Goal: Information Seeking & Learning: Learn about a topic

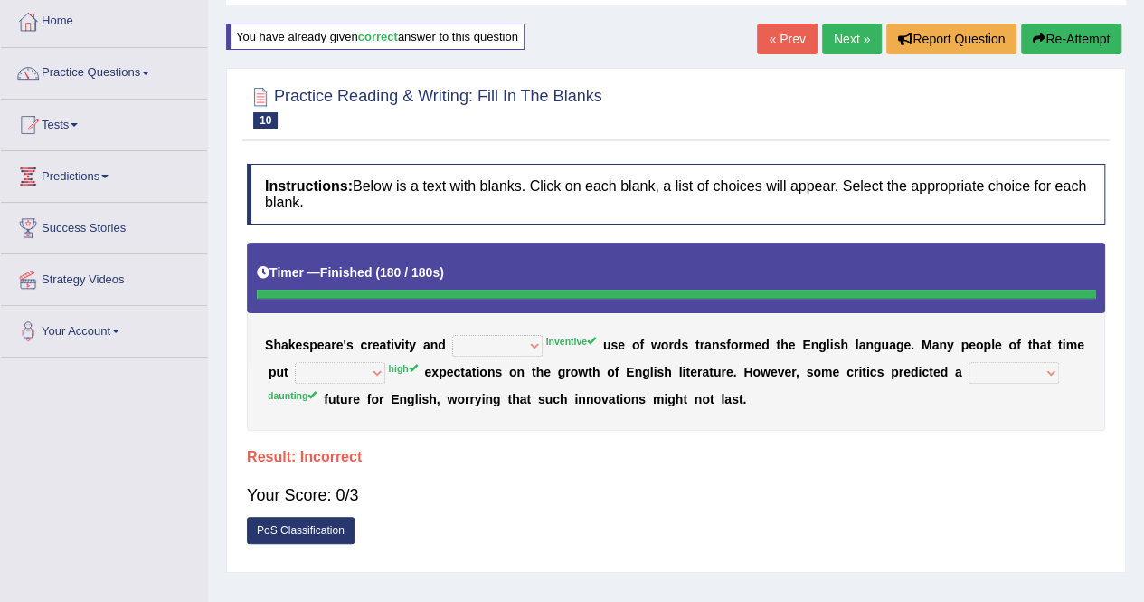
scroll to position [100, 0]
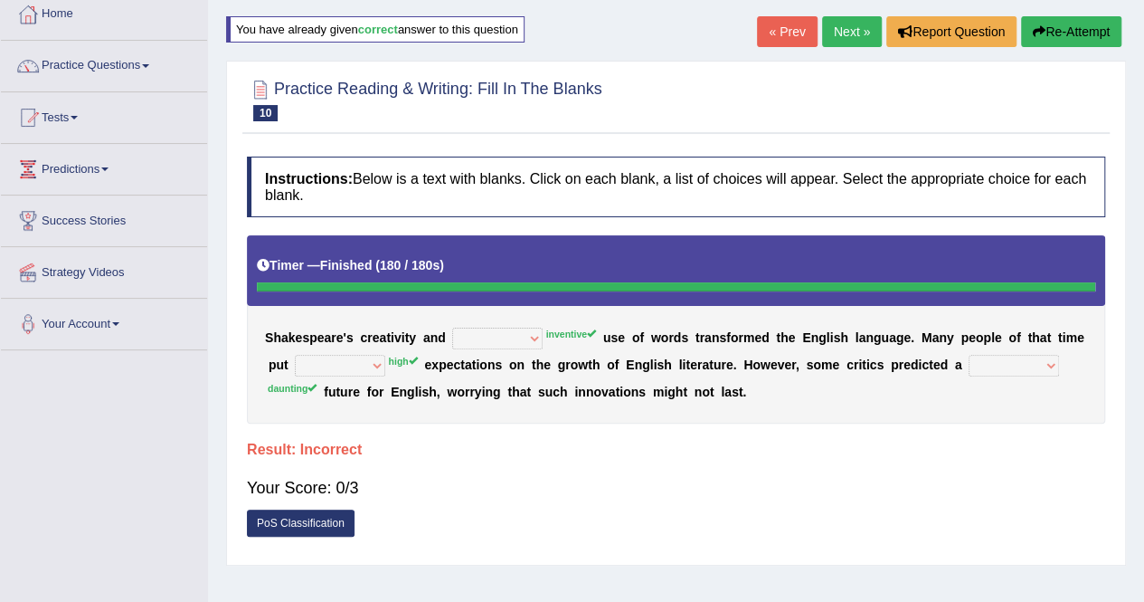
click at [841, 30] on link "Next »" at bounding box center [852, 31] width 60 height 31
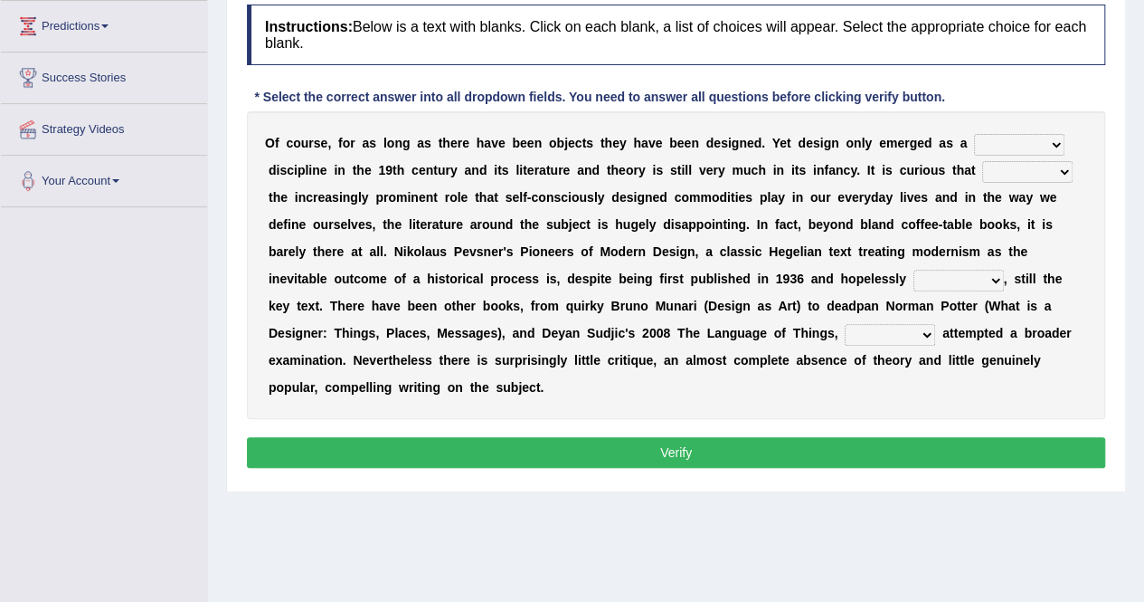
scroll to position [244, 0]
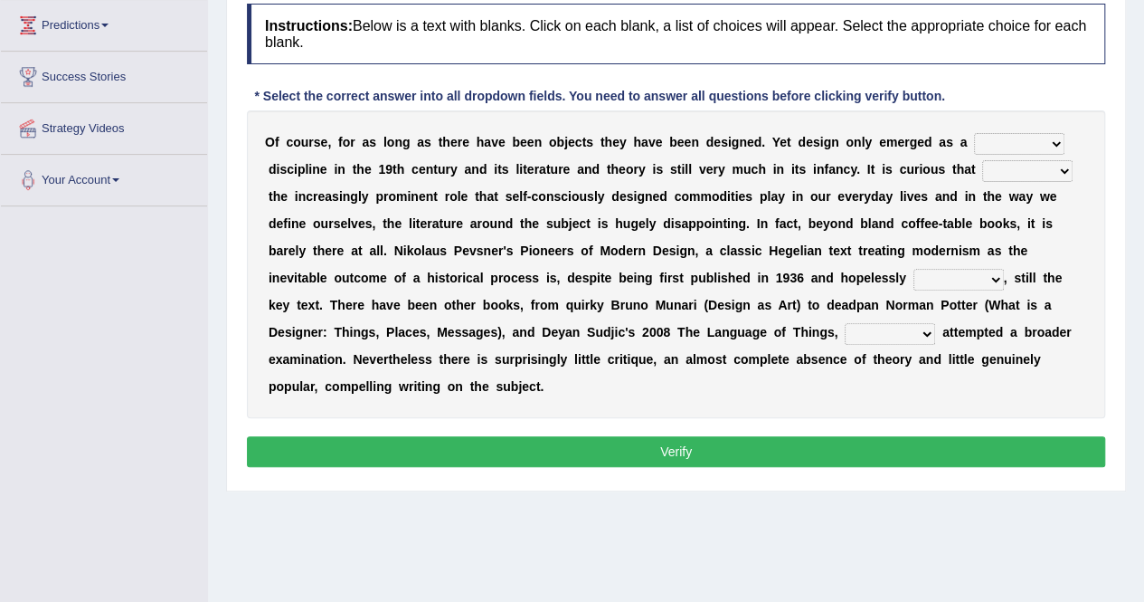
click at [1013, 137] on select "bilateral ubiquitous foremost dedicated" at bounding box center [1019, 144] width 90 height 22
click at [974, 133] on select "bilateral ubiquitous foremost dedicated" at bounding box center [1019, 144] width 90 height 22
click at [1033, 136] on select "bilateral ubiquitous foremost dedicated" at bounding box center [1019, 144] width 90 height 22
select select "ubiquitous"
click at [974, 133] on select "bilateral ubiquitous foremost dedicated" at bounding box center [1019, 144] width 90 height 22
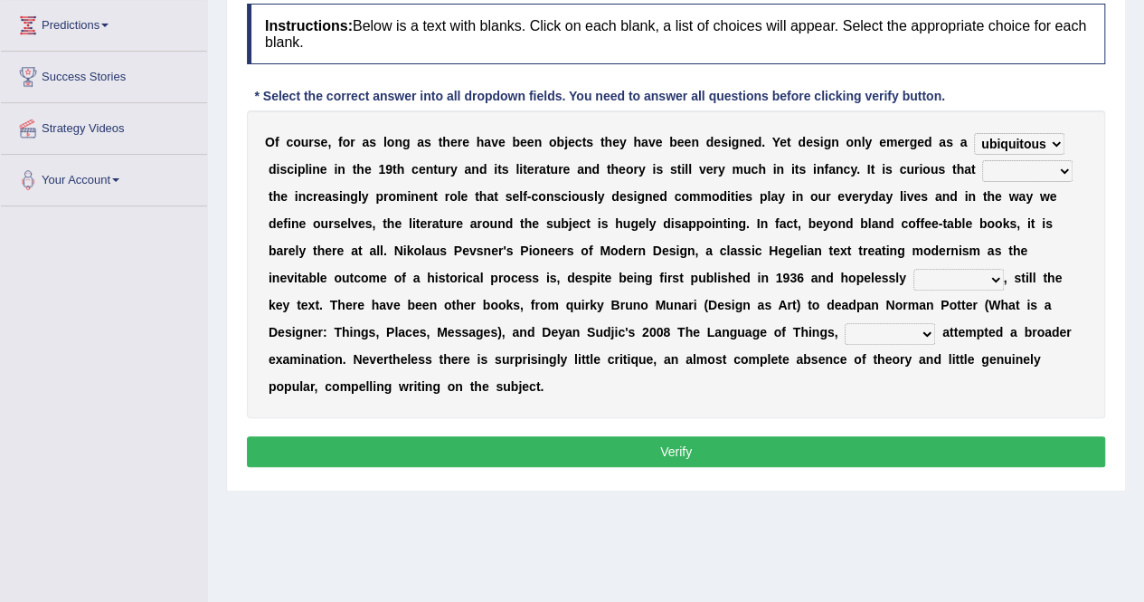
click at [993, 206] on div "O f c o u r s e , f o r a s l o n g a s t h e r e h a v e b e e n o b j e c t s…" at bounding box center [676, 264] width 859 height 308
click at [1023, 174] on select "since despite within through" at bounding box center [1027, 171] width 90 height 22
select select "despite"
click at [982, 160] on select "since despite within through" at bounding box center [1027, 171] width 90 height 22
click at [944, 272] on select "dates dating date dated" at bounding box center [959, 280] width 90 height 22
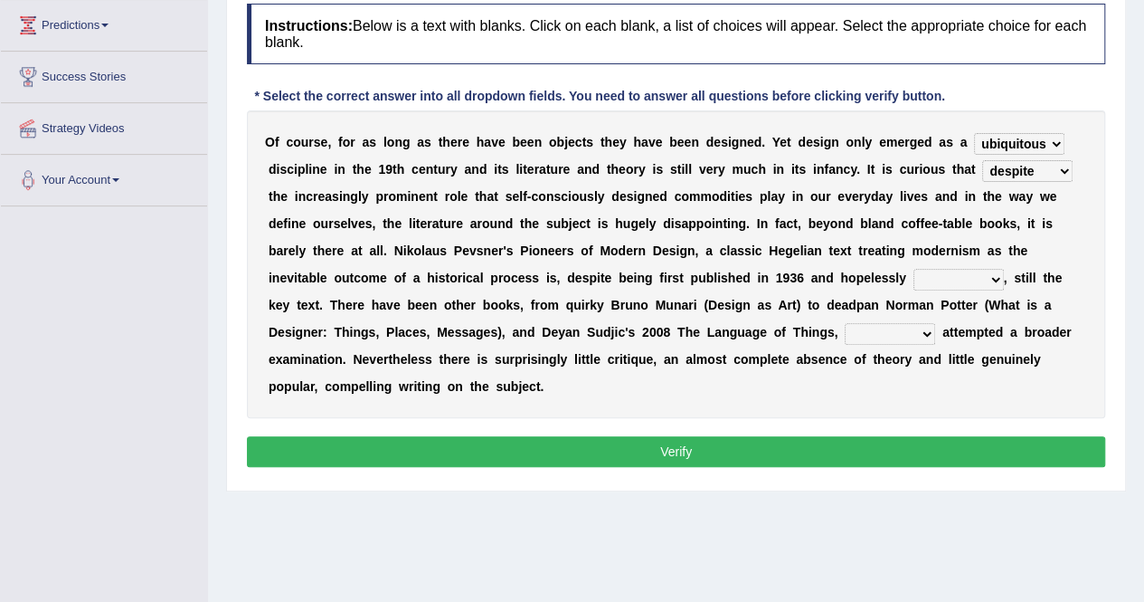
select select "dated"
click at [914, 269] on select "dates dating date dated" at bounding box center [959, 280] width 90 height 22
click at [881, 337] on select "which then however as" at bounding box center [890, 334] width 90 height 22
select select "which"
click at [845, 323] on select "which then however as" at bounding box center [890, 334] width 90 height 22
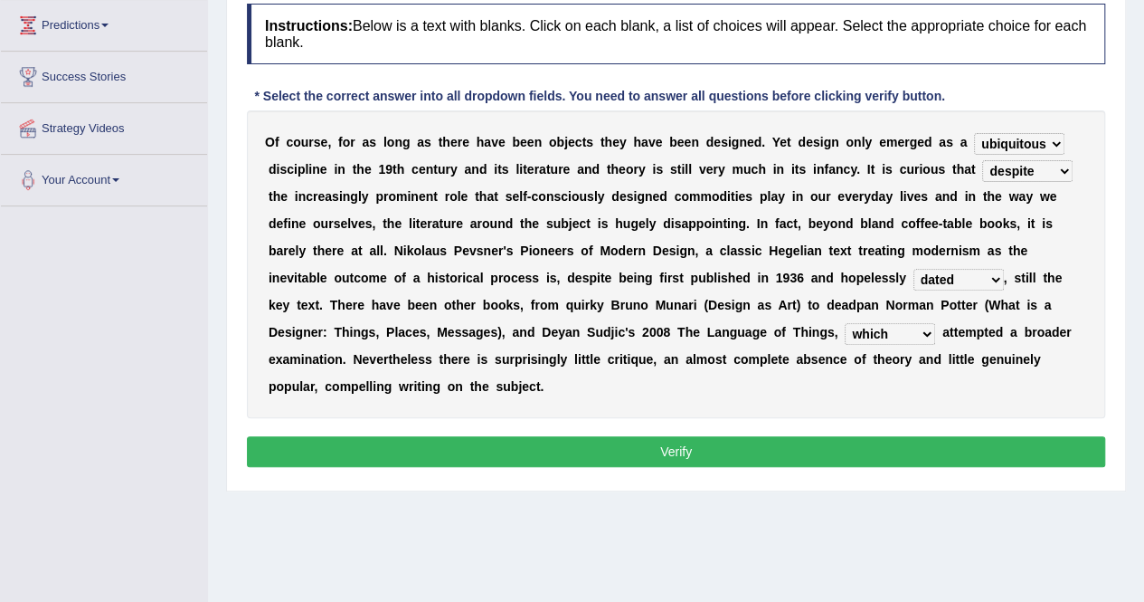
click at [774, 432] on div "Instructions: Below is a text with blanks. Click on each blank, a list of choic…" at bounding box center [676, 238] width 868 height 487
click at [764, 451] on button "Verify" at bounding box center [676, 451] width 859 height 31
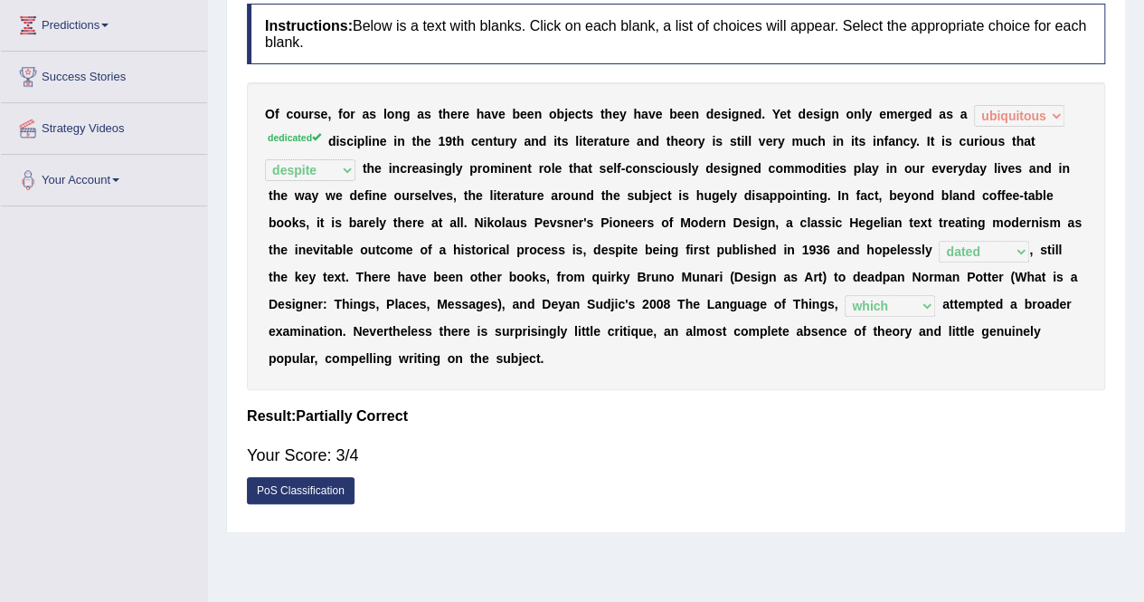
scroll to position [3, 0]
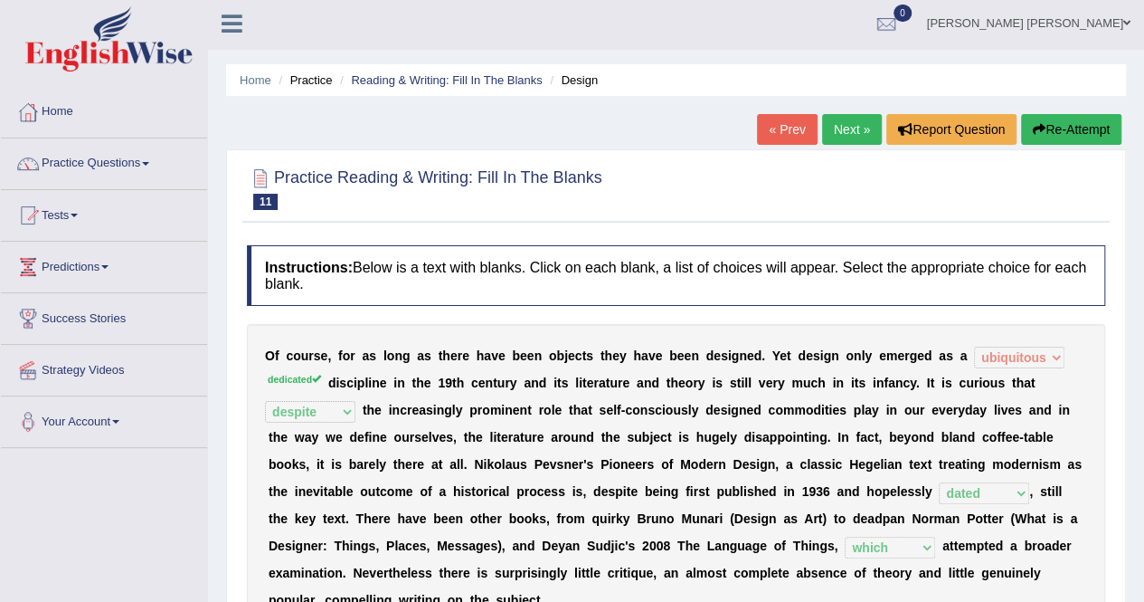
click at [855, 126] on link "Next »" at bounding box center [852, 129] width 60 height 31
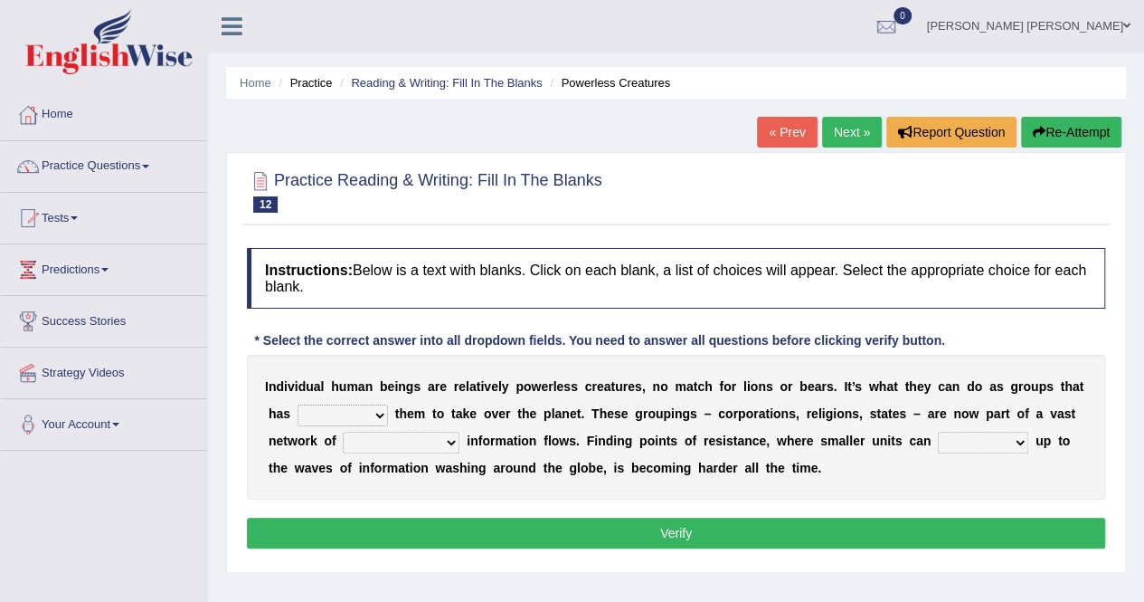
scroll to position [125, 0]
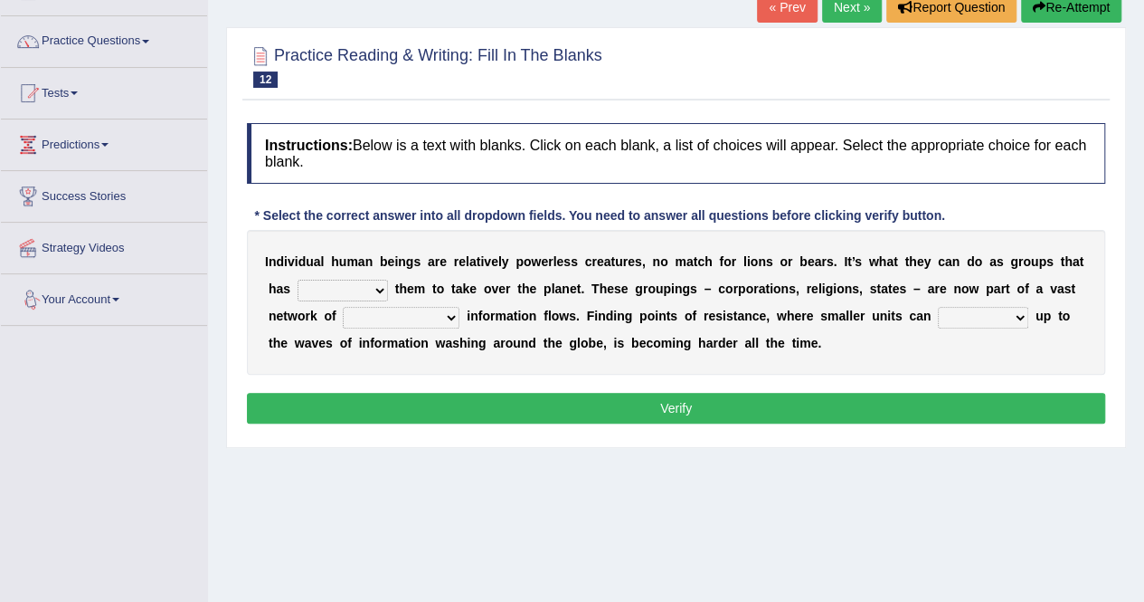
click at [358, 280] on select "enabled contended embodied conjured" at bounding box center [343, 291] width 90 height 22
click at [358, 285] on select "enabled contended embodied conjured" at bounding box center [343, 291] width 90 height 22
select select "enabled"
click at [298, 280] on select "enabled contended embodied conjured" at bounding box center [343, 291] width 90 height 22
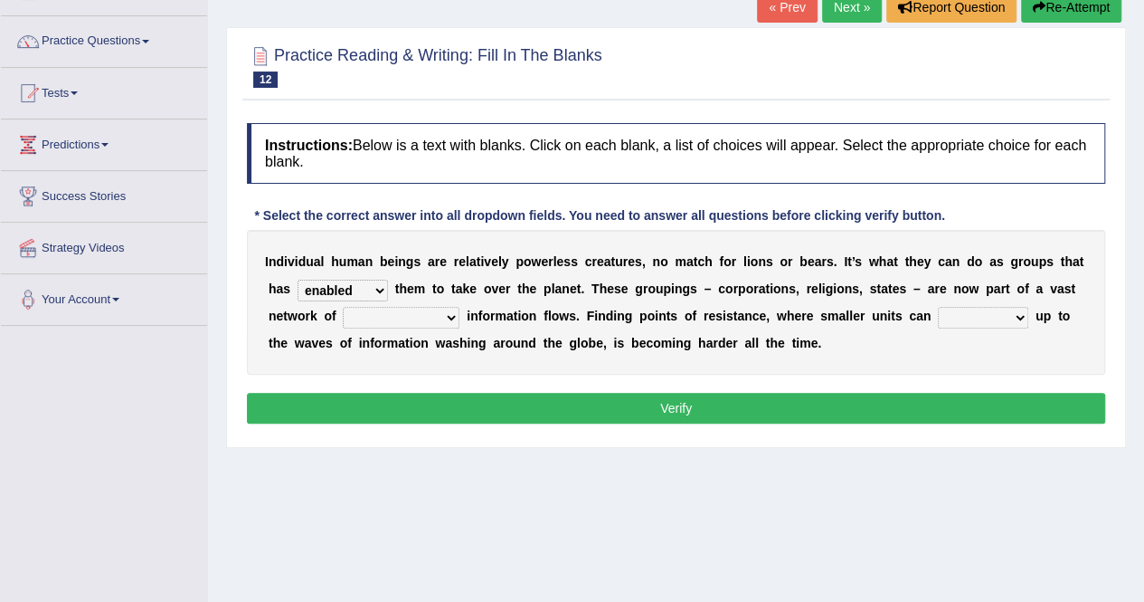
click at [427, 307] on select "interconnected overlapping fastened exploited" at bounding box center [401, 318] width 117 height 22
click at [405, 302] on div "I n d i v i d u a l h u m a n b e i n g s a r e r e l a t i v e l y p o w e r l…" at bounding box center [676, 302] width 859 height 145
click at [402, 308] on select "interconnected overlapping fastened exploited" at bounding box center [401, 318] width 117 height 22
click at [366, 289] on select "enabled contended embodied conjured" at bounding box center [343, 291] width 90 height 22
click at [828, 311] on b "m" at bounding box center [833, 315] width 11 height 14
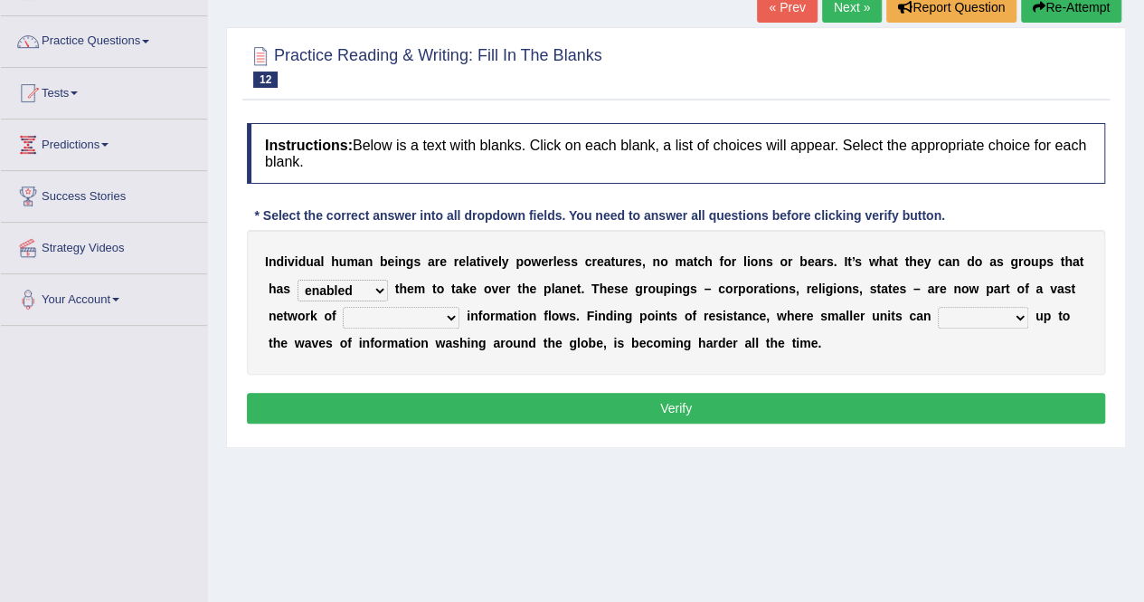
click at [447, 307] on select "interconnected overlapping fastened exploited" at bounding box center [401, 318] width 117 height 22
click at [343, 307] on select "interconnected overlapping fastened exploited" at bounding box center [401, 318] width 117 height 22
click at [418, 315] on select "interconnected overlapping fastened exploited" at bounding box center [401, 318] width 117 height 22
select select "interconnected"
click at [343, 307] on select "interconnected overlapping fastened exploited" at bounding box center [401, 318] width 117 height 22
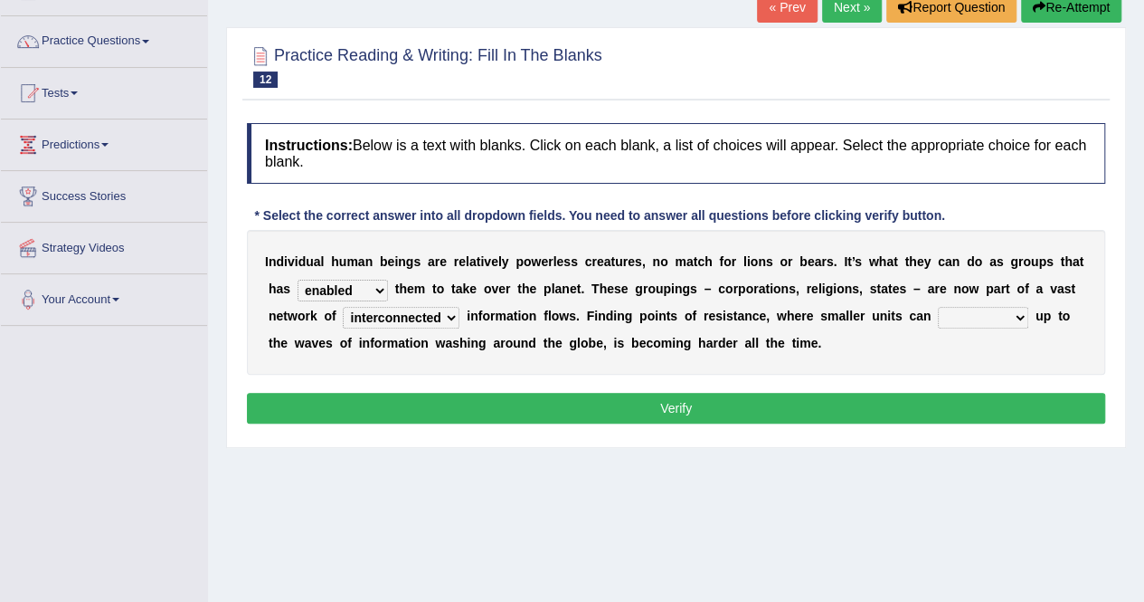
click at [974, 316] on select "stand raise hail pump" at bounding box center [983, 318] width 90 height 22
select select "pump"
click at [938, 307] on select "stand raise hail pump" at bounding box center [983, 318] width 90 height 22
click at [666, 397] on button "Verify" at bounding box center [676, 408] width 859 height 31
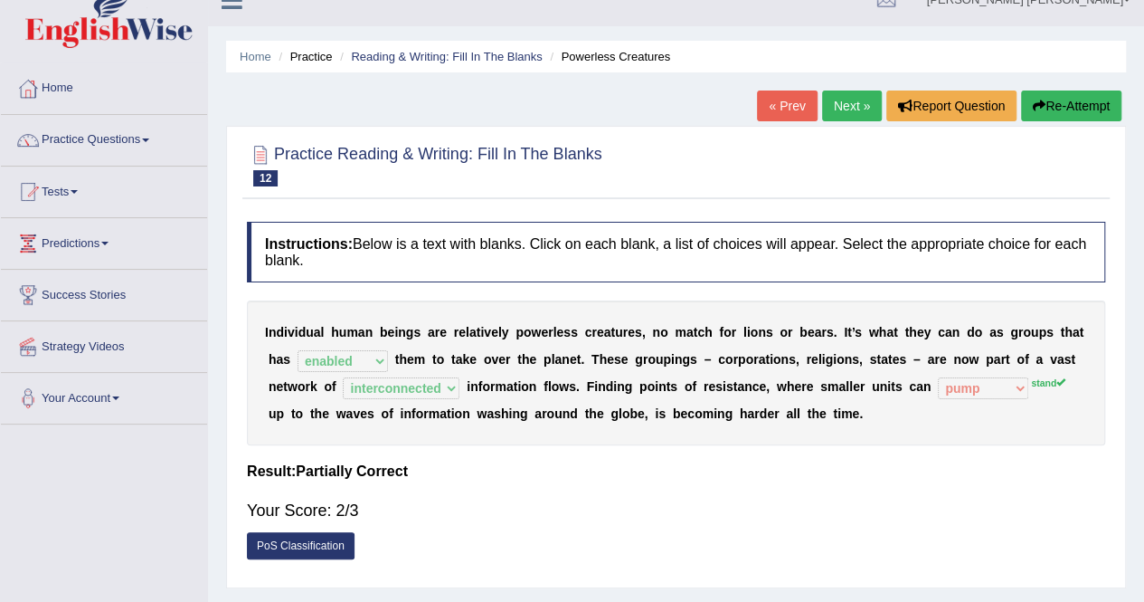
scroll to position [24, 0]
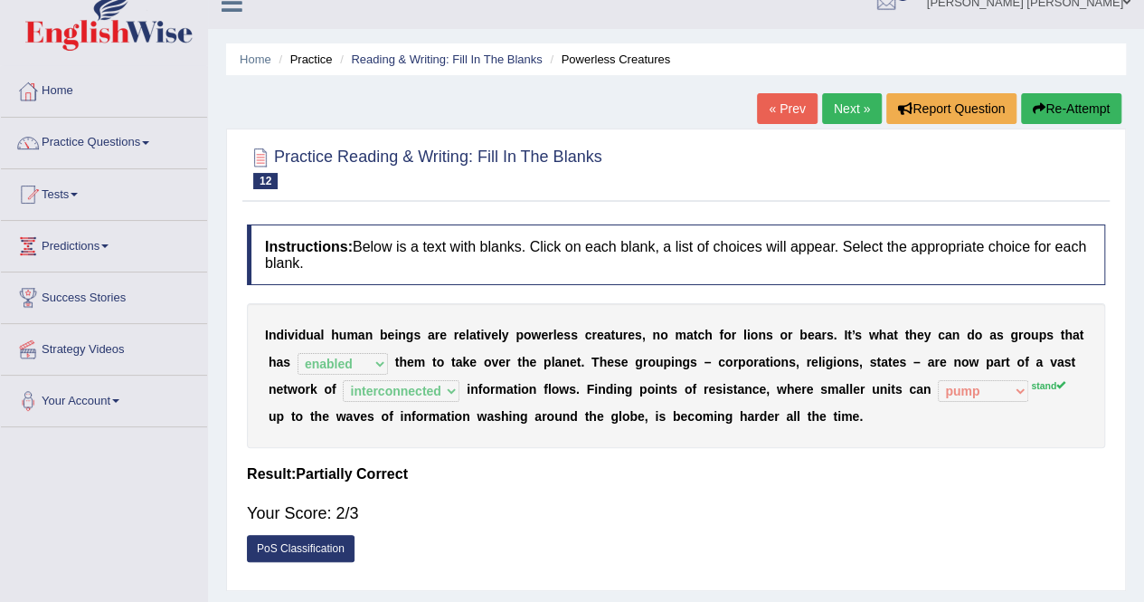
click at [1057, 100] on button "Re-Attempt" at bounding box center [1071, 108] width 100 height 31
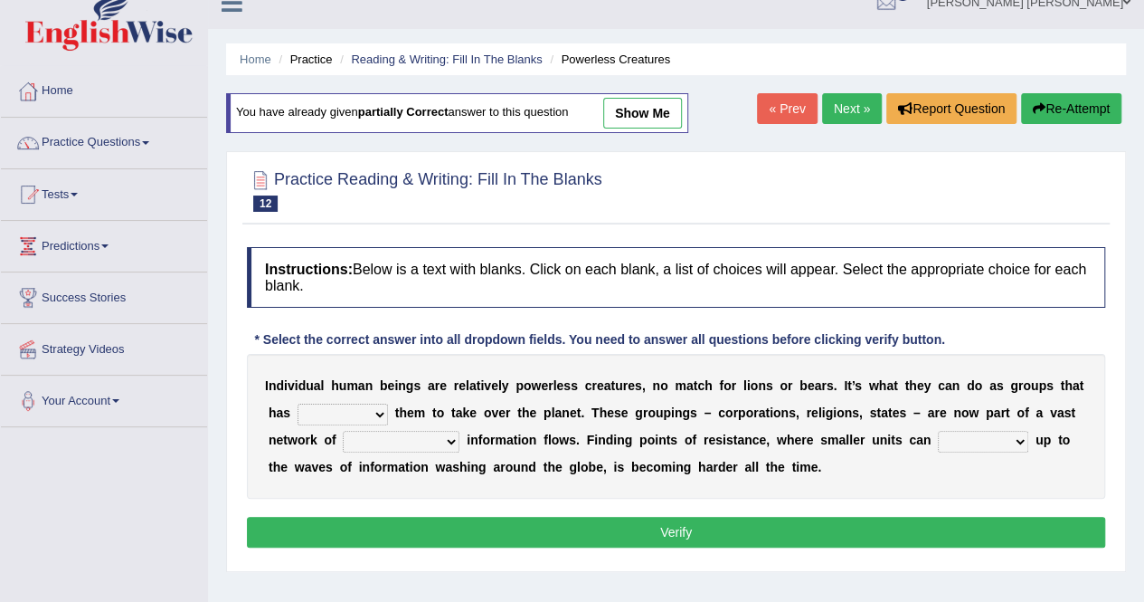
click at [337, 409] on select "enabled contended embodied conjured" at bounding box center [343, 414] width 90 height 22
select select "enabled"
click at [298, 403] on select "enabled contended embodied conjured" at bounding box center [343, 414] width 90 height 22
click at [433, 436] on select "interconnected overlapping fastened exploited" at bounding box center [401, 442] width 117 height 22
select select "interconnected"
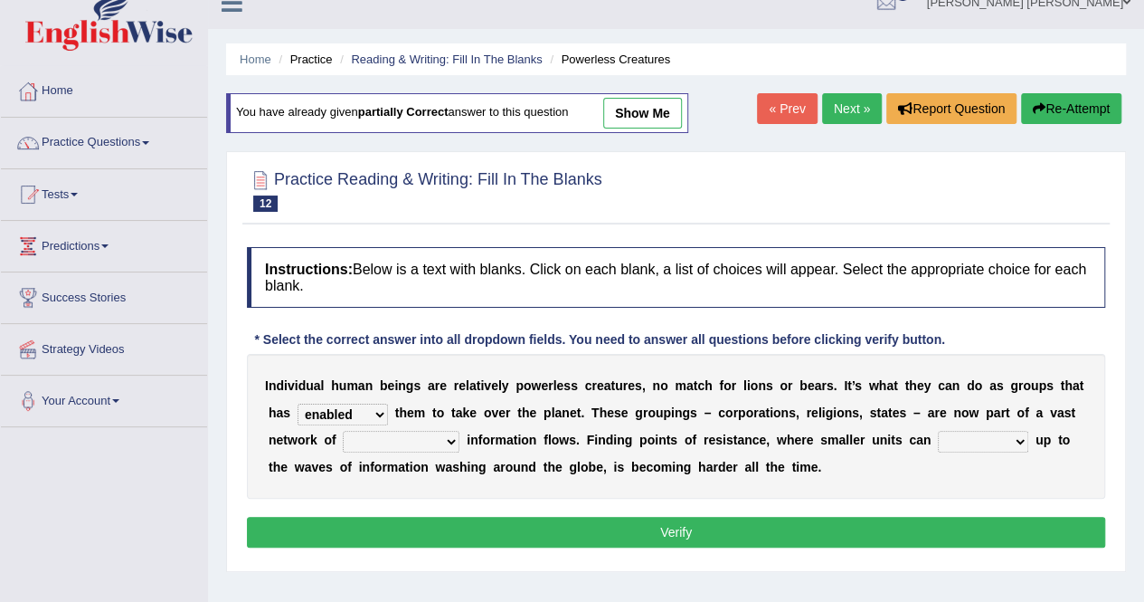
click at [343, 431] on select "interconnected overlapping fastened exploited" at bounding box center [401, 442] width 117 height 22
click at [964, 442] on select "stand raise hail pump" at bounding box center [983, 442] width 90 height 22
select select "stand"
click at [938, 431] on select "stand raise hail pump" at bounding box center [983, 442] width 90 height 22
click at [849, 536] on button "Verify" at bounding box center [676, 532] width 859 height 31
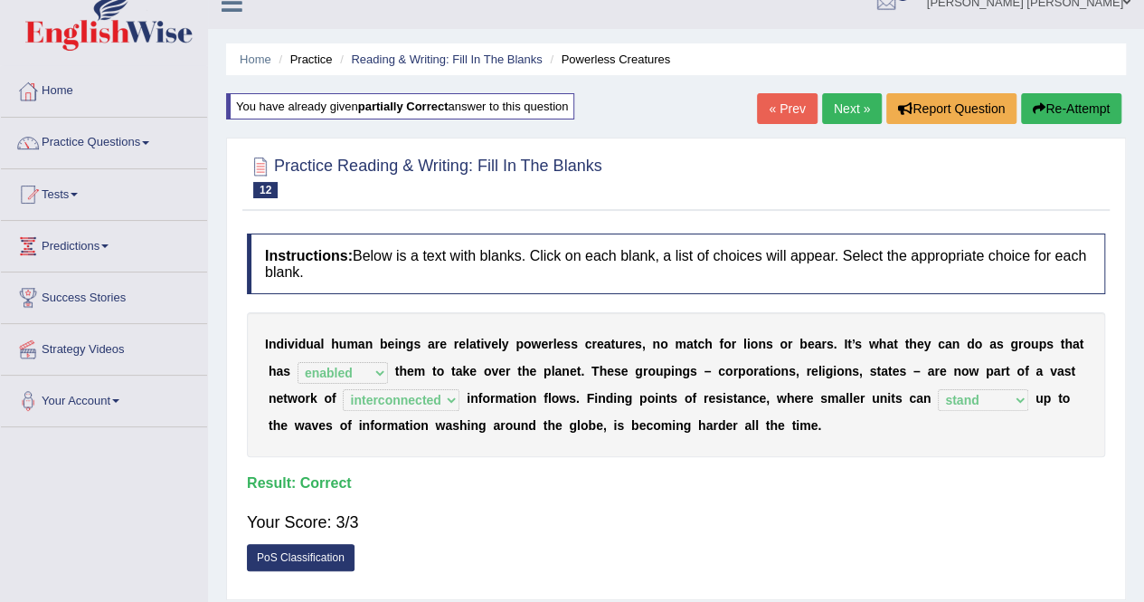
click at [844, 108] on link "Next »" at bounding box center [852, 108] width 60 height 31
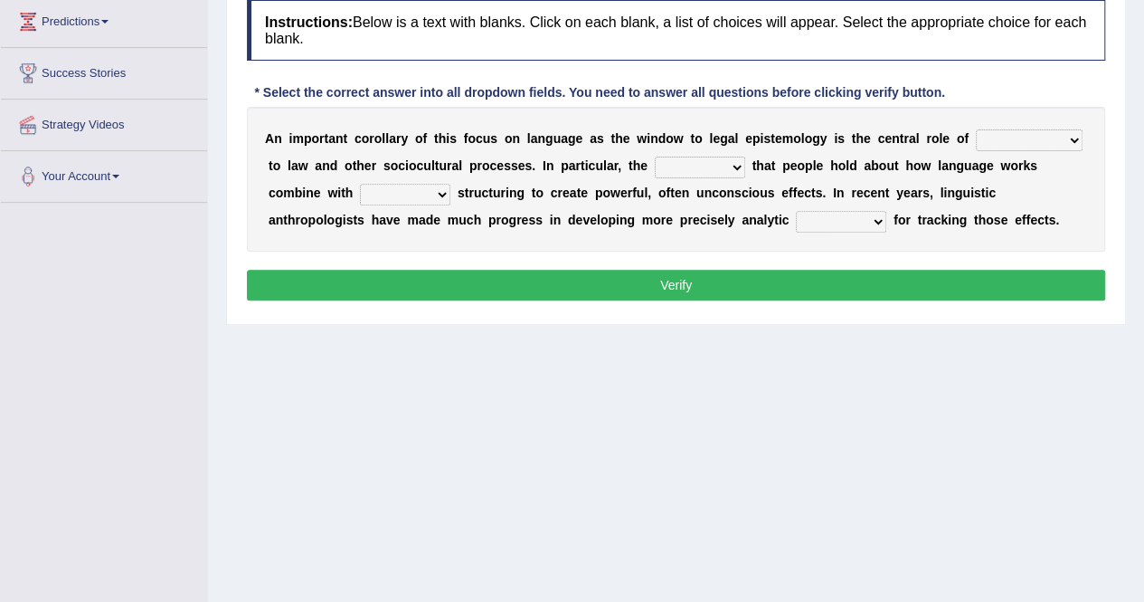
scroll to position [114, 0]
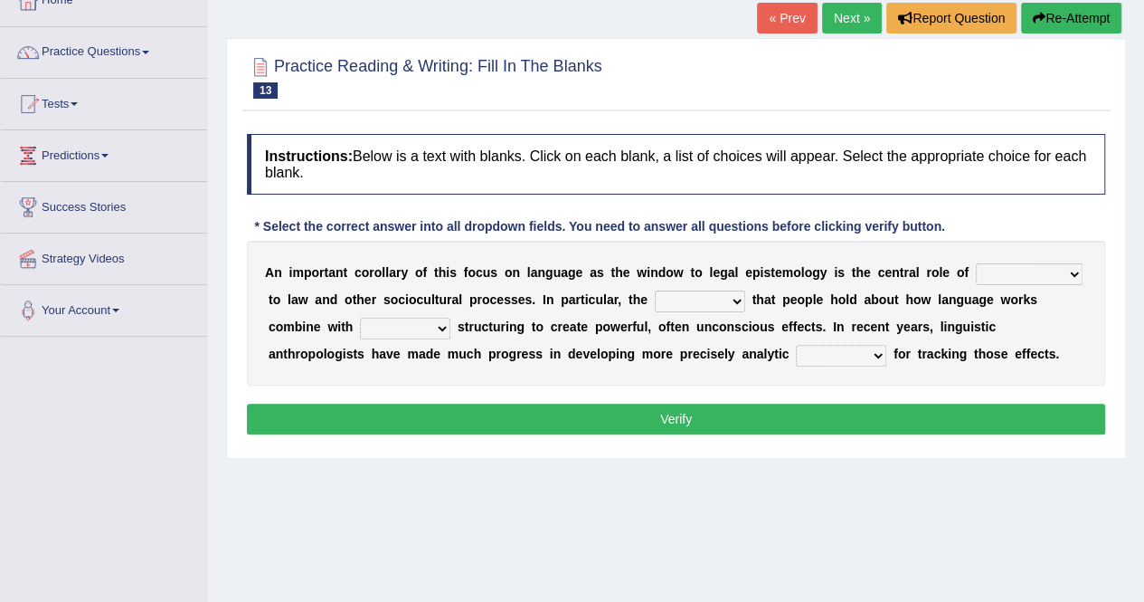
click at [1020, 271] on select "discourse epoch dialect acquaintance" at bounding box center [1029, 274] width 107 height 22
select select "discourse"
click at [976, 263] on select "discourse epoch dialect acquaintance" at bounding box center [1029, 274] width 107 height 22
click at [982, 270] on select "discourse epoch dialect acquaintance" at bounding box center [1029, 274] width 107 height 22
click at [694, 356] on b "e" at bounding box center [696, 353] width 7 height 14
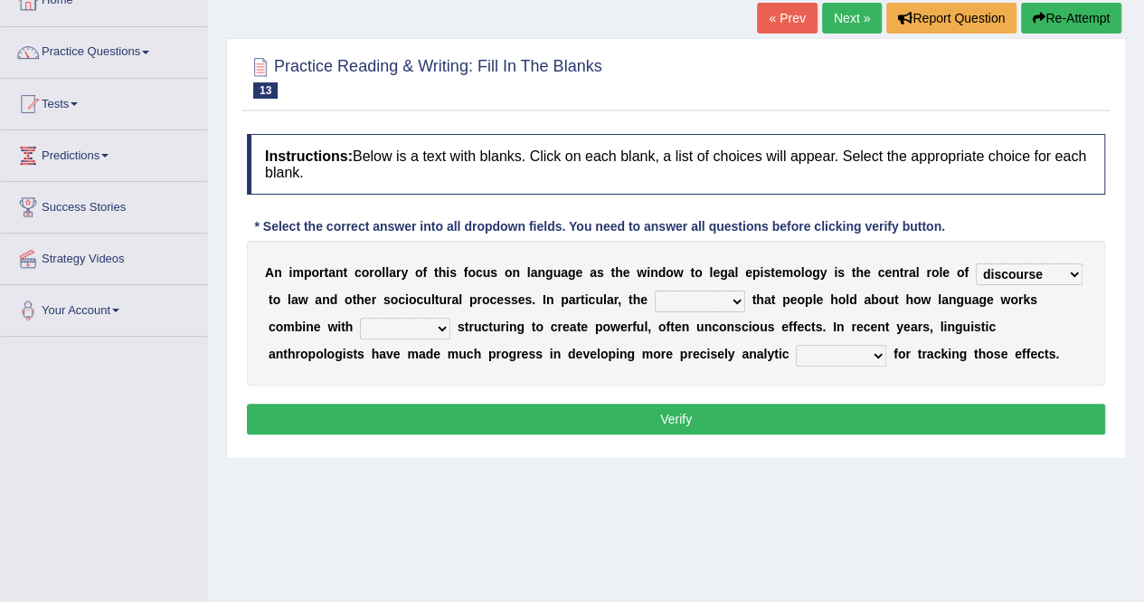
click at [705, 297] on select "deviation besmirch consent ideas" at bounding box center [700, 301] width 90 height 22
select select "ideas"
click at [655, 290] on select "deviation besmirch consent ideas" at bounding box center [700, 301] width 90 height 22
click at [414, 332] on select "mandatory linguistic legitimate customary" at bounding box center [405, 329] width 90 height 22
select select "mandatory"
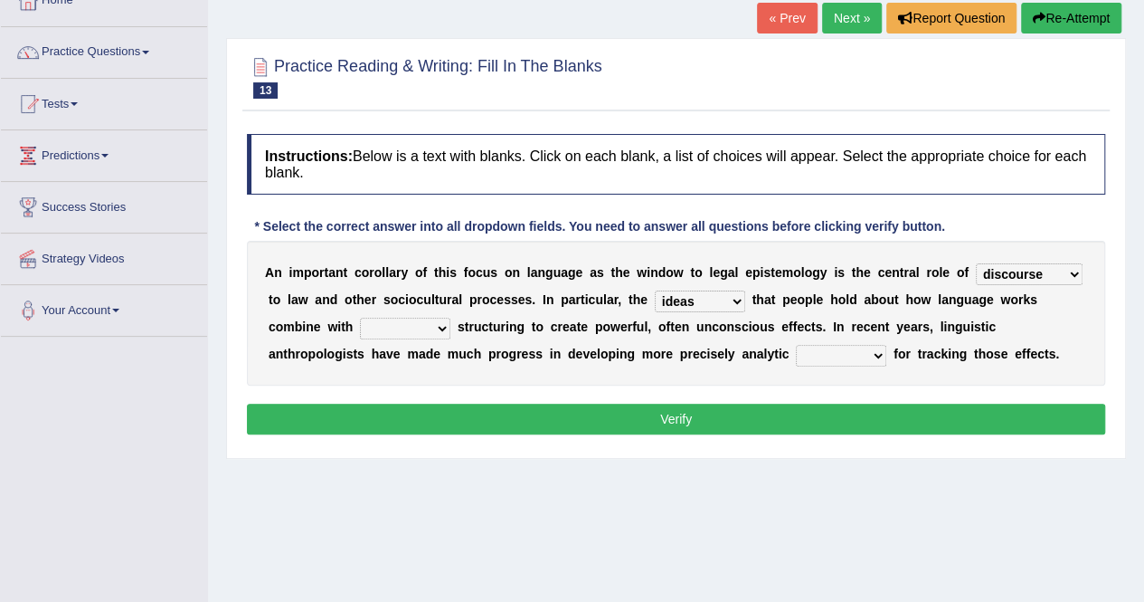
click at [360, 318] on select "mandatory linguistic legitimate customary" at bounding box center [405, 329] width 90 height 22
click at [846, 356] on select "tools appetite albums stroke" at bounding box center [841, 356] width 90 height 22
select select "tools"
click at [796, 345] on select "tools appetite albums stroke" at bounding box center [841, 356] width 90 height 22
click at [762, 419] on button "Verify" at bounding box center [676, 418] width 859 height 31
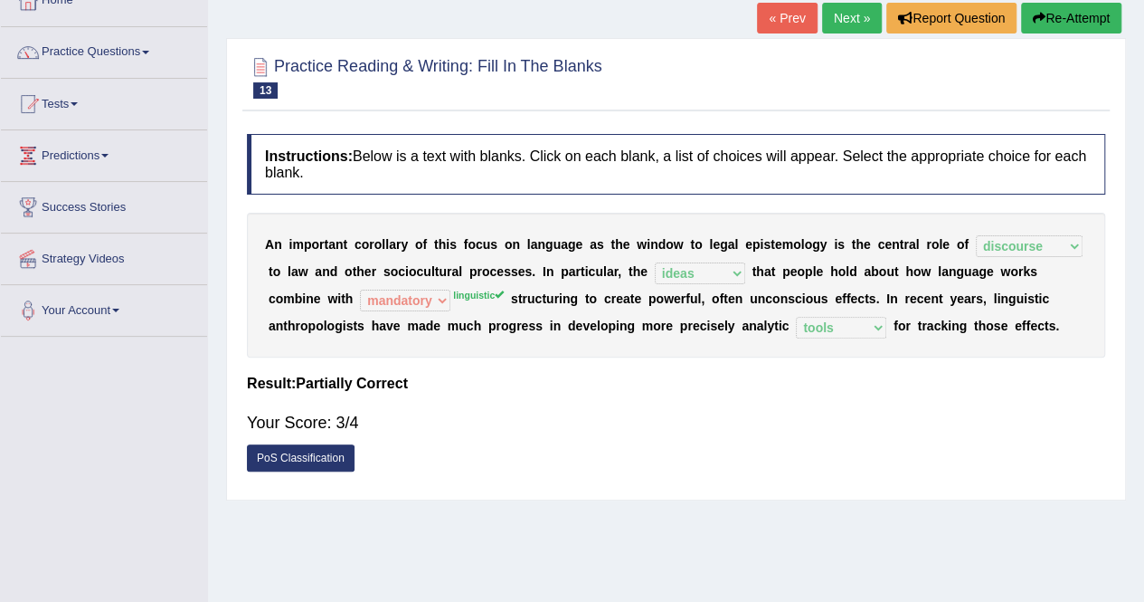
click at [835, 30] on link "Next »" at bounding box center [852, 18] width 60 height 31
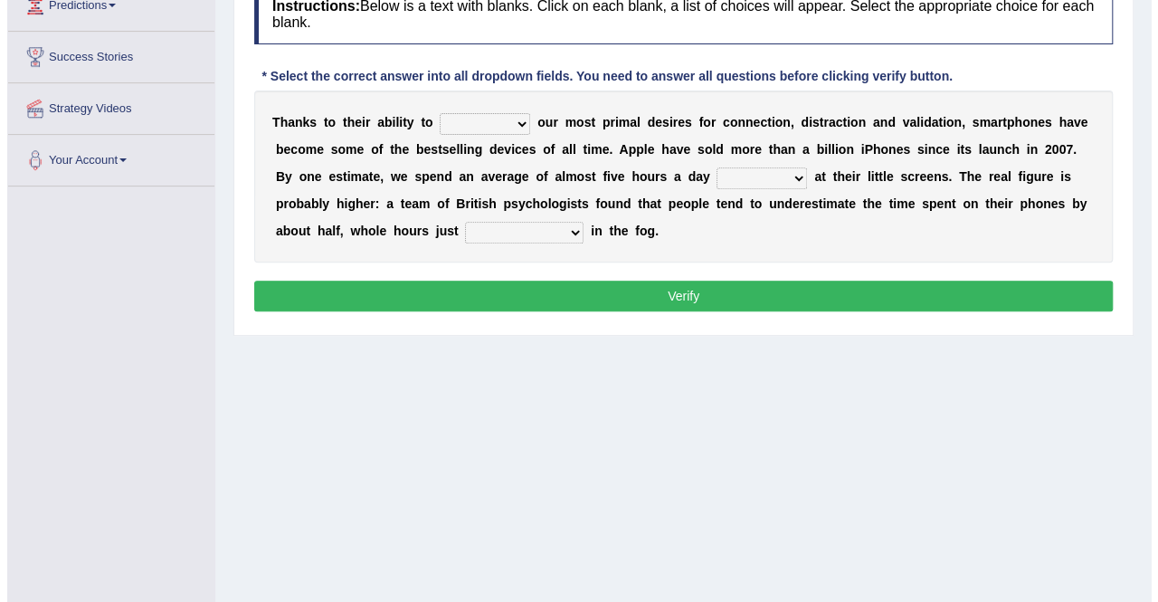
scroll to position [174, 0]
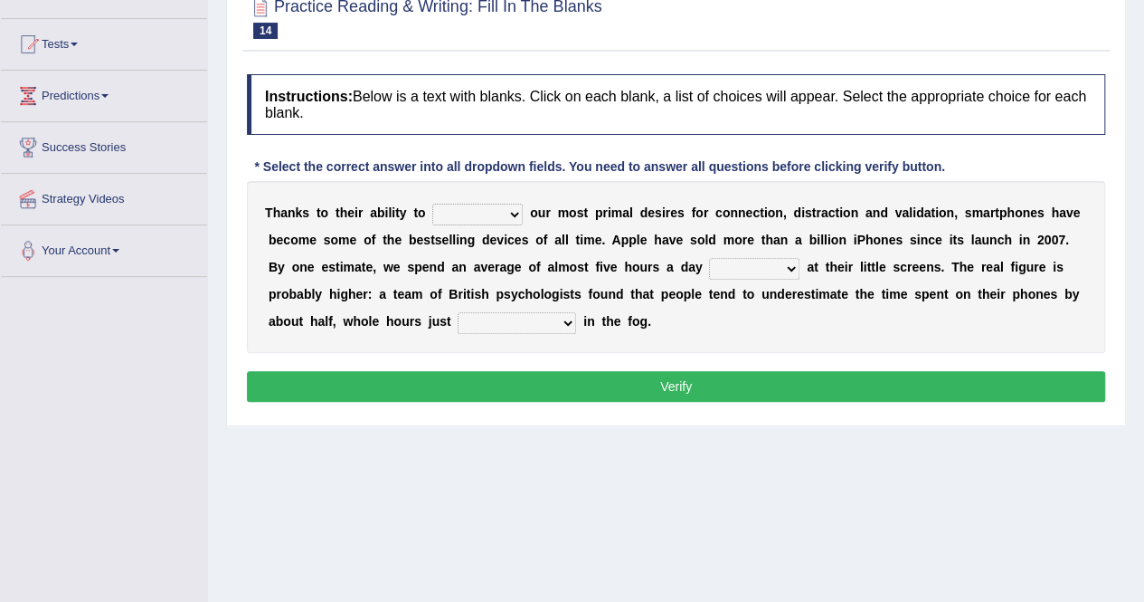
click at [490, 213] on select "hijack describe sharpen conserve" at bounding box center [477, 215] width 90 height 22
click at [572, 183] on div "T [PERSON_NAME] t o t h e i r a b i l i t y t o hijack describe [PERSON_NAME] c…" at bounding box center [676, 267] width 859 height 172
click at [731, 270] on select "watching waggling snoring staring" at bounding box center [754, 269] width 90 height 22
click at [656, 313] on div "T h a n k s t o t h e i r a b i l i t y t o hijack describe sharpen conserve o …" at bounding box center [676, 267] width 859 height 172
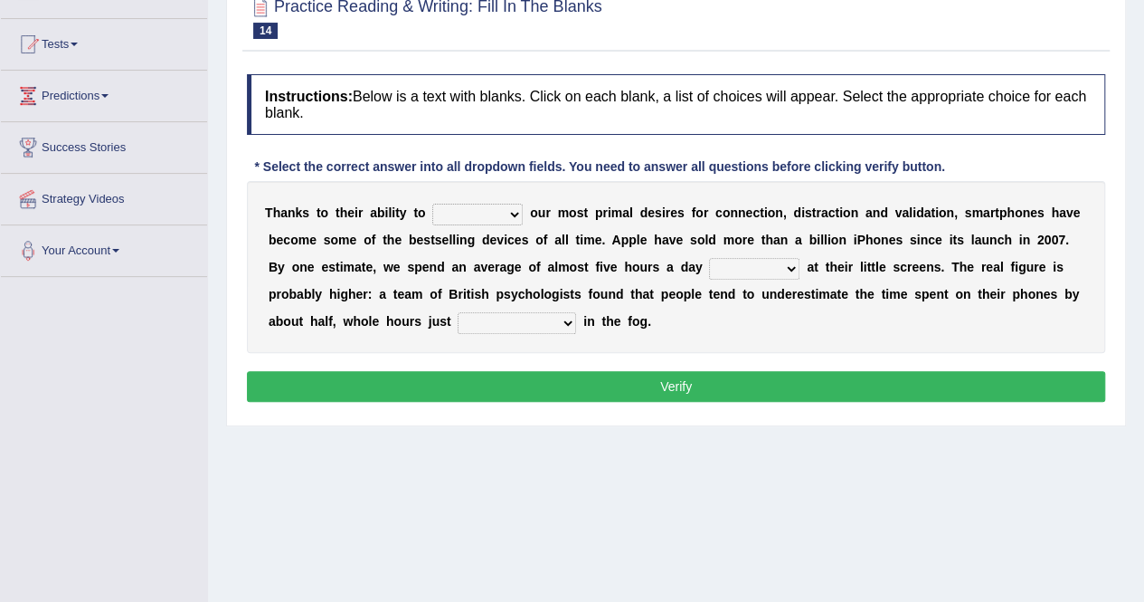
click at [489, 322] on select "has evaporated evaporating evaporate evaporates" at bounding box center [517, 323] width 119 height 22
click at [624, 321] on b at bounding box center [624, 321] width 7 height 14
click at [466, 213] on select "hijack describe sharpen conserve" at bounding box center [477, 215] width 90 height 22
select select "hijack"
click at [432, 204] on select "hijack describe sharpen conserve" at bounding box center [477, 215] width 90 height 22
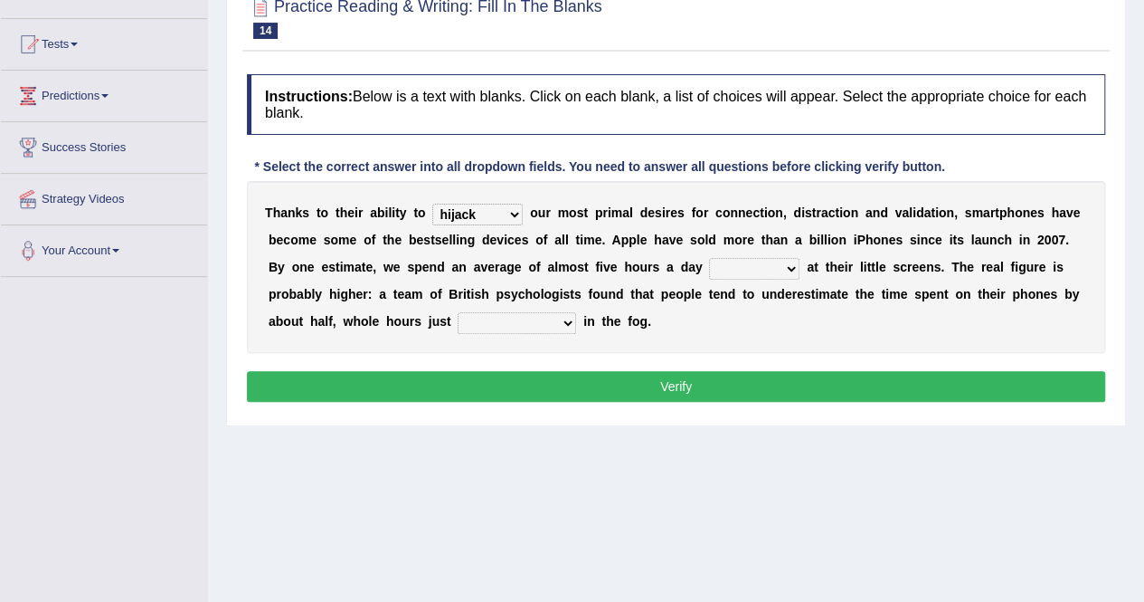
click at [748, 269] on select "watching waggling snoring staring" at bounding box center [754, 269] width 90 height 22
click at [709, 258] on select "watching waggling snoring staring" at bounding box center [754, 269] width 90 height 22
click at [747, 258] on select "watching waggling snoring staring" at bounding box center [754, 269] width 90 height 22
select select "staring"
click at [709, 258] on select "watching waggling snoring staring" at bounding box center [754, 269] width 90 height 22
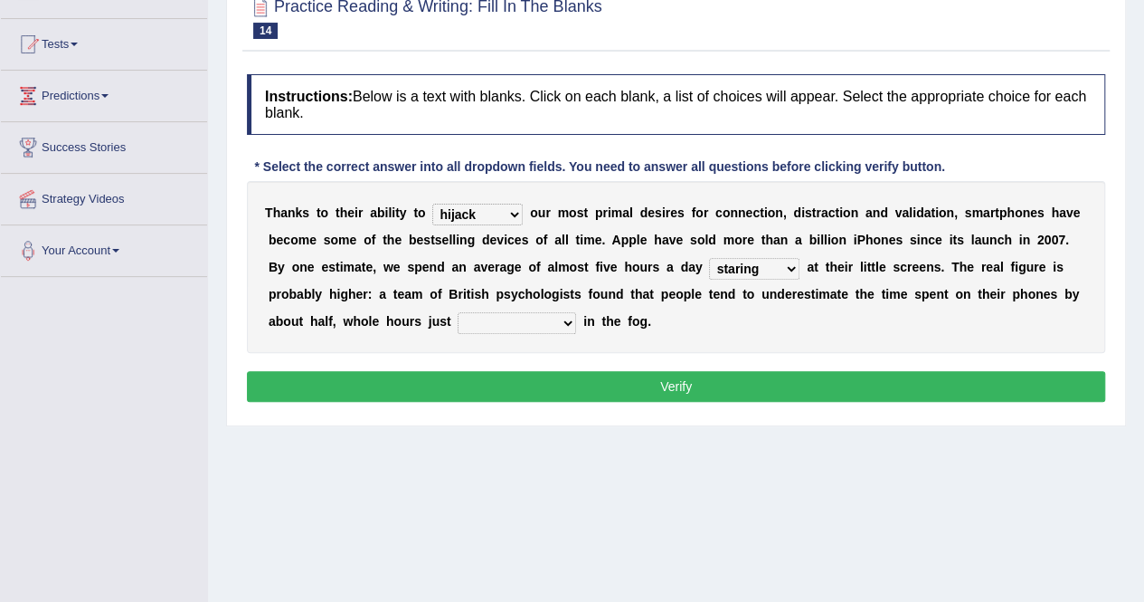
click at [358, 335] on div "T h a n k s t o t h e i r a b i l i t y t o hijack describe sharpen conserve o …" at bounding box center [676, 267] width 859 height 172
click at [500, 312] on select "has evaporated evaporating evaporate evaporates" at bounding box center [517, 323] width 119 height 22
select select "evaporates"
click at [458, 312] on select "has evaporated evaporating evaporate evaporates" at bounding box center [517, 323] width 119 height 22
click at [656, 385] on button "Verify" at bounding box center [676, 386] width 859 height 31
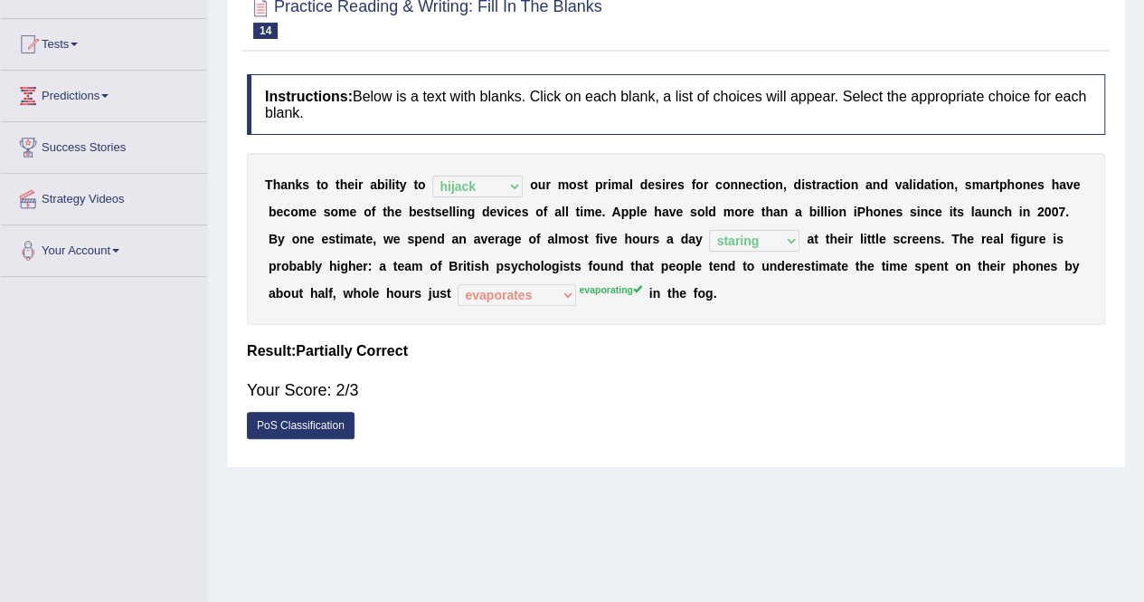
click at [320, 421] on link "PoS Classification" at bounding box center [301, 425] width 108 height 27
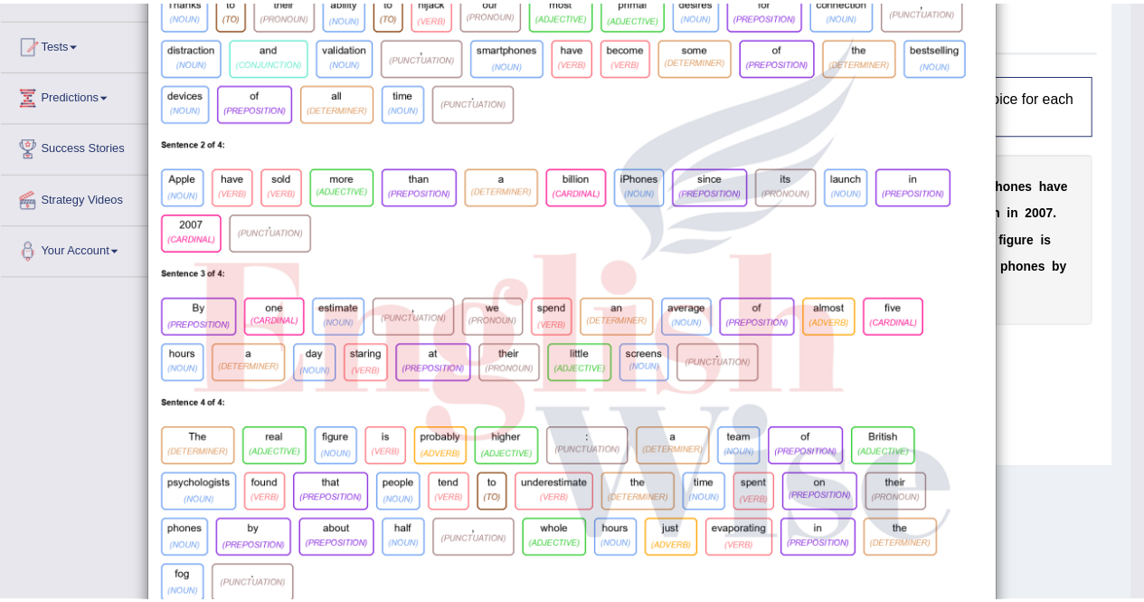
scroll to position [0, 0]
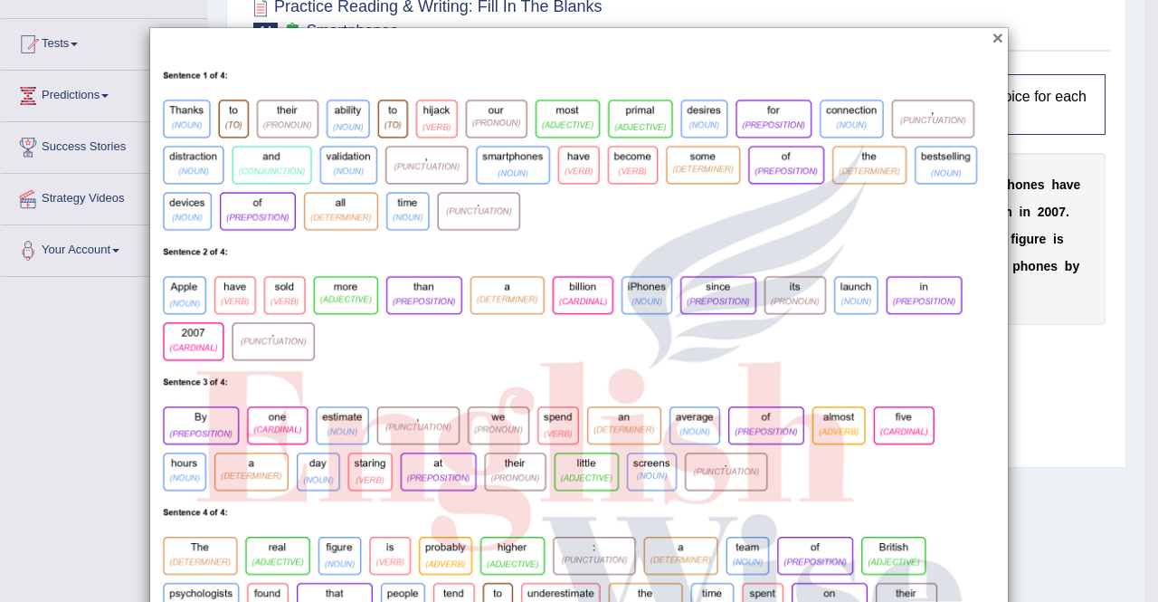
click at [992, 38] on button "×" at bounding box center [997, 37] width 11 height 19
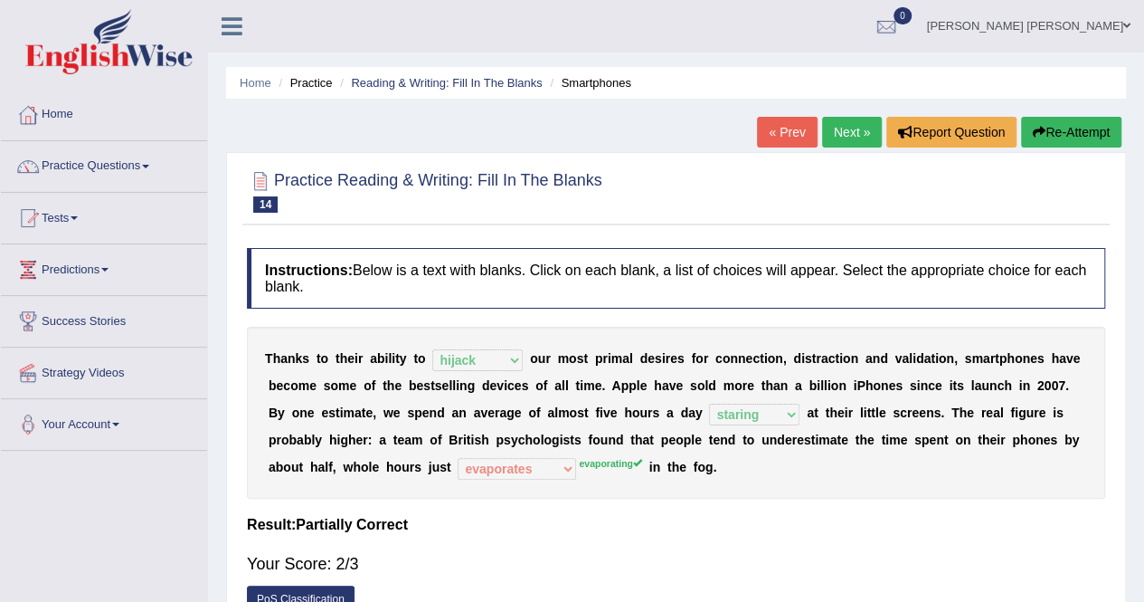
click at [858, 129] on link "Next »" at bounding box center [852, 132] width 60 height 31
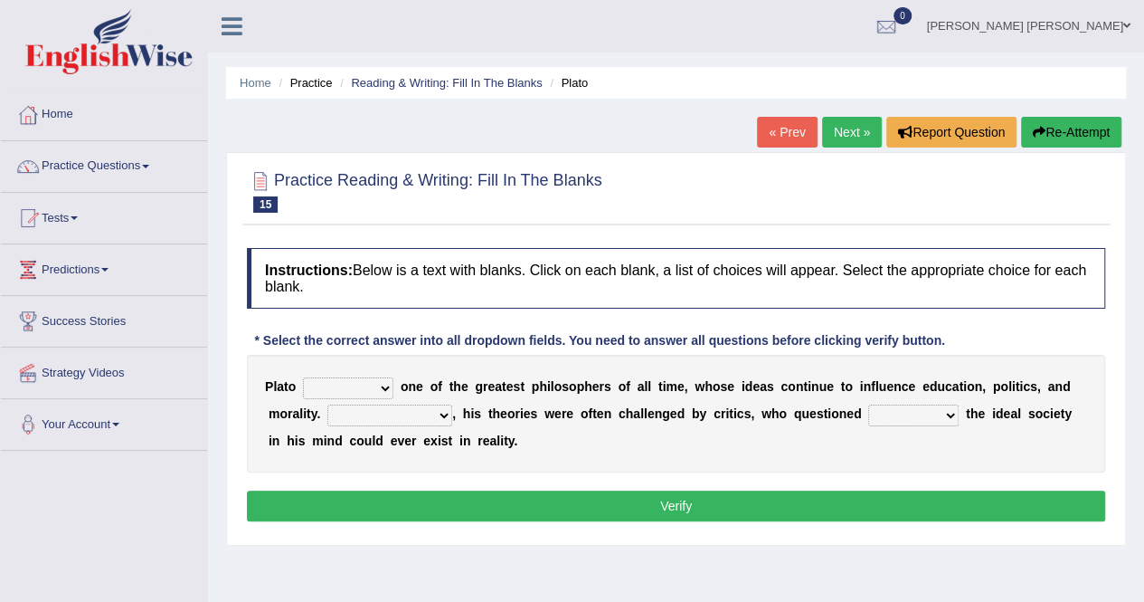
click at [374, 381] on select "keeps comes claims remains" at bounding box center [348, 388] width 90 height 22
select select "remains"
click at [303, 377] on select "keeps comes claims remains" at bounding box center [348, 388] width 90 height 22
click at [356, 384] on select "keeps comes claims remains" at bounding box center [348, 388] width 90 height 22
click at [512, 371] on div "P l a t o keeps comes claims remains o n e o f t h e g r e a t e s t p h i l o …" at bounding box center [676, 414] width 859 height 118
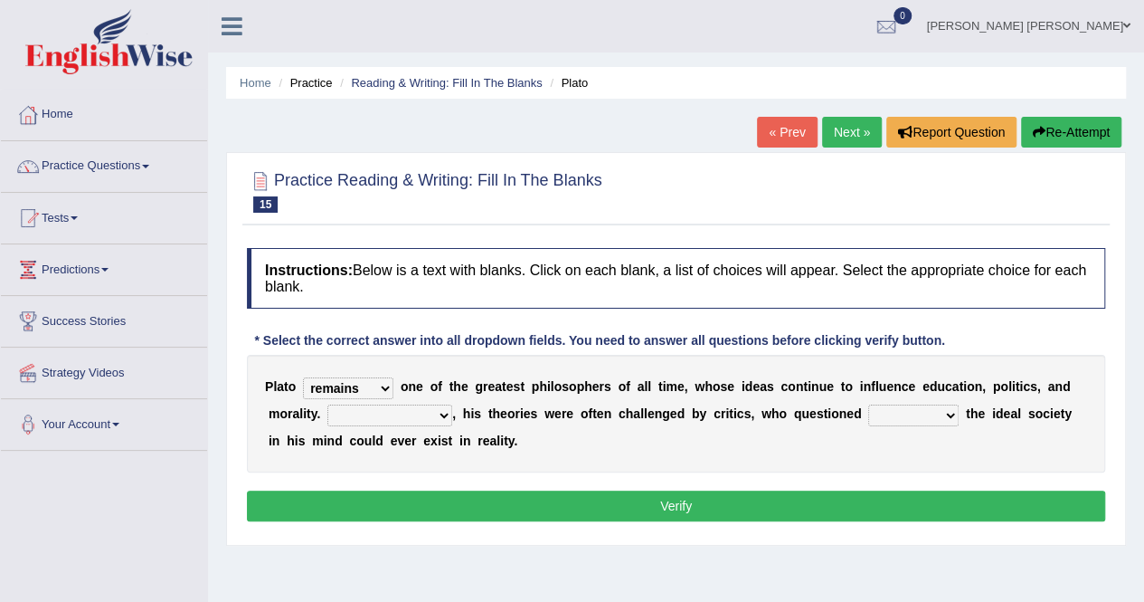
click at [423, 410] on select "Notwithstanding So However Whatever" at bounding box center [389, 415] width 125 height 22
select select "However"
click at [327, 404] on select "Notwithstanding So However Whatever" at bounding box center [389, 415] width 125 height 22
click at [893, 413] on select "which what that whether" at bounding box center [913, 415] width 90 height 22
select select "whether"
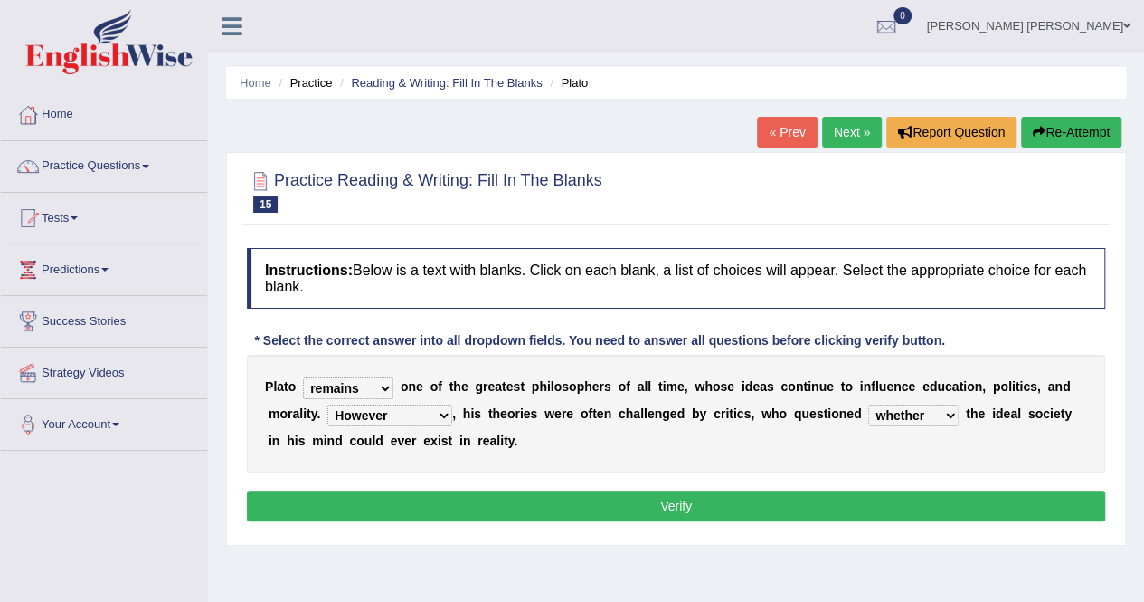
click at [868, 404] on select "which what that whether" at bounding box center [913, 415] width 90 height 22
click at [902, 525] on div "Instructions: Below is a text with blanks. Click on each blank, a list of choic…" at bounding box center [676, 387] width 868 height 297
click at [760, 504] on button "Verify" at bounding box center [676, 505] width 859 height 31
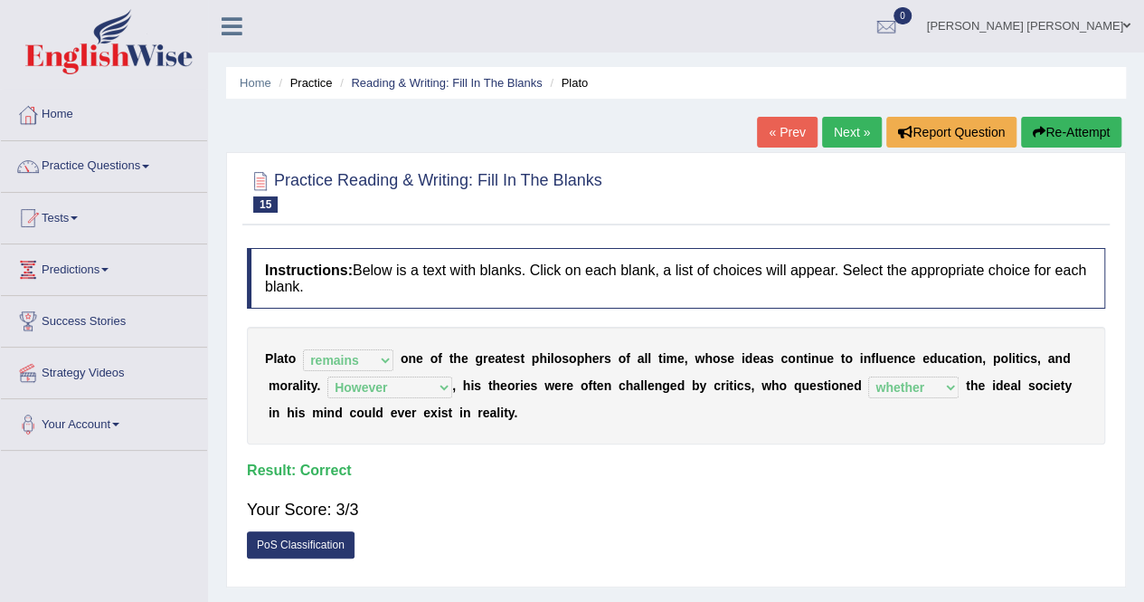
click at [843, 133] on link "Next »" at bounding box center [852, 132] width 60 height 31
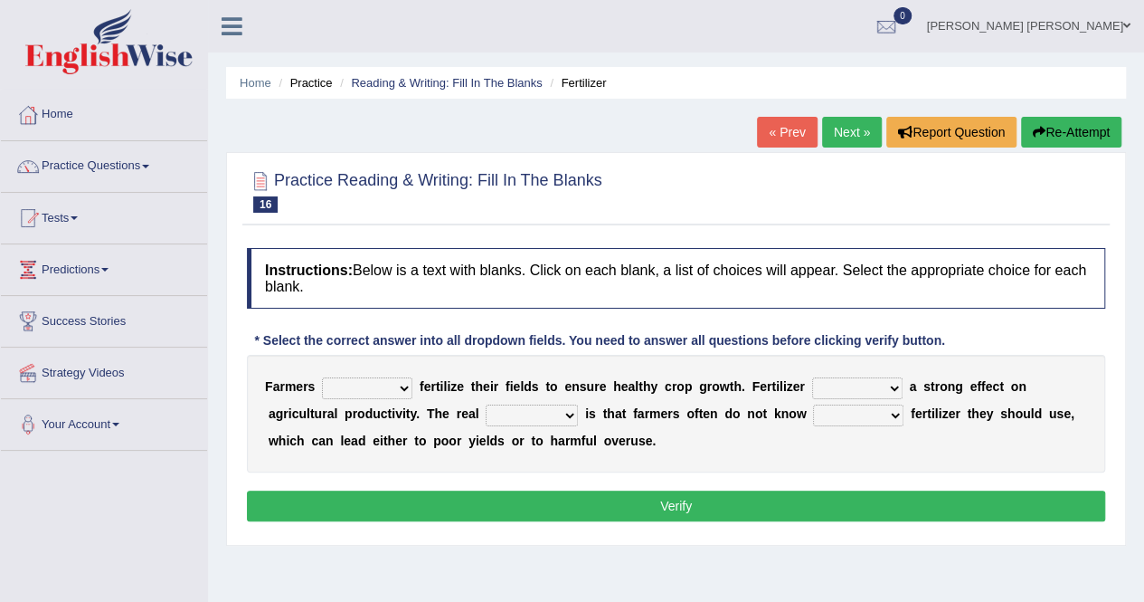
click at [370, 383] on select "must should need can" at bounding box center [367, 388] width 90 height 22
select select "should"
click at [322, 377] on select "must should need can" at bounding box center [367, 388] width 90 height 22
click at [841, 383] on select "has had have having" at bounding box center [857, 388] width 90 height 22
select select "has"
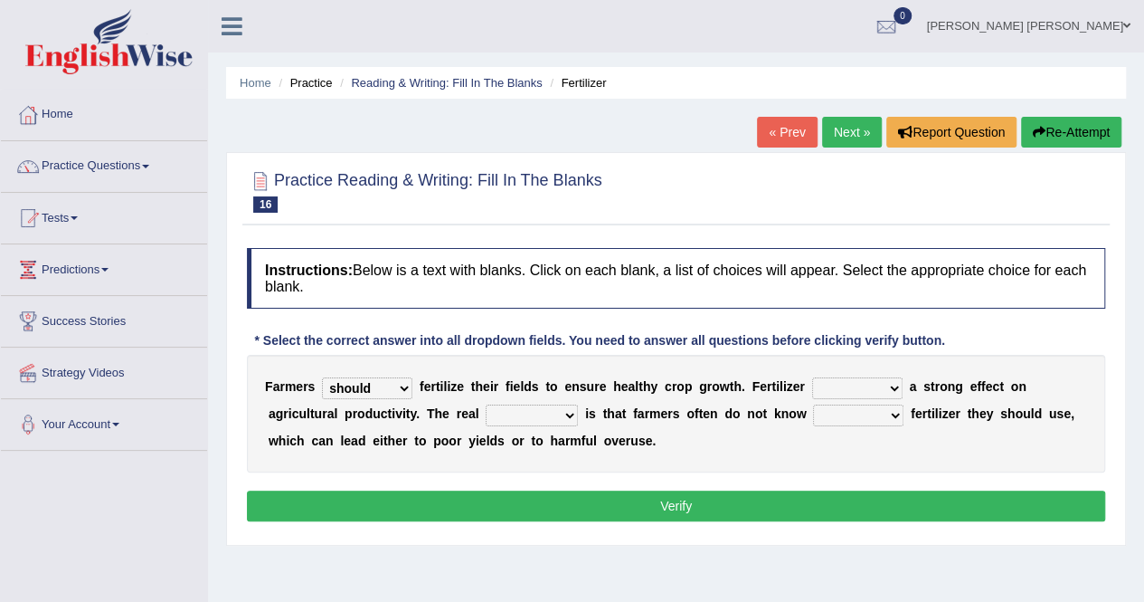
click at [812, 377] on select "has had have having" at bounding box center [857, 388] width 90 height 22
click at [838, 386] on select "has had have having" at bounding box center [857, 388] width 90 height 22
click at [954, 552] on div "Home Practice Reading & Writing: Fill In The Blanks Fertilizer « Prev Next » Re…" at bounding box center [676, 452] width 936 height 905
click at [510, 417] on select "problem question conclusion answer" at bounding box center [532, 415] width 92 height 22
select select "problem"
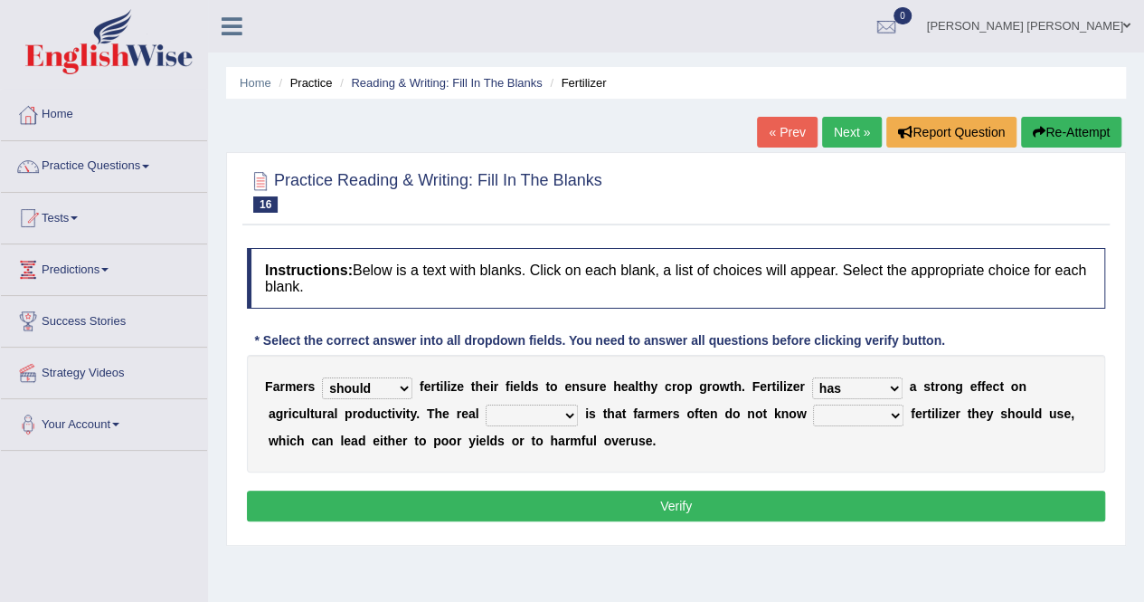
click at [486, 404] on select "problem question conclusion answer" at bounding box center [532, 415] width 92 height 22
click at [870, 412] on select "how much how many however so much" at bounding box center [858, 415] width 90 height 22
select select "how much"
click at [813, 404] on select "how much how many however so much" at bounding box center [858, 415] width 90 height 22
click at [781, 495] on button "Verify" at bounding box center [676, 505] width 859 height 31
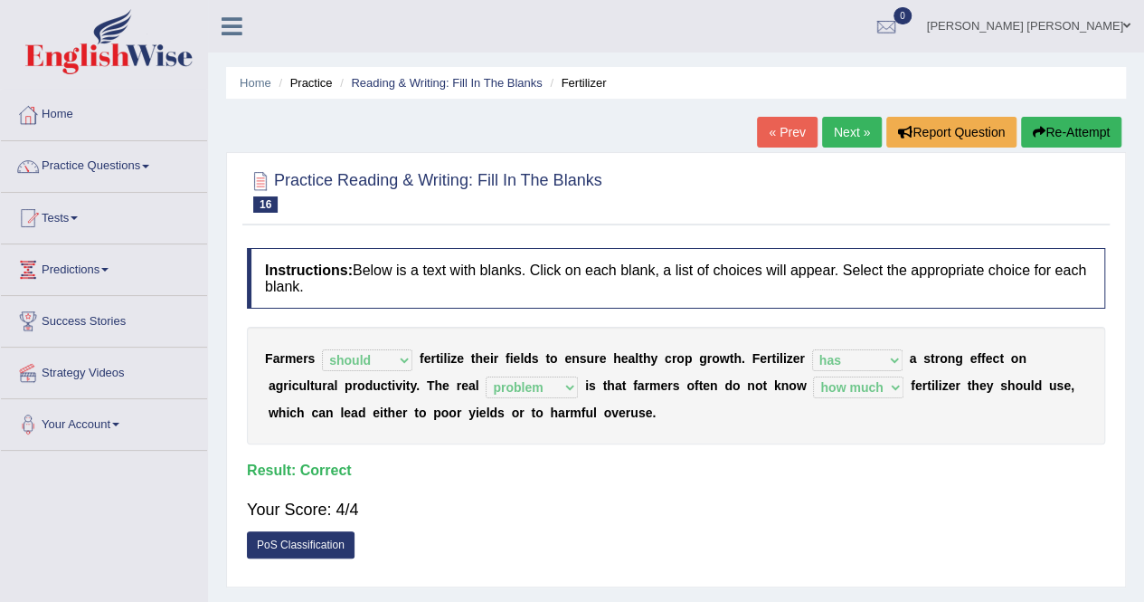
click at [852, 138] on link "Next »" at bounding box center [852, 132] width 60 height 31
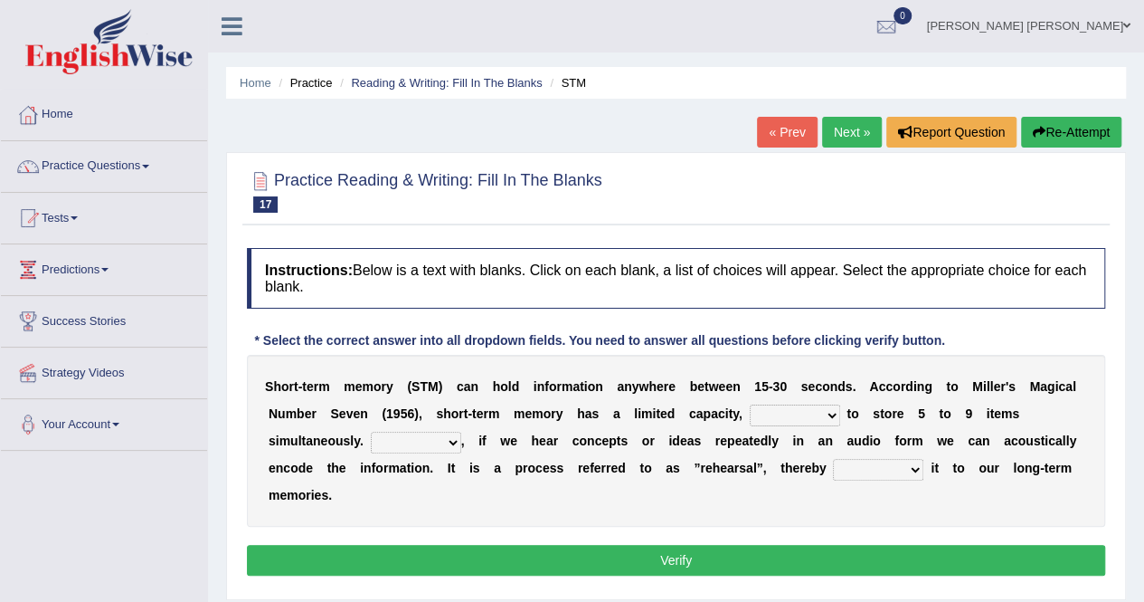
click at [826, 408] on select "being able is able be able unable" at bounding box center [795, 415] width 90 height 22
click at [750, 404] on select "being able is able be able unable" at bounding box center [795, 415] width 90 height 22
click at [812, 413] on select "being able is able be able unable" at bounding box center [795, 415] width 90 height 22
select select "unable"
click at [750, 404] on select "being able is able be able unable" at bounding box center [795, 415] width 90 height 22
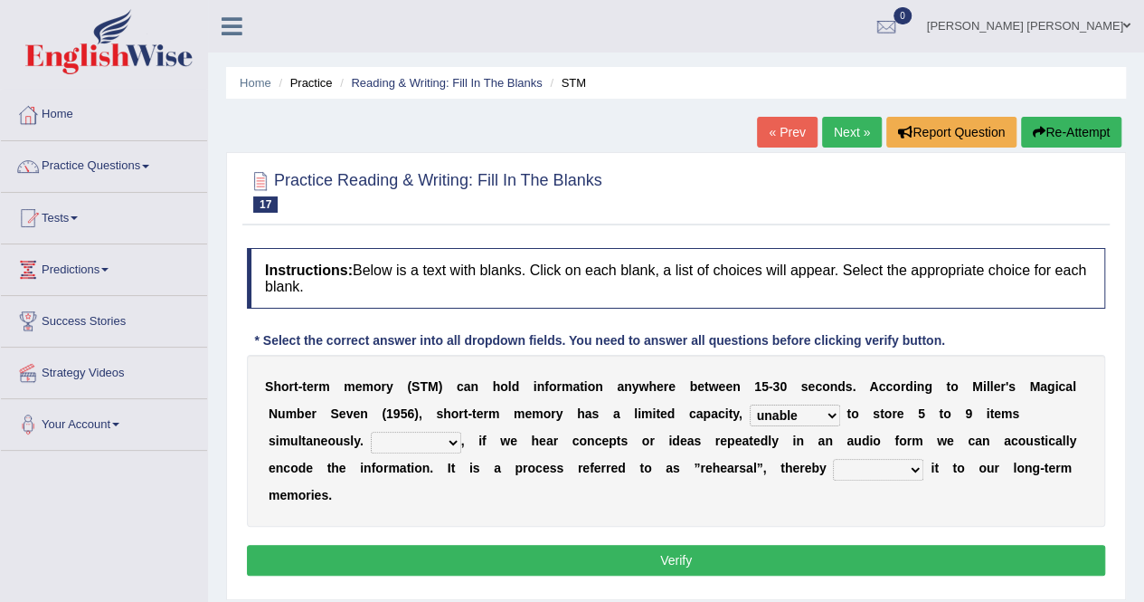
click at [811, 417] on select "being able is able be able unable" at bounding box center [795, 415] width 90 height 22
click at [750, 404] on select "being able is able be able unable" at bounding box center [795, 415] width 90 height 22
click at [423, 434] on select "However So Moreover Therefore" at bounding box center [416, 443] width 90 height 22
select select "Therefore"
click at [371, 432] on select "However So Moreover Therefore" at bounding box center [416, 443] width 90 height 22
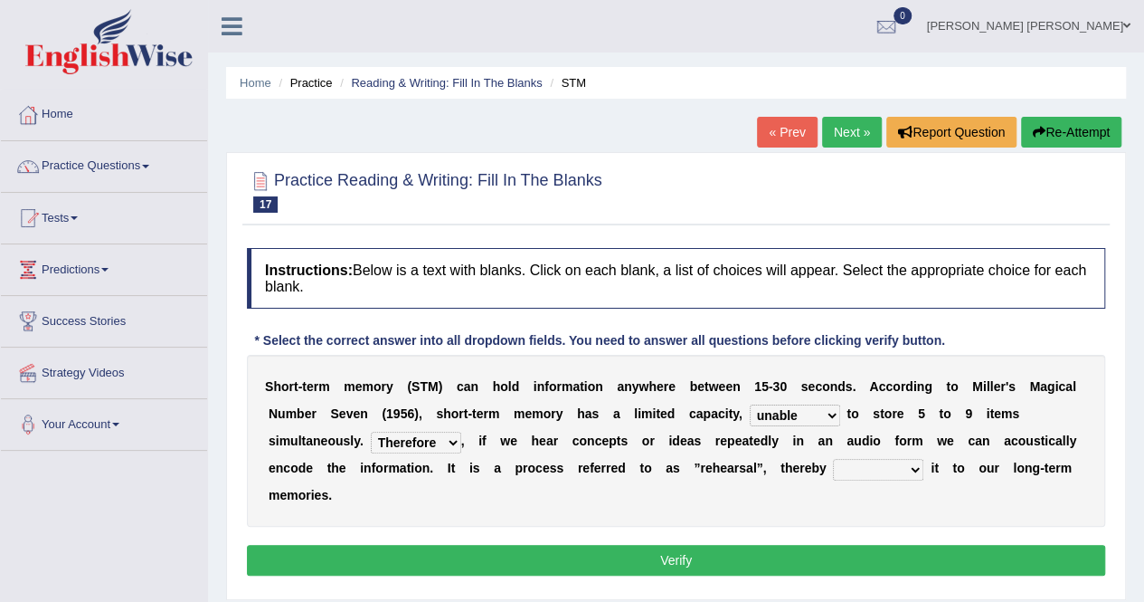
click at [885, 468] on select "commit commits commiting commited" at bounding box center [878, 470] width 90 height 22
select select "commiting"
click at [833, 459] on select "commit commits commiting commited" at bounding box center [878, 470] width 90 height 22
click at [797, 554] on button "Verify" at bounding box center [676, 560] width 859 height 31
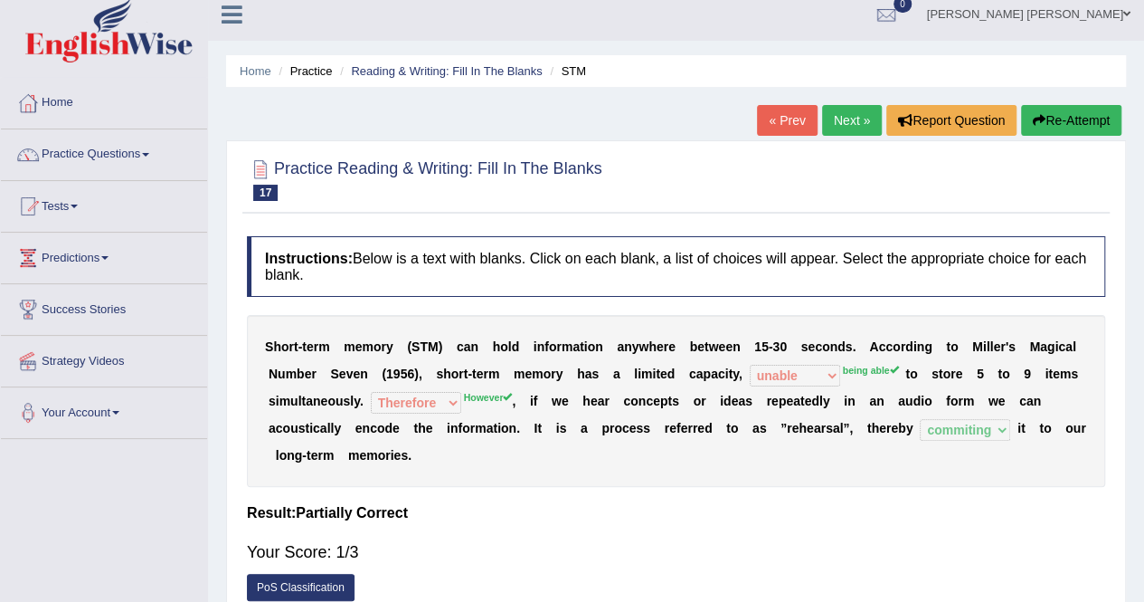
scroll to position [13, 0]
click at [1060, 120] on button "Re-Attempt" at bounding box center [1071, 119] width 100 height 31
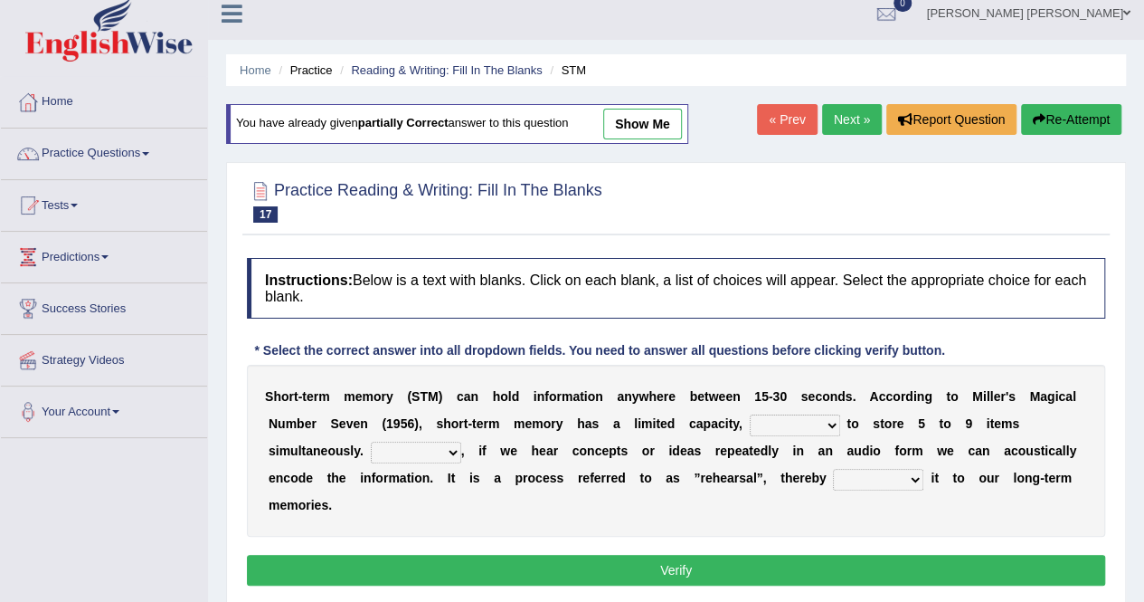
click at [813, 409] on div "S h o r t - t e r m m e m o r y ( S T M ) c a n h o l d i n f o r m a t i o n a…" at bounding box center [676, 451] width 859 height 172
click at [811, 422] on select "being able is able be able unable" at bounding box center [795, 425] width 90 height 22
select select "being able"
click at [750, 414] on select "being able is able be able unable" at bounding box center [795, 425] width 90 height 22
click at [440, 455] on select "However So Moreover Therefore" at bounding box center [416, 452] width 90 height 22
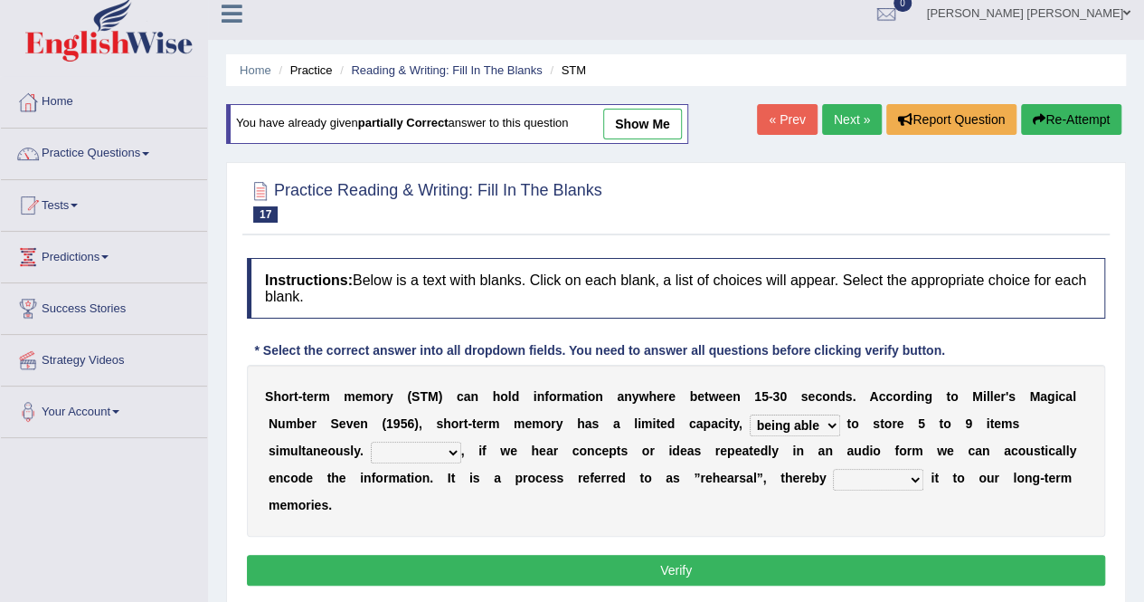
select select "However"
click at [371, 441] on select "However So Moreover Therefore" at bounding box center [416, 452] width 90 height 22
click at [896, 475] on select "commit commits commiting commited" at bounding box center [878, 480] width 90 height 22
select select "commiting"
click at [833, 469] on select "commit commits commiting commited" at bounding box center [878, 480] width 90 height 22
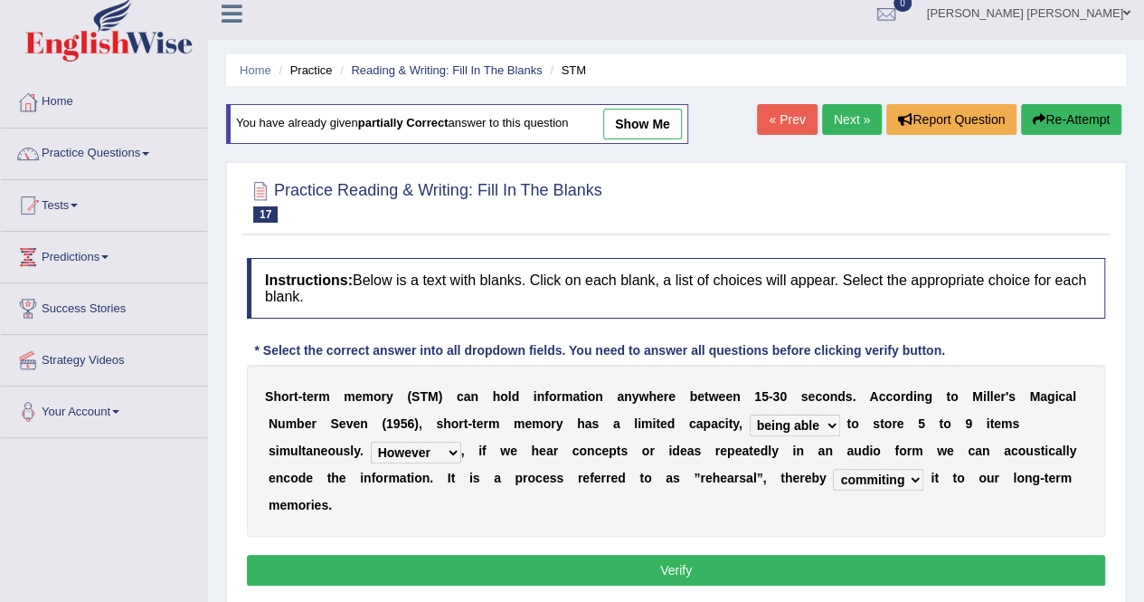
click at [872, 570] on button "Verify" at bounding box center [676, 570] width 859 height 31
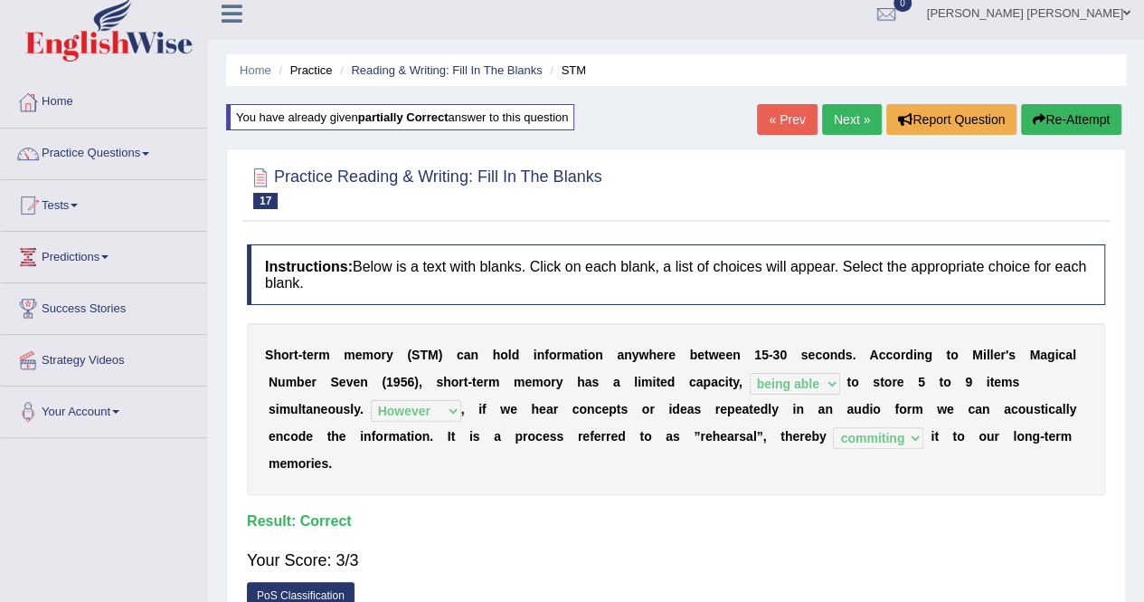
click at [833, 110] on link "Next »" at bounding box center [852, 119] width 60 height 31
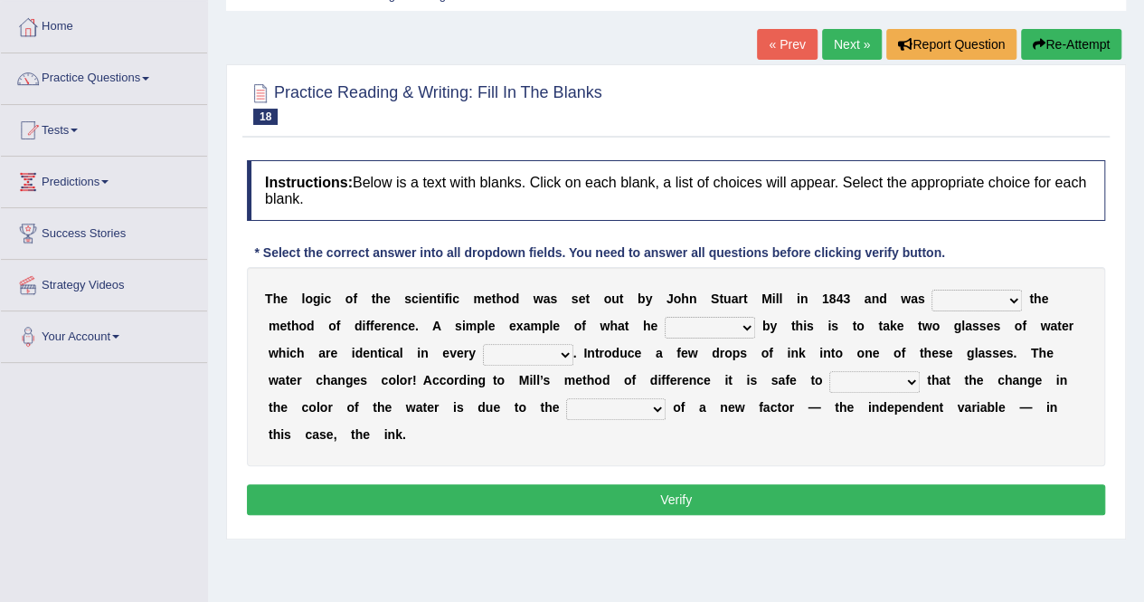
scroll to position [89, 0]
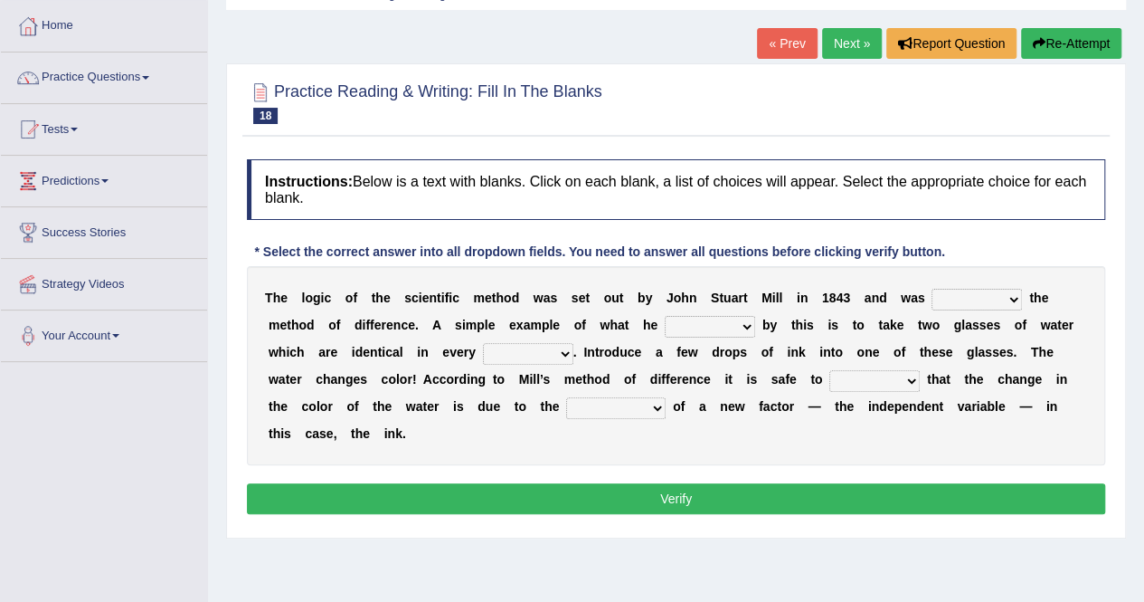
click at [988, 298] on select "pointed claimed demanded named" at bounding box center [977, 300] width 90 height 22
select select "claimed"
click at [932, 289] on select "pointed claimed demanded named" at bounding box center [977, 300] width 90 height 22
click at [713, 327] on select "capped charged found meant" at bounding box center [710, 327] width 90 height 22
select select "found"
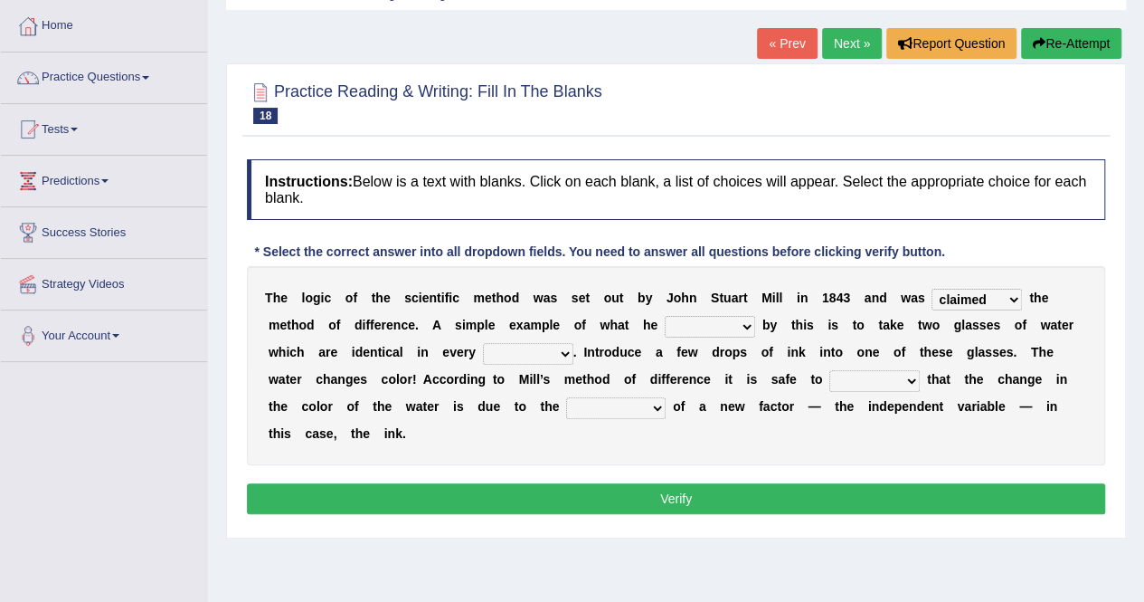
click at [665, 316] on select "capped charged found meant" at bounding box center [710, 327] width 90 height 22
click at [741, 325] on select "capped charged found meant" at bounding box center [710, 327] width 90 height 22
click at [525, 351] on select "thought identity measure respect" at bounding box center [528, 354] width 90 height 22
select select "measure"
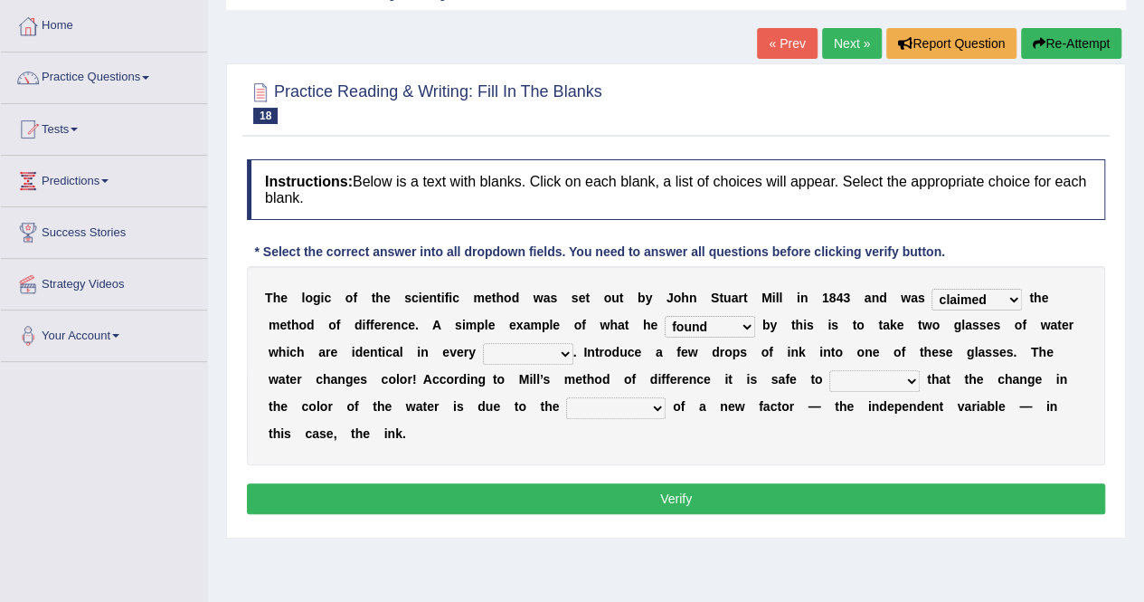
click at [483, 343] on select "thought identity measure respect" at bounding box center [528, 354] width 90 height 22
click at [561, 350] on select "thought identity measure respect" at bounding box center [528, 354] width 90 height 22
click at [618, 359] on div "T h e l o g i c o f t h e s c i e n t i f i c m e t h o d w a s s e t o u t b y…" at bounding box center [676, 365] width 859 height 199
click at [912, 379] on select "assume discuss prefer acclaim" at bounding box center [875, 381] width 90 height 22
click at [650, 402] on select "introduction magnitude preparation purification" at bounding box center [616, 408] width 100 height 22
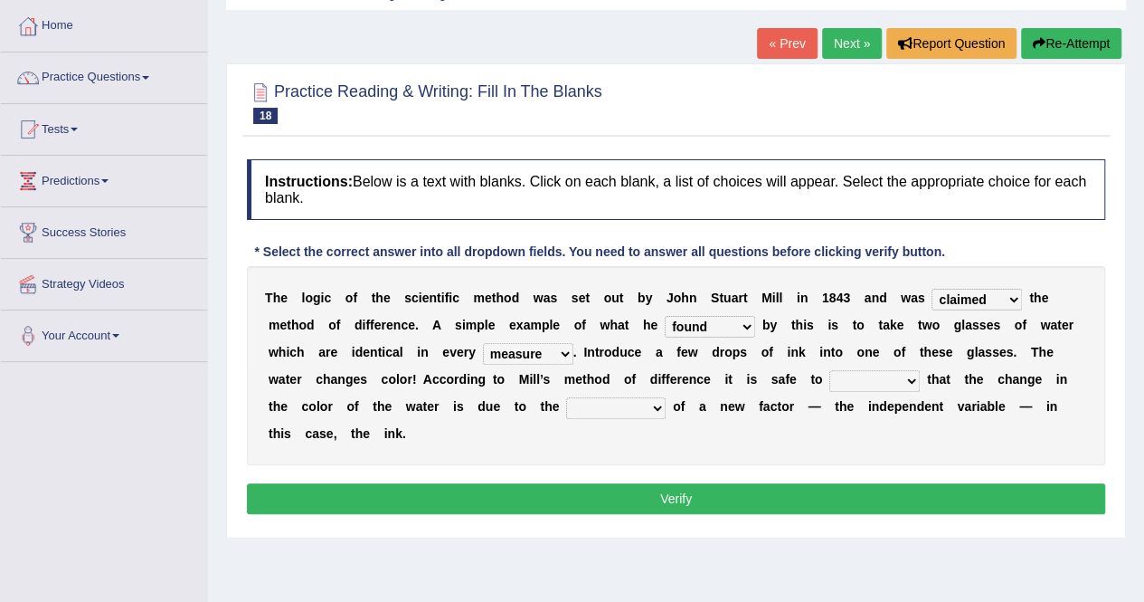
click at [566, 397] on select "introduction magnitude preparation purification" at bounding box center [616, 408] width 100 height 22
click at [621, 408] on select "introduction magnitude preparation purification" at bounding box center [616, 408] width 100 height 22
select select "preparation"
click at [566, 397] on select "introduction magnitude preparation purification" at bounding box center [616, 408] width 100 height 22
click at [990, 296] on select "pointed claimed demanded named" at bounding box center [977, 300] width 90 height 22
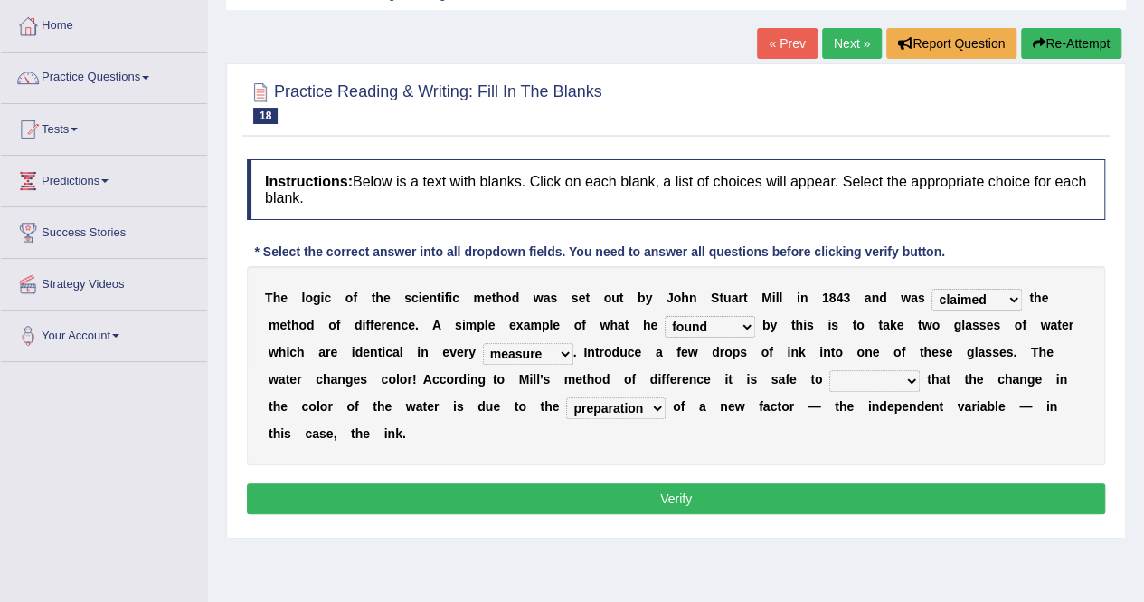
click at [1078, 401] on div "T h e l o g i c o f t h e s c i e n t i f i c m e t h o d w a s s e t o u t b y…" at bounding box center [676, 365] width 859 height 199
click at [878, 379] on select "assume discuss prefer acclaim" at bounding box center [875, 381] width 90 height 22
select select "assume"
click at [830, 370] on select "assume discuss prefer acclaim" at bounding box center [875, 381] width 90 height 22
click at [764, 504] on button "Verify" at bounding box center [676, 498] width 859 height 31
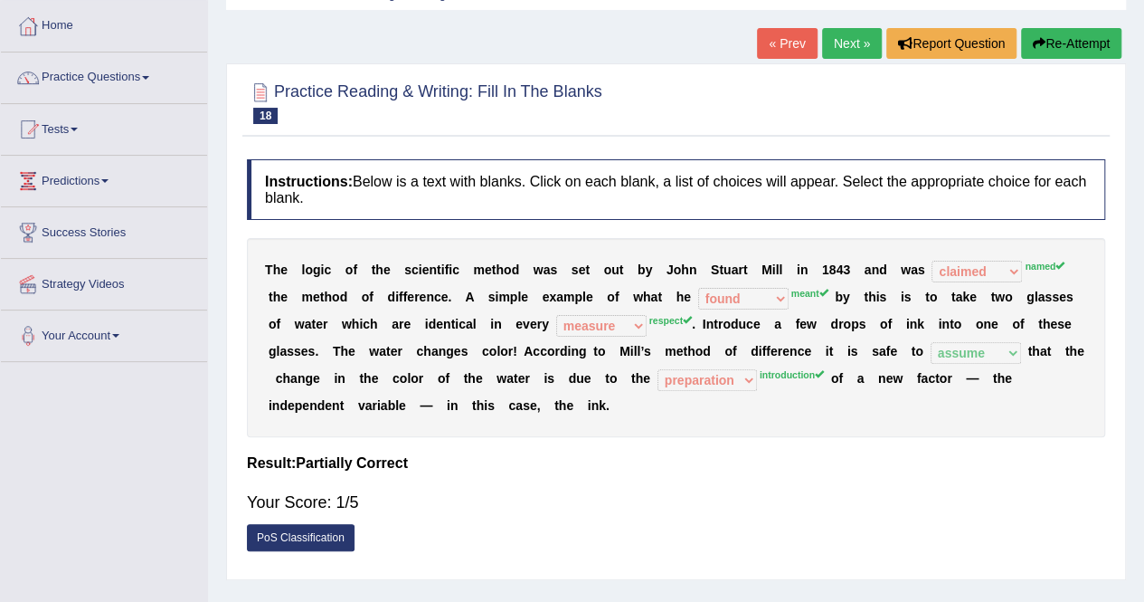
click at [1056, 43] on button "Re-Attempt" at bounding box center [1071, 43] width 100 height 31
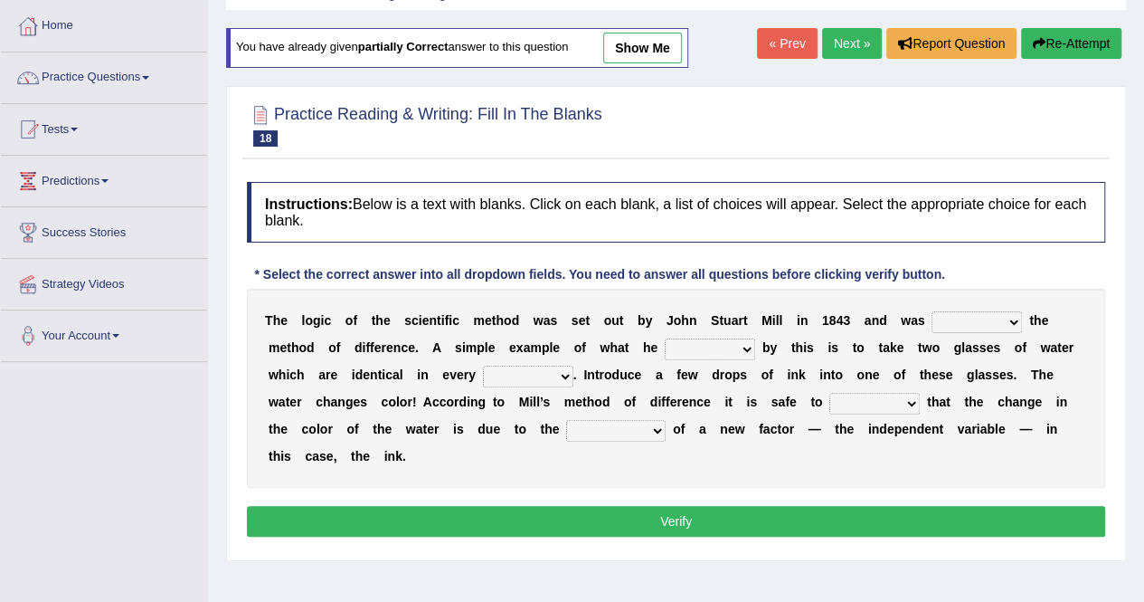
click at [980, 311] on select "pointed claimed demanded named" at bounding box center [977, 322] width 90 height 22
select select "named"
click at [932, 311] on select "pointed claimed demanded named" at bounding box center [977, 322] width 90 height 22
click at [688, 339] on select "capped charged found meant" at bounding box center [710, 349] width 90 height 22
select select "meant"
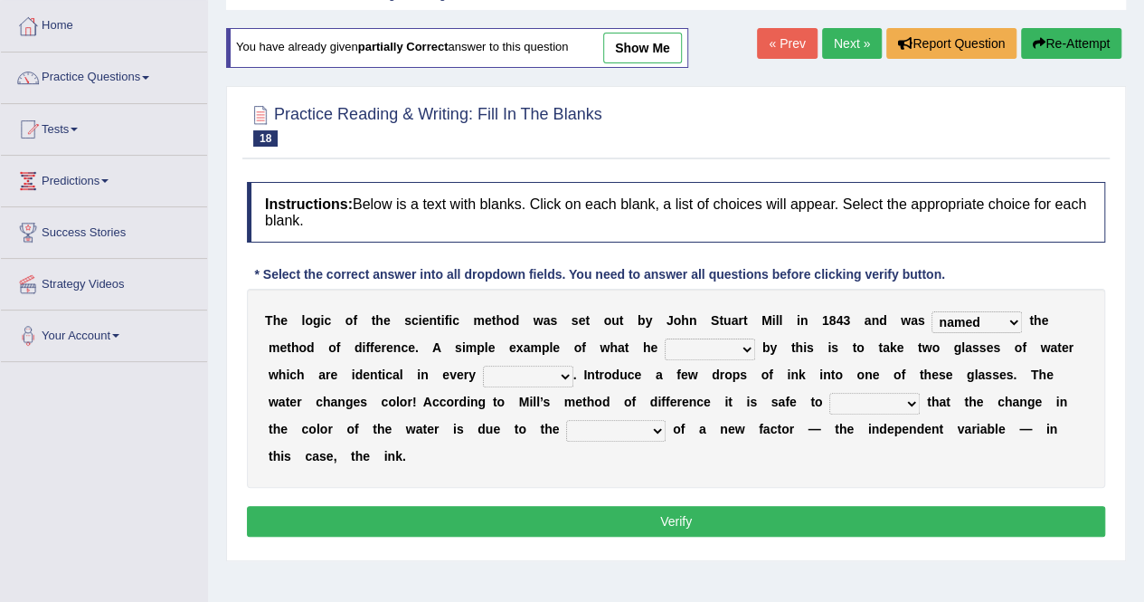
click at [665, 338] on select "capped charged found meant" at bounding box center [710, 349] width 90 height 22
click at [528, 367] on select "thought identity measure respect" at bounding box center [528, 376] width 90 height 22
select select "respect"
click at [483, 365] on select "thought identity measure respect" at bounding box center [528, 376] width 90 height 22
click at [884, 402] on select "assume discuss prefer acclaim" at bounding box center [875, 404] width 90 height 22
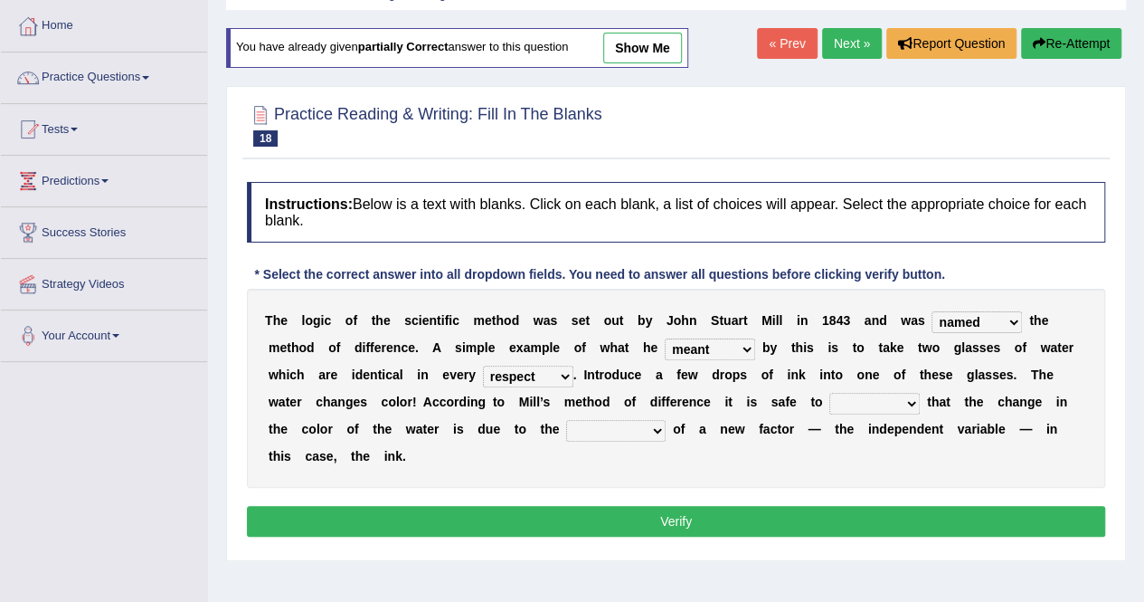
select select "assume"
click at [830, 393] on select "assume discuss prefer acclaim" at bounding box center [875, 404] width 90 height 22
click at [623, 421] on select "introduction magnitude preparation purification" at bounding box center [616, 431] width 100 height 22
select select "introduction"
click at [566, 420] on select "introduction magnitude preparation purification" at bounding box center [616, 431] width 100 height 22
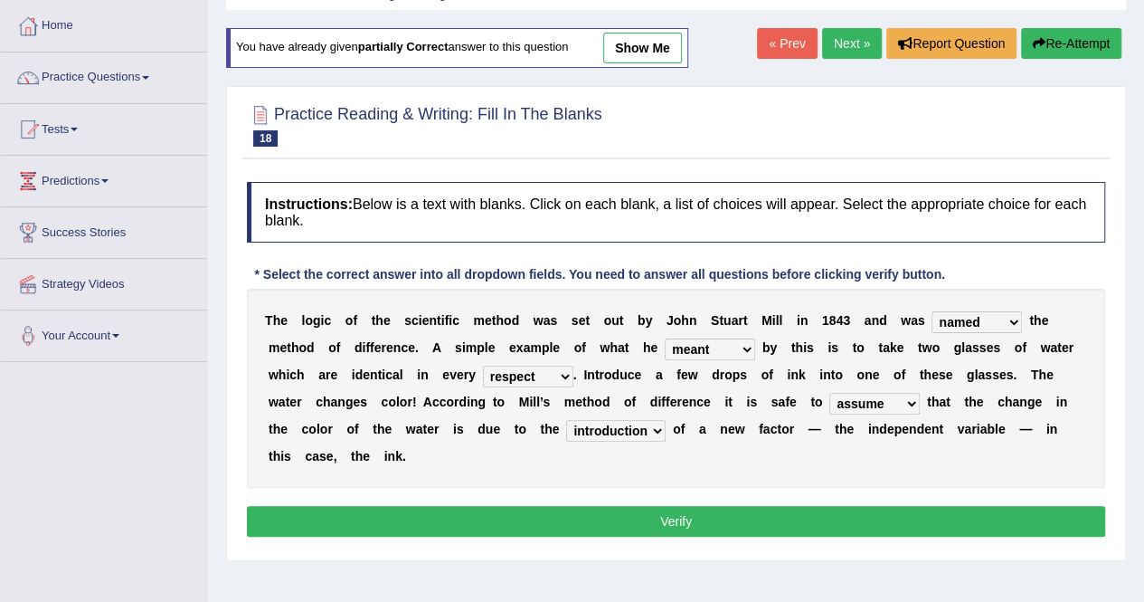
click at [686, 531] on button "Verify" at bounding box center [676, 521] width 859 height 31
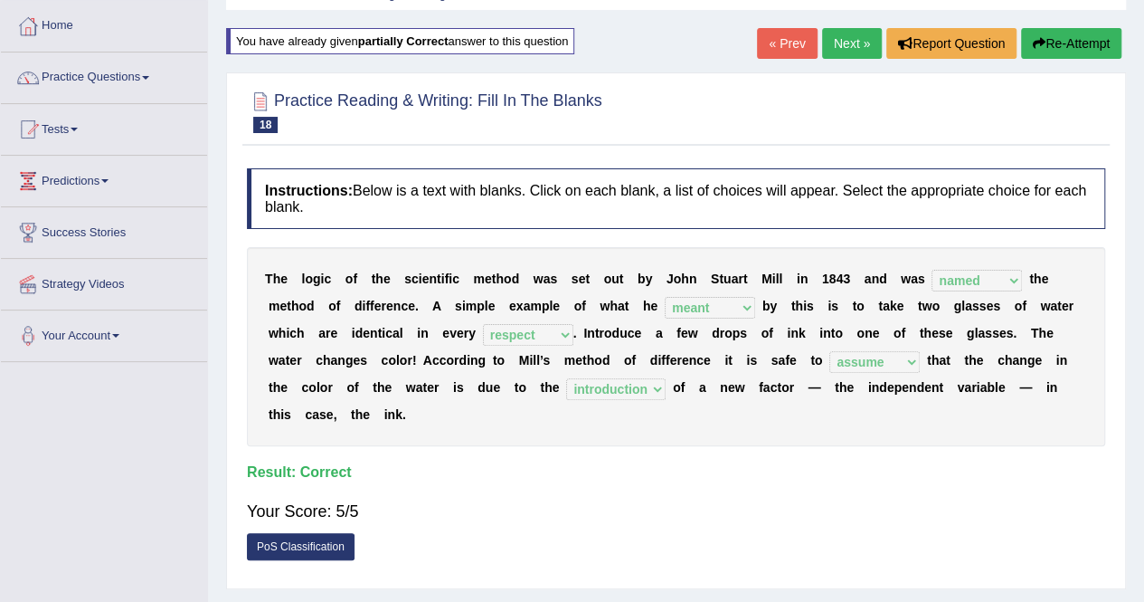
click at [847, 40] on link "Next »" at bounding box center [852, 43] width 60 height 31
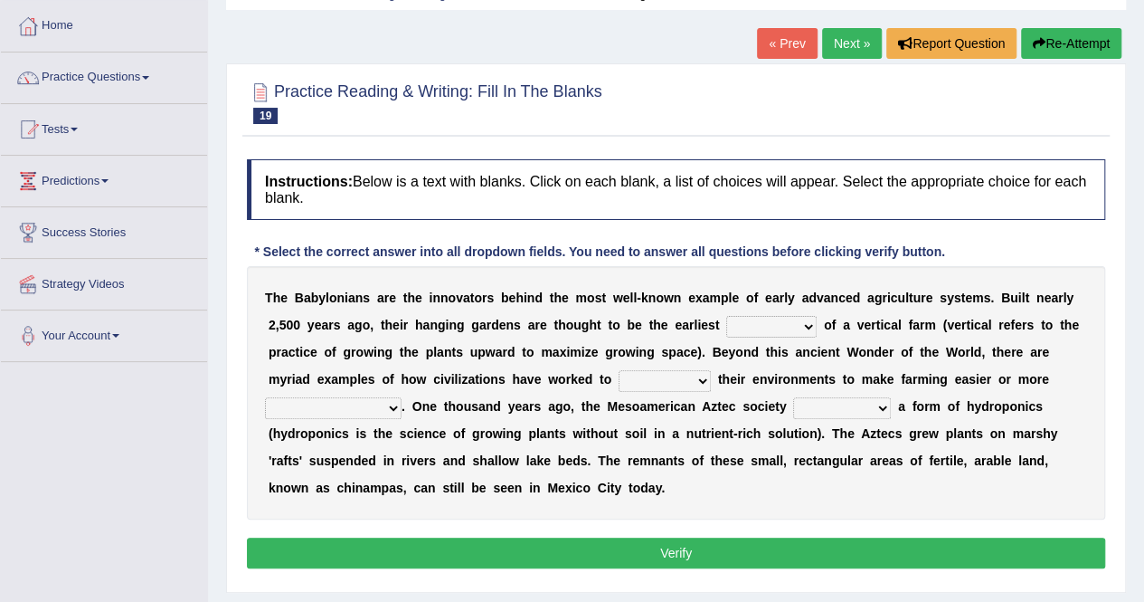
scroll to position [88, 0]
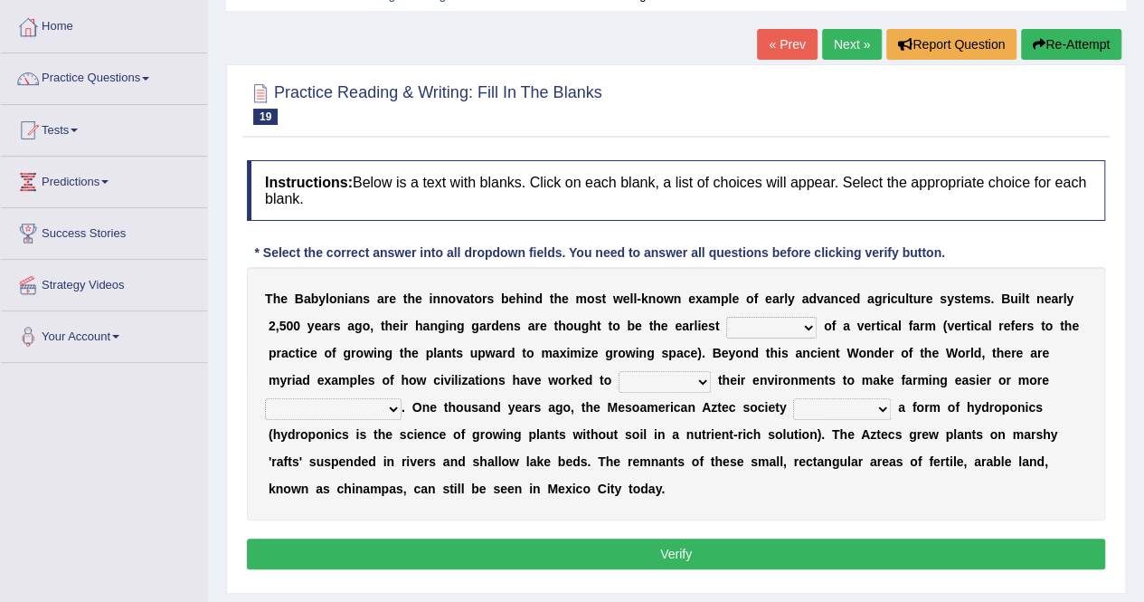
click at [771, 322] on select "prototype failure discredit protocol" at bounding box center [771, 328] width 90 height 22
select select "prototype"
click at [726, 317] on select "prototype failure discredit protocol" at bounding box center [771, 328] width 90 height 22
click at [761, 327] on select "prototype failure discredit protocol" at bounding box center [771, 328] width 90 height 22
click at [783, 509] on div "T h e B a b y l o n i a n s a r e t h e i n n o v a t o r s b e h i n d t h e m…" at bounding box center [676, 393] width 859 height 253
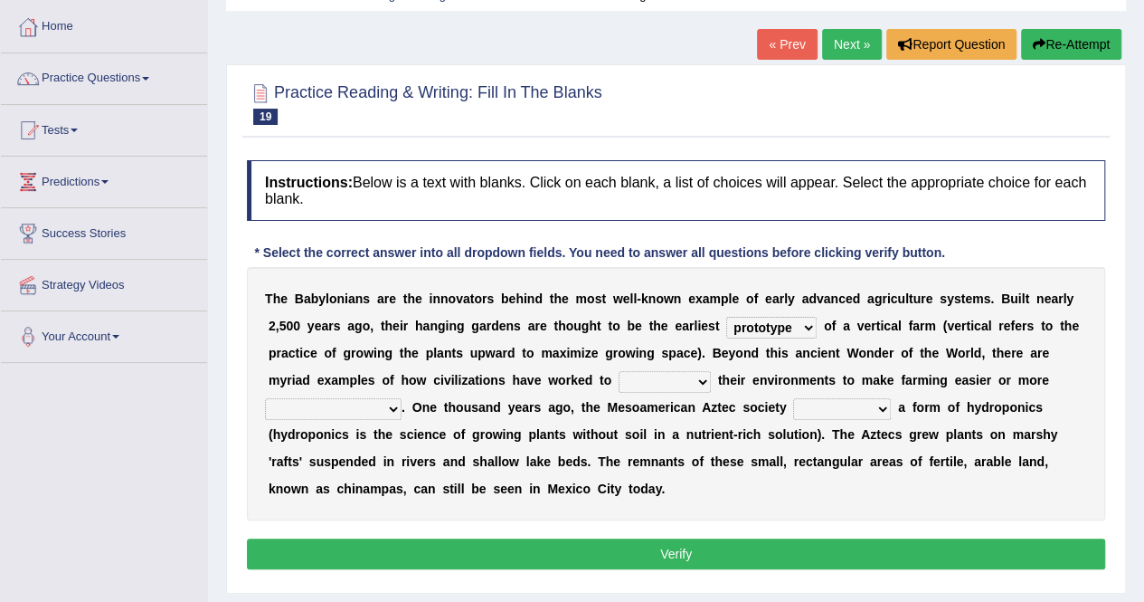
click at [678, 375] on select "manipulate escape respect disarrange" at bounding box center [665, 382] width 92 height 22
click at [619, 371] on select "manipulate escape respect disarrange" at bounding box center [665, 382] width 92 height 22
click at [678, 375] on select "manipulate escape respect disarrange" at bounding box center [665, 382] width 92 height 22
select select "respect"
click at [619, 371] on select "manipulate escape respect disarrange" at bounding box center [665, 382] width 92 height 22
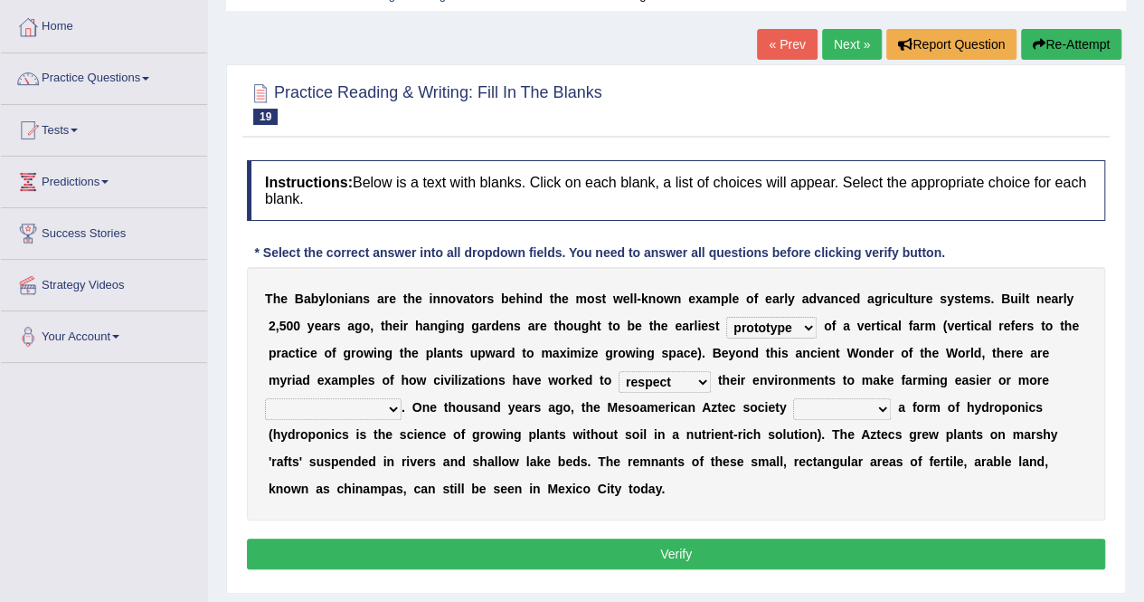
click at [321, 403] on select "productive constructive connective counterproductive" at bounding box center [333, 409] width 137 height 22
select select "productive"
click at [265, 398] on select "productive constructive connective counterproductive" at bounding box center [333, 409] width 137 height 22
click at [830, 398] on select "domineered volunteered pioneered engineered" at bounding box center [842, 409] width 98 height 22
select select "engineered"
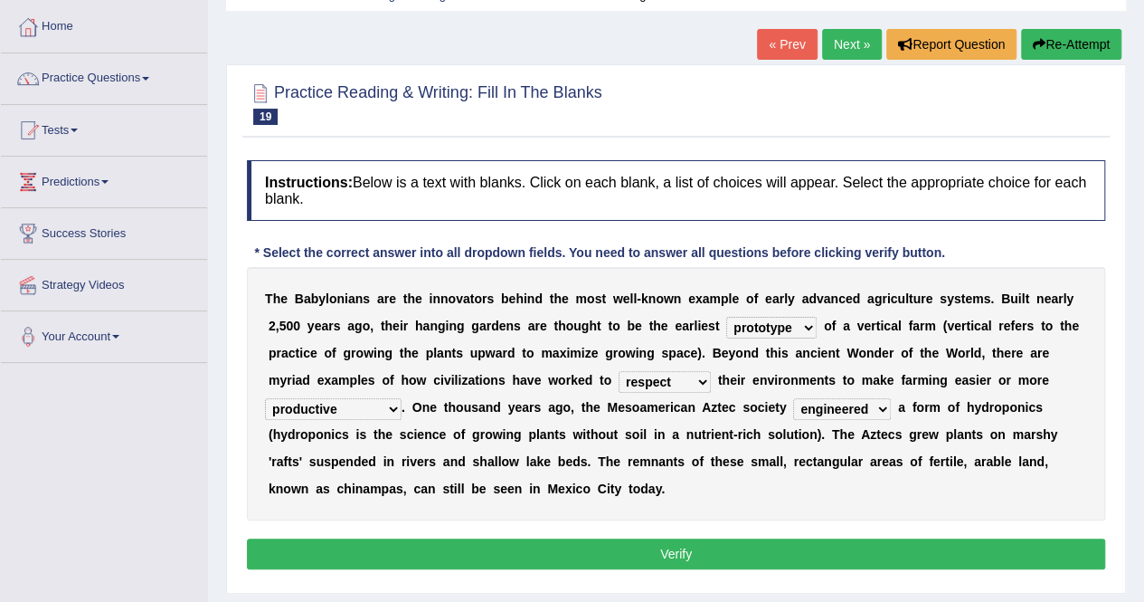
click at [793, 398] on select "domineered volunteered pioneered engineered" at bounding box center [842, 409] width 98 height 22
click at [723, 550] on button "Verify" at bounding box center [676, 553] width 859 height 31
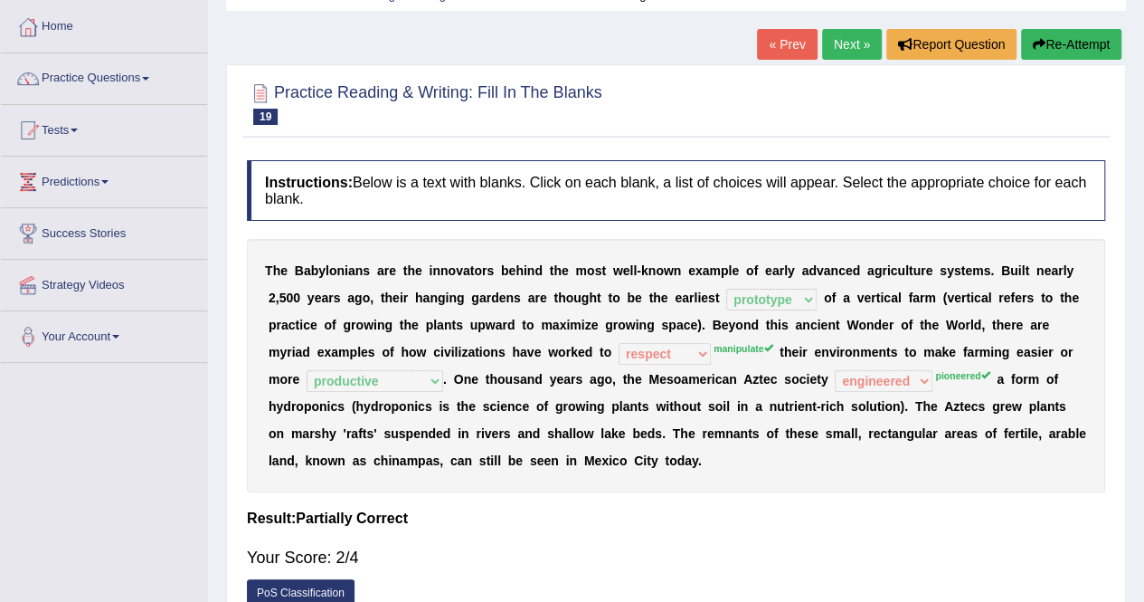
click at [1063, 54] on button "Re-Attempt" at bounding box center [1071, 44] width 100 height 31
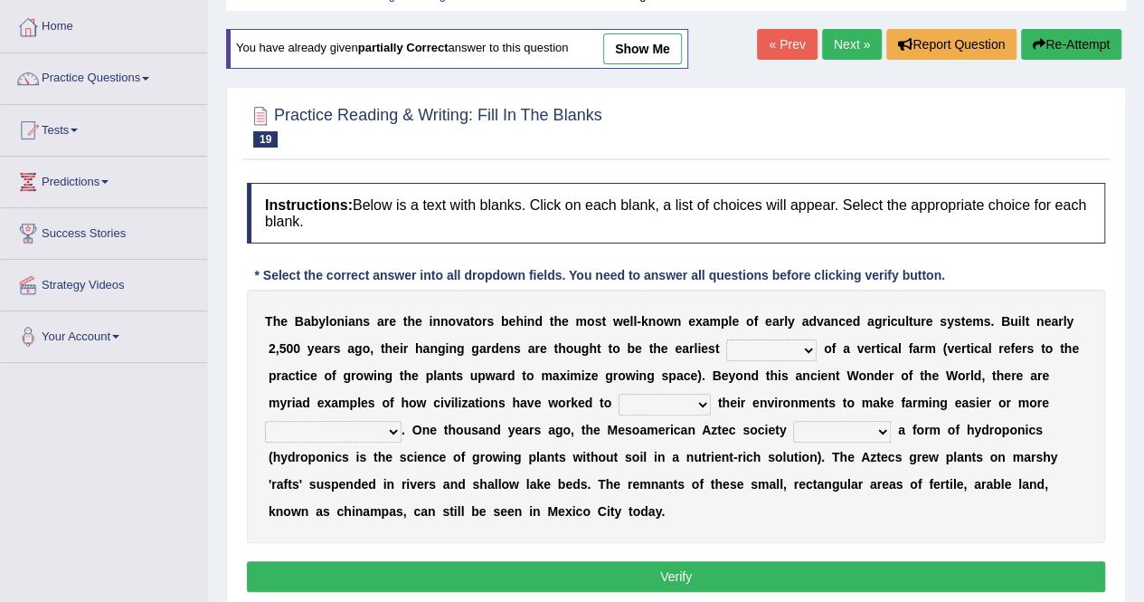
click at [776, 343] on select "prototype failure discredit protocol" at bounding box center [771, 350] width 90 height 22
select select "prototype"
click at [726, 339] on select "prototype failure discredit protocol" at bounding box center [771, 350] width 90 height 22
click at [659, 385] on div "T h e B a b y l o n i a n s a r e t h e i n n o v a t o r s b e h i n d t h e m…" at bounding box center [676, 415] width 859 height 253
click at [659, 394] on select "manipulate escape respect disarrange" at bounding box center [665, 405] width 92 height 22
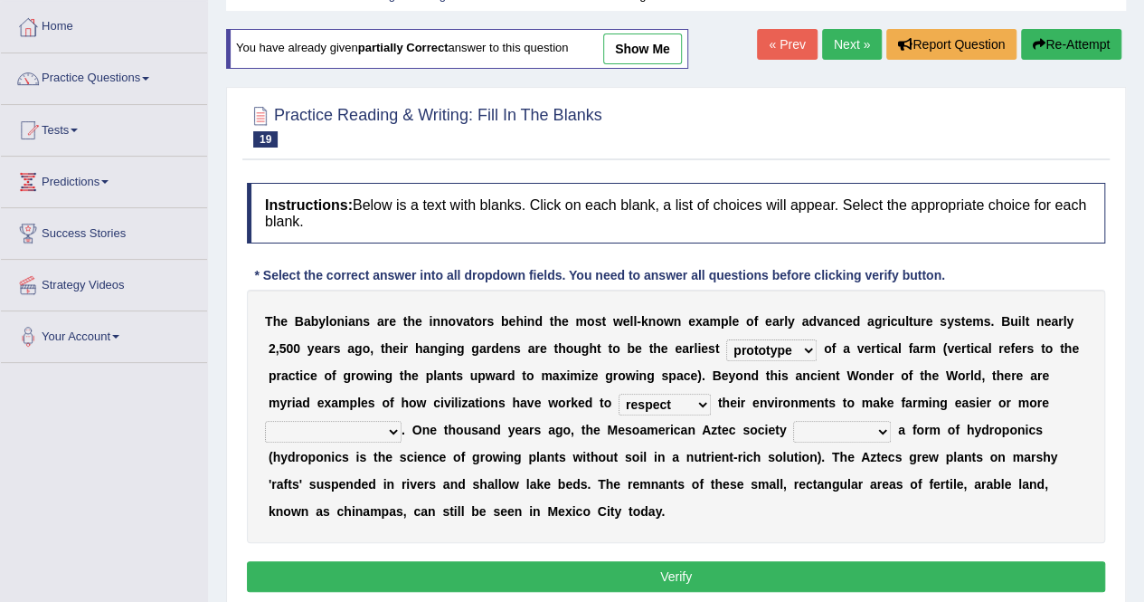
click at [619, 394] on select "manipulate escape respect disarrange" at bounding box center [665, 405] width 92 height 22
click at [643, 402] on select "manipulate escape respect disarrange" at bounding box center [665, 405] width 92 height 22
select select "manipulate"
click at [619, 394] on select "manipulate escape respect disarrange" at bounding box center [665, 405] width 92 height 22
click at [338, 433] on select "productive constructive connective counterproductive" at bounding box center [333, 432] width 137 height 22
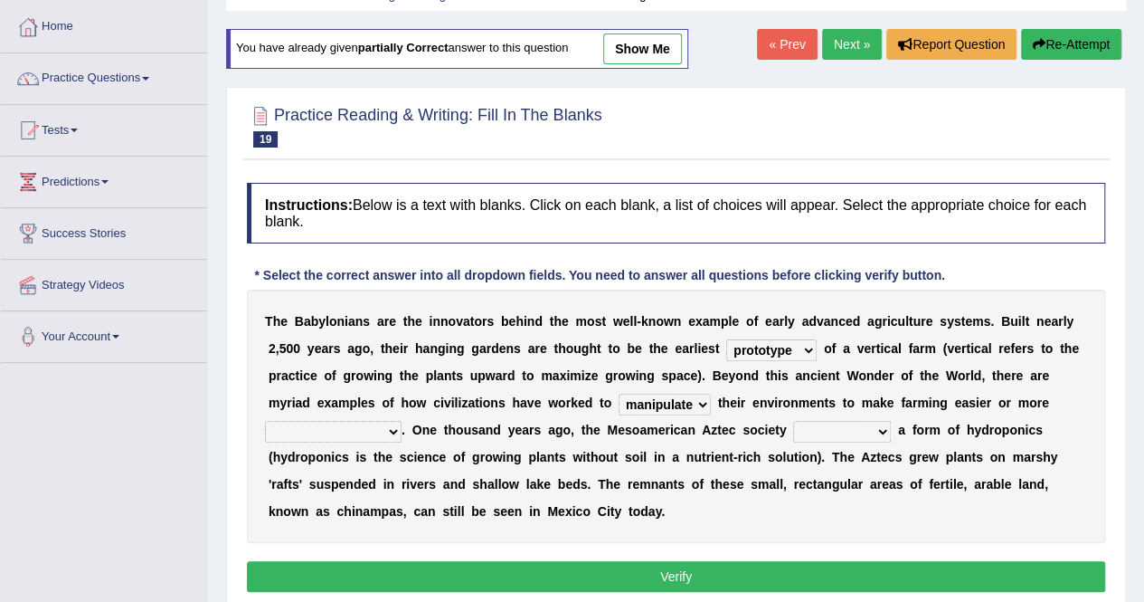
select select "constructive"
click at [265, 421] on select "productive constructive connective counterproductive" at bounding box center [333, 432] width 137 height 22
click at [812, 426] on select "domineered volunteered pioneered engineered" at bounding box center [842, 432] width 98 height 22
select select "pioneered"
click at [793, 421] on select "domineered volunteered pioneered engineered" at bounding box center [842, 432] width 98 height 22
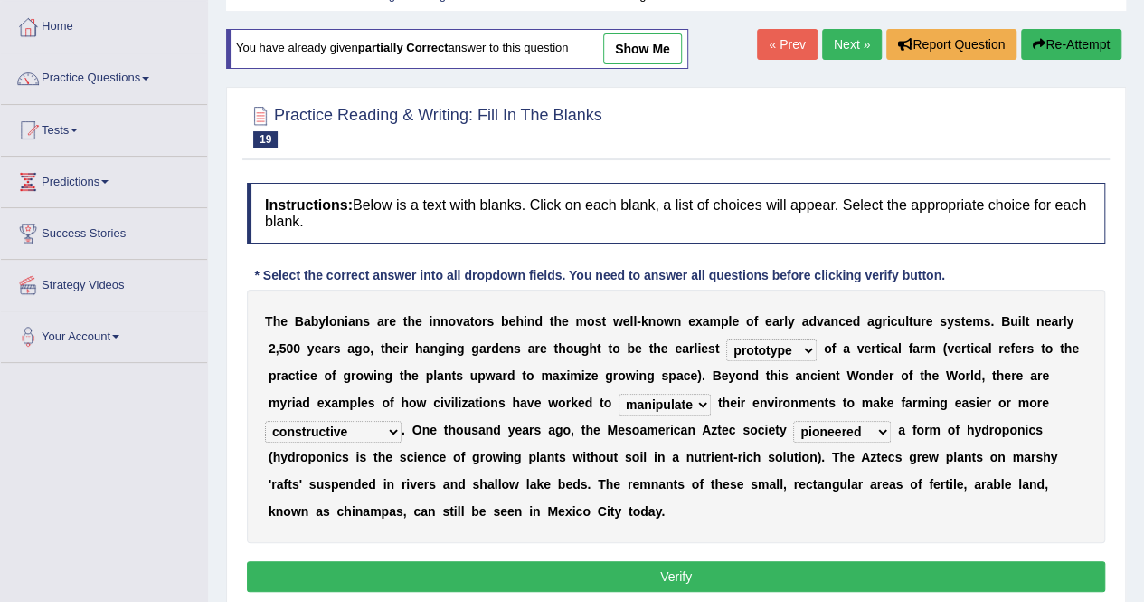
click at [654, 397] on select "manipulate escape respect disarrange" at bounding box center [665, 405] width 92 height 22
click at [644, 565] on button "Verify" at bounding box center [676, 576] width 859 height 31
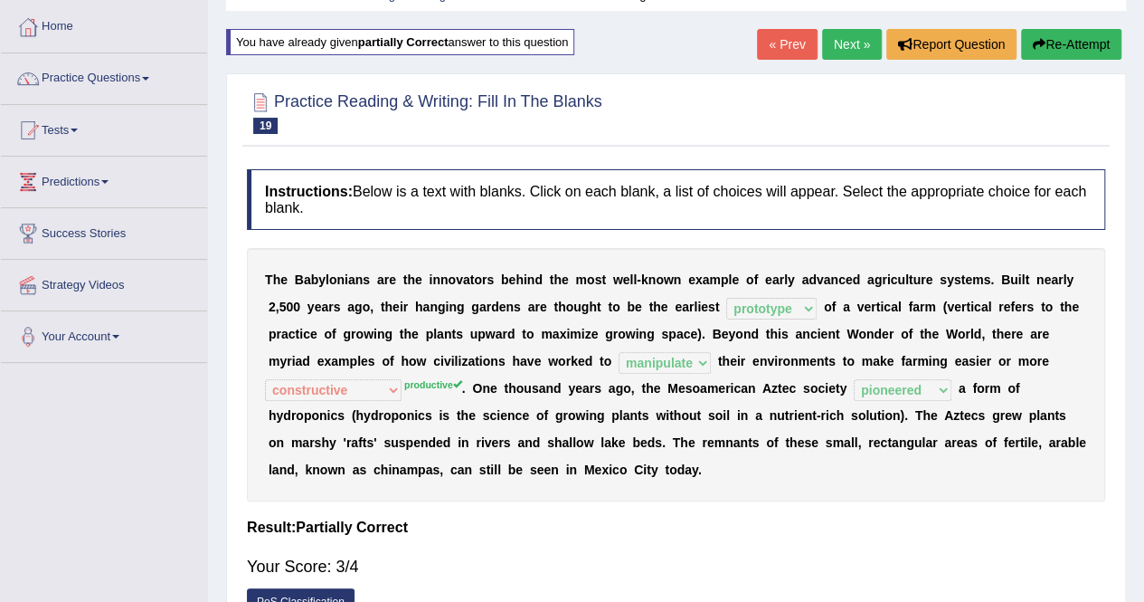
click at [345, 373] on div "T h e B a b y l o n i a n s a r e t h e i n n o v a t o r s b e h i n d t h e m…" at bounding box center [676, 374] width 859 height 253
click at [849, 41] on link "Next »" at bounding box center [852, 44] width 60 height 31
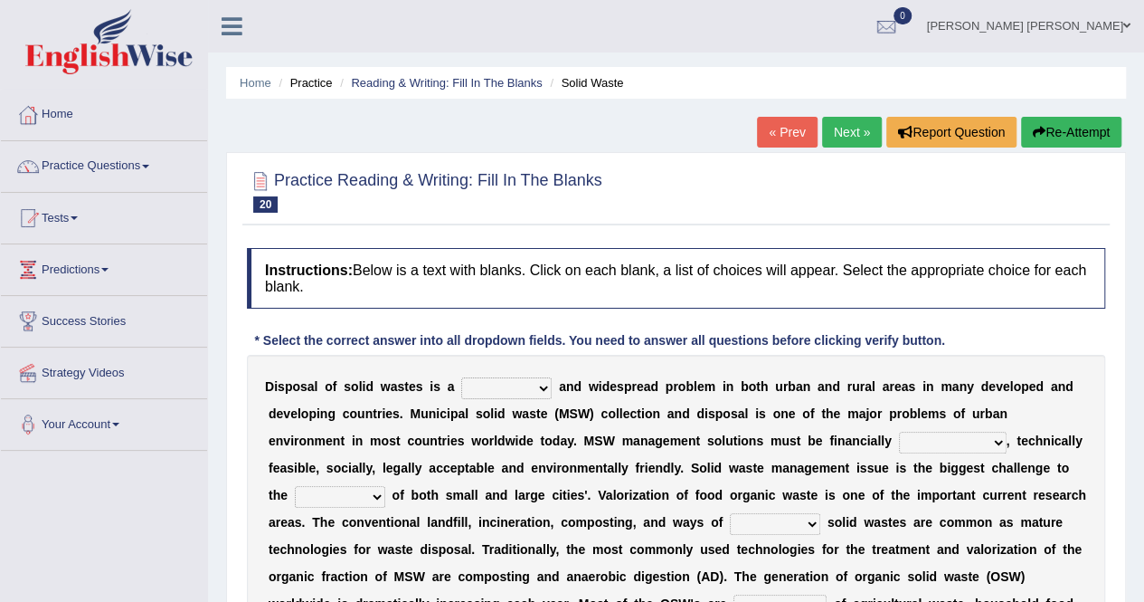
scroll to position [147, 0]
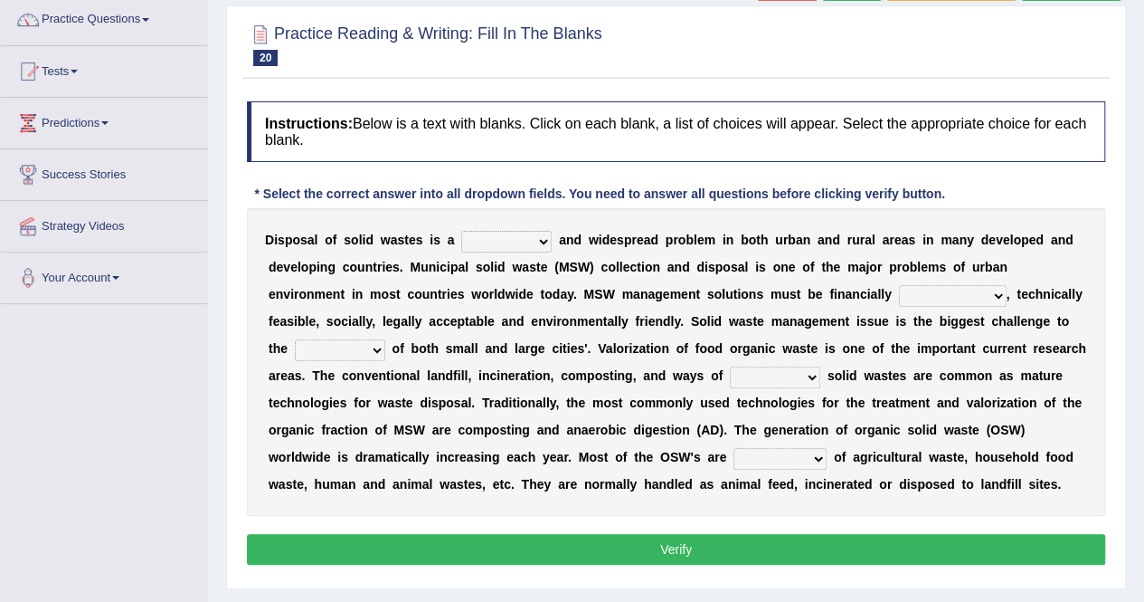
click at [487, 247] on select "slanting stinging stalling shafting" at bounding box center [506, 242] width 90 height 22
select select "slanting"
click at [461, 231] on select "slanting stinging stalling shafting" at bounding box center [506, 242] width 90 height 22
click at [512, 238] on select "slanting stinging stalling shafting" at bounding box center [506, 242] width 90 height 22
click at [624, 280] on div "D i s p o s a l o f s o l i d w a s t e s i s a slanting stinging stalling shaf…" at bounding box center [676, 362] width 859 height 308
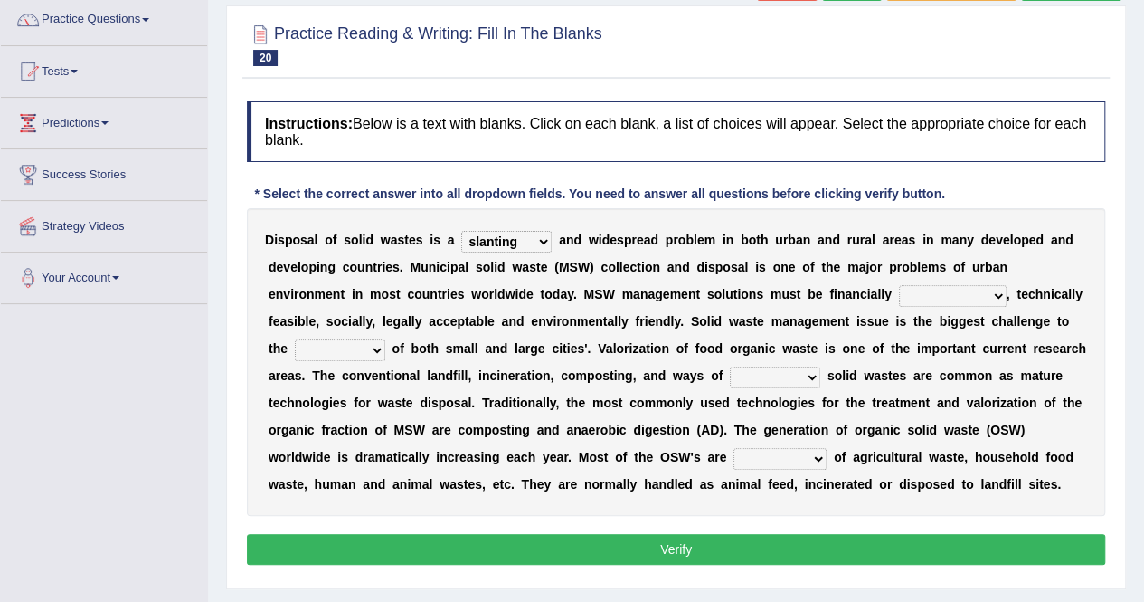
click at [926, 296] on select "unattainable sustainable objectionable treasonable" at bounding box center [953, 296] width 108 height 22
select select "sustainable"
click at [899, 285] on select "unattainable sustainable objectionable treasonable" at bounding box center [953, 296] width 108 height 22
click at [950, 289] on select "unattainable sustainable objectionable treasonable" at bounding box center [953, 296] width 108 height 22
click at [1048, 318] on b "e" at bounding box center [1046, 321] width 7 height 14
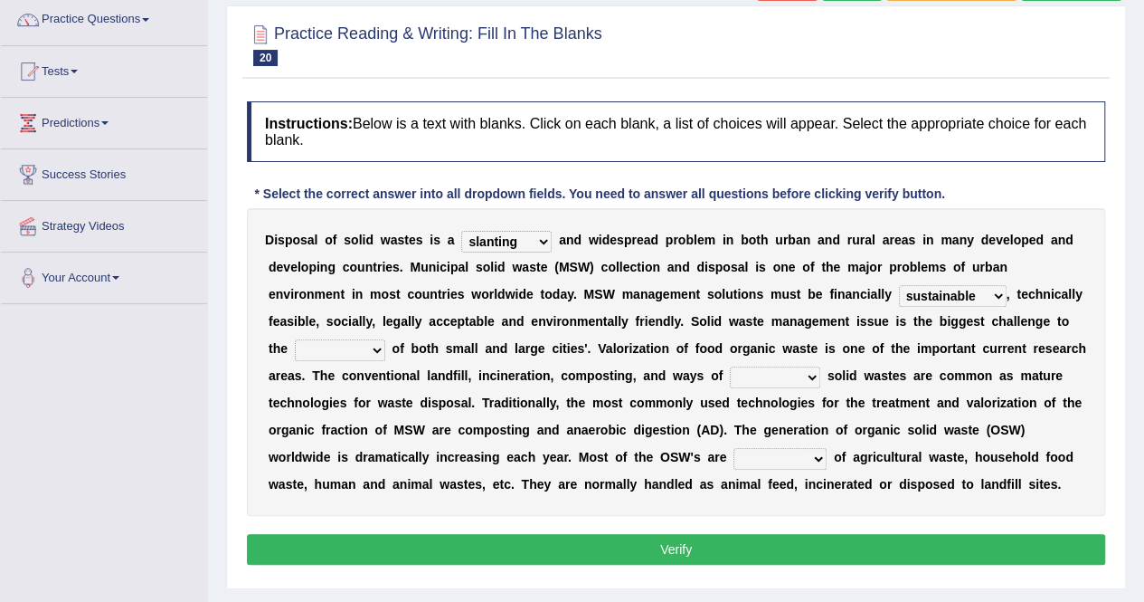
click at [354, 354] on select "plants culture authorities history" at bounding box center [340, 350] width 90 height 22
click at [416, 363] on div "D i s p o s a l o f s o l i d w a s t e s i s a slanting stinging stalling shaf…" at bounding box center [676, 362] width 859 height 308
click at [333, 353] on select "plants culture authorities history" at bounding box center [340, 350] width 90 height 22
select select "authorities"
click at [295, 339] on select "plants culture authorities history" at bounding box center [340, 350] width 90 height 22
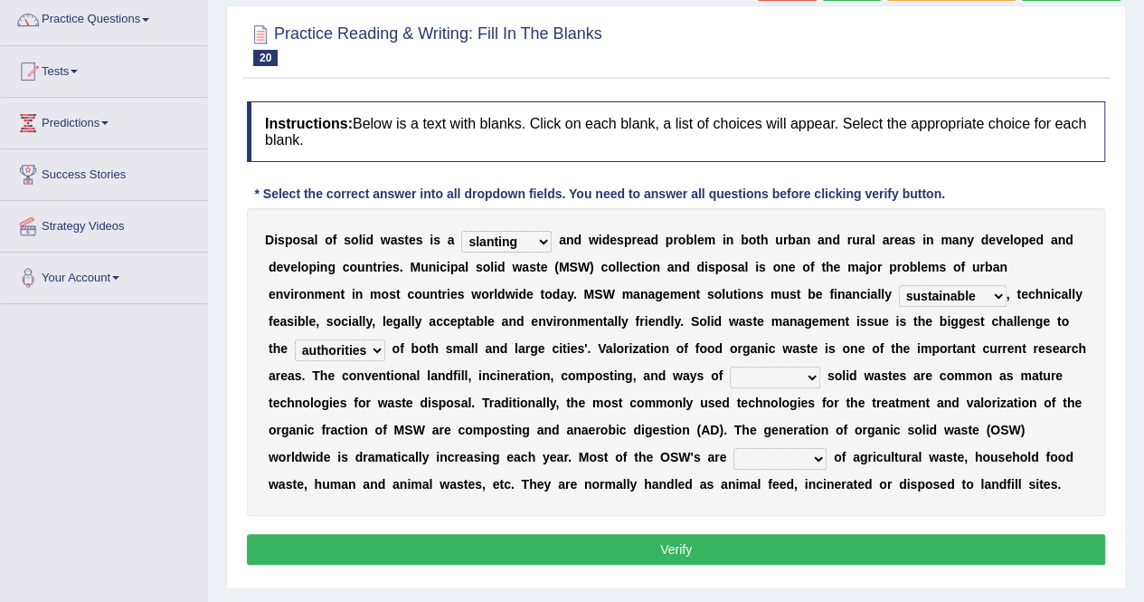
click at [367, 345] on select "plants culture authorities history" at bounding box center [340, 350] width 90 height 22
click at [543, 372] on b "n" at bounding box center [547, 375] width 8 height 14
click at [796, 380] on select "reserving preserving deserving handling" at bounding box center [775, 377] width 90 height 22
select select "handling"
click at [730, 366] on select "reserving preserving deserving handling" at bounding box center [775, 377] width 90 height 22
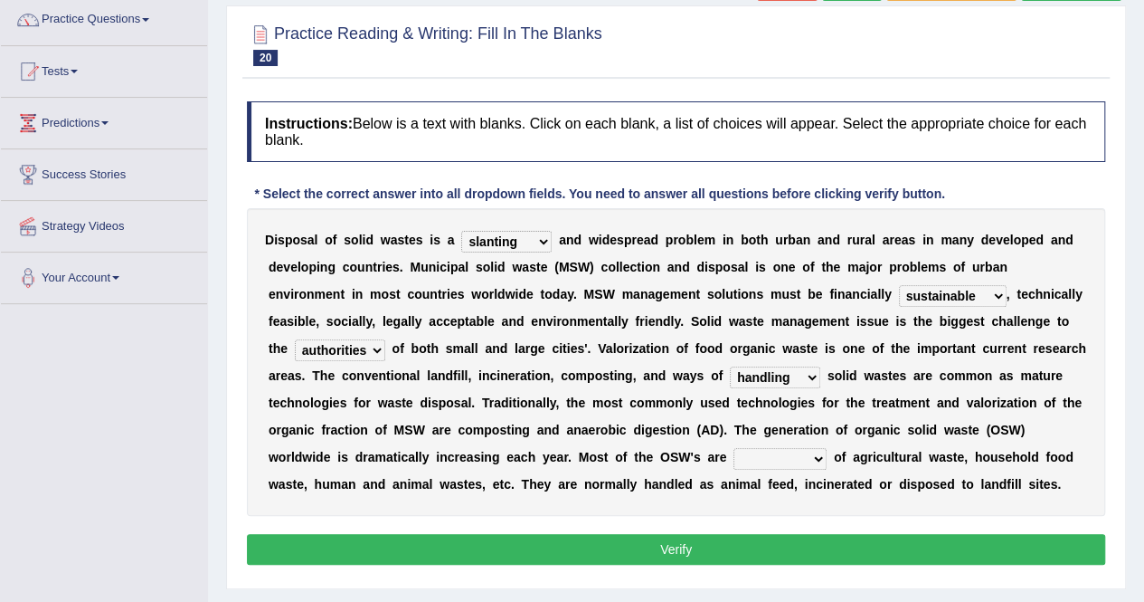
click at [773, 462] on select "composed disposed composing disposing" at bounding box center [780, 459] width 93 height 22
select select "composing"
click at [734, 448] on select "composed disposed composing disposing" at bounding box center [780, 459] width 93 height 22
click at [749, 548] on button "Verify" at bounding box center [676, 549] width 859 height 31
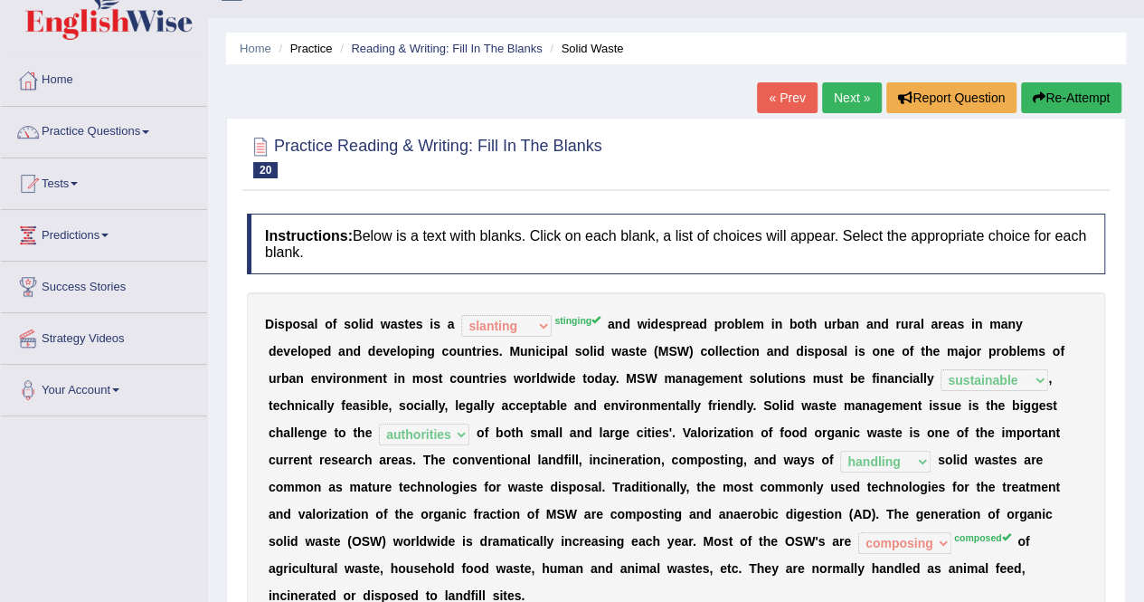
scroll to position [0, 0]
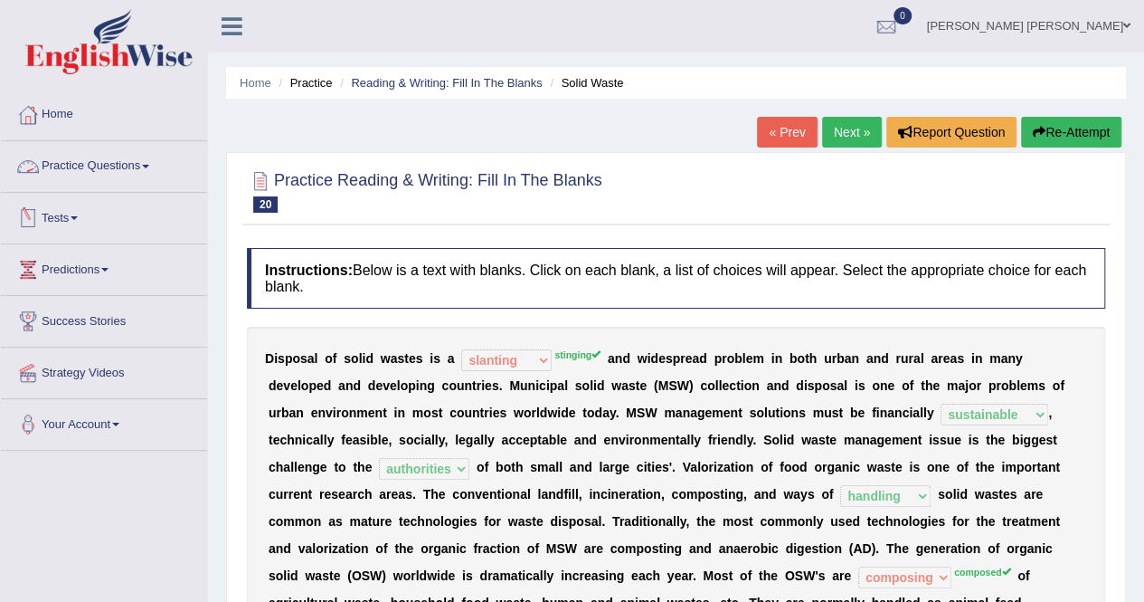
click at [125, 171] on link "Practice Questions" at bounding box center [104, 163] width 206 height 45
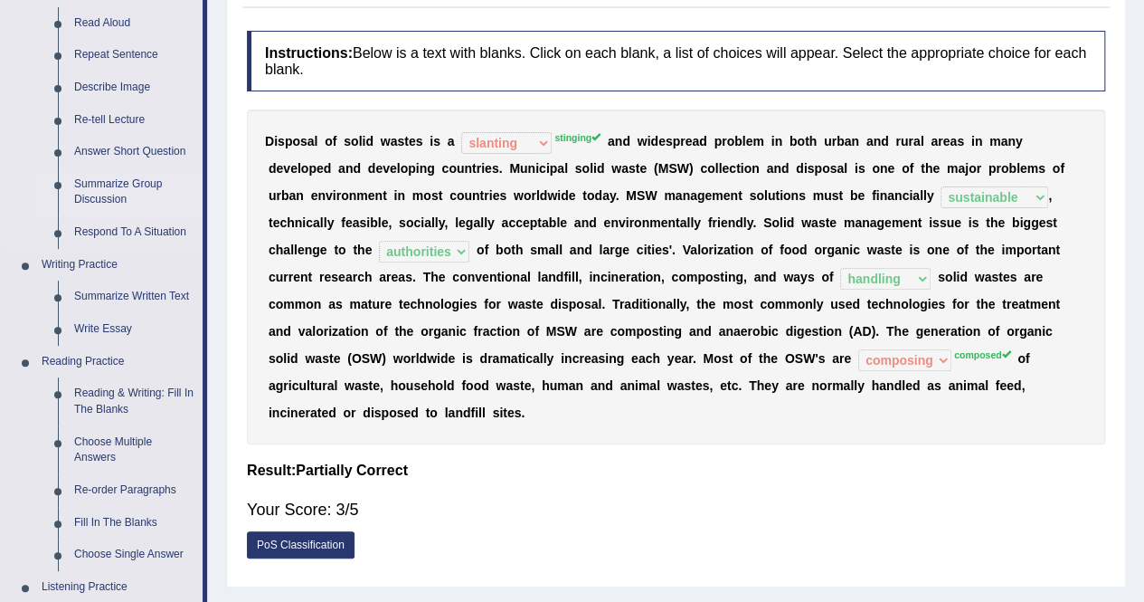
scroll to position [259, 0]
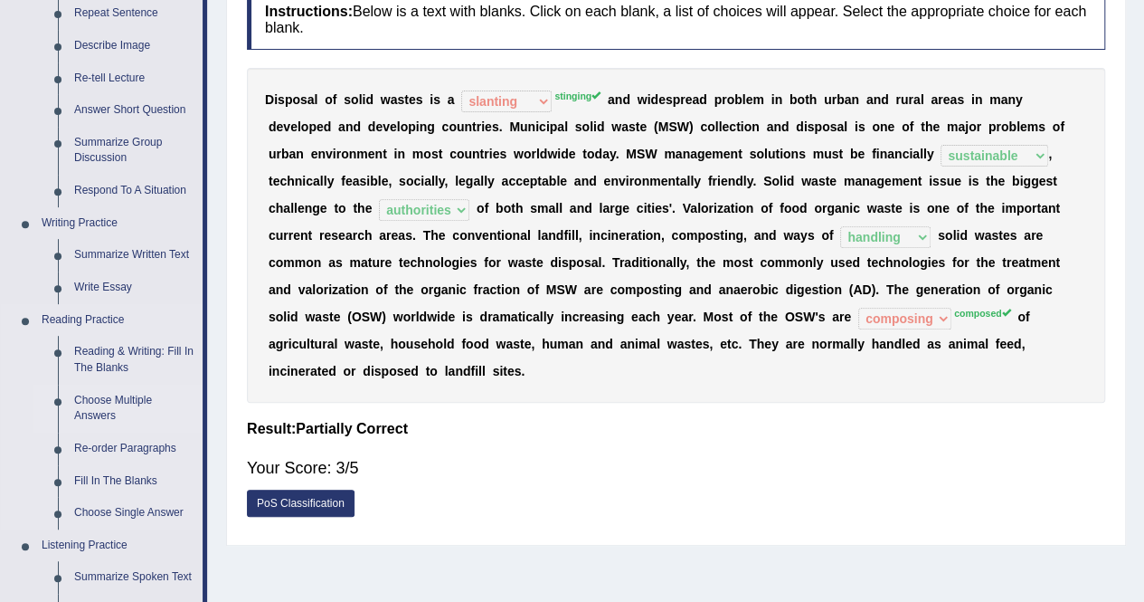
click at [113, 395] on link "Choose Multiple Answers" at bounding box center [134, 408] width 137 height 48
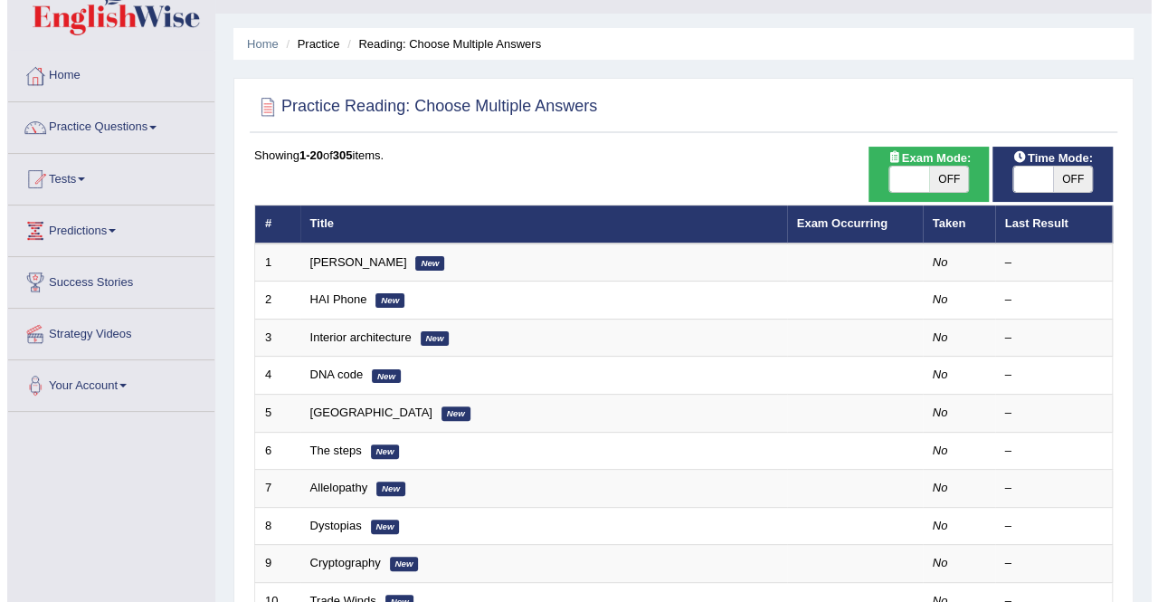
scroll to position [40, 0]
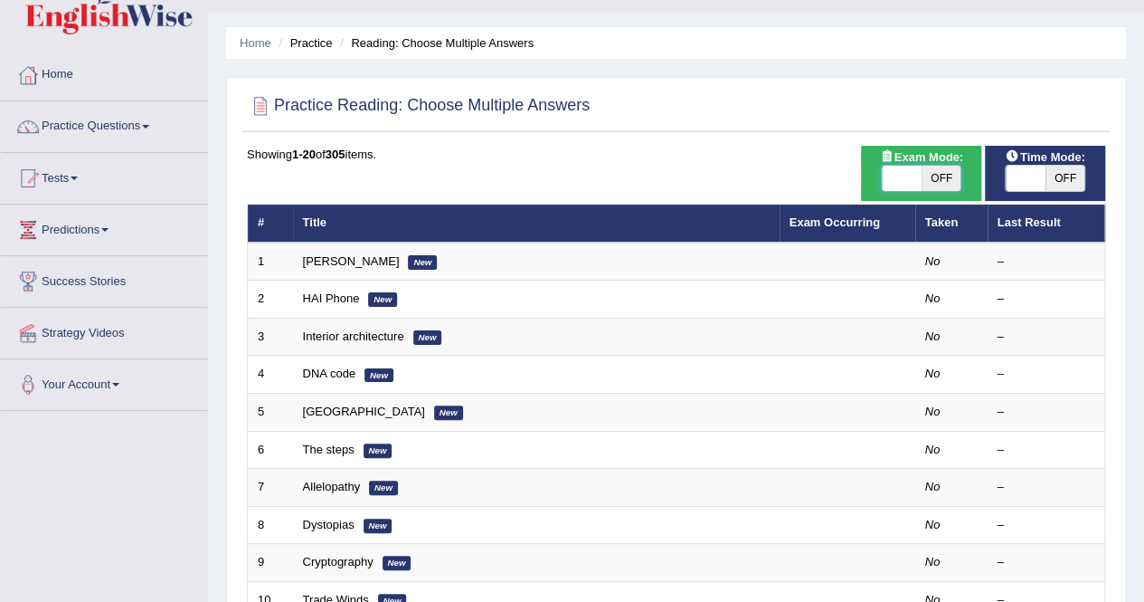
click at [920, 171] on span at bounding box center [902, 178] width 40 height 25
checkbox input "true"
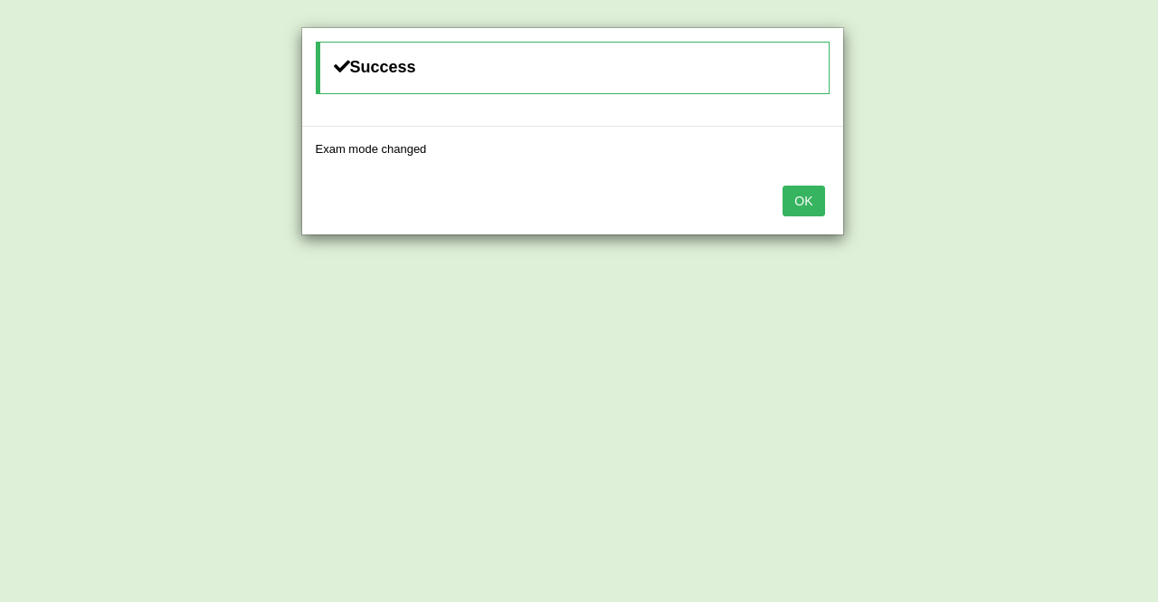
click at [812, 207] on button "OK" at bounding box center [804, 200] width 42 height 31
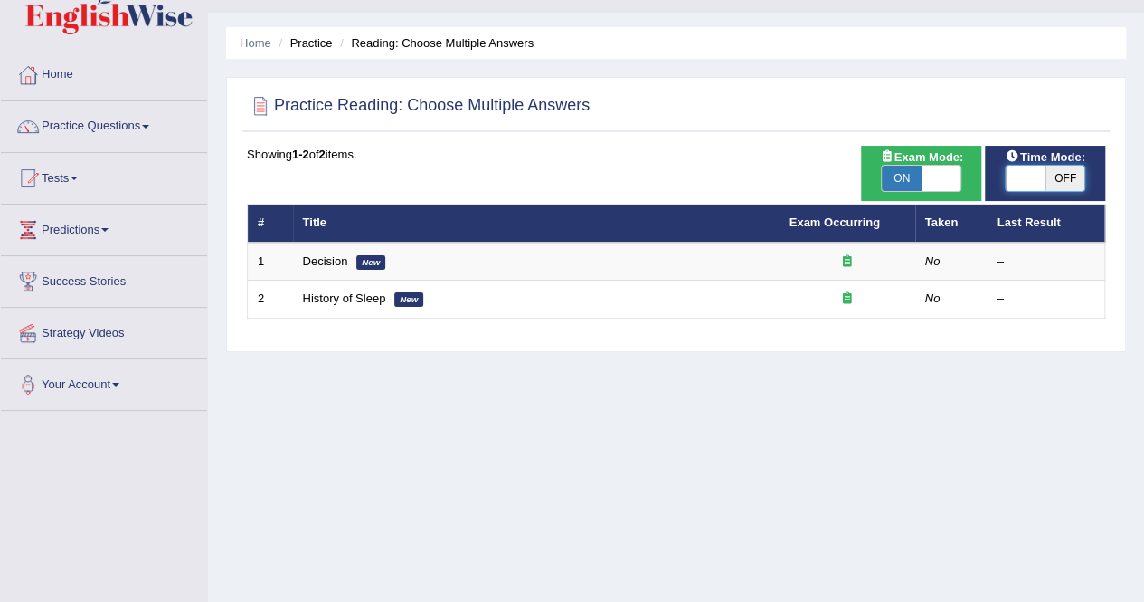
click at [1026, 178] on span at bounding box center [1026, 178] width 40 height 25
checkbox input "true"
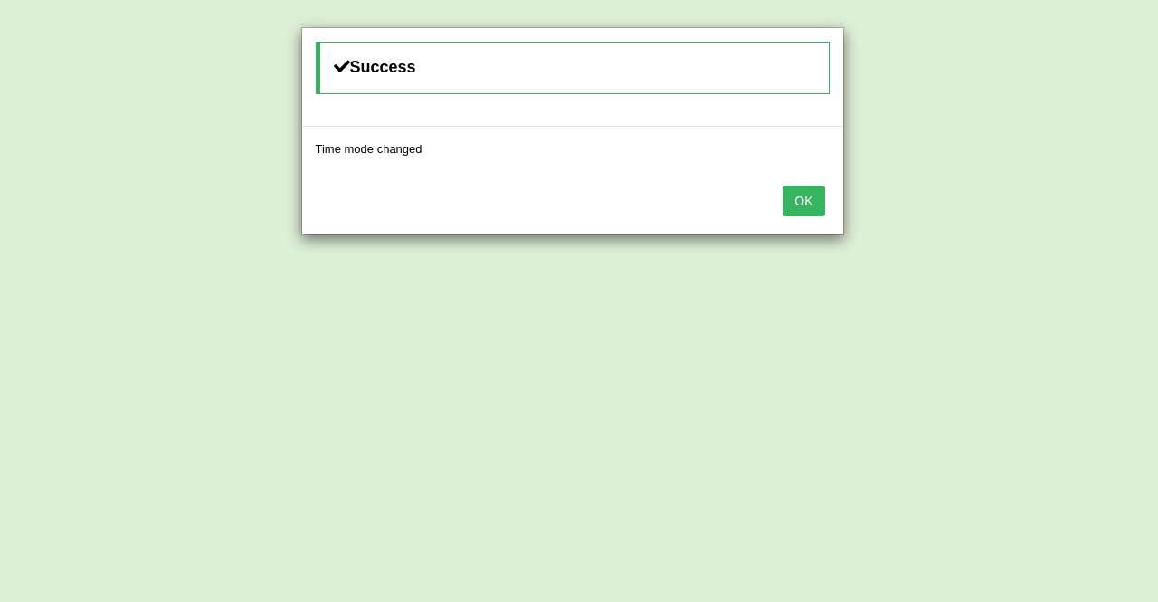
click at [806, 203] on button "OK" at bounding box center [804, 200] width 42 height 31
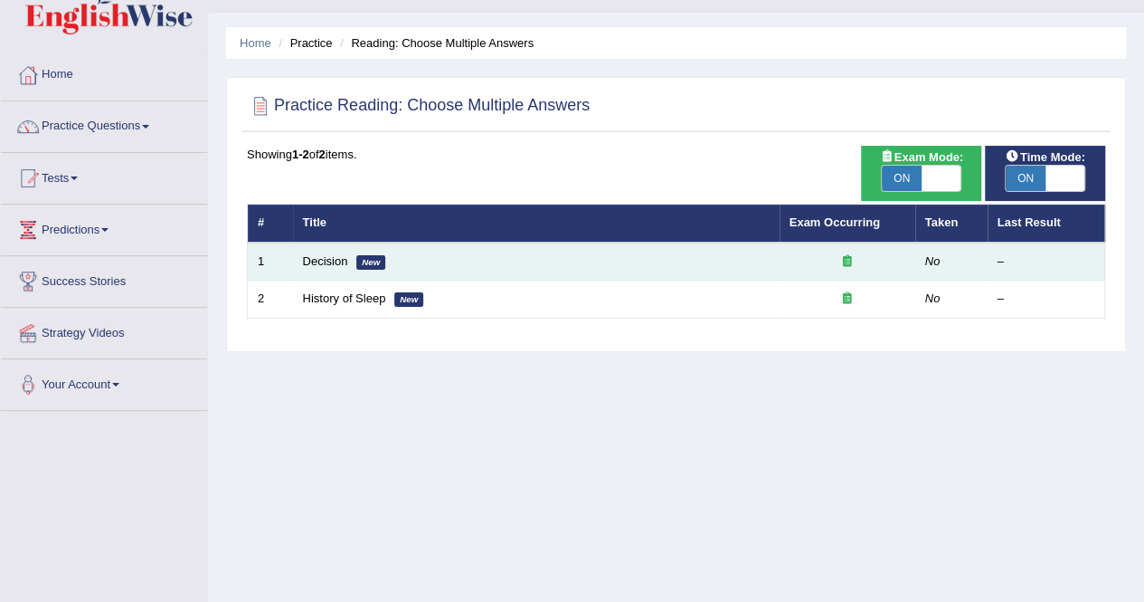
click at [736, 261] on td "Decision New" at bounding box center [536, 261] width 487 height 38
click at [339, 254] on link "Decision" at bounding box center [325, 261] width 45 height 14
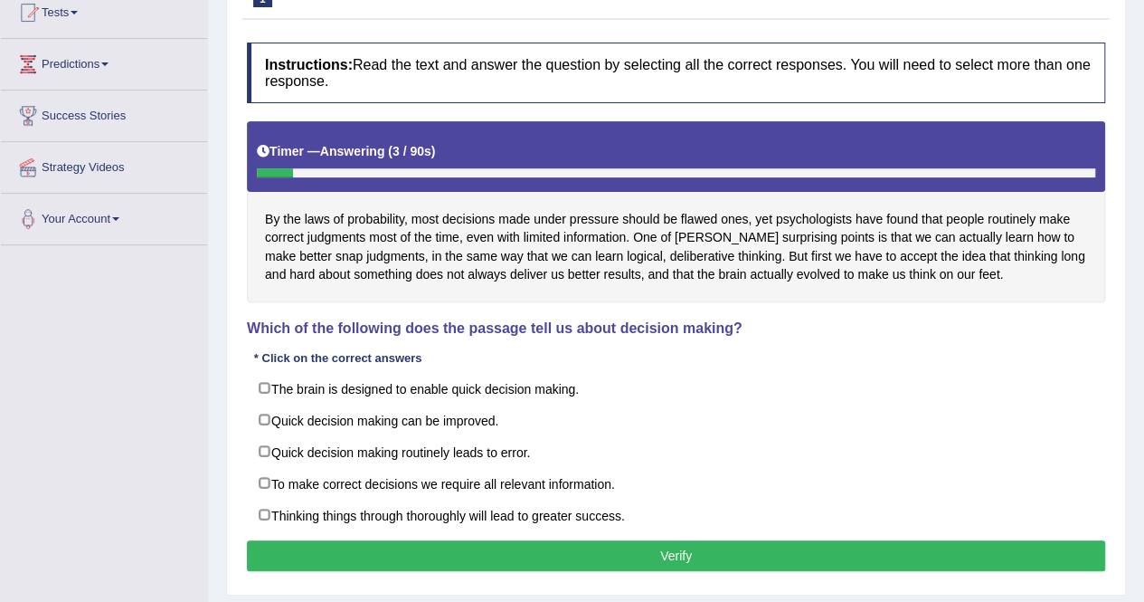
scroll to position [206, 0]
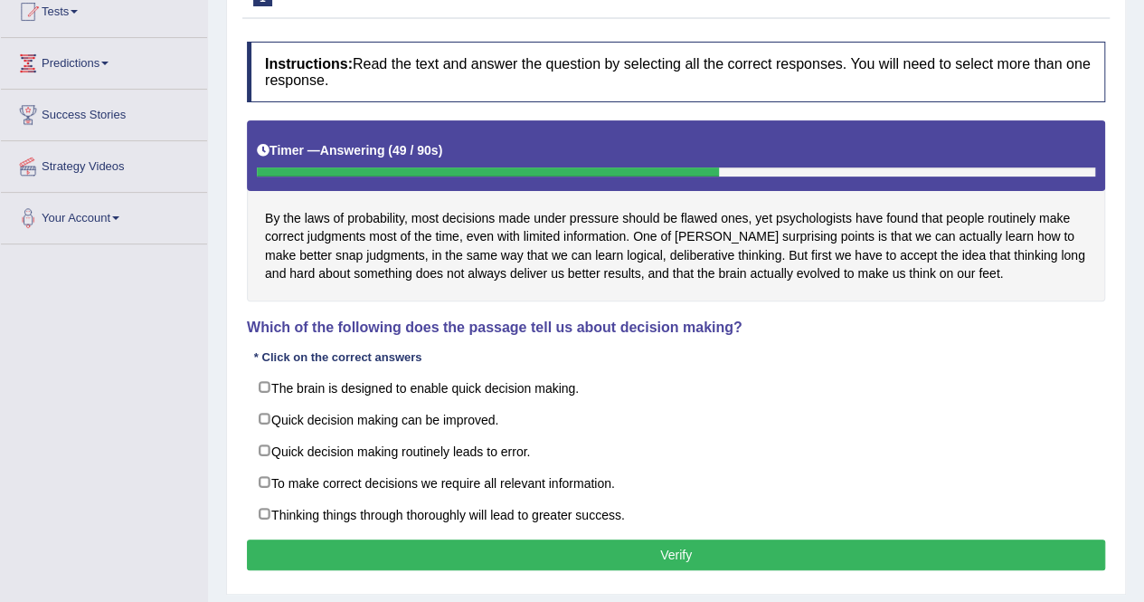
click at [728, 350] on div "Instructions: Read the text and answer the question by selecting all the correc…" at bounding box center [676, 309] width 868 height 552
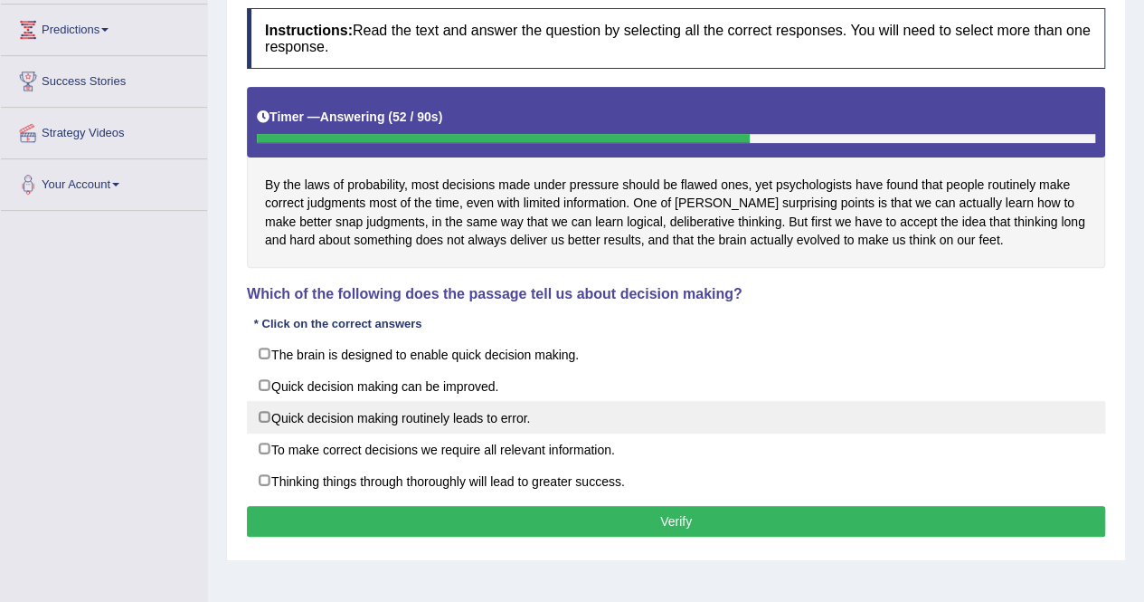
scroll to position [239, 0]
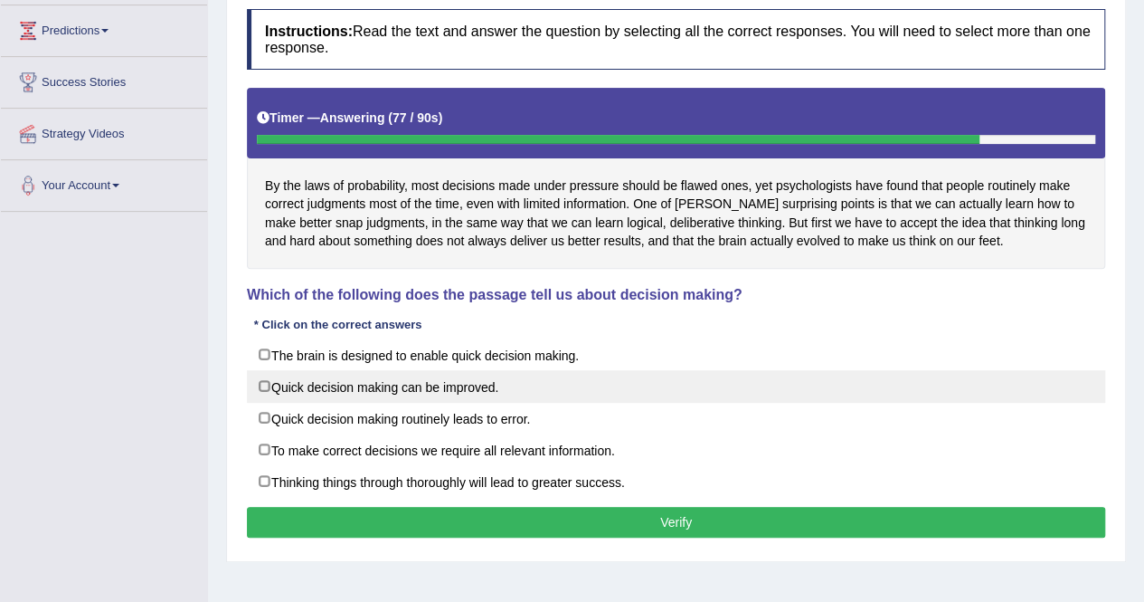
click at [349, 386] on label "Quick decision making can be improved." at bounding box center [676, 386] width 859 height 33
checkbox input "true"
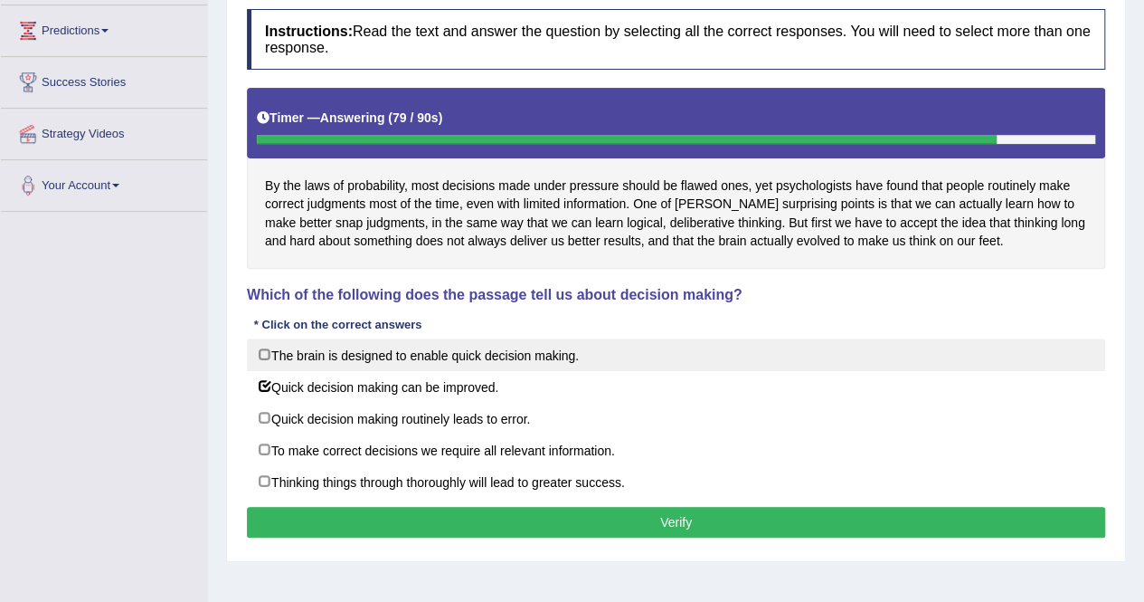
click at [390, 362] on label "The brain is designed to enable quick decision making." at bounding box center [676, 354] width 859 height 33
checkbox input "true"
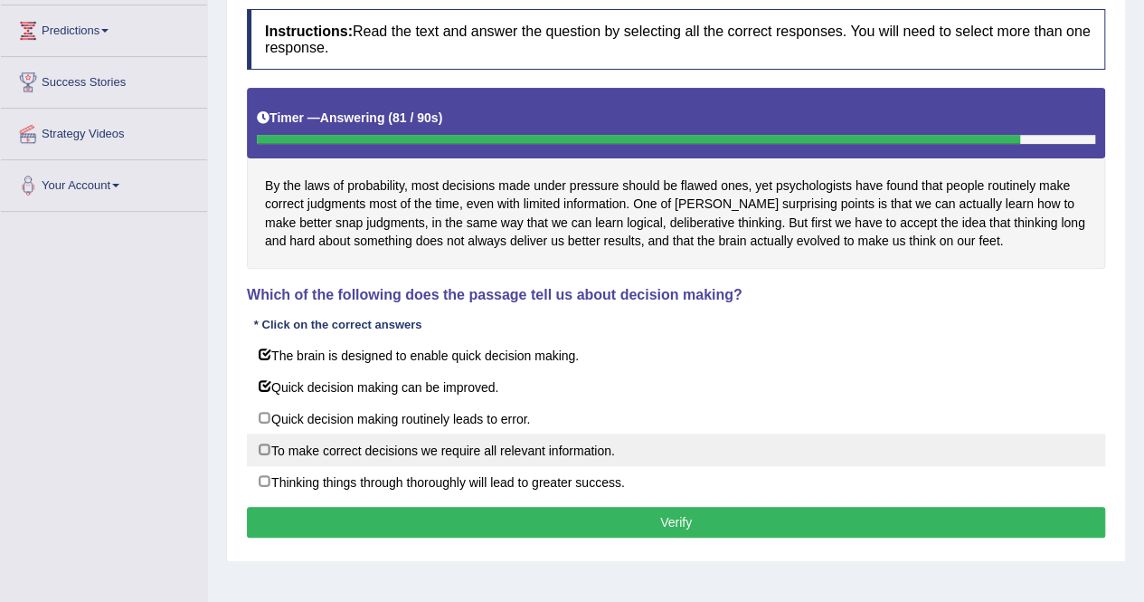
click at [363, 448] on label "To make correct decisions we require all relevant information." at bounding box center [676, 449] width 859 height 33
checkbox input "true"
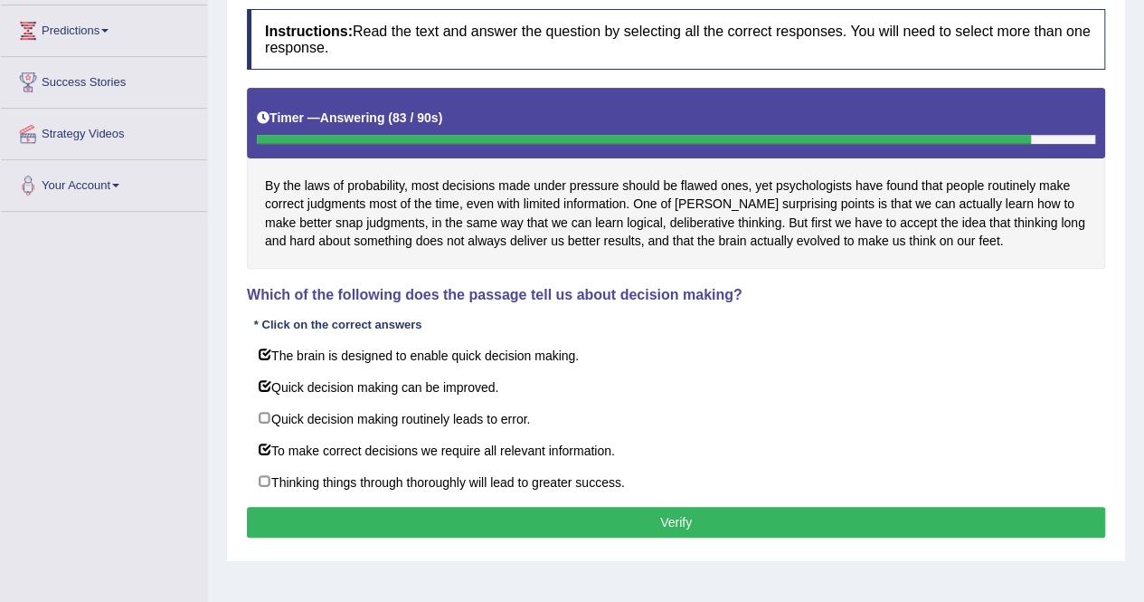
click at [630, 517] on button "Verify" at bounding box center [676, 522] width 859 height 31
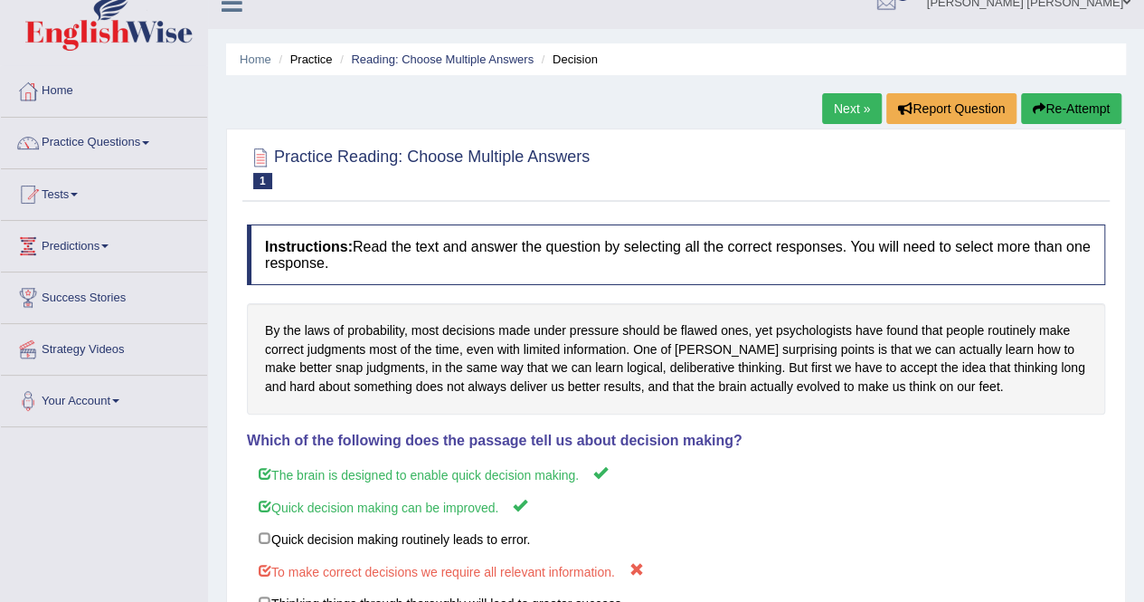
scroll to position [0, 0]
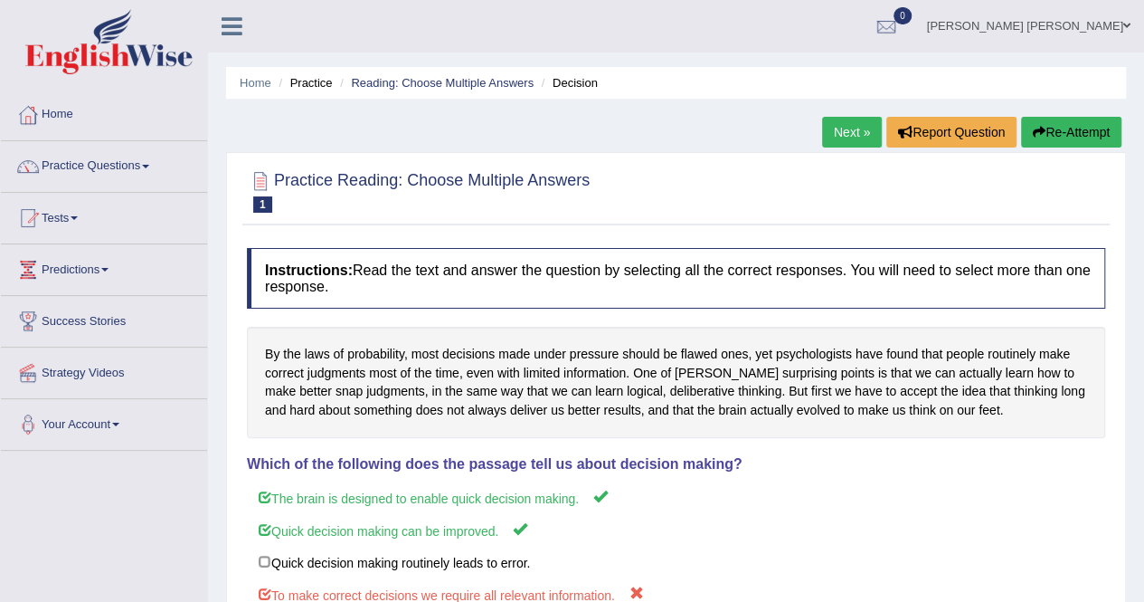
click at [1048, 133] on button "Re-Attempt" at bounding box center [1071, 132] width 100 height 31
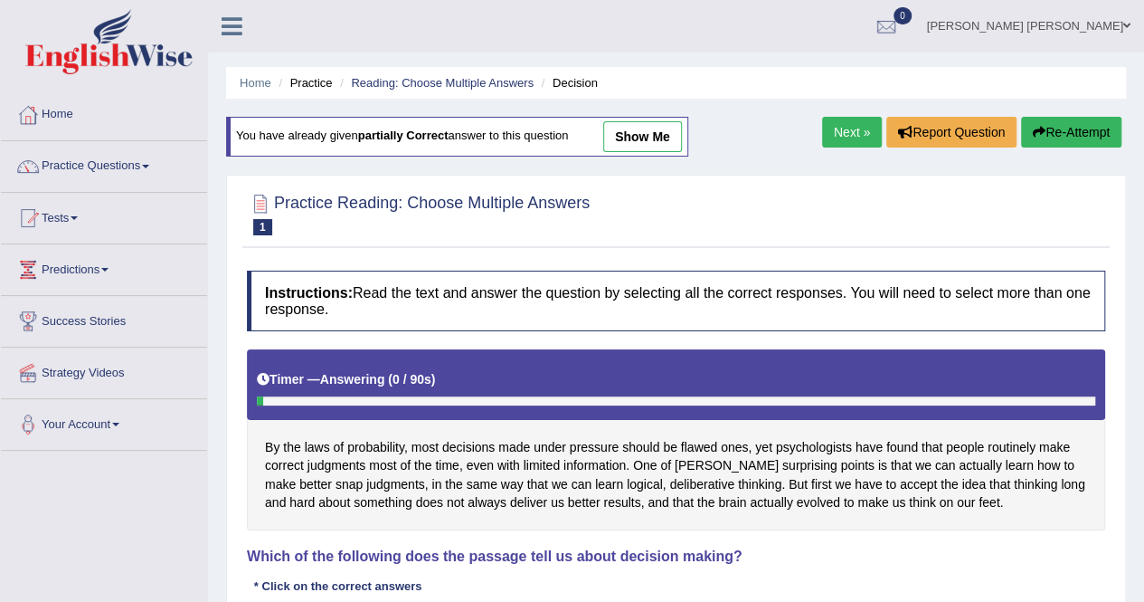
scroll to position [294, 0]
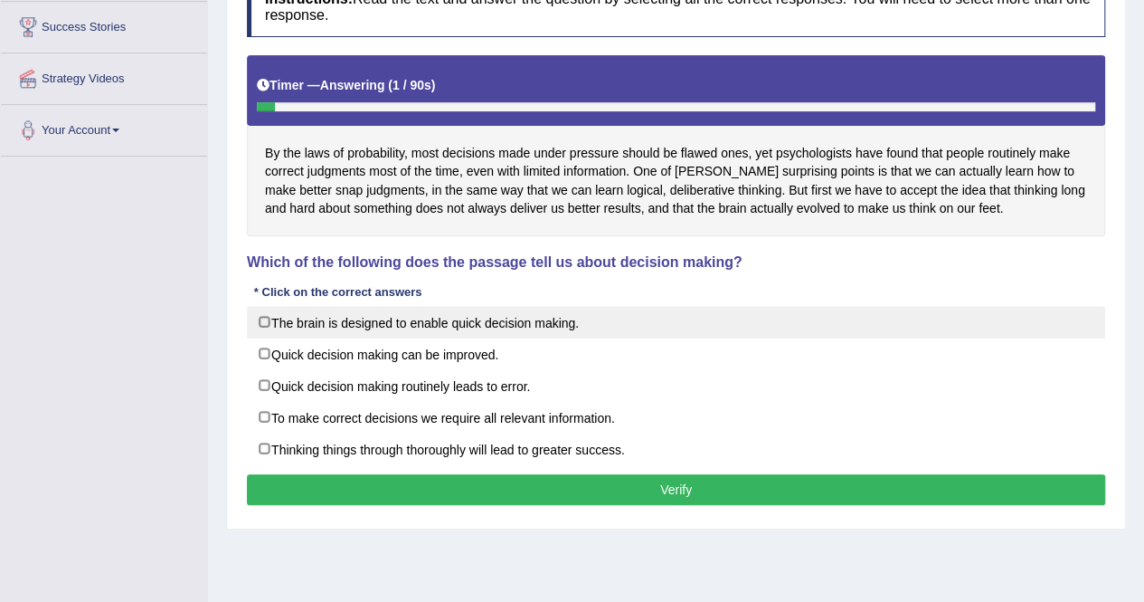
click at [372, 318] on label "The brain is designed to enable quick decision making." at bounding box center [676, 322] width 859 height 33
checkbox input "true"
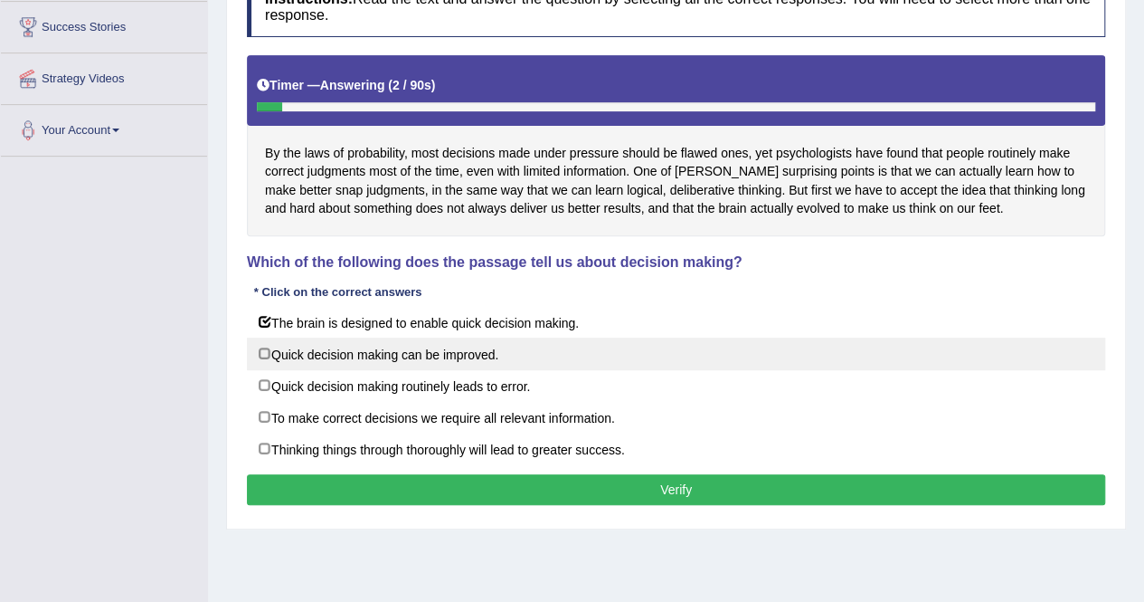
click at [365, 345] on label "Quick decision making can be improved." at bounding box center [676, 353] width 859 height 33
checkbox input "true"
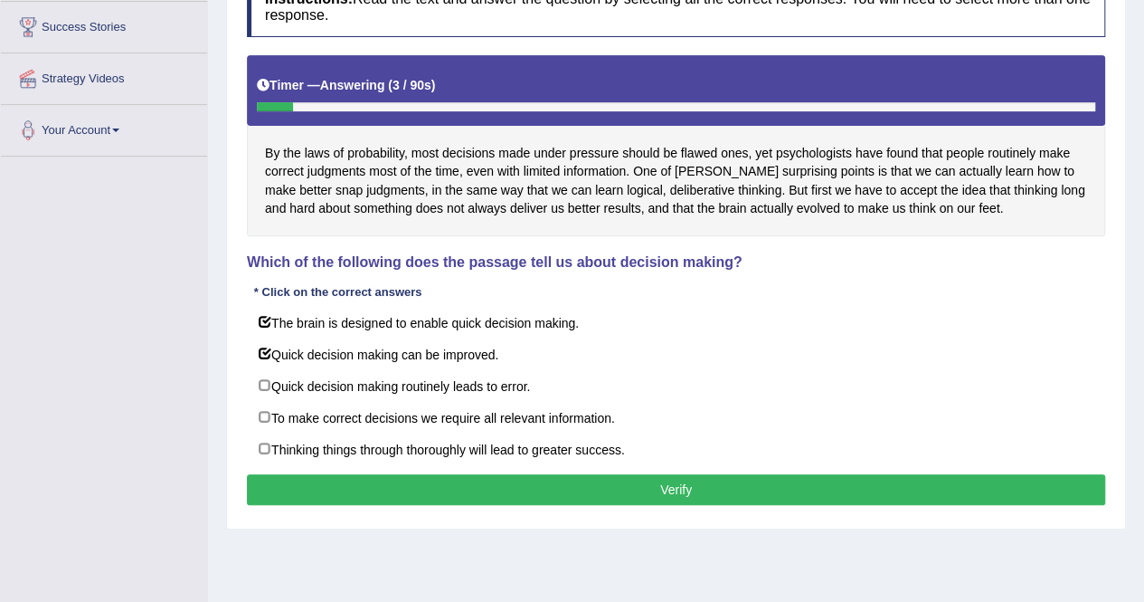
click at [640, 493] on button "Verify" at bounding box center [676, 489] width 859 height 31
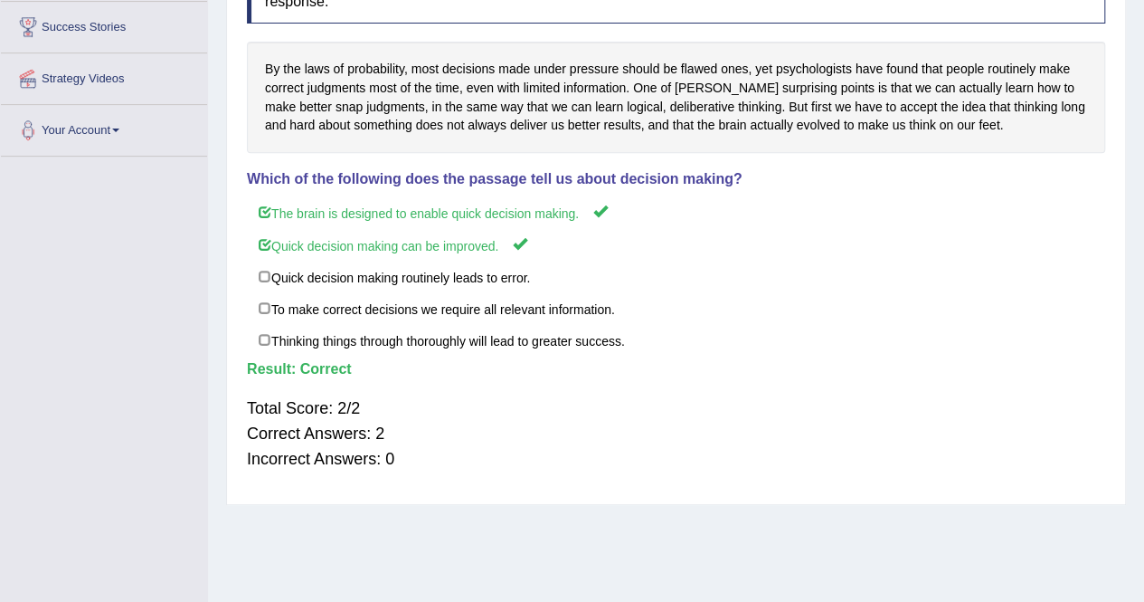
scroll to position [0, 0]
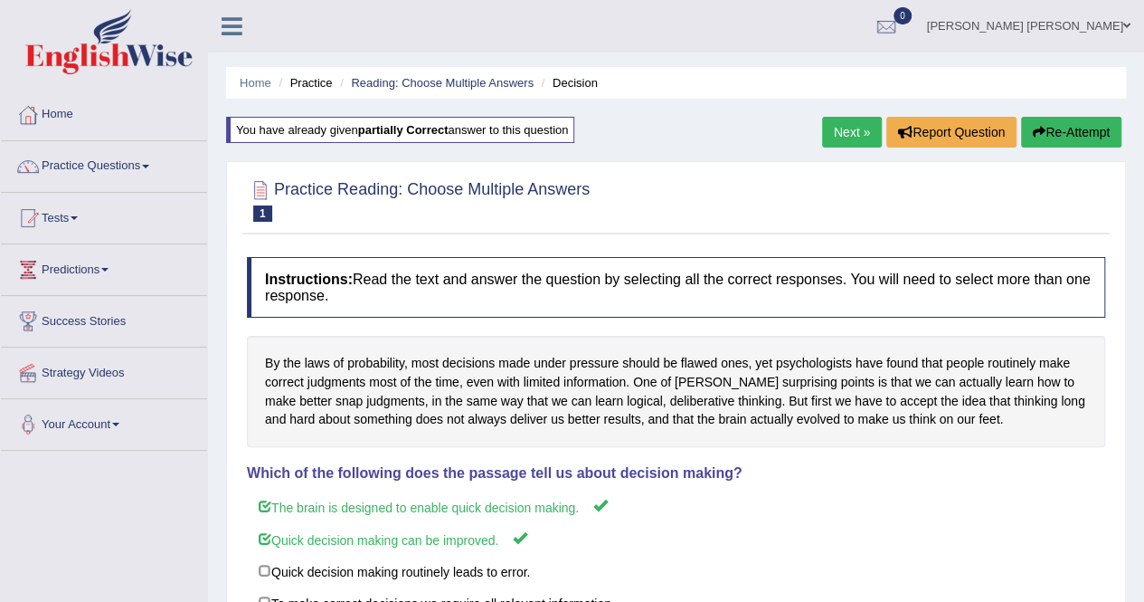
click at [840, 134] on link "Next »" at bounding box center [852, 132] width 60 height 31
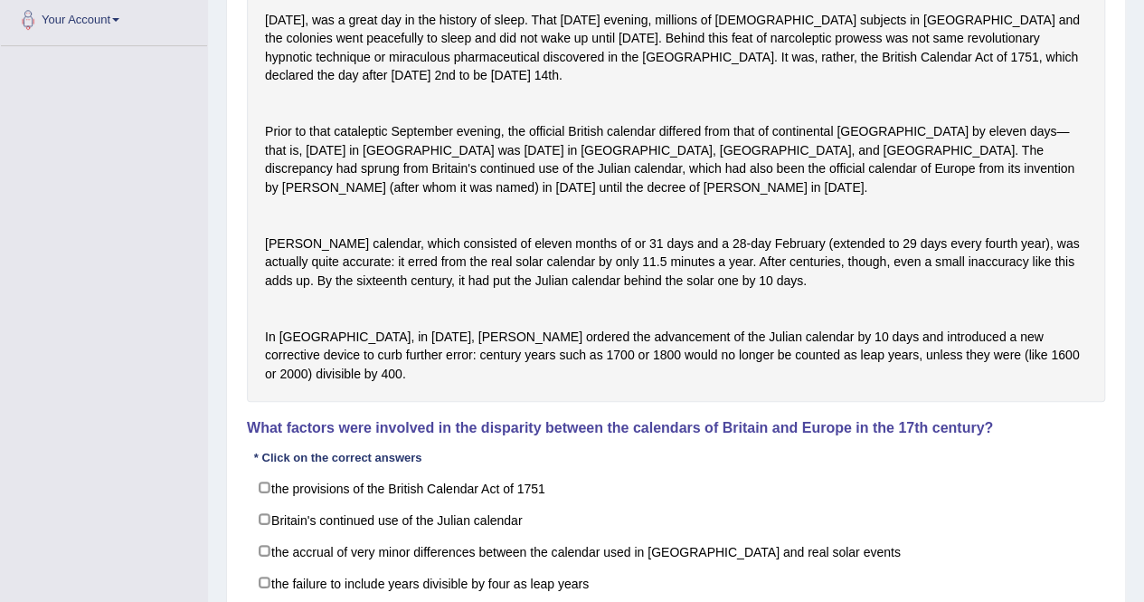
scroll to position [405, 0]
click at [834, 334] on div "[DATE], was a great day in the history of sleep. That [DATE] evening, millions …" at bounding box center [676, 160] width 859 height 479
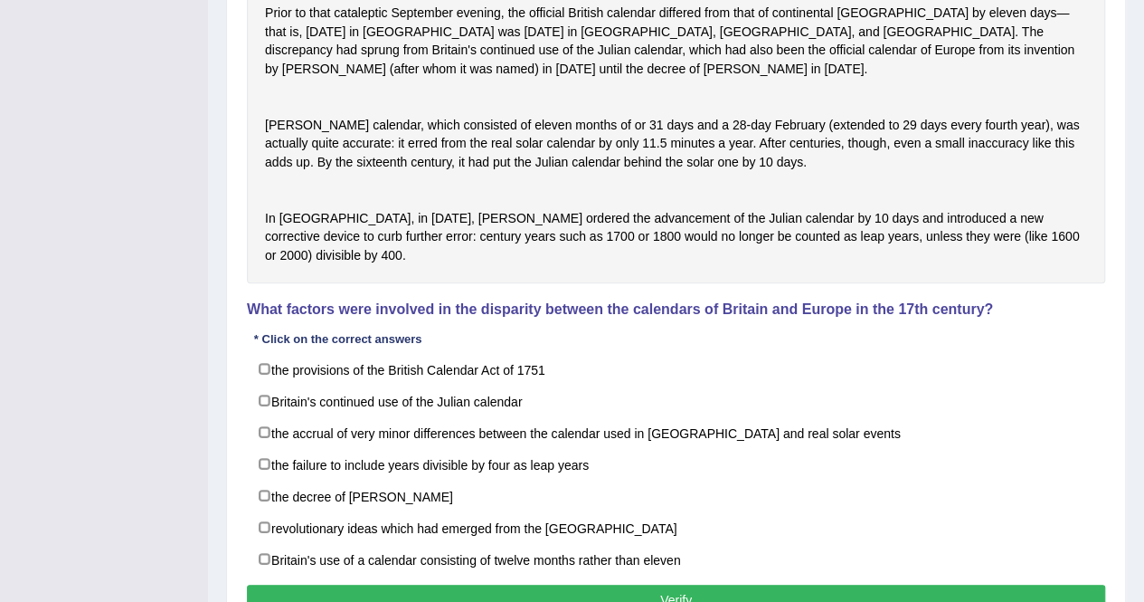
scroll to position [522, 0]
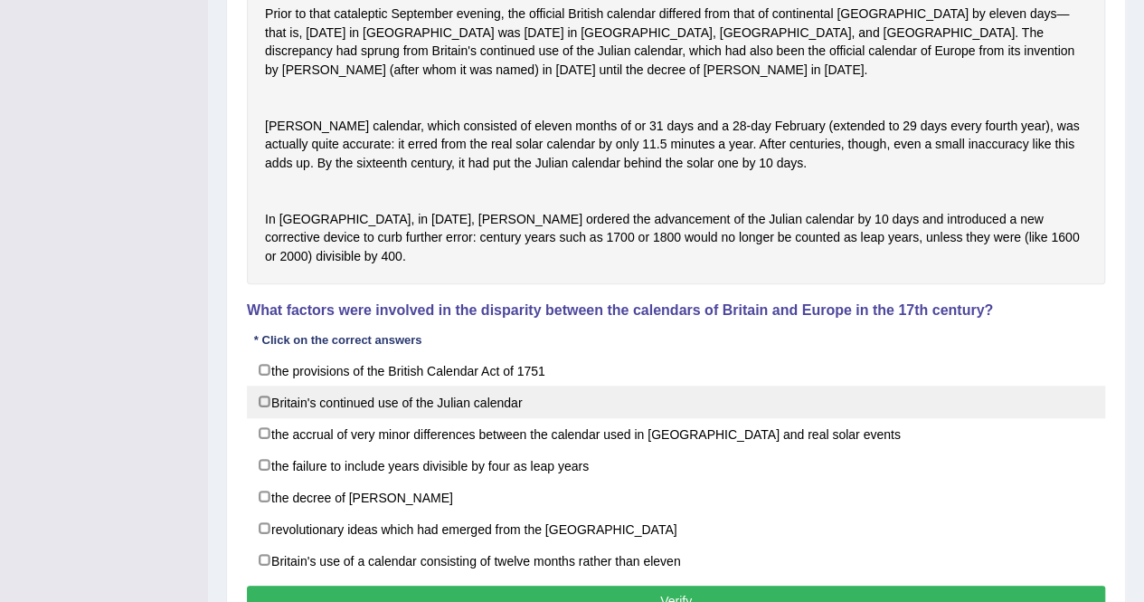
click at [365, 418] on label "Britain's continued use of the Julian calendar" at bounding box center [676, 401] width 859 height 33
checkbox input "true"
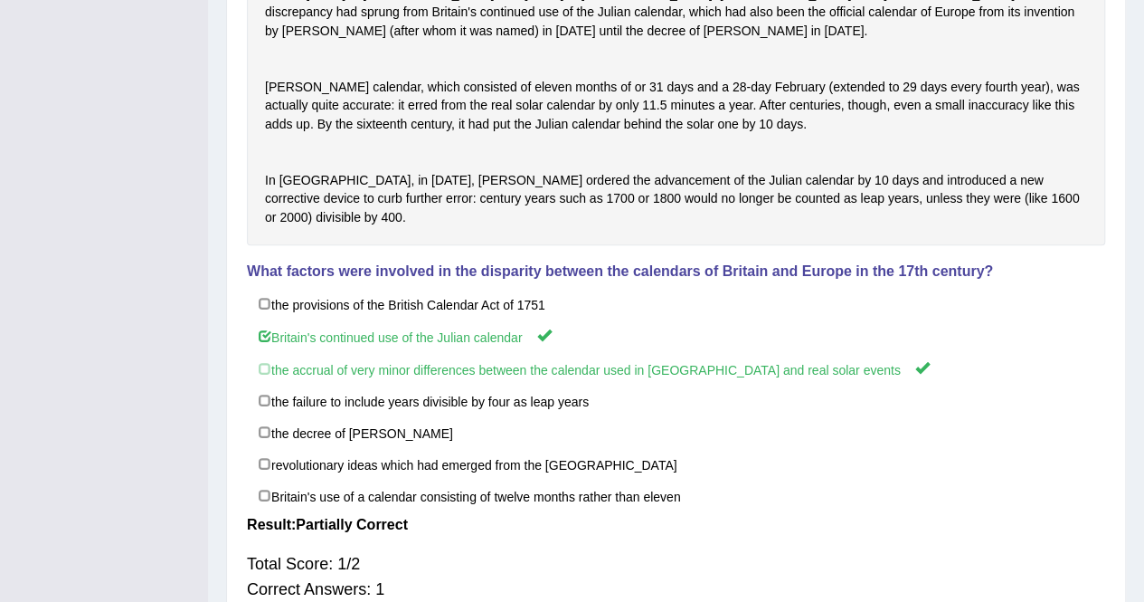
scroll to position [560, 0]
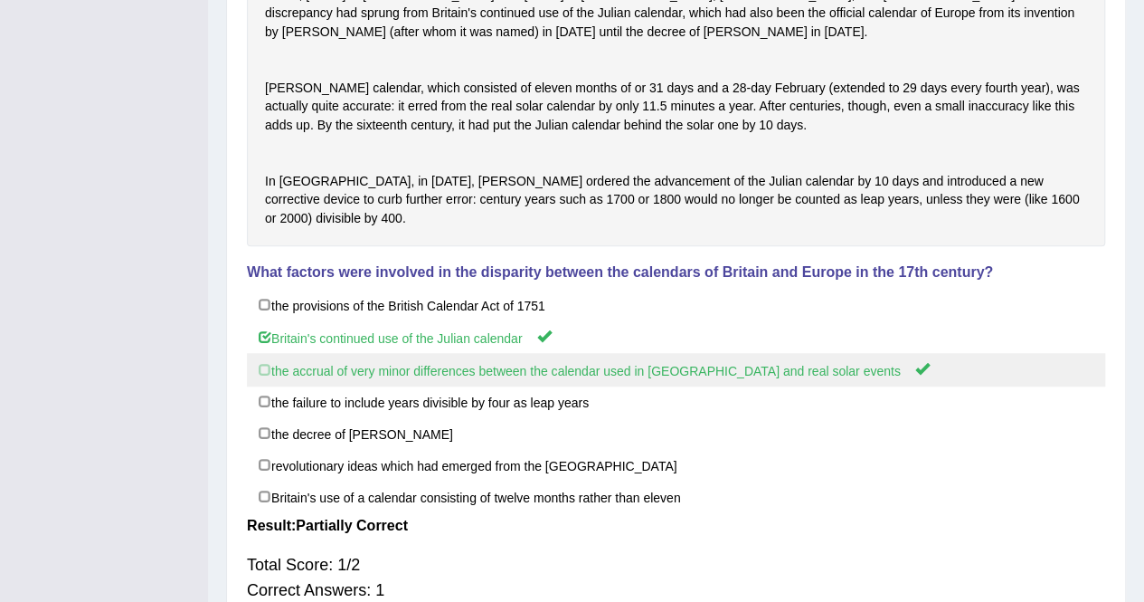
click at [445, 386] on label "the accrual of very minor differences between the calendar used in [GEOGRAPHIC_…" at bounding box center [676, 369] width 859 height 33
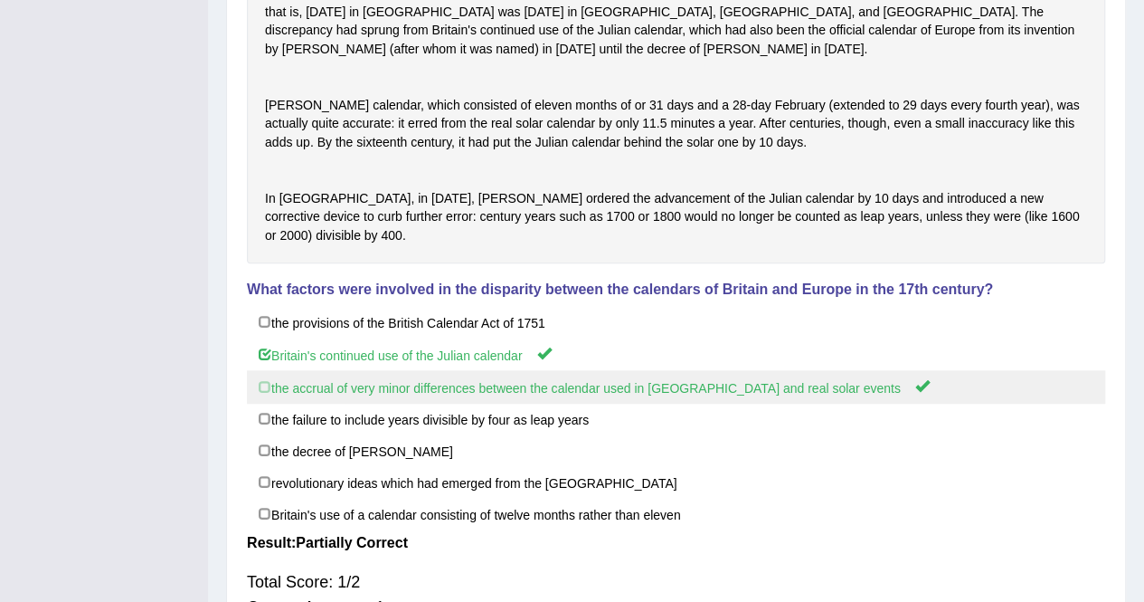
click at [280, 403] on label "the accrual of very minor differences between the calendar used in [GEOGRAPHIC_…" at bounding box center [676, 386] width 859 height 33
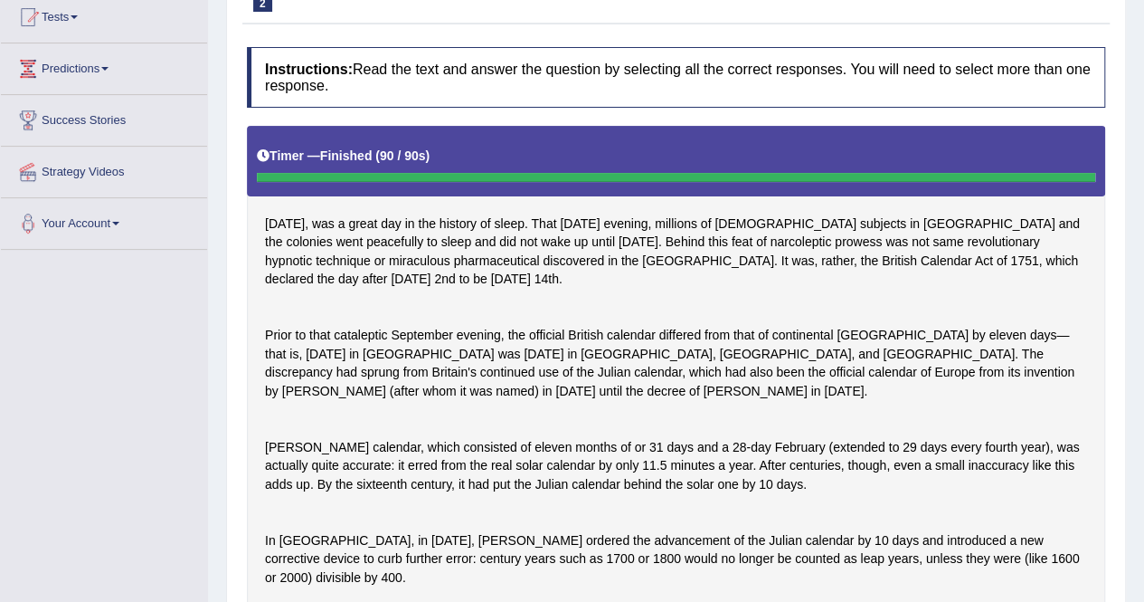
scroll to position [0, 0]
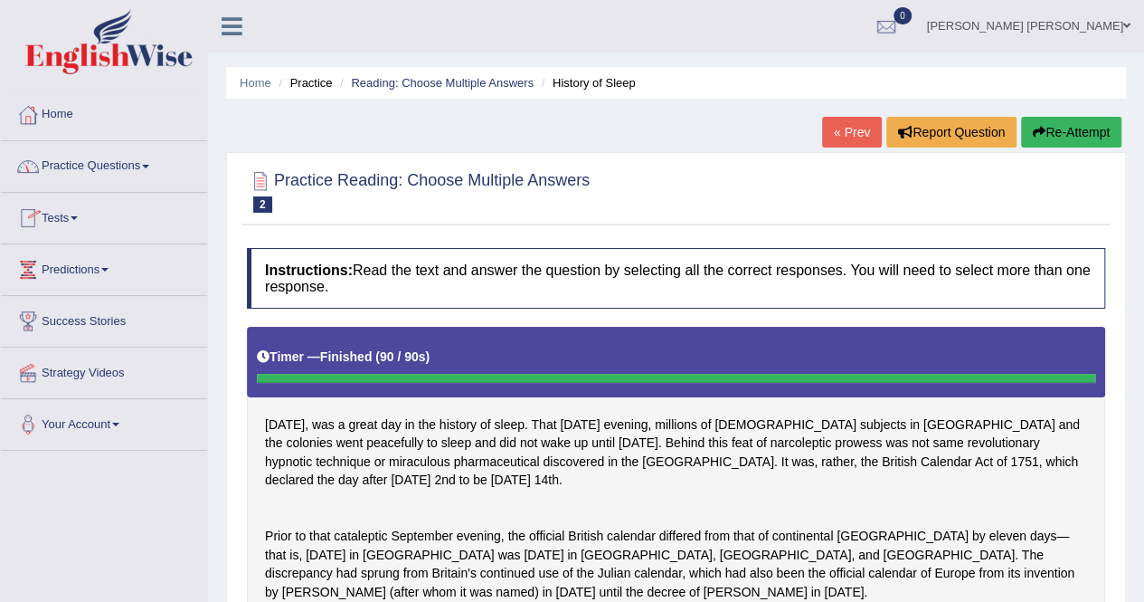
click at [104, 164] on link "Practice Questions" at bounding box center [104, 163] width 206 height 45
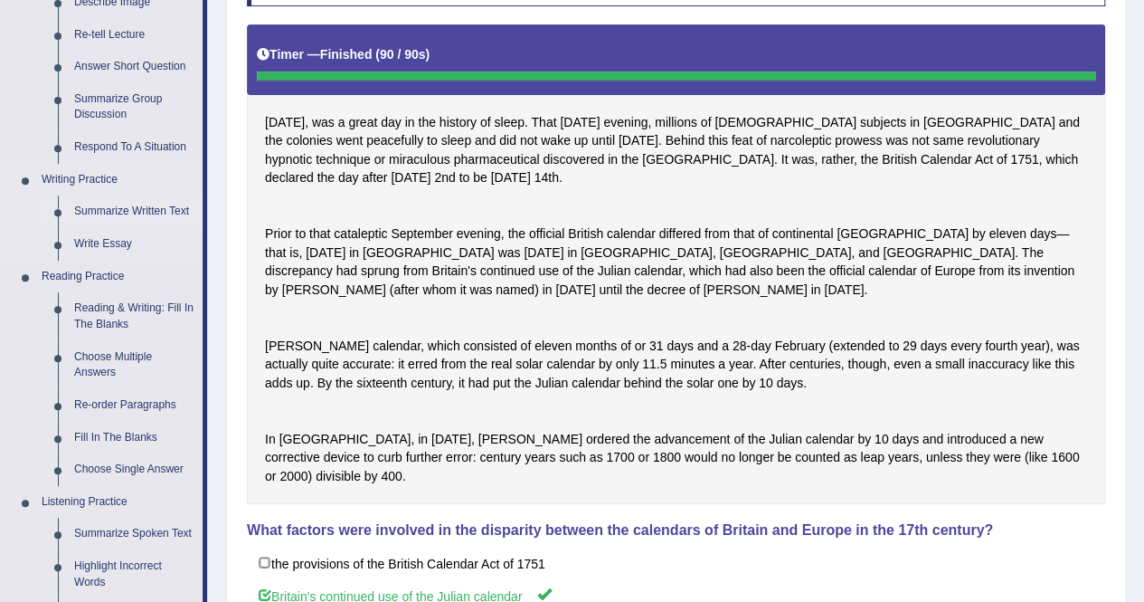
scroll to position [303, 0]
click at [103, 356] on link "Choose Multiple Answers" at bounding box center [134, 364] width 137 height 48
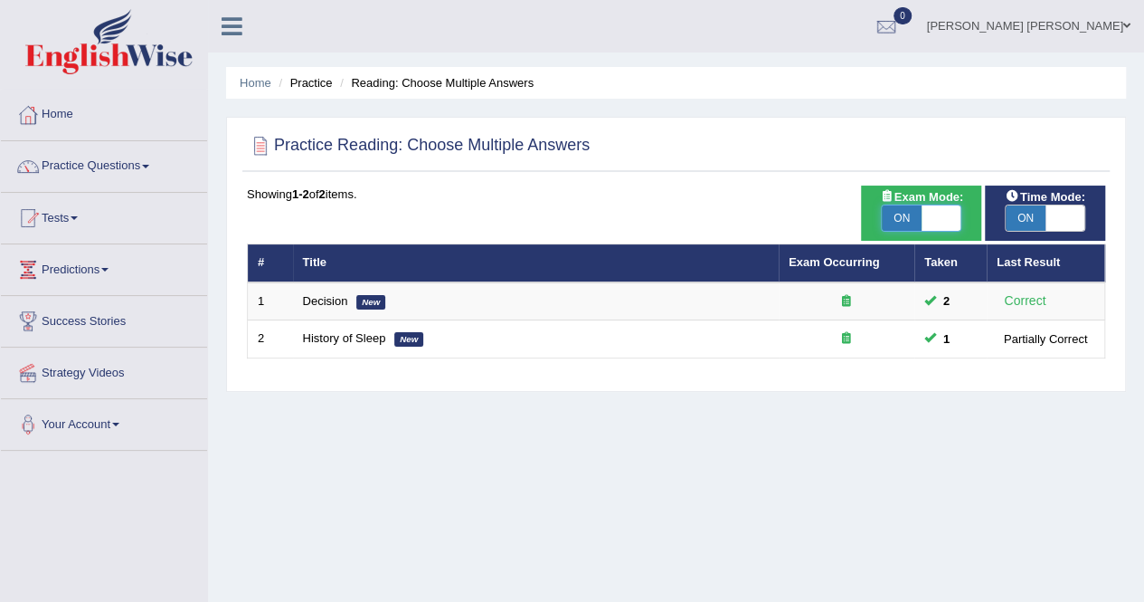
click at [934, 205] on span at bounding box center [942, 217] width 40 height 25
checkbox input "false"
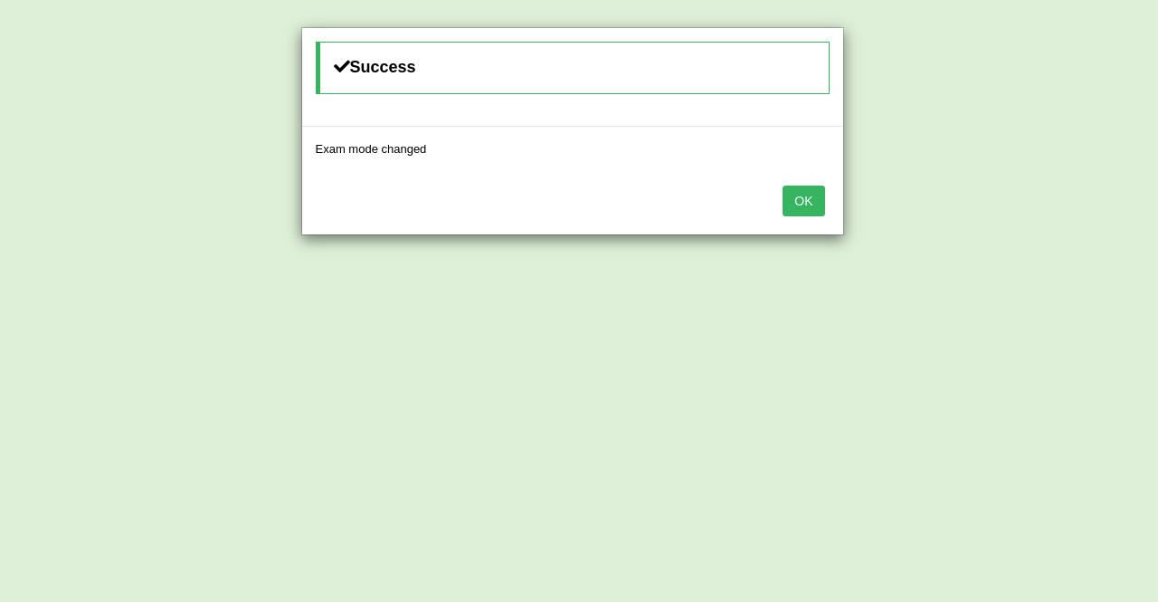
click at [805, 196] on button "OK" at bounding box center [804, 200] width 42 height 31
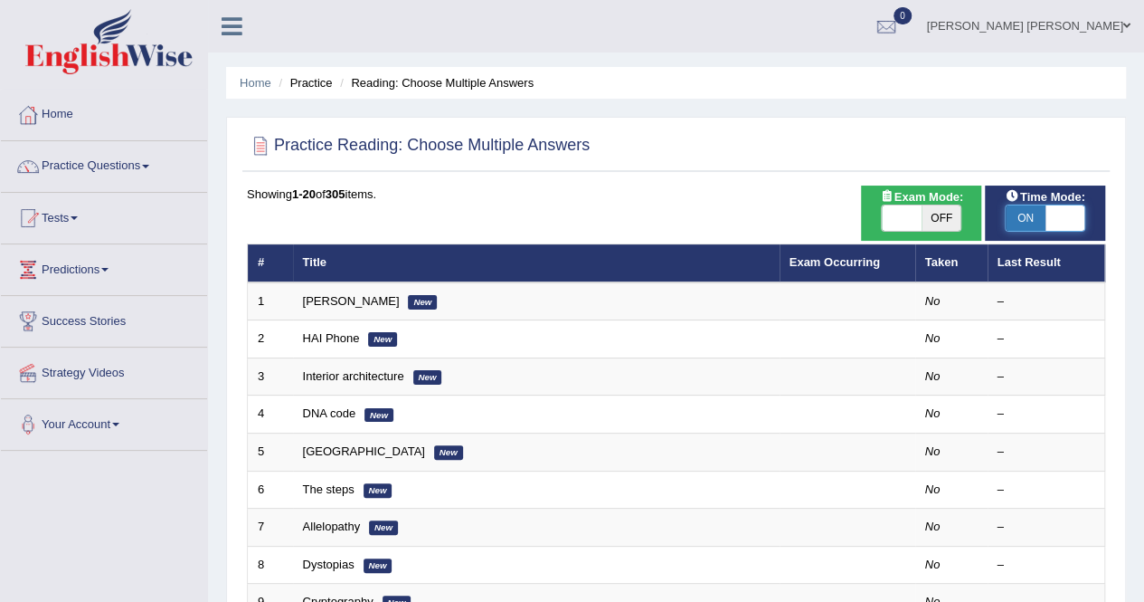
click at [1053, 214] on span at bounding box center [1066, 217] width 40 height 25
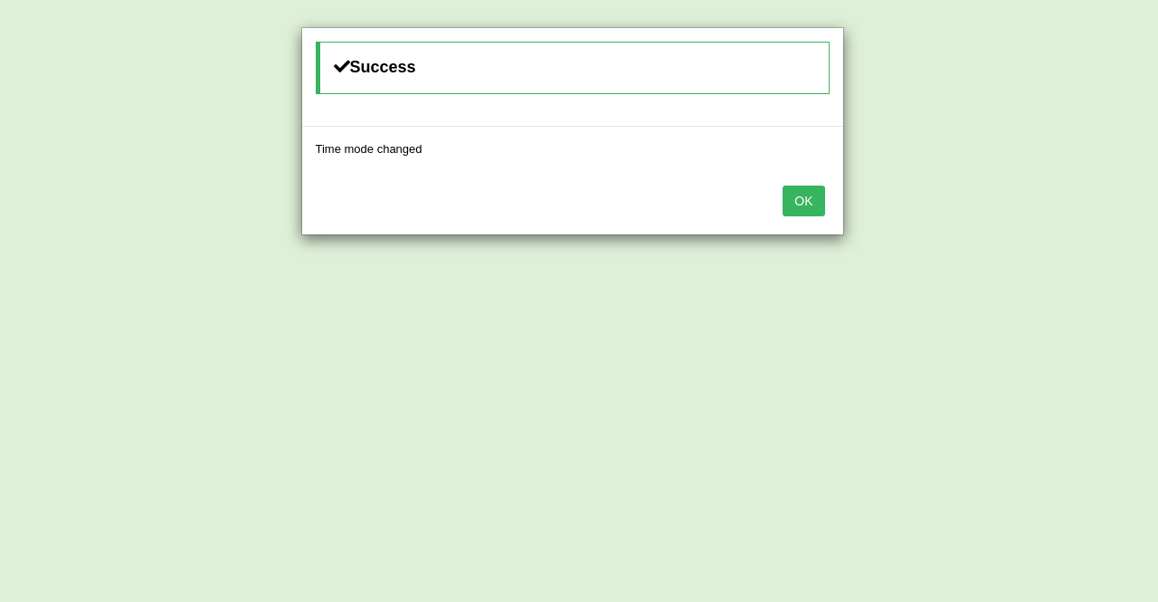
click at [804, 211] on button "OK" at bounding box center [804, 200] width 42 height 31
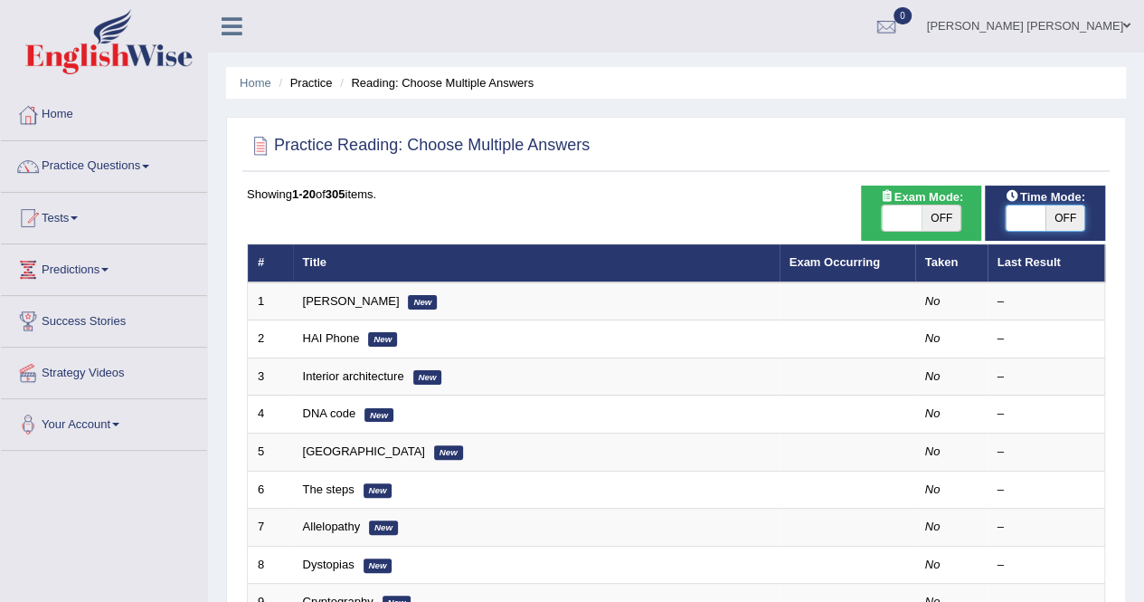
click at [1040, 219] on span at bounding box center [1026, 217] width 40 height 25
checkbox input "true"
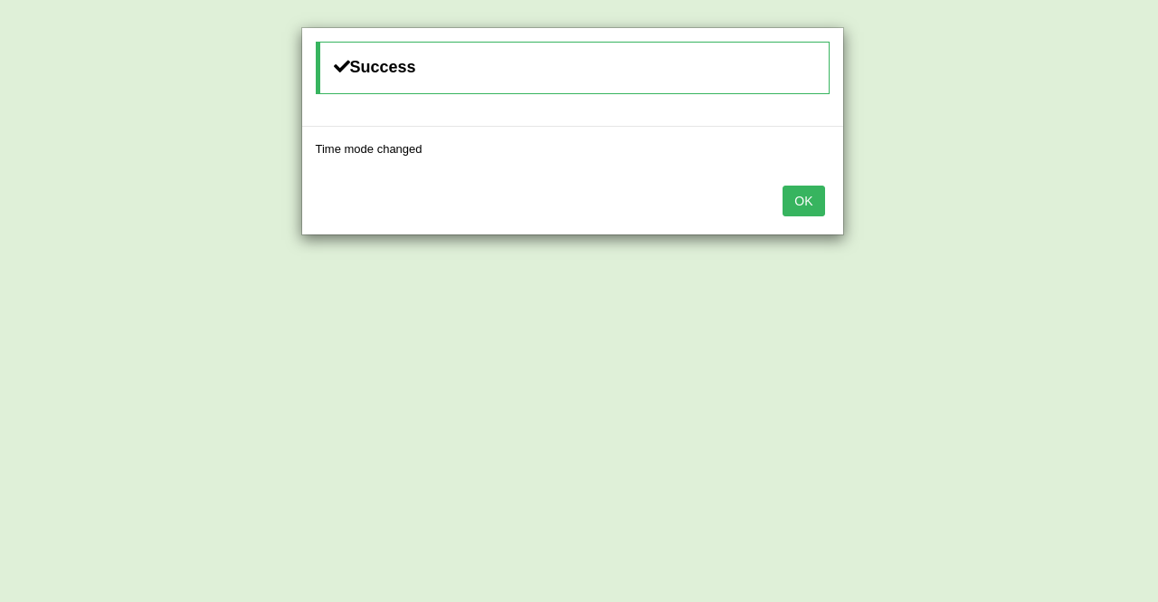
click at [808, 196] on button "OK" at bounding box center [804, 200] width 42 height 31
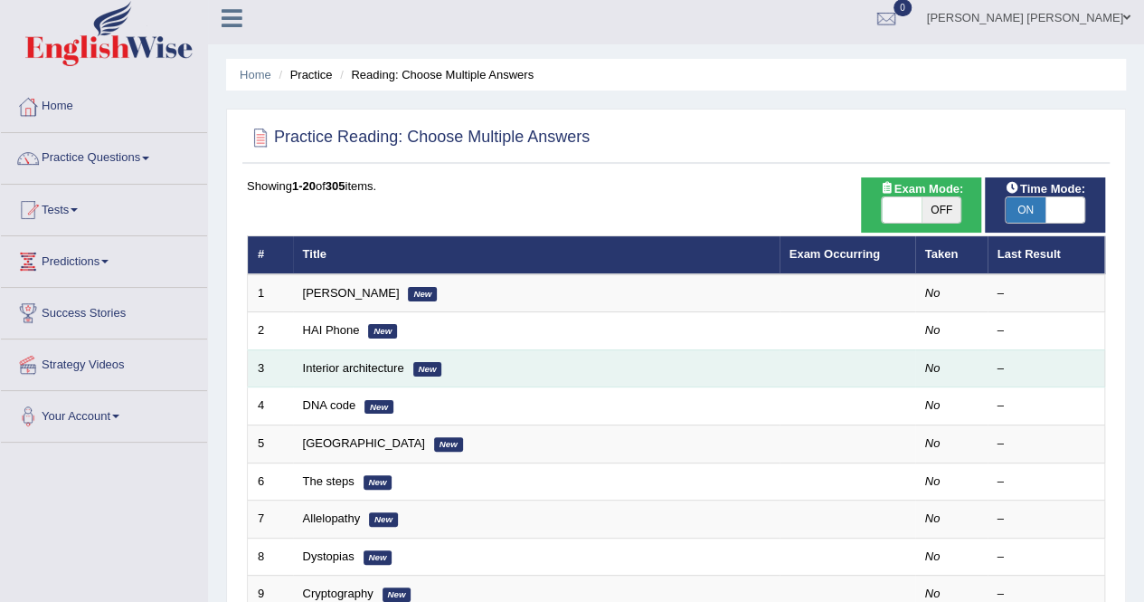
scroll to position [6, 0]
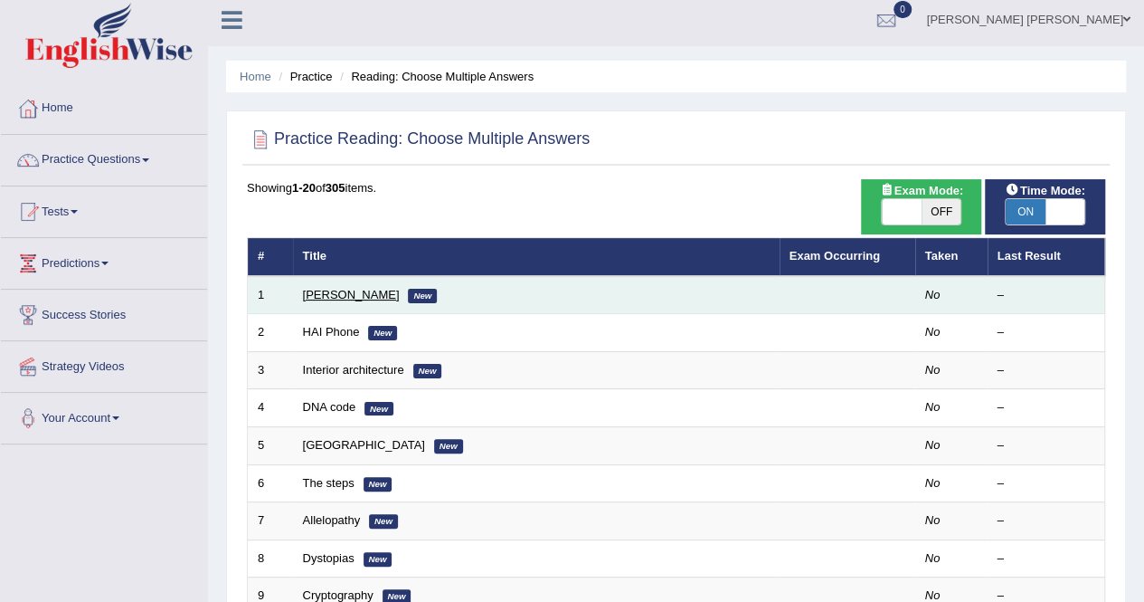
click at [359, 290] on link "[PERSON_NAME]" at bounding box center [351, 295] width 97 height 14
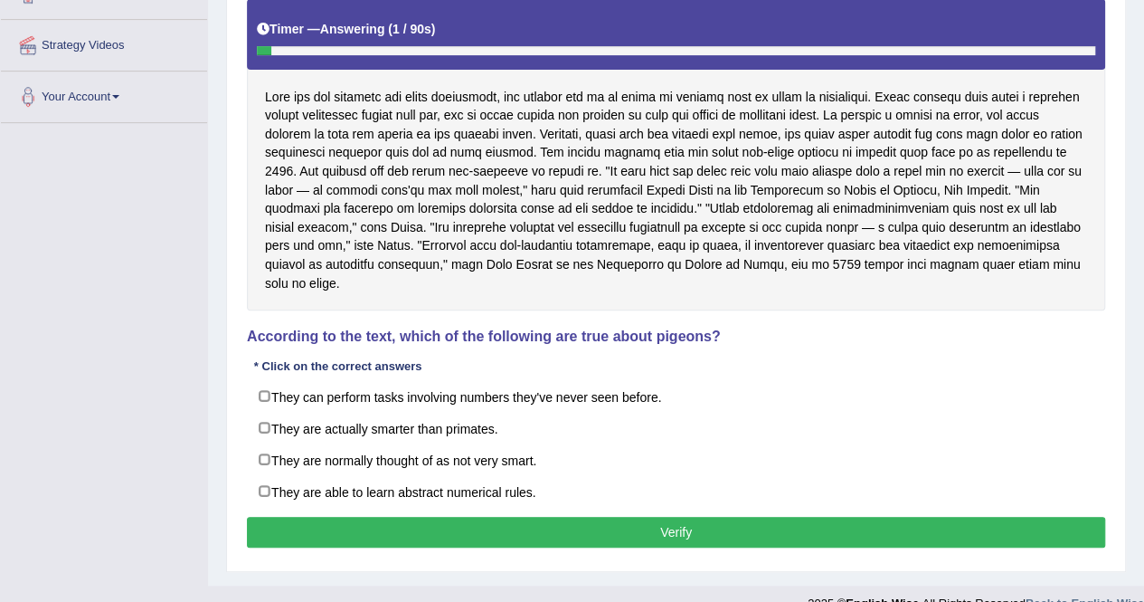
scroll to position [327, 0]
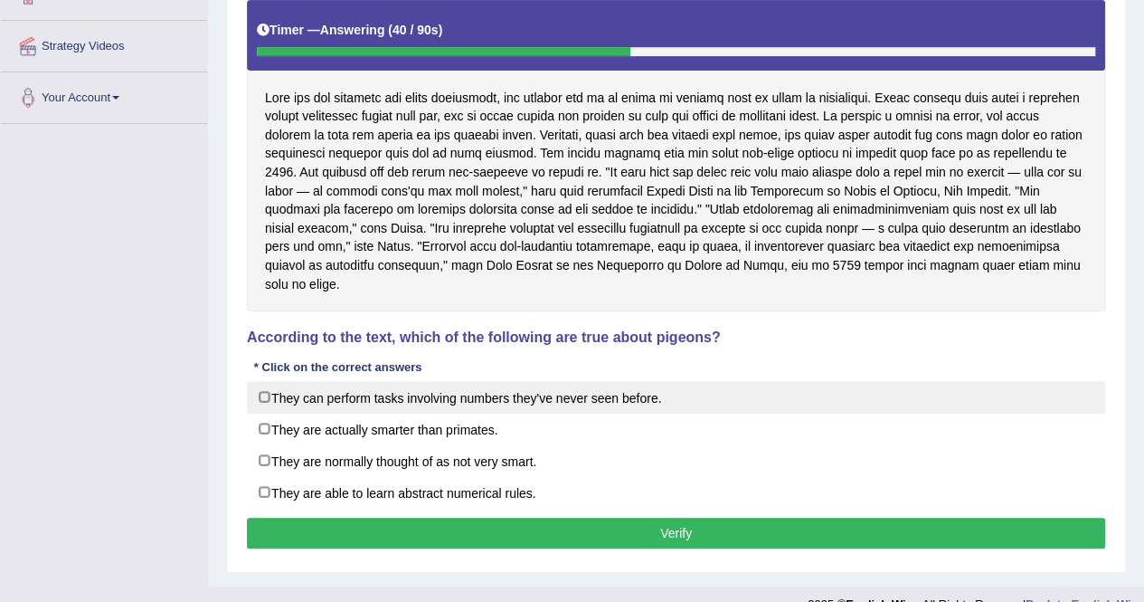
click at [398, 390] on label "They can perform tasks involving numbers they've never seen before." at bounding box center [676, 397] width 859 height 33
checkbox input "true"
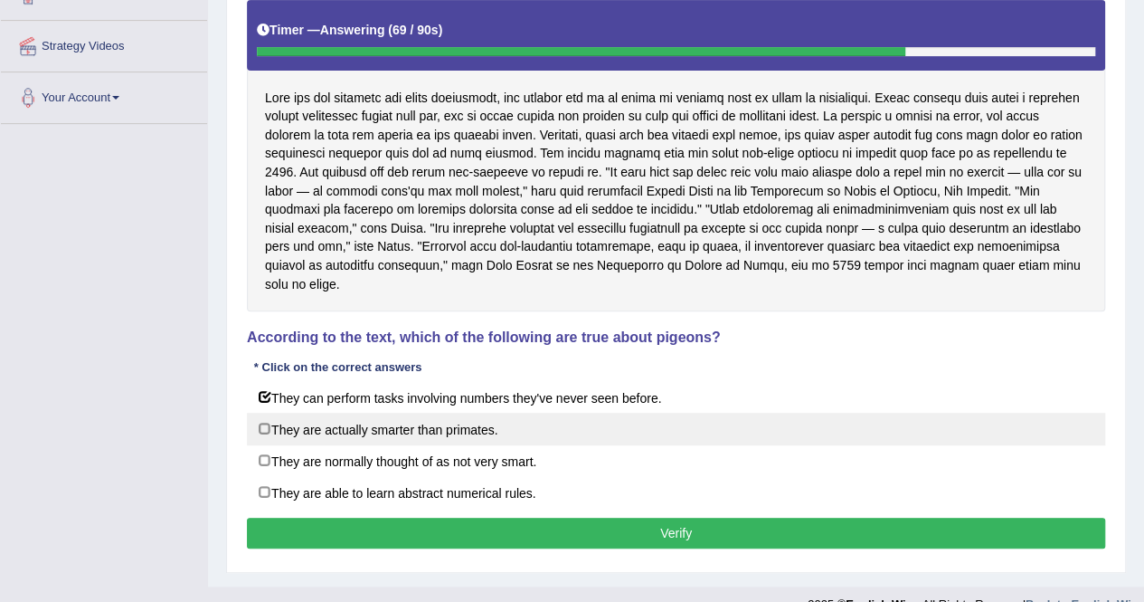
click at [375, 419] on label "They are actually smarter than primates." at bounding box center [676, 429] width 859 height 33
checkbox input "true"
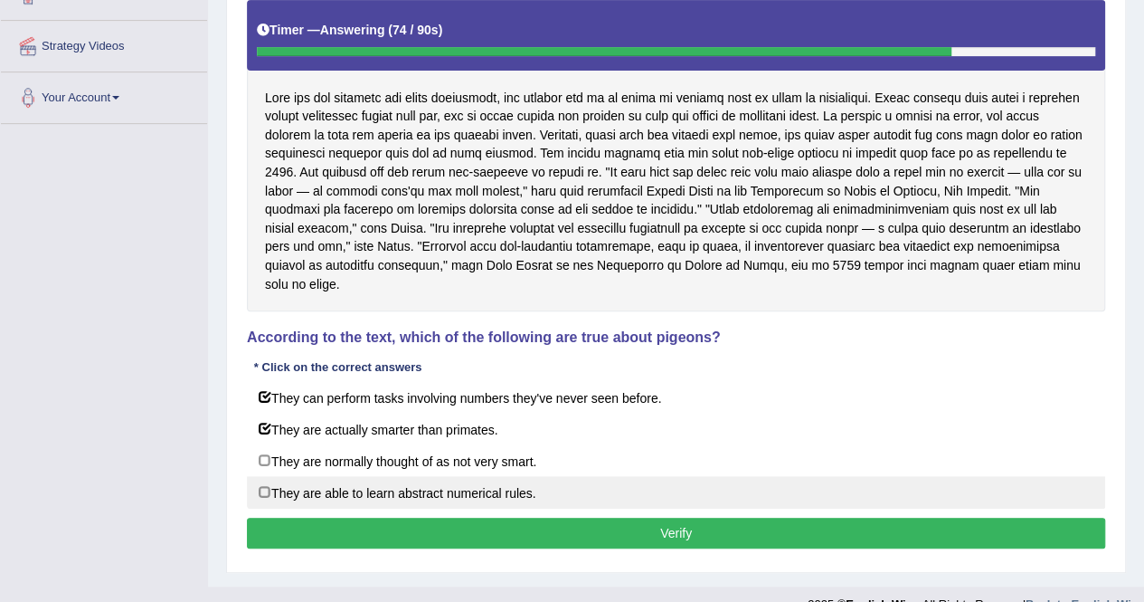
click at [501, 476] on label "They are able to learn abstract numerical rules." at bounding box center [676, 492] width 859 height 33
checkbox input "true"
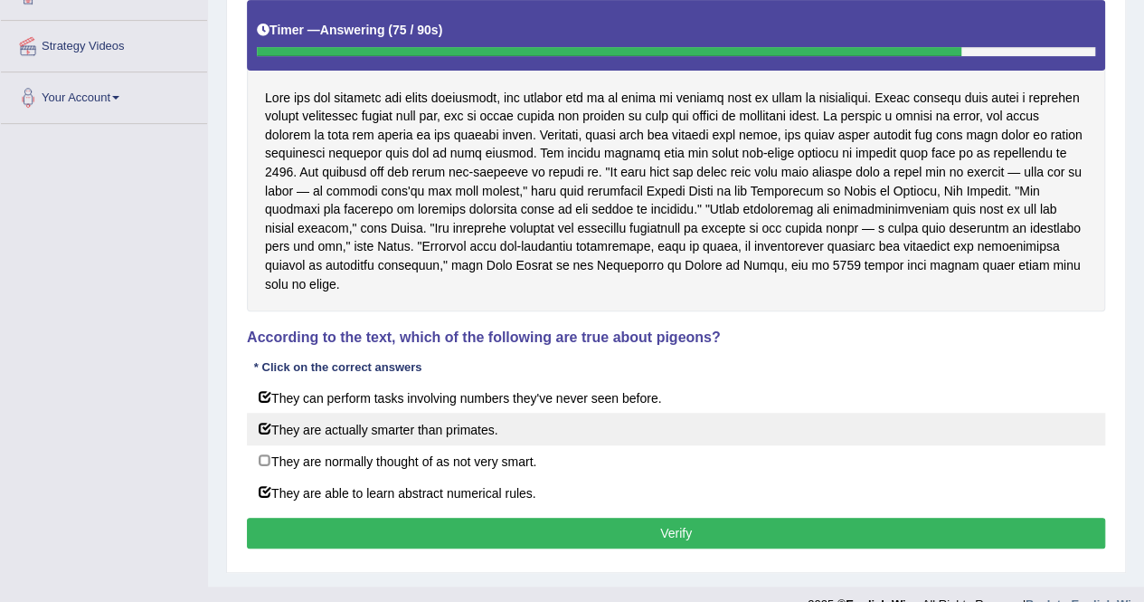
click at [474, 413] on label "They are actually smarter than primates." at bounding box center [676, 429] width 859 height 33
checkbox input "false"
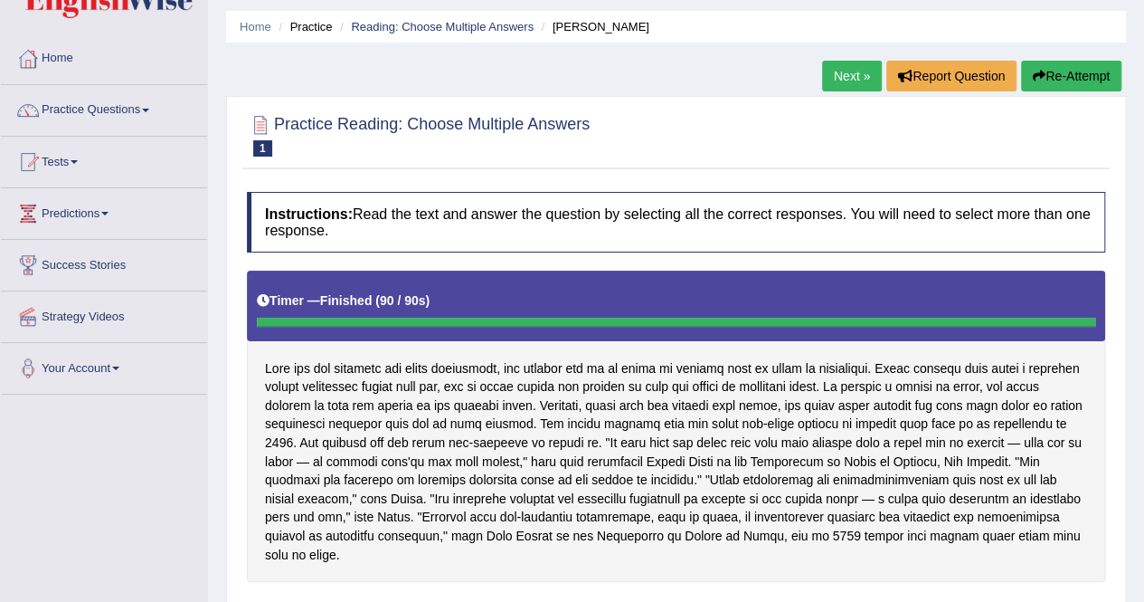
scroll to position [0, 0]
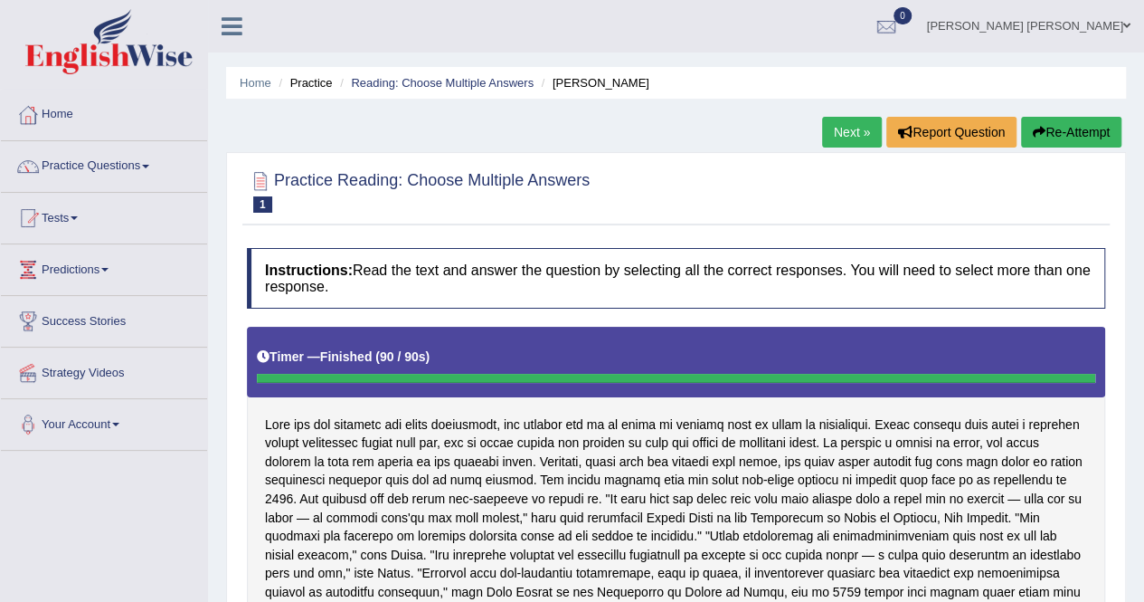
click at [822, 126] on link "Next »" at bounding box center [852, 132] width 60 height 31
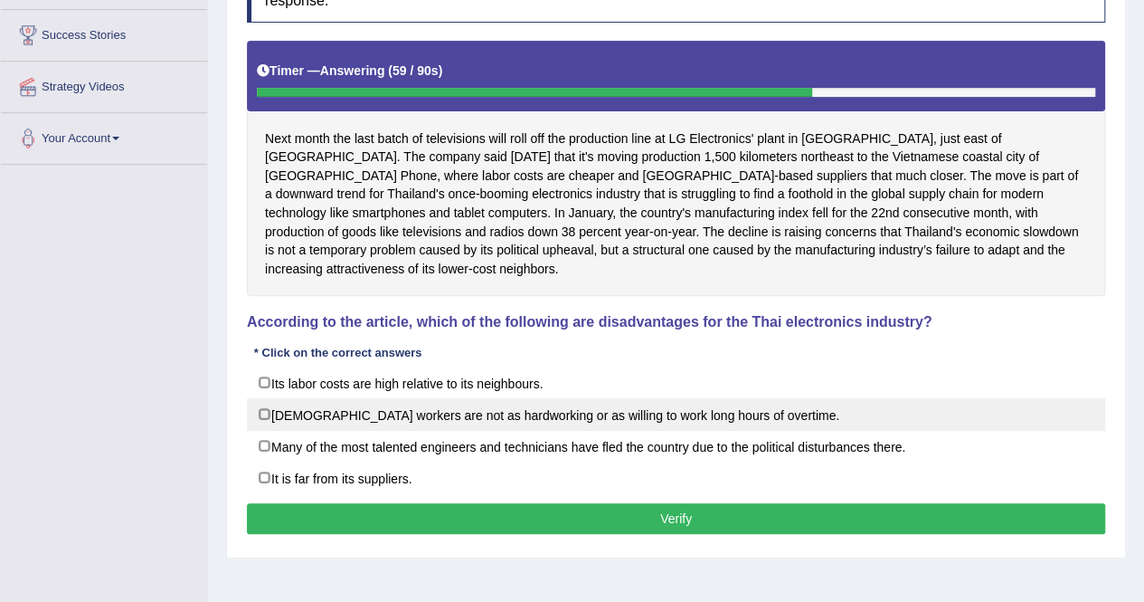
scroll to position [288, 0]
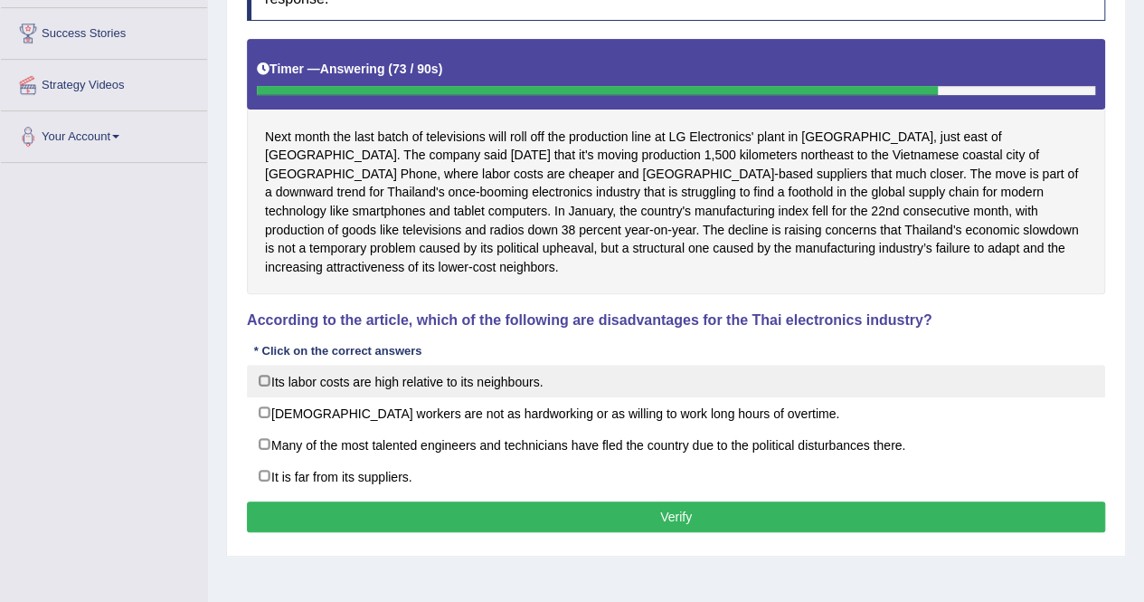
click at [480, 365] on label "Its labor costs are high relative to its neighbours." at bounding box center [676, 381] width 859 height 33
checkbox input "true"
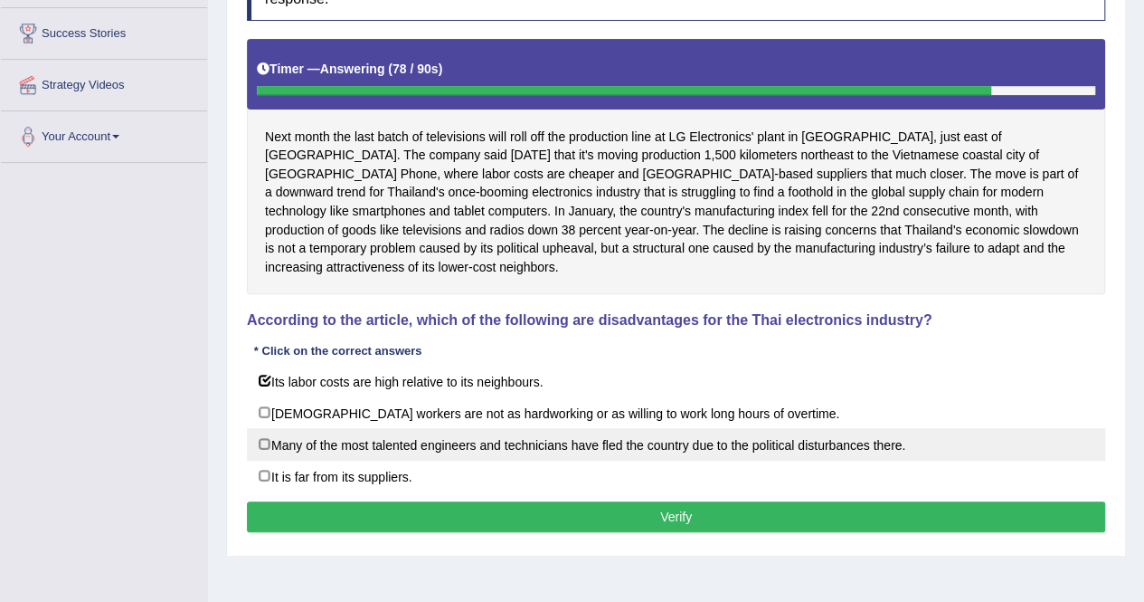
click at [400, 430] on label "Many of the most talented engineers and technicians have fled the country due t…" at bounding box center [676, 444] width 859 height 33
checkbox input "true"
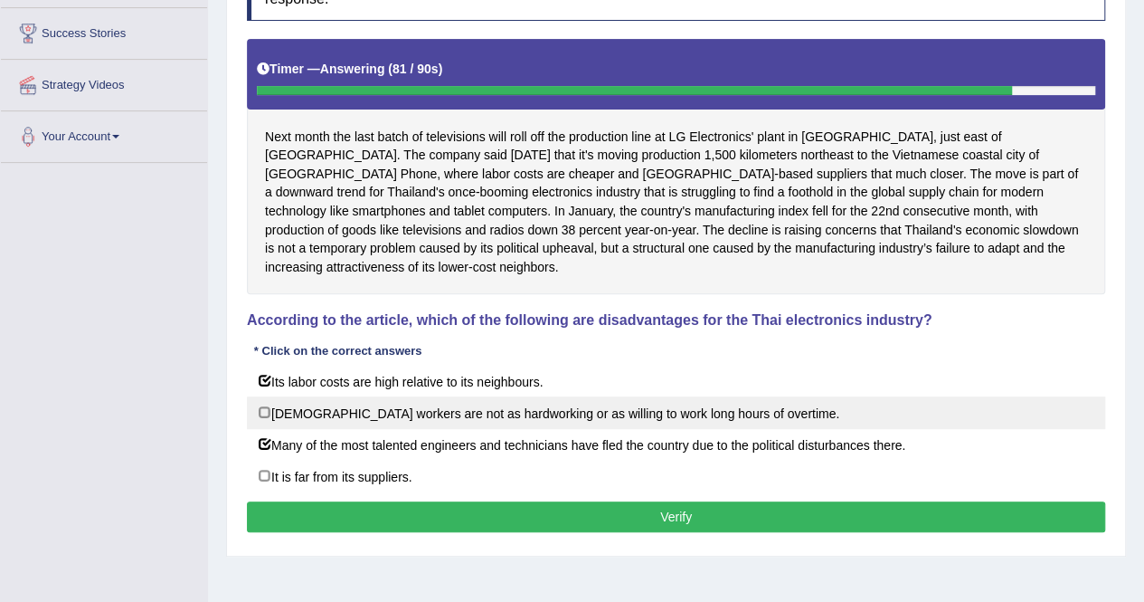
click at [417, 399] on label "Thai workers are not as hardworking or as willing to work long hours of overtim…" at bounding box center [676, 412] width 859 height 33
checkbox input "false"
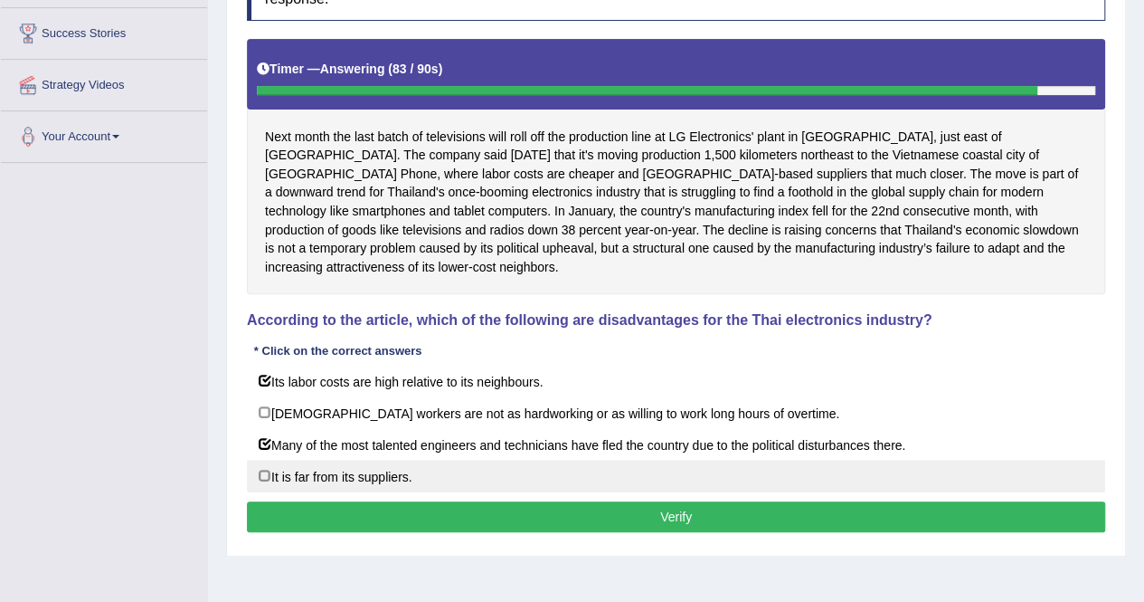
click at [366, 460] on label "It is far from its suppliers." at bounding box center [676, 476] width 859 height 33
checkbox input "true"
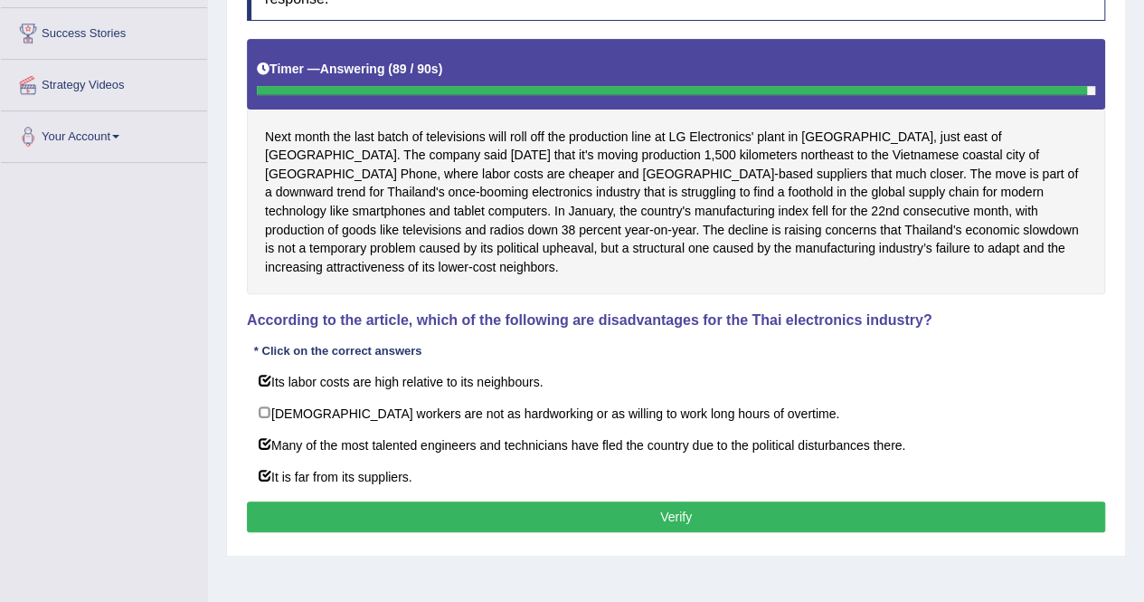
click at [697, 501] on button "Verify" at bounding box center [676, 516] width 859 height 31
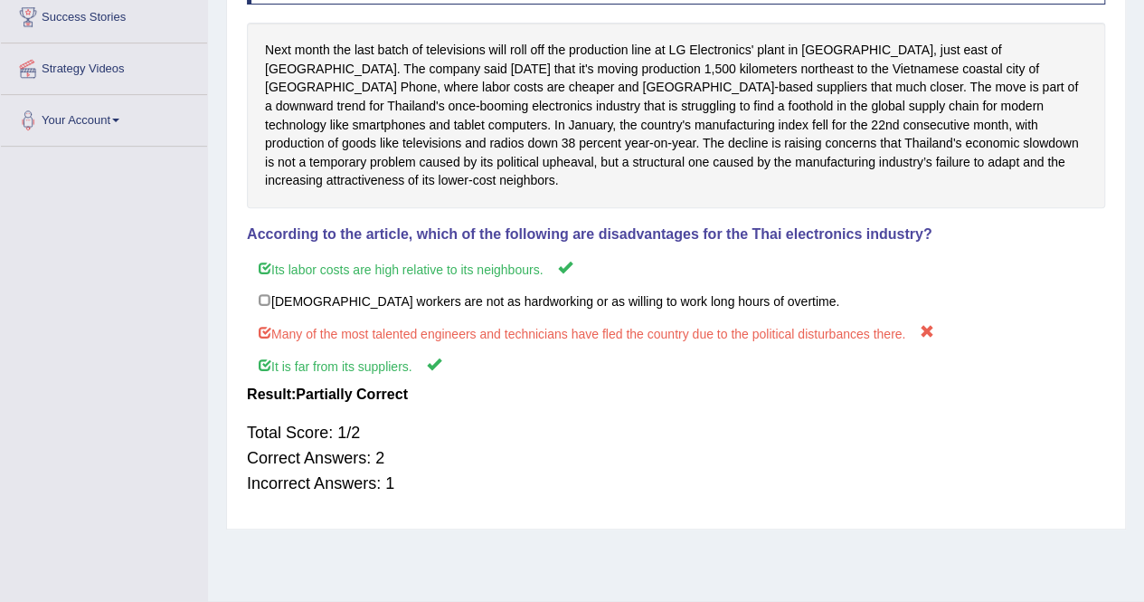
scroll to position [0, 0]
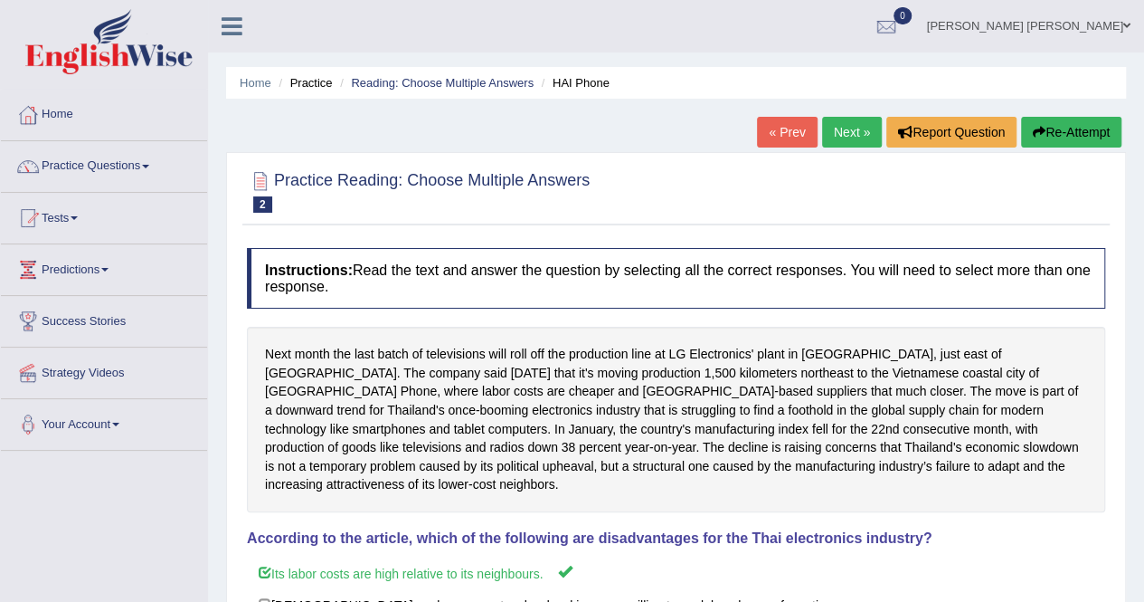
click at [847, 142] on link "Next »" at bounding box center [852, 132] width 60 height 31
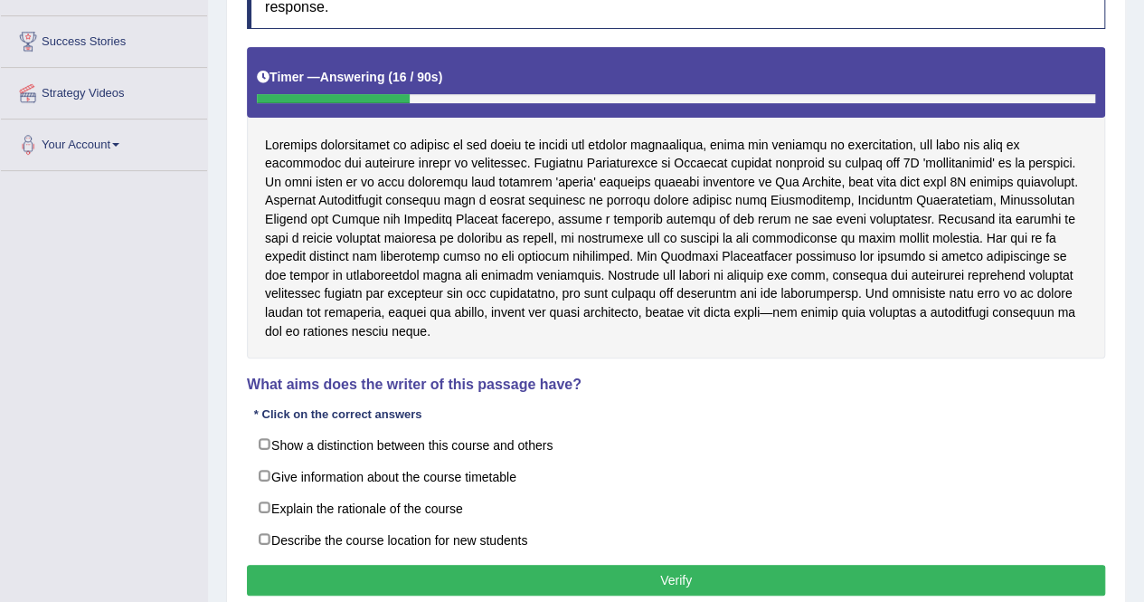
scroll to position [280, 0]
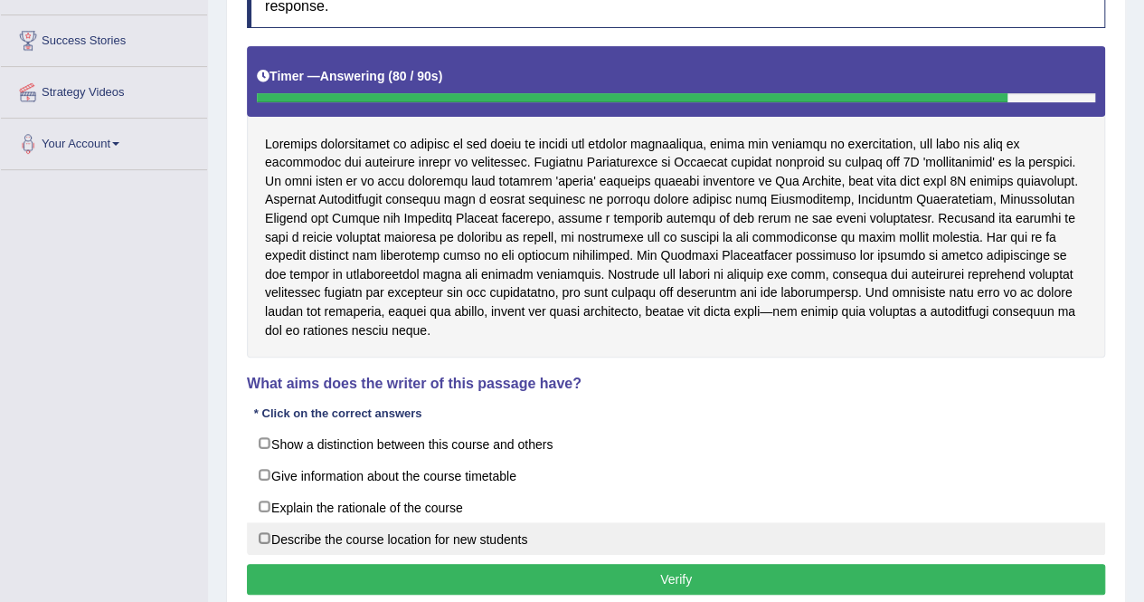
click at [384, 523] on label "Describe the course location for new students" at bounding box center [676, 538] width 859 height 33
checkbox input "true"
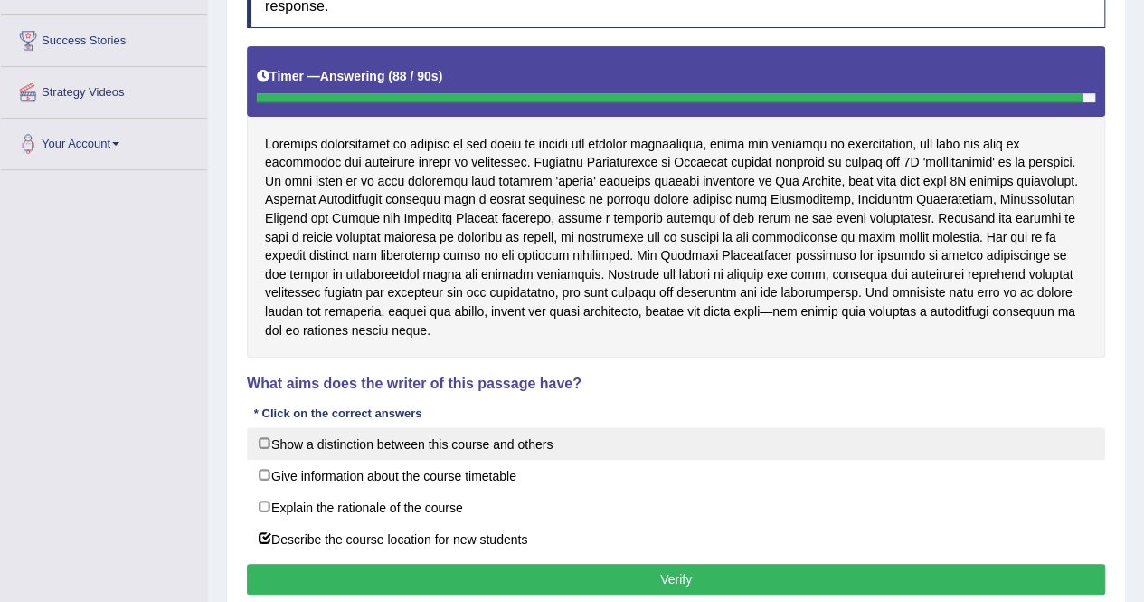
click at [346, 427] on label "Show a distinction between this course and others" at bounding box center [676, 443] width 859 height 33
checkbox input "true"
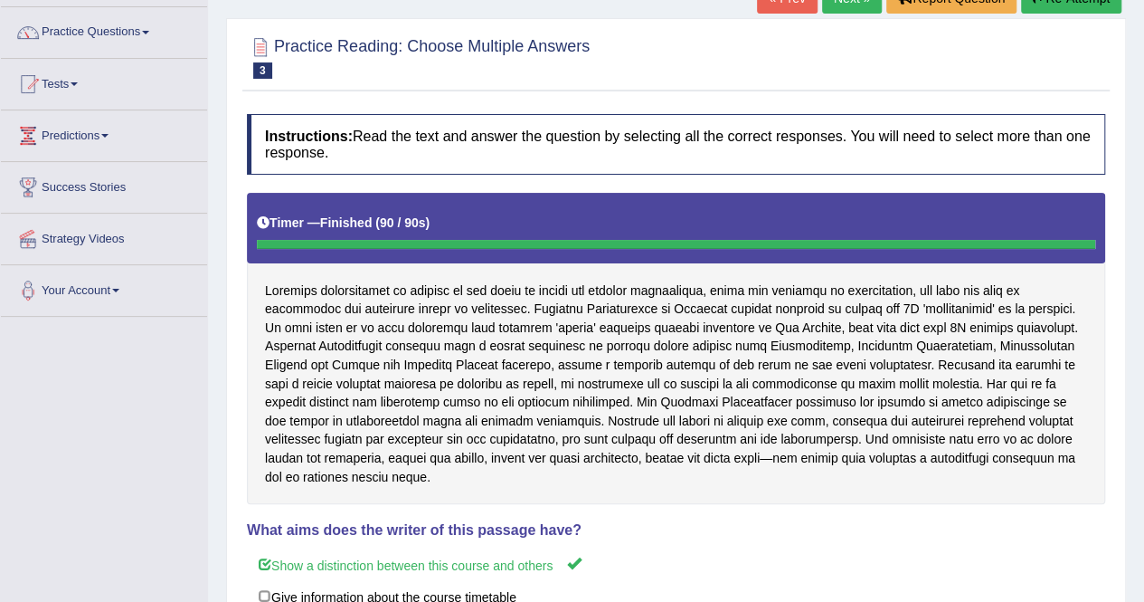
scroll to position [0, 0]
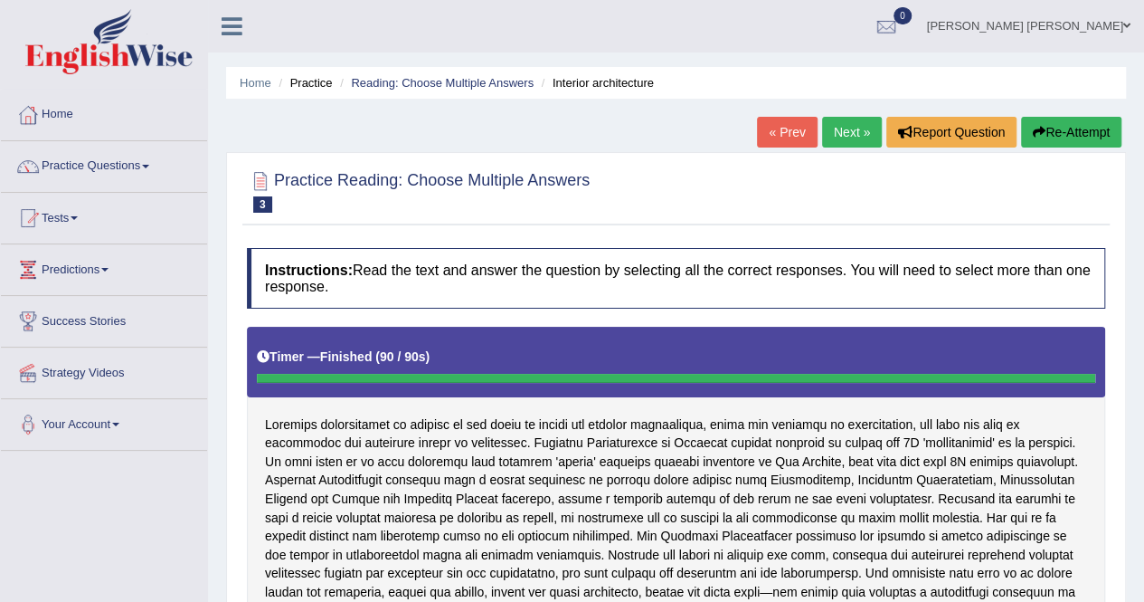
click at [843, 126] on link "Next »" at bounding box center [852, 132] width 60 height 31
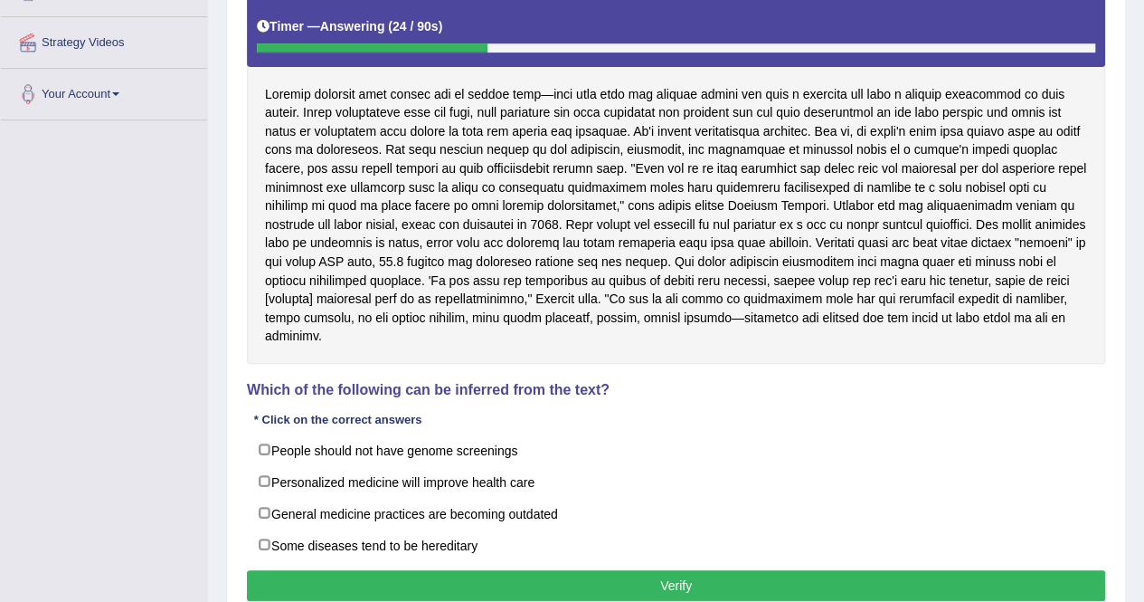
scroll to position [331, 0]
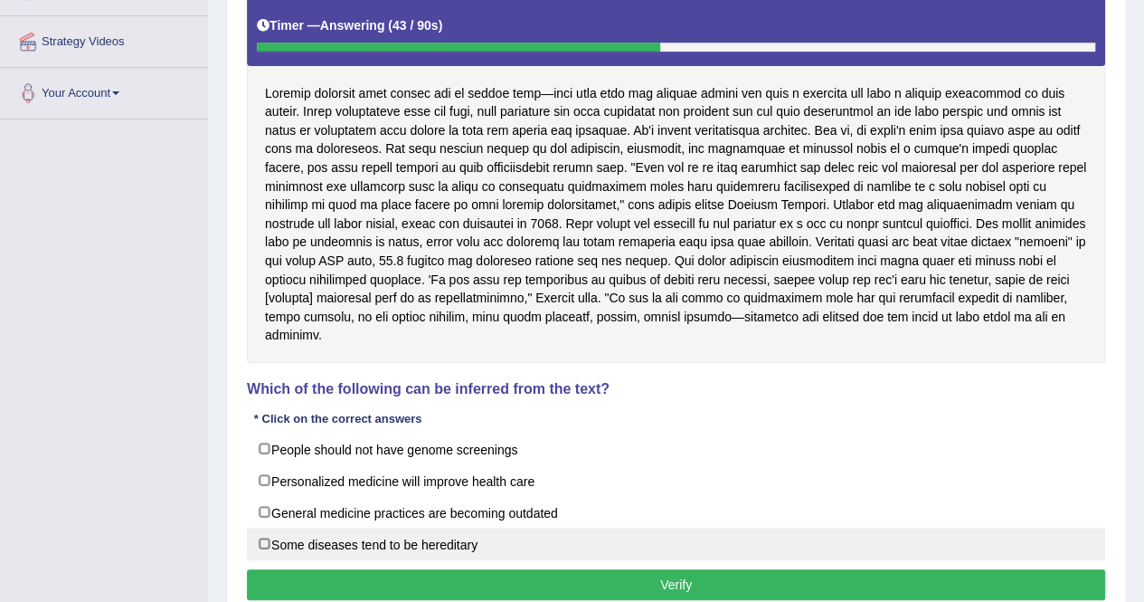
click at [390, 535] on label "Some diseases tend to be hereditary" at bounding box center [676, 543] width 859 height 33
checkbox input "true"
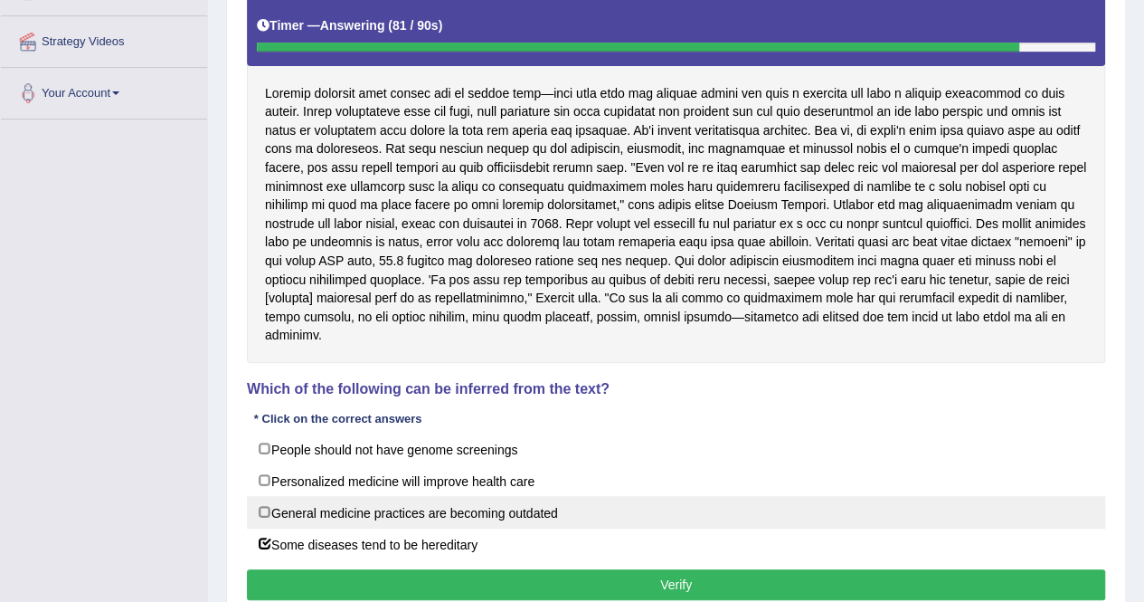
click at [534, 508] on label "General medicine practices are becoming outdated" at bounding box center [676, 512] width 859 height 33
checkbox input "true"
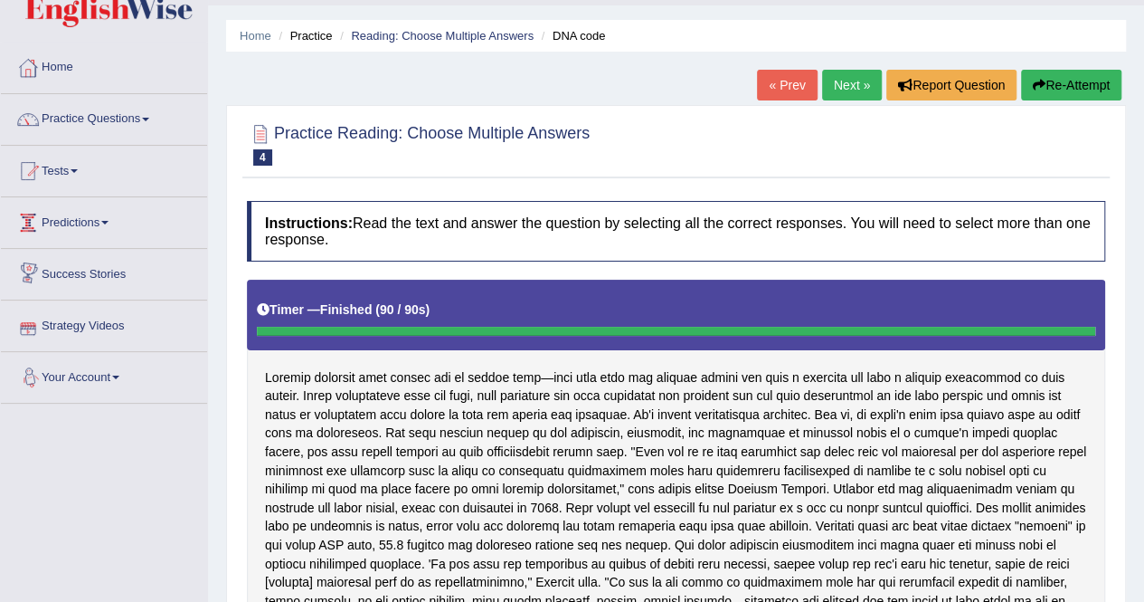
scroll to position [43, 0]
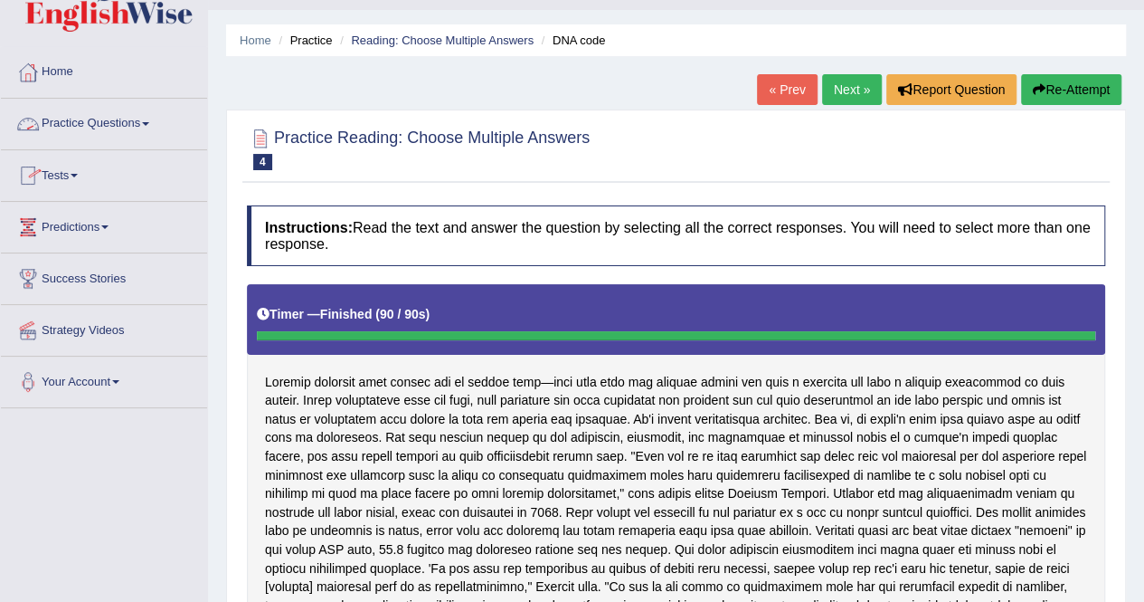
click at [70, 118] on link "Practice Questions" at bounding box center [104, 121] width 206 height 45
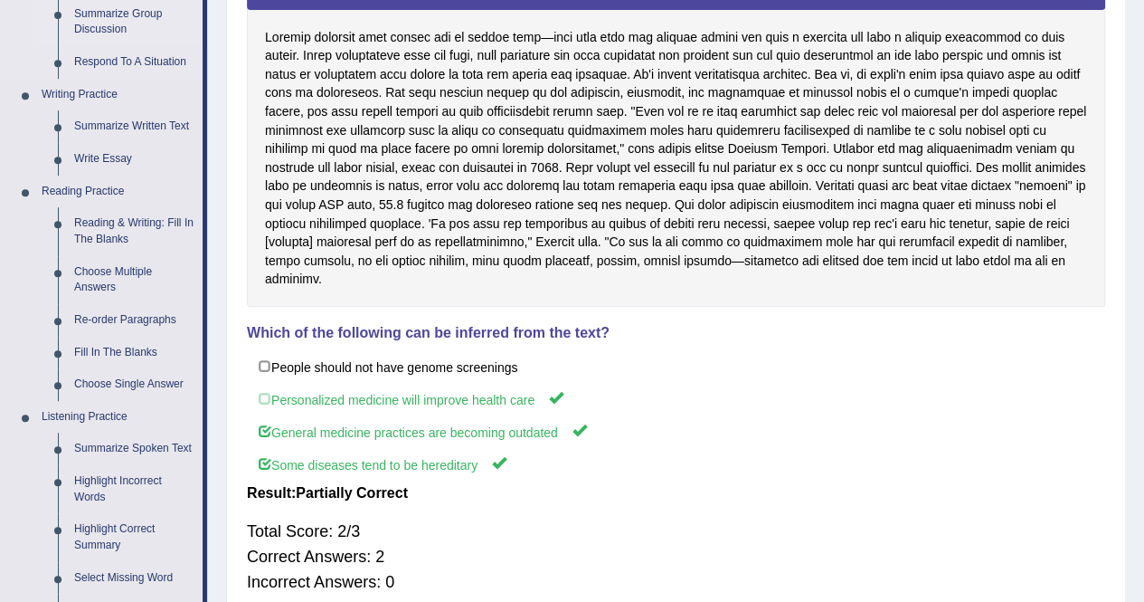
scroll to position [395, 0]
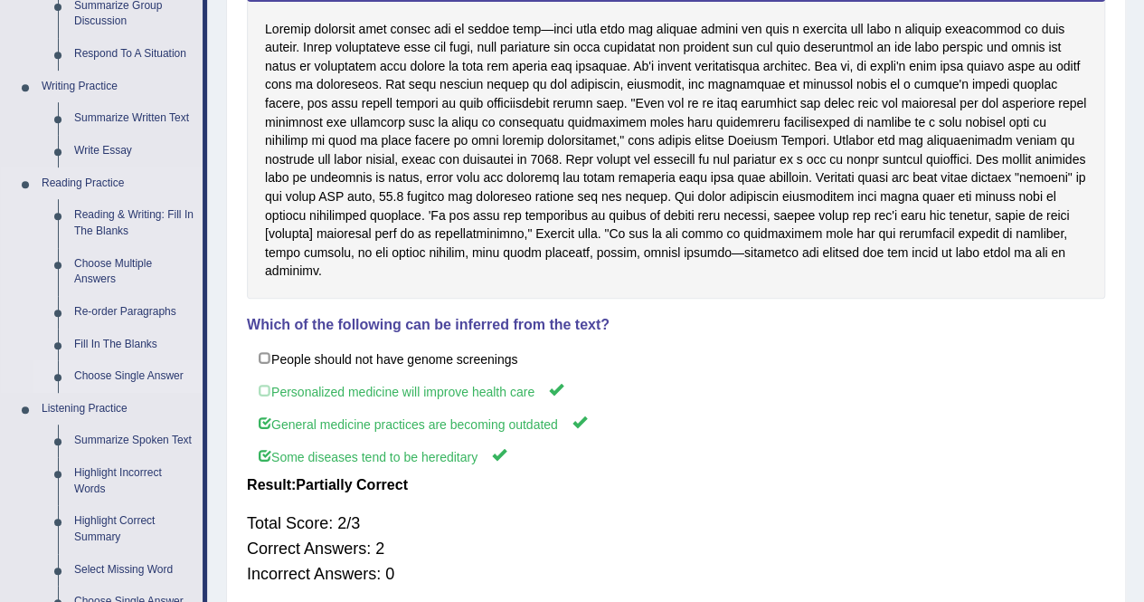
click at [112, 377] on link "Choose Single Answer" at bounding box center [134, 376] width 137 height 33
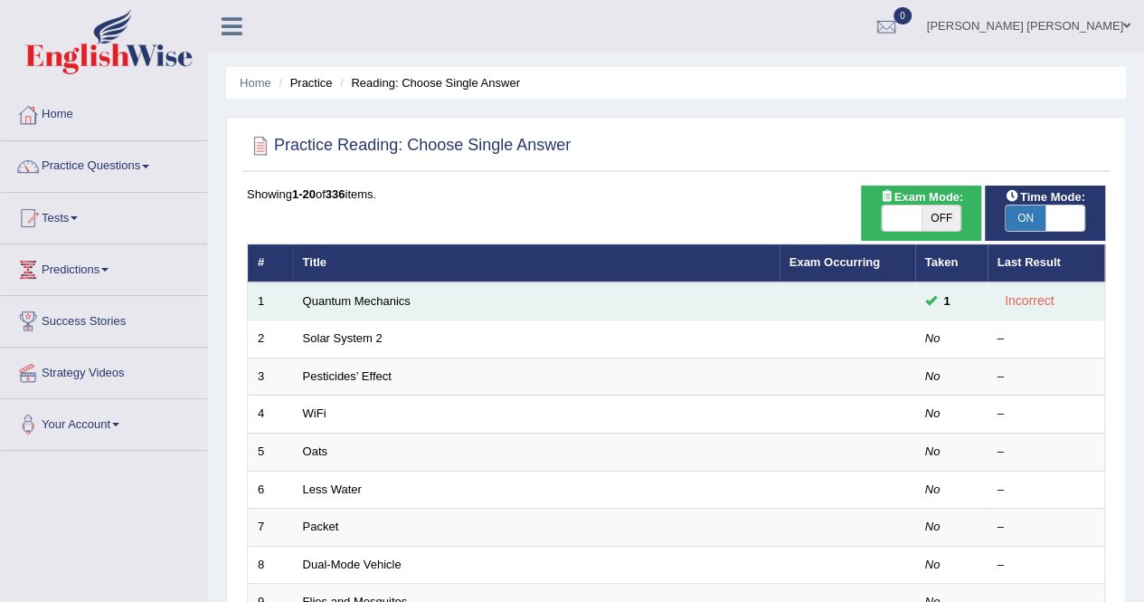
click at [429, 300] on td "Quantum Mechanics" at bounding box center [536, 301] width 487 height 38
click at [384, 298] on link "Quantum Mechanics" at bounding box center [357, 301] width 108 height 14
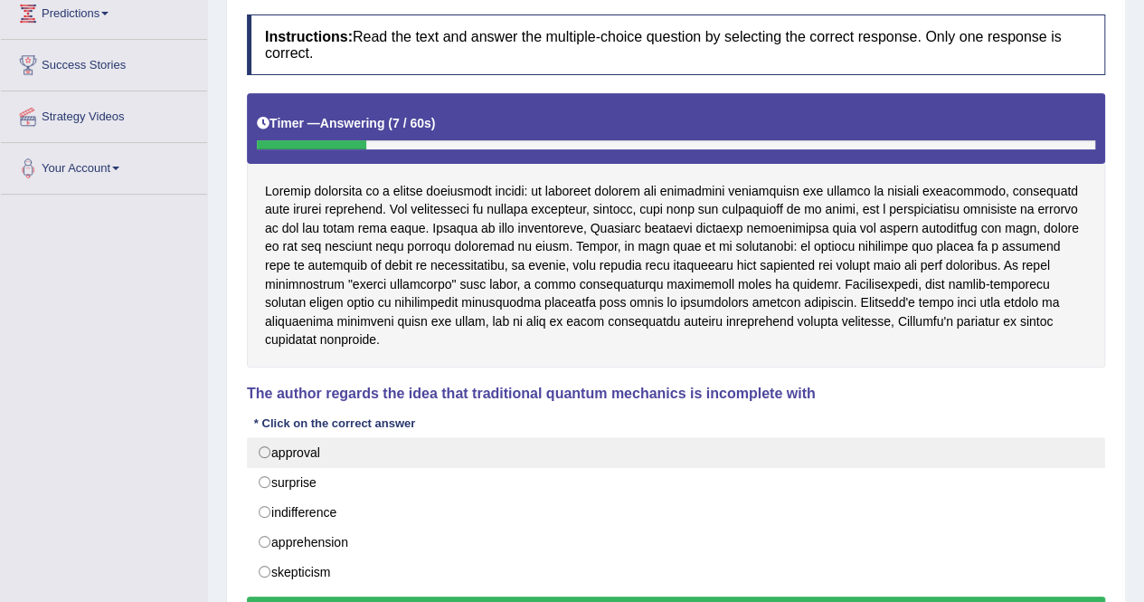
scroll to position [255, 0]
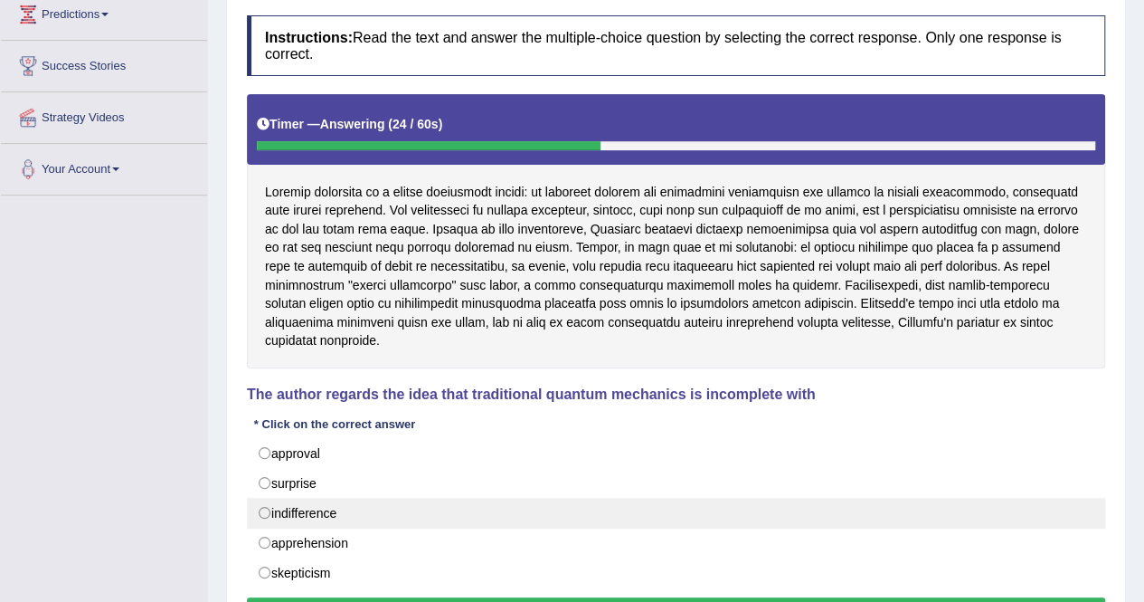
click at [345, 498] on label "indifference" at bounding box center [676, 513] width 859 height 31
radio input "true"
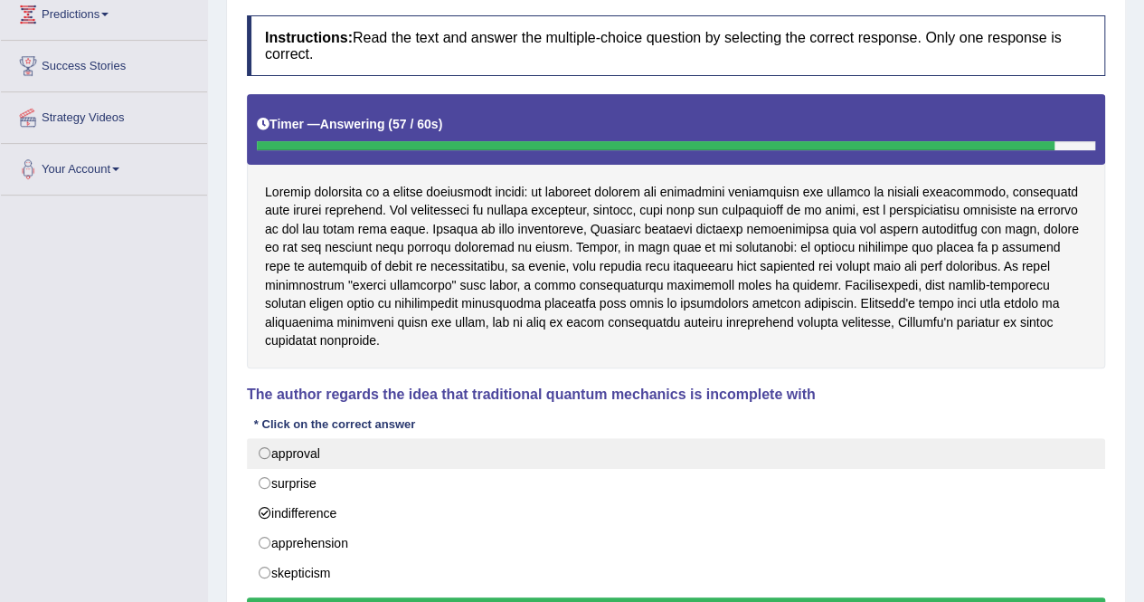
click at [312, 438] on label "approval" at bounding box center [676, 453] width 859 height 31
radio input "true"
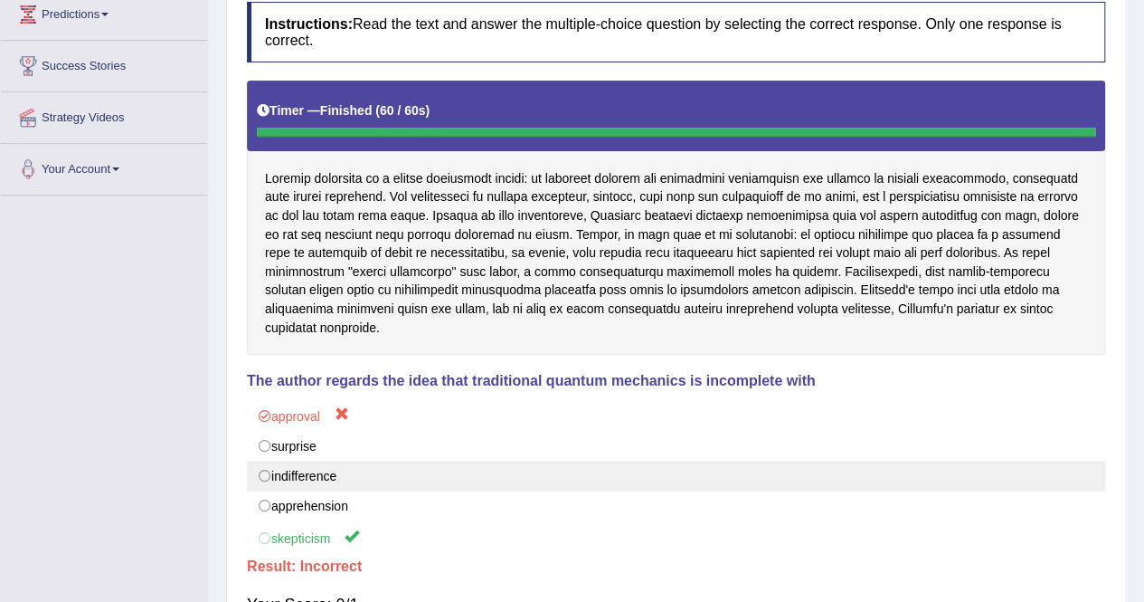
click at [438, 462] on label "indifference" at bounding box center [676, 475] width 859 height 31
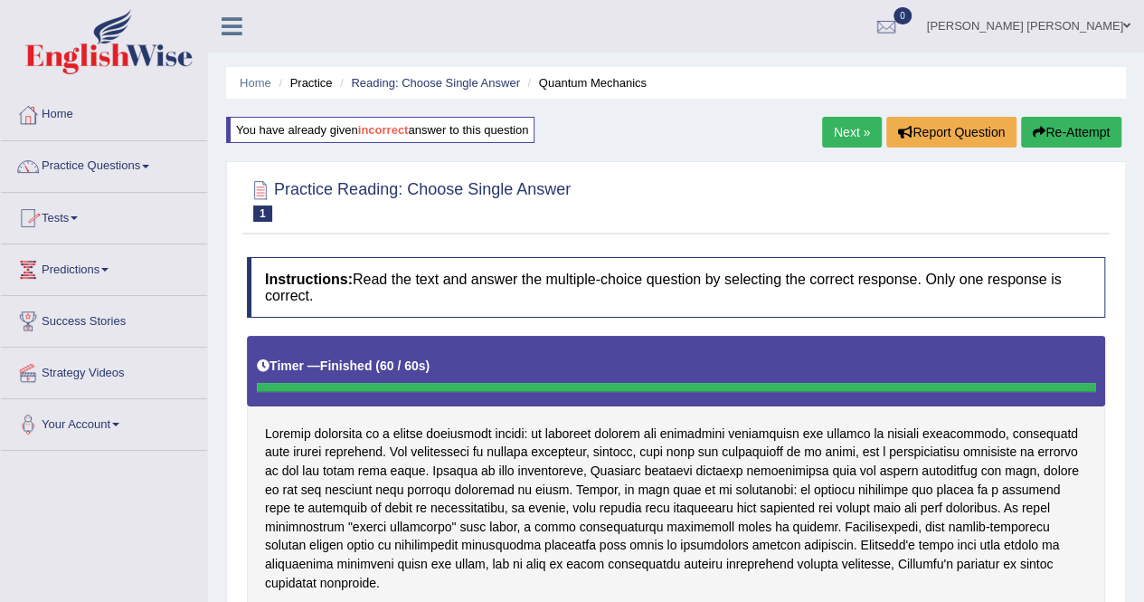
click at [848, 137] on link "Next »" at bounding box center [852, 132] width 60 height 31
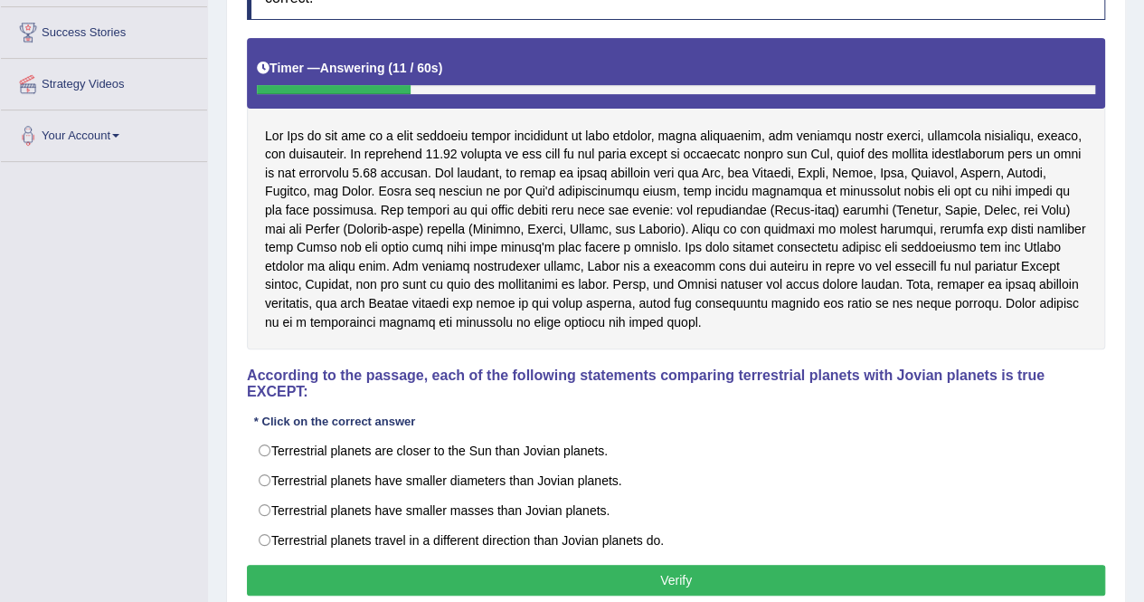
scroll to position [330, 0]
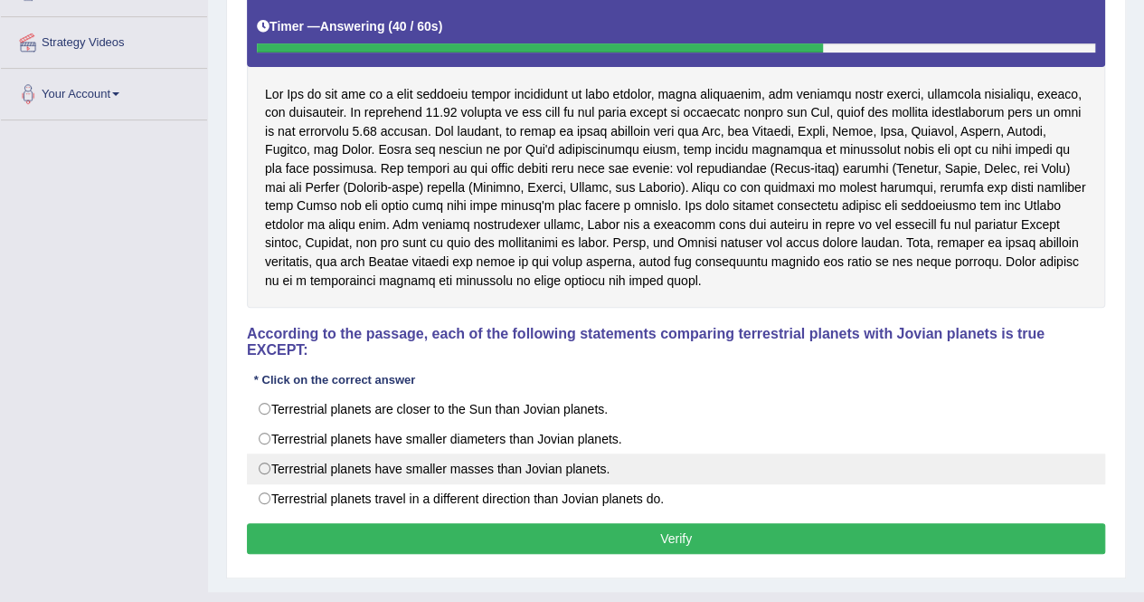
click at [601, 471] on label "Terrestrial planets have smaller masses than Jovian planets." at bounding box center [676, 468] width 859 height 31
radio input "true"
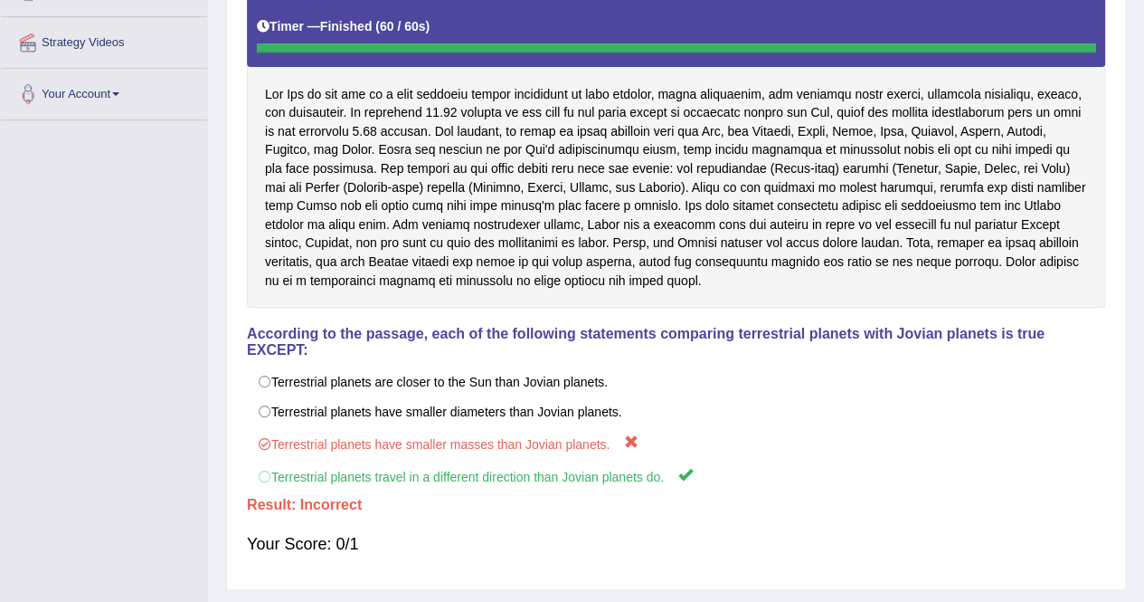
scroll to position [0, 0]
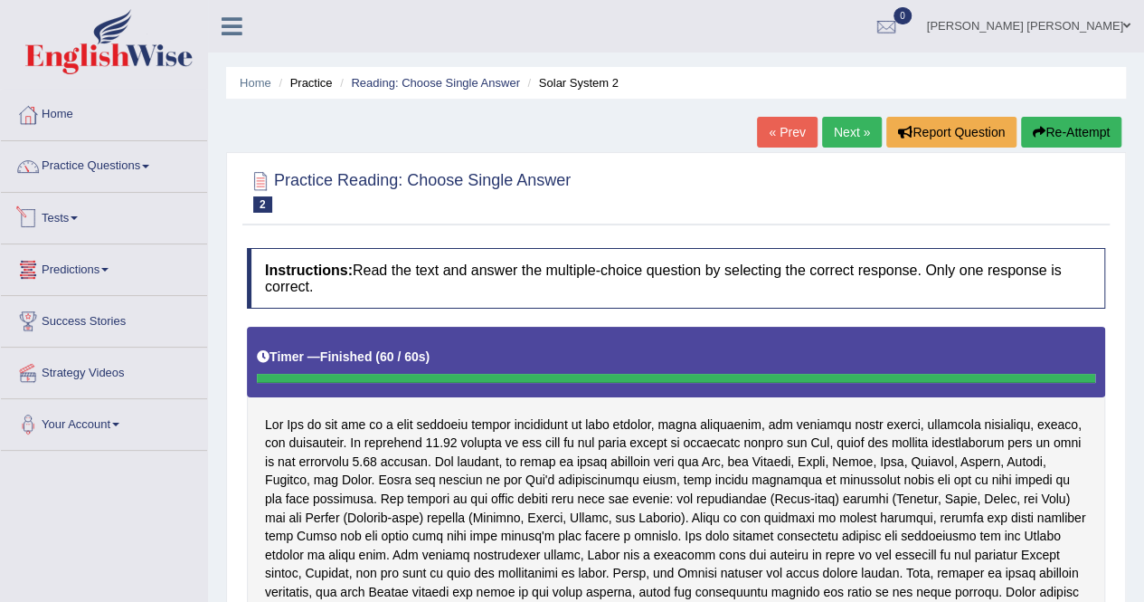
click at [60, 214] on link "Tests" at bounding box center [104, 215] width 206 height 45
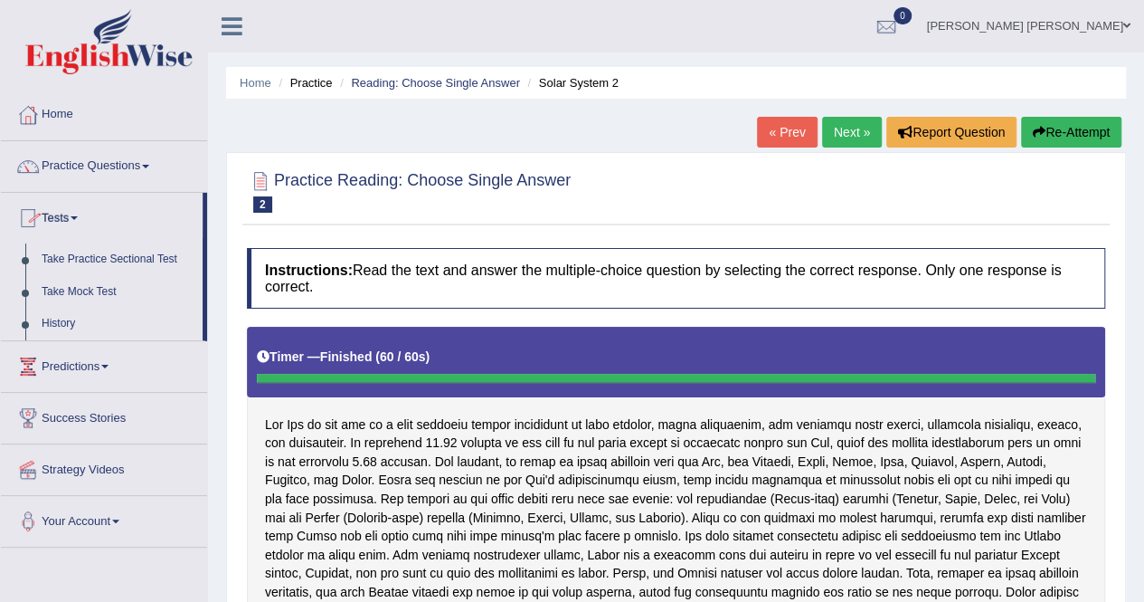
click at [60, 214] on link "Tests" at bounding box center [102, 215] width 202 height 45
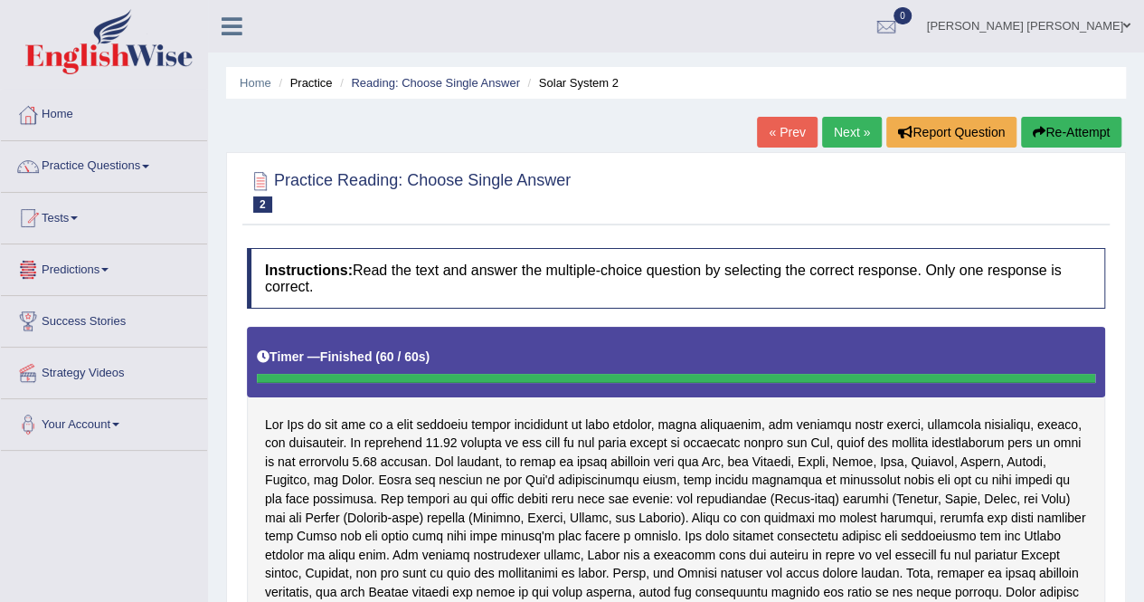
click at [84, 275] on link "Predictions" at bounding box center [104, 266] width 206 height 45
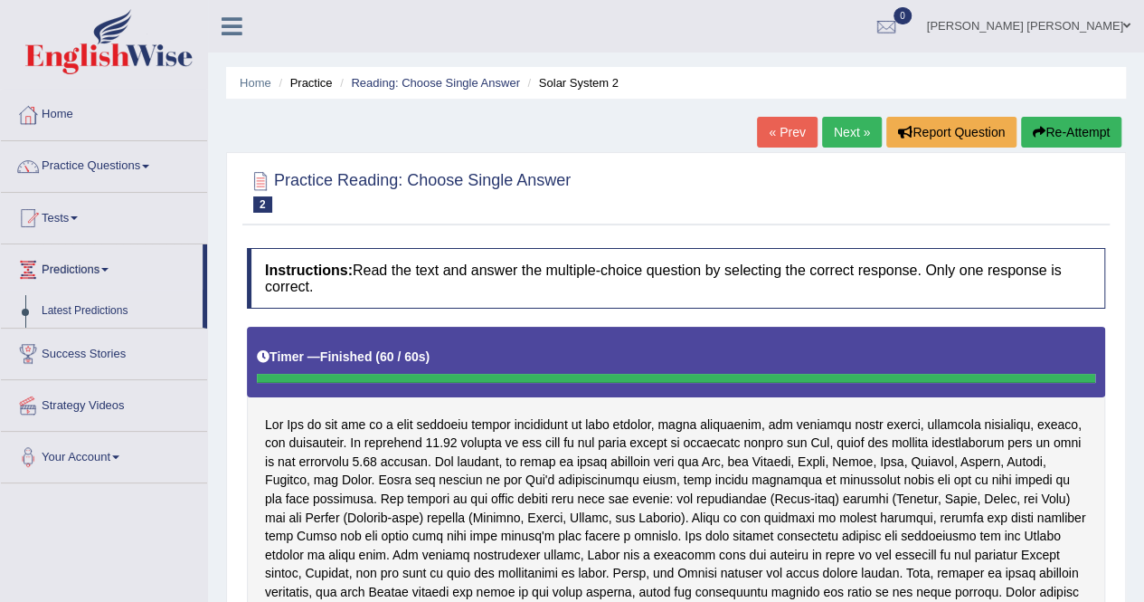
click at [67, 259] on link "Predictions" at bounding box center [102, 266] width 202 height 45
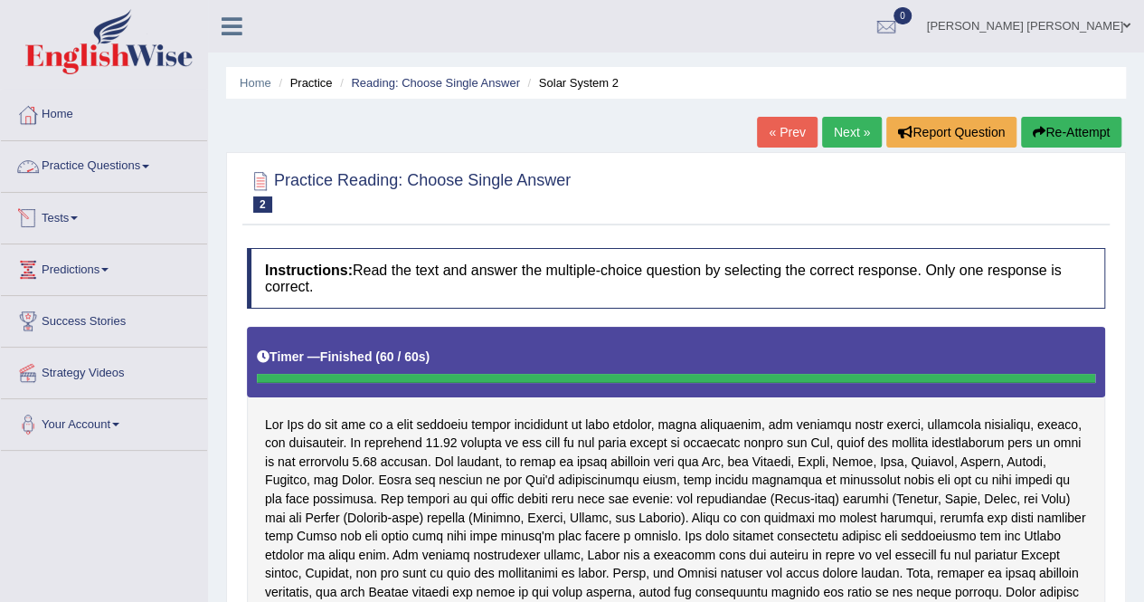
click at [74, 170] on link "Practice Questions" at bounding box center [104, 163] width 206 height 45
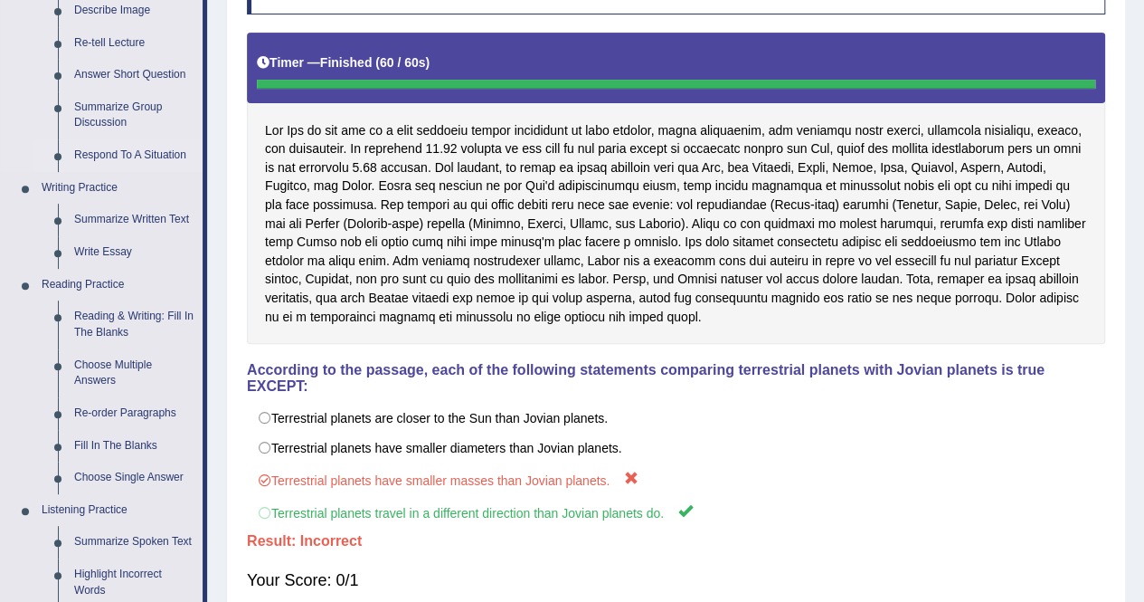
scroll to position [295, 0]
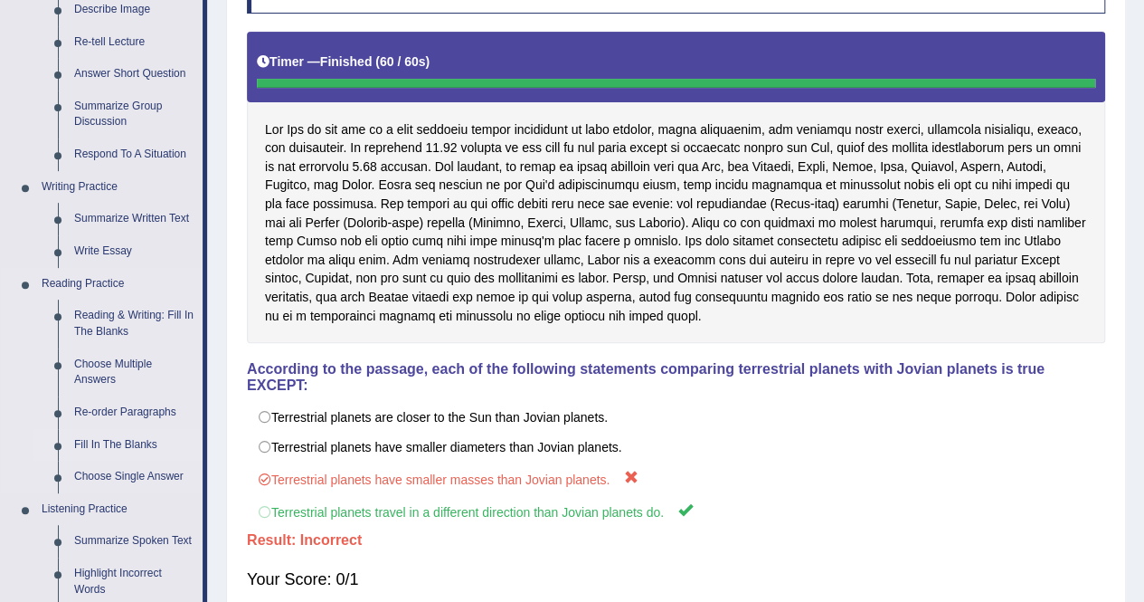
click at [120, 437] on link "Fill In The Blanks" at bounding box center [134, 445] width 137 height 33
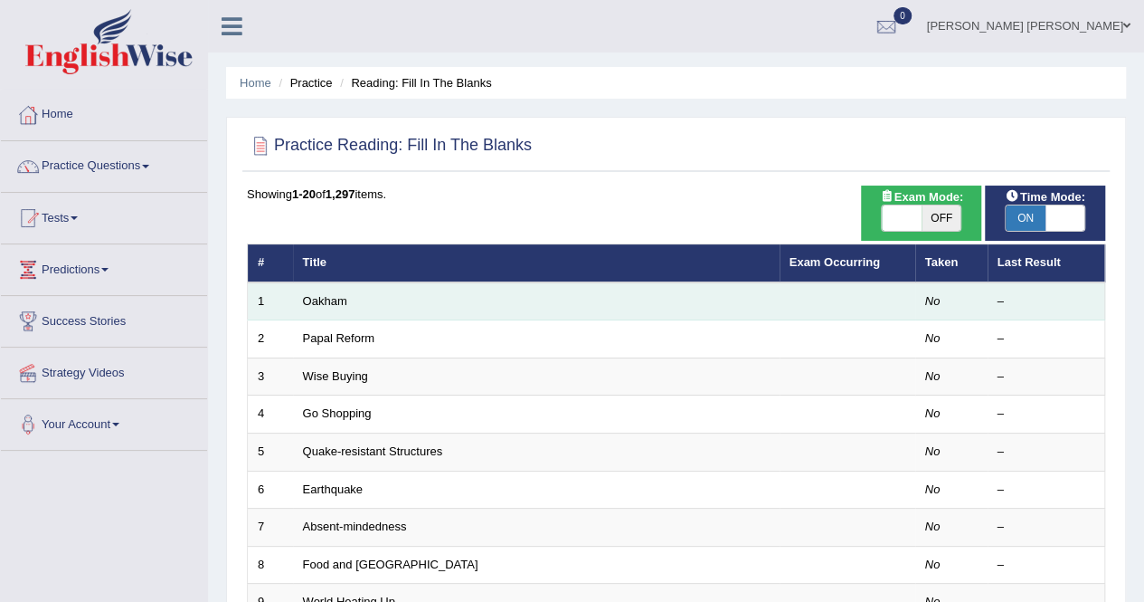
click at [449, 282] on td "Oakham" at bounding box center [536, 301] width 487 height 38
click at [409, 296] on td "Oakham" at bounding box center [536, 301] width 487 height 38
click at [337, 295] on link "Oakham" at bounding box center [325, 301] width 44 height 14
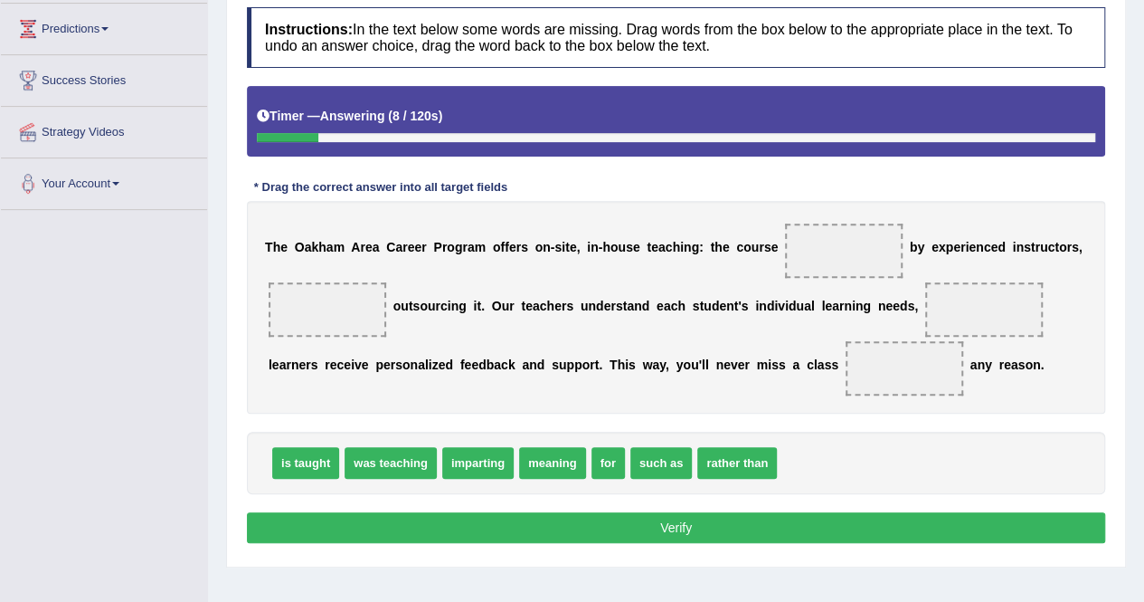
scroll to position [245, 0]
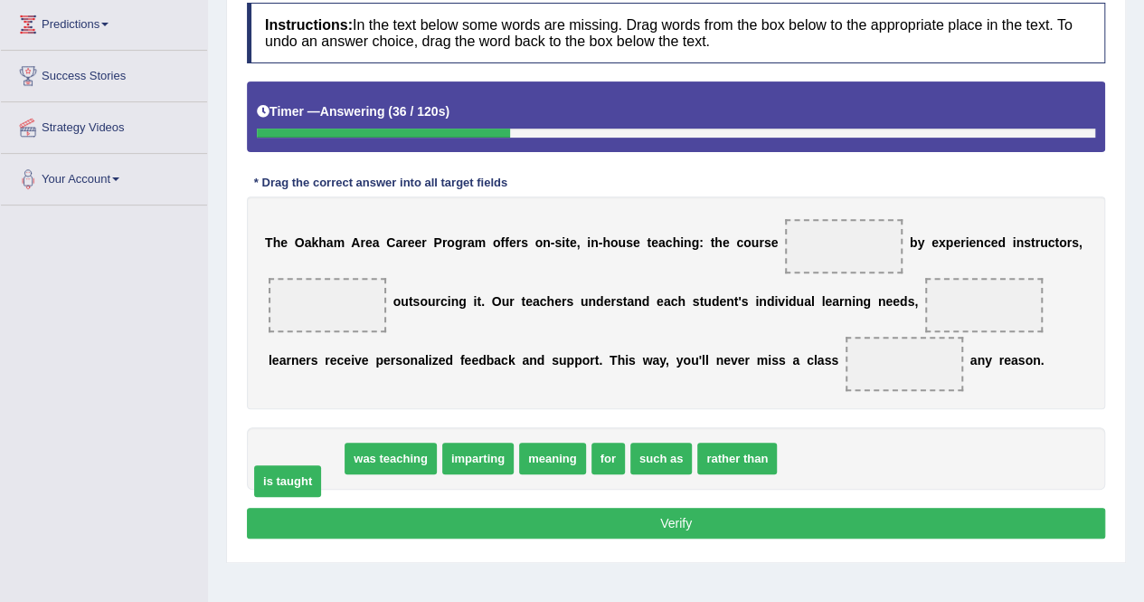
drag, startPoint x: 290, startPoint y: 457, endPoint x: 272, endPoint y: 479, distance: 28.3
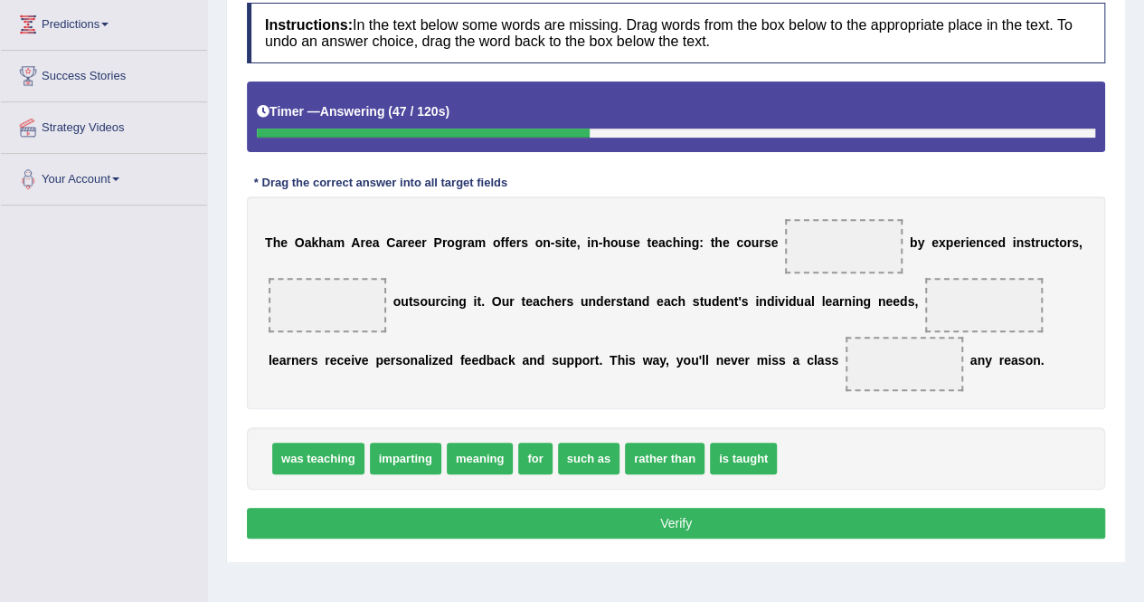
click at [309, 458] on span "was teaching" at bounding box center [318, 458] width 92 height 32
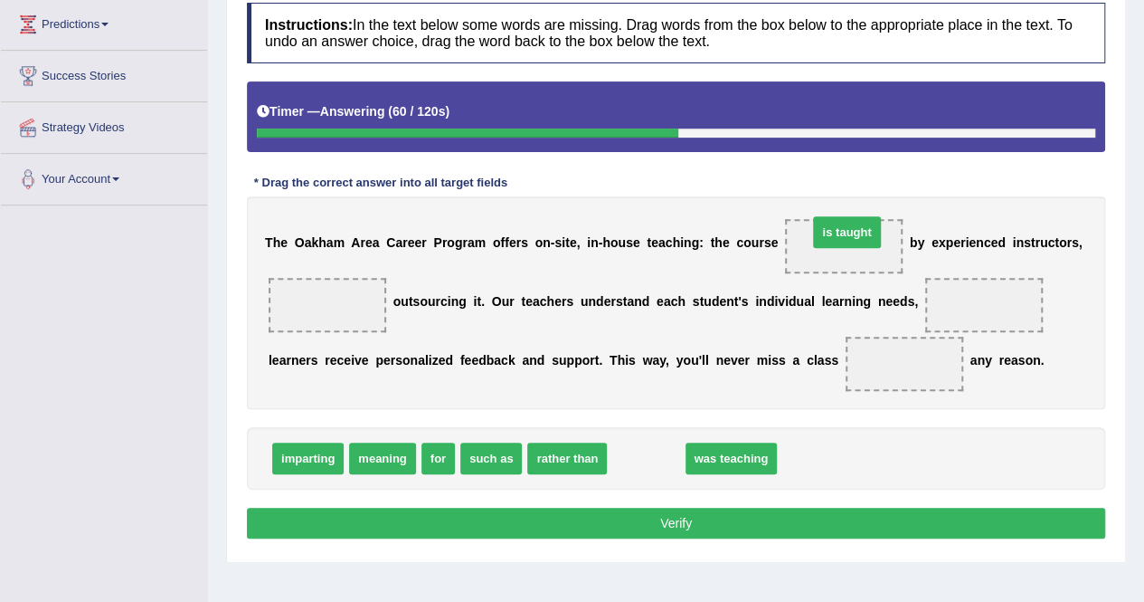
drag, startPoint x: 648, startPoint y: 451, endPoint x: 854, endPoint y: 223, distance: 307.4
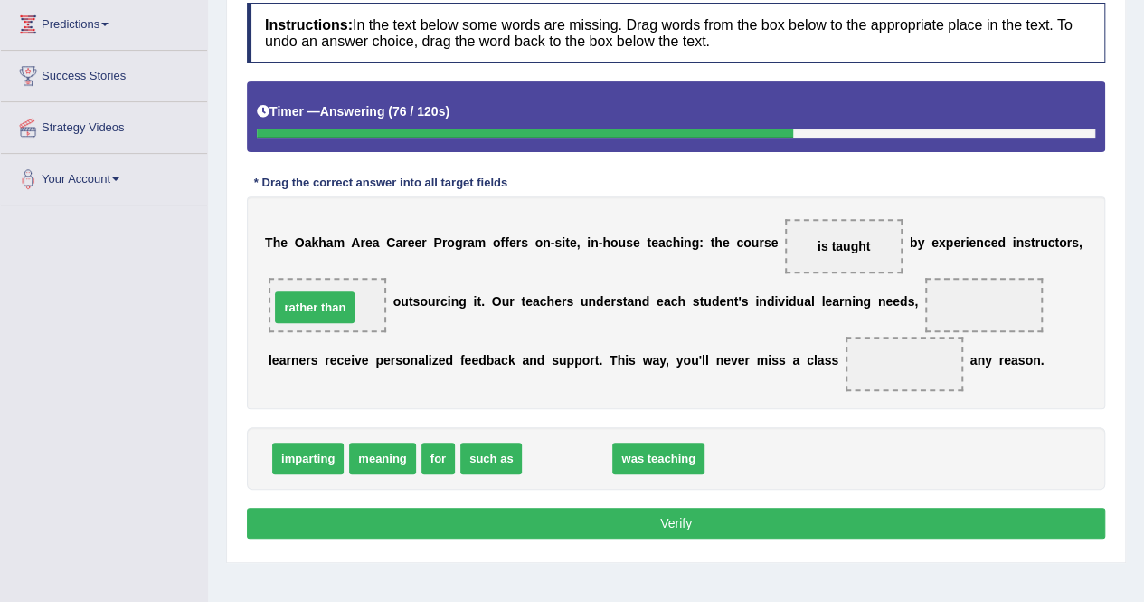
drag, startPoint x: 589, startPoint y: 459, endPoint x: 338, endPoint y: 308, distance: 292.6
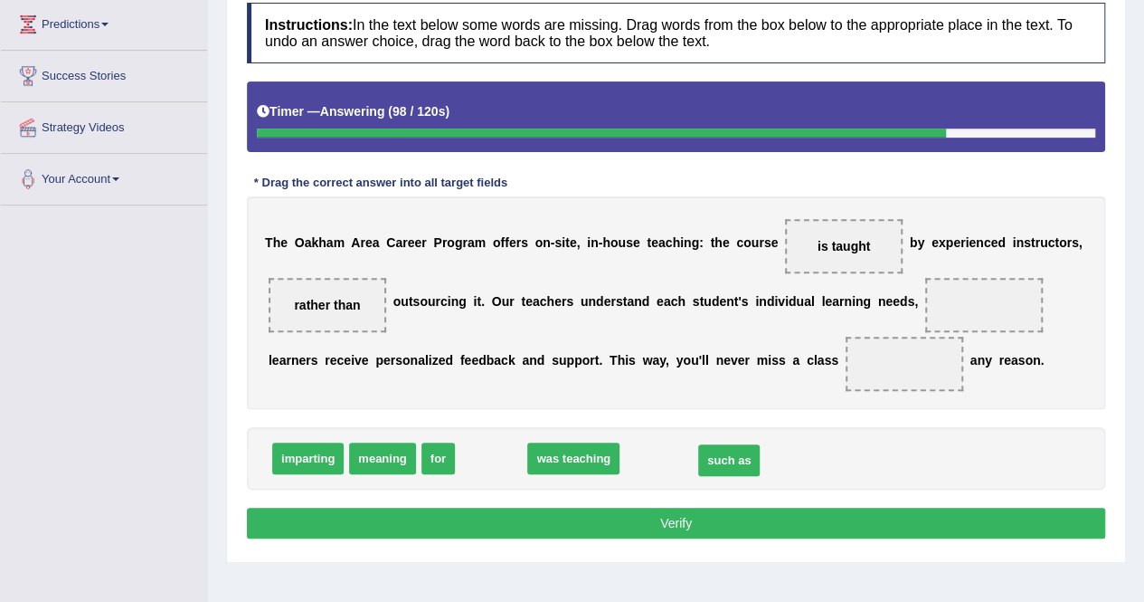
drag, startPoint x: 485, startPoint y: 450, endPoint x: 723, endPoint y: 452, distance: 237.9
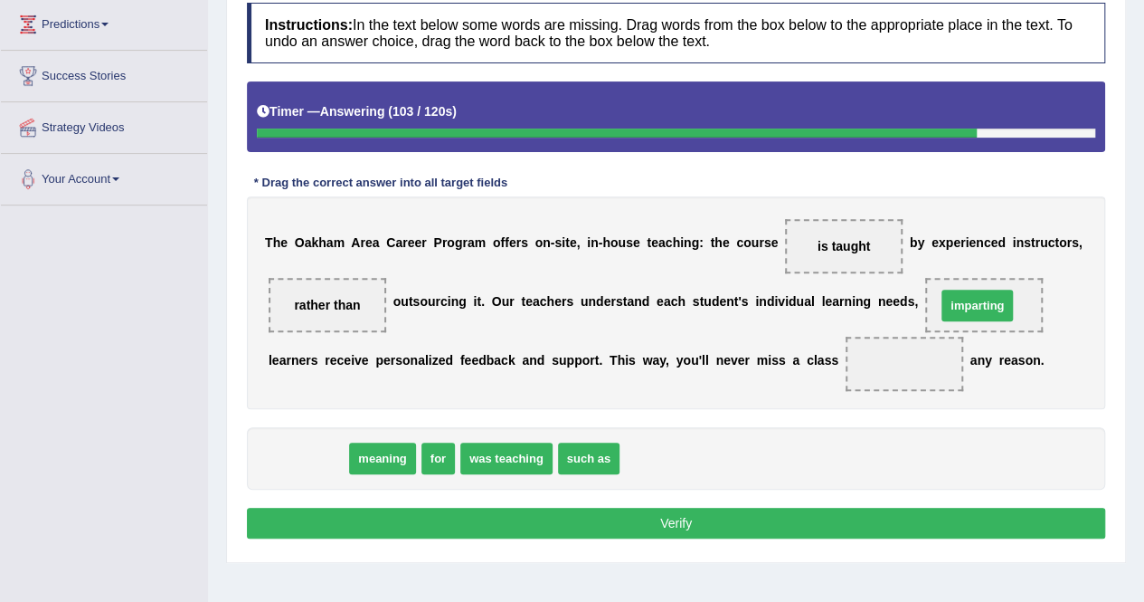
drag, startPoint x: 306, startPoint y: 457, endPoint x: 975, endPoint y: 305, distance: 686.5
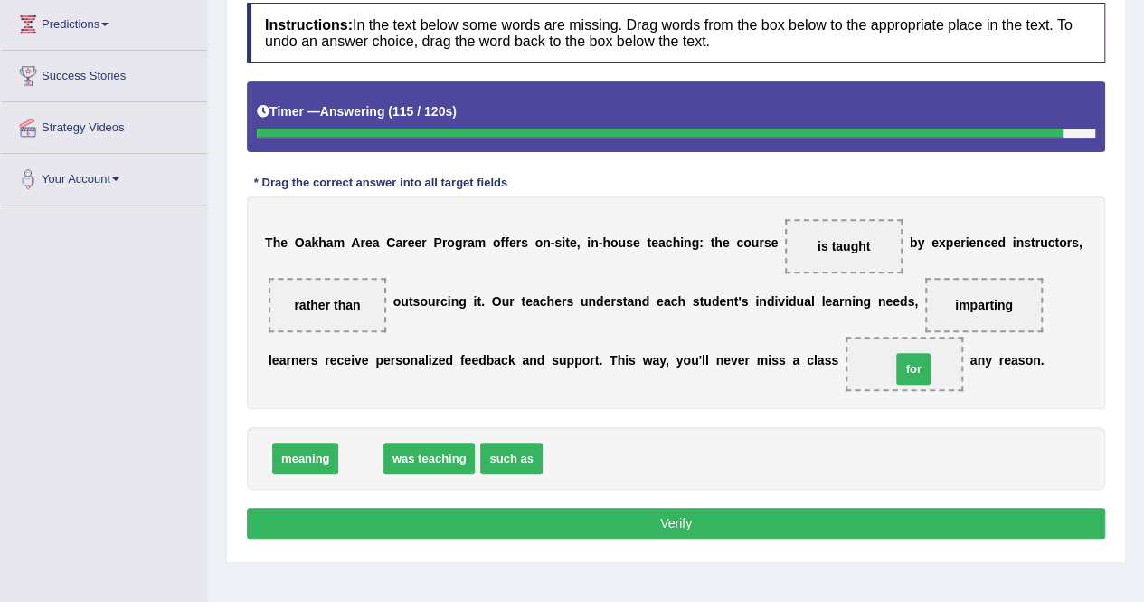
drag, startPoint x: 363, startPoint y: 453, endPoint x: 900, endPoint y: 361, distance: 545.2
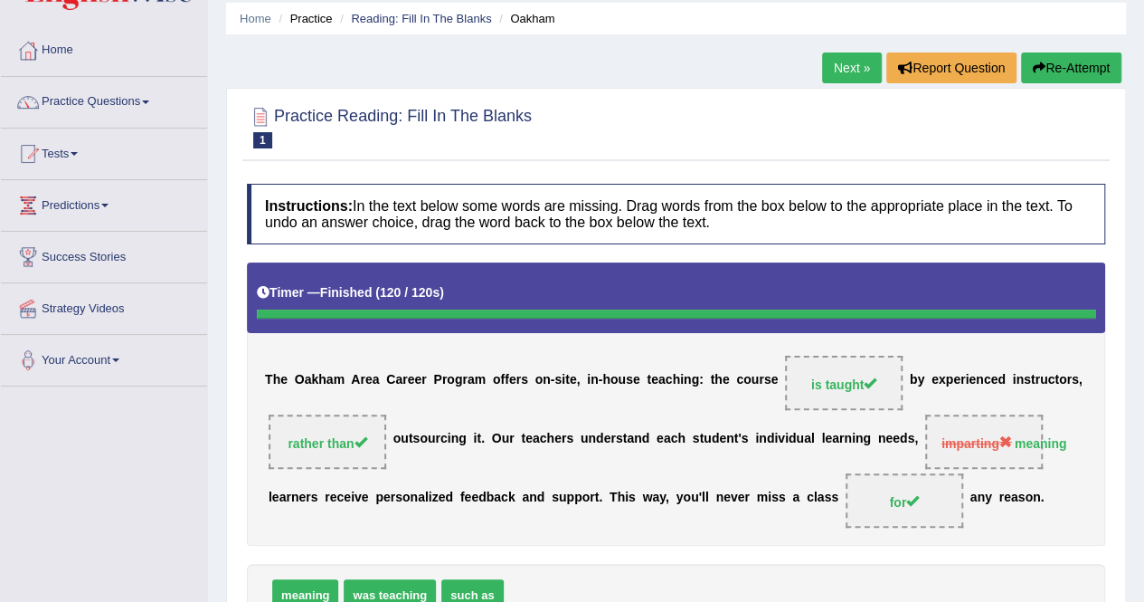
scroll to position [62, 0]
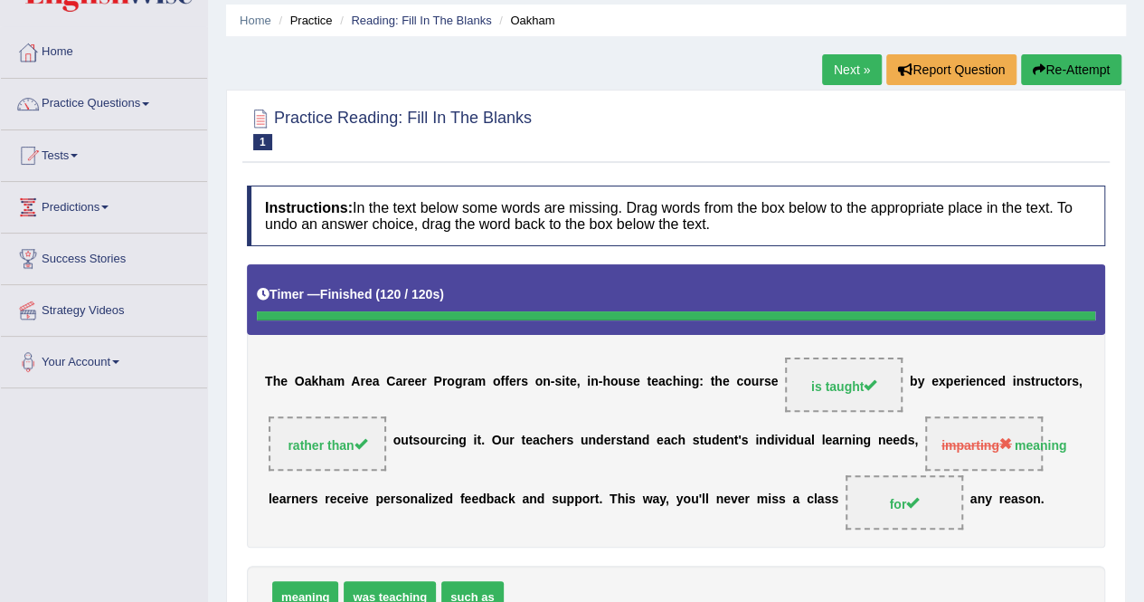
click at [832, 66] on link "Next »" at bounding box center [852, 69] width 60 height 31
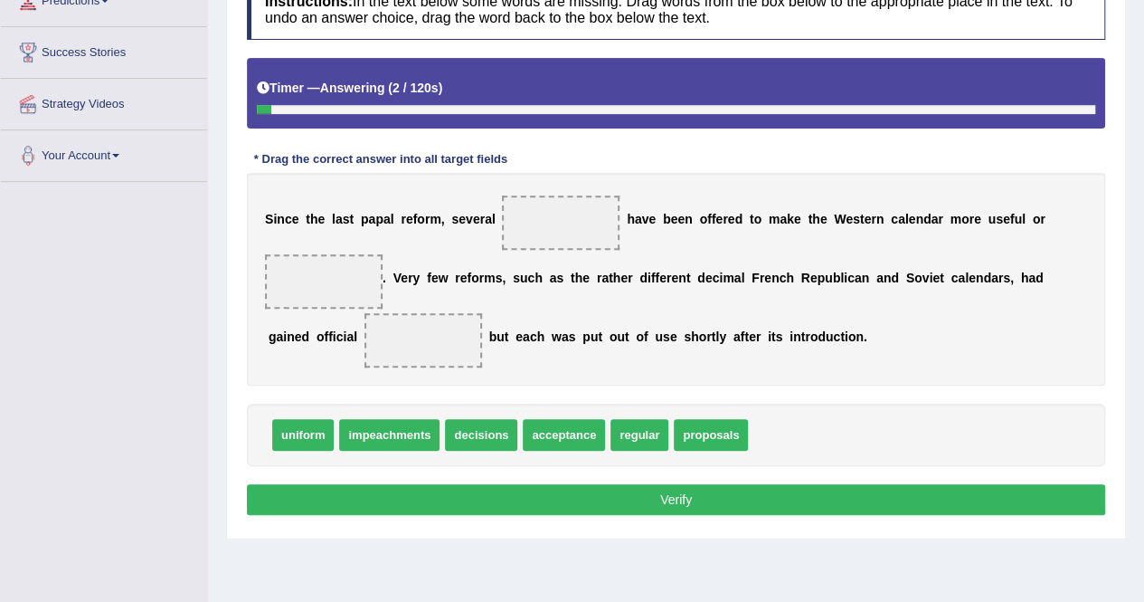
scroll to position [290, 0]
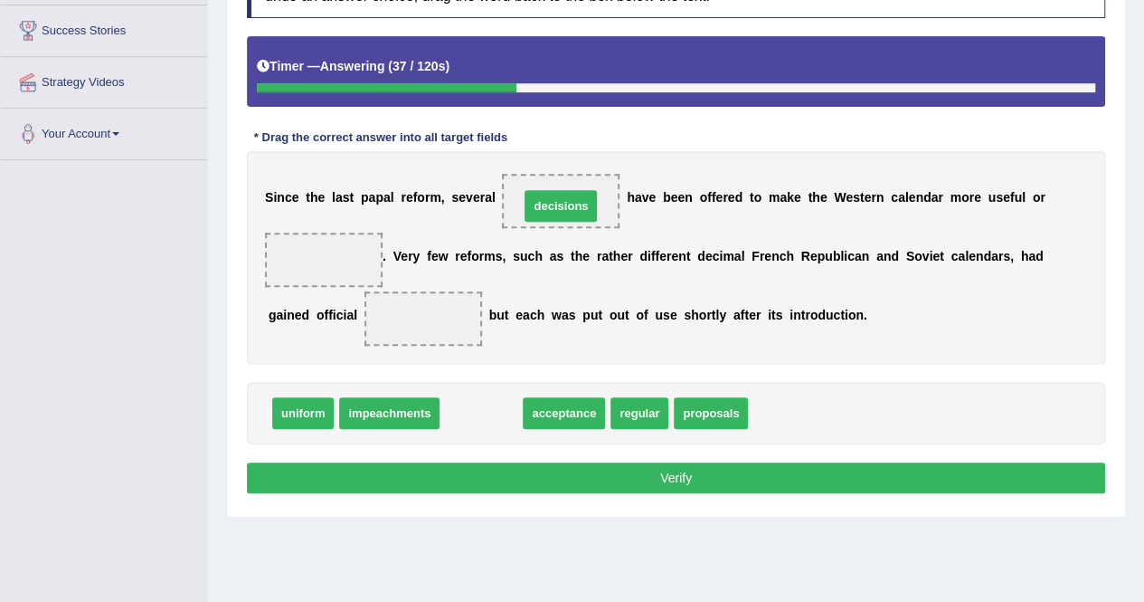
drag, startPoint x: 485, startPoint y: 414, endPoint x: 565, endPoint y: 207, distance: 221.9
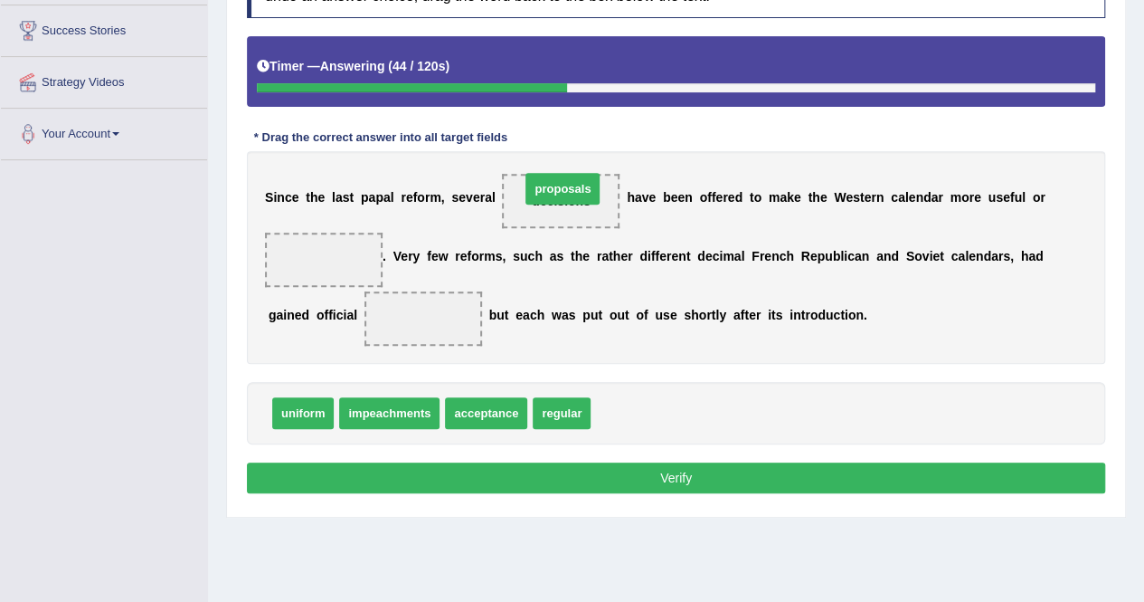
drag, startPoint x: 631, startPoint y: 407, endPoint x: 561, endPoint y: 183, distance: 235.2
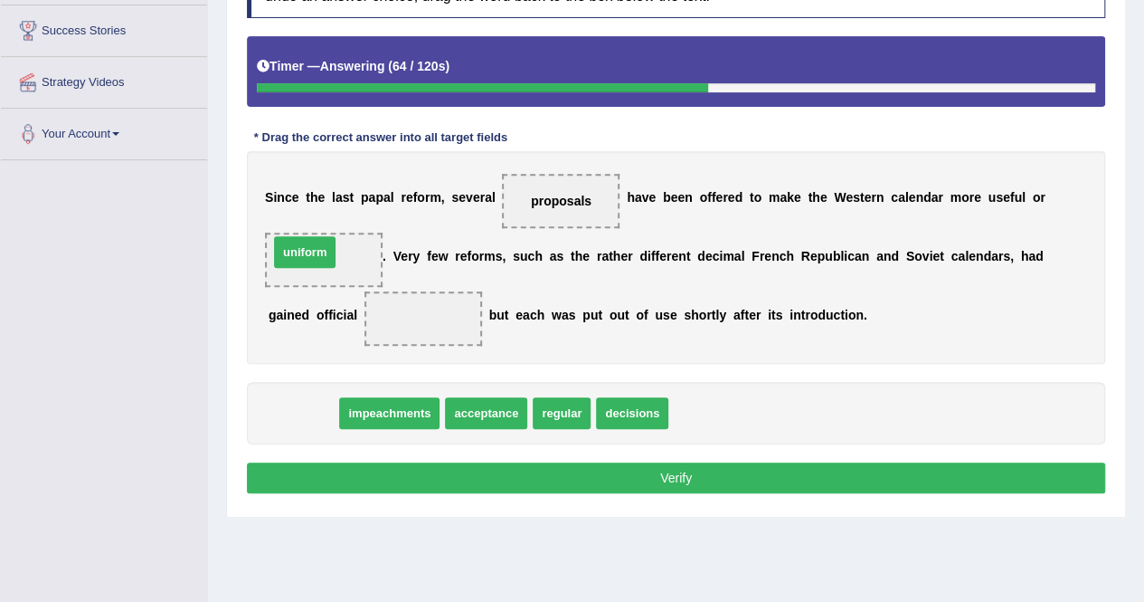
drag, startPoint x: 299, startPoint y: 408, endPoint x: 300, endPoint y: 247, distance: 161.0
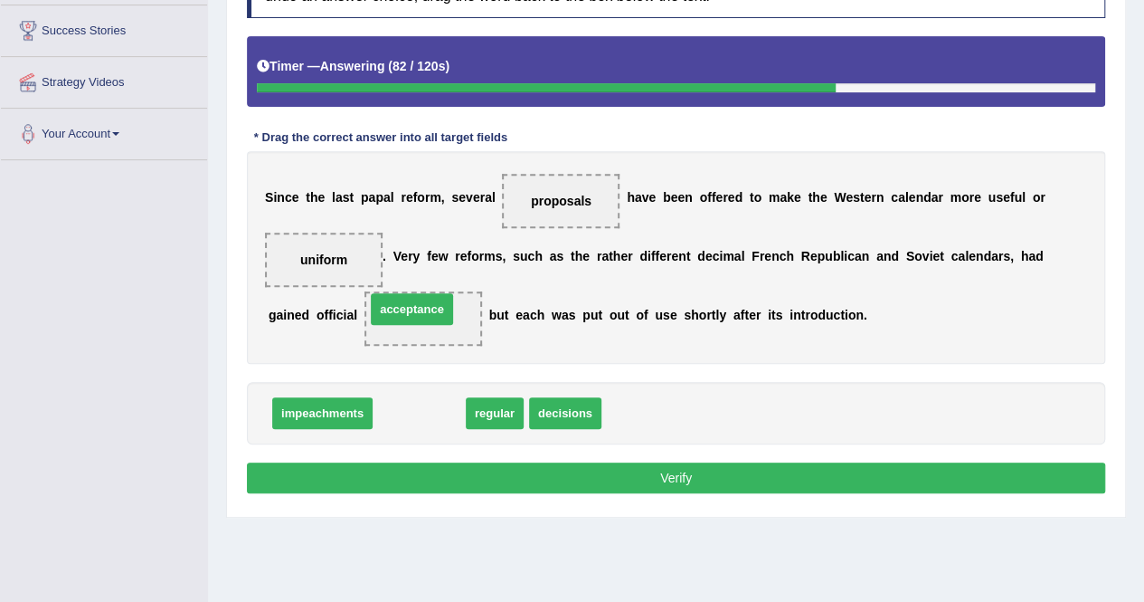
drag, startPoint x: 407, startPoint y: 412, endPoint x: 400, endPoint y: 303, distance: 108.8
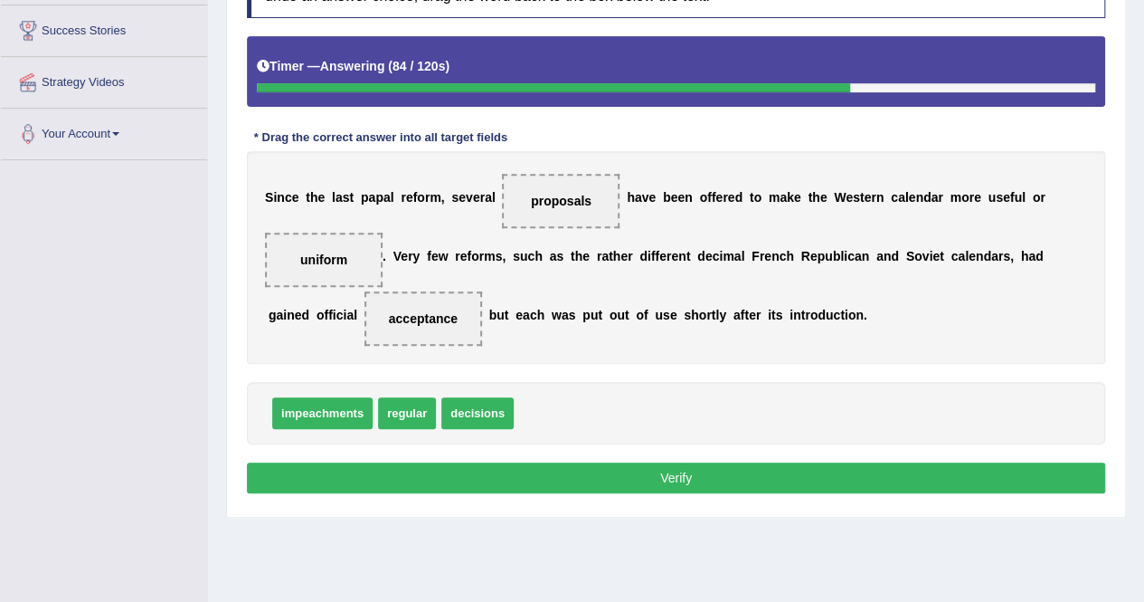
click at [678, 477] on button "Verify" at bounding box center [676, 477] width 859 height 31
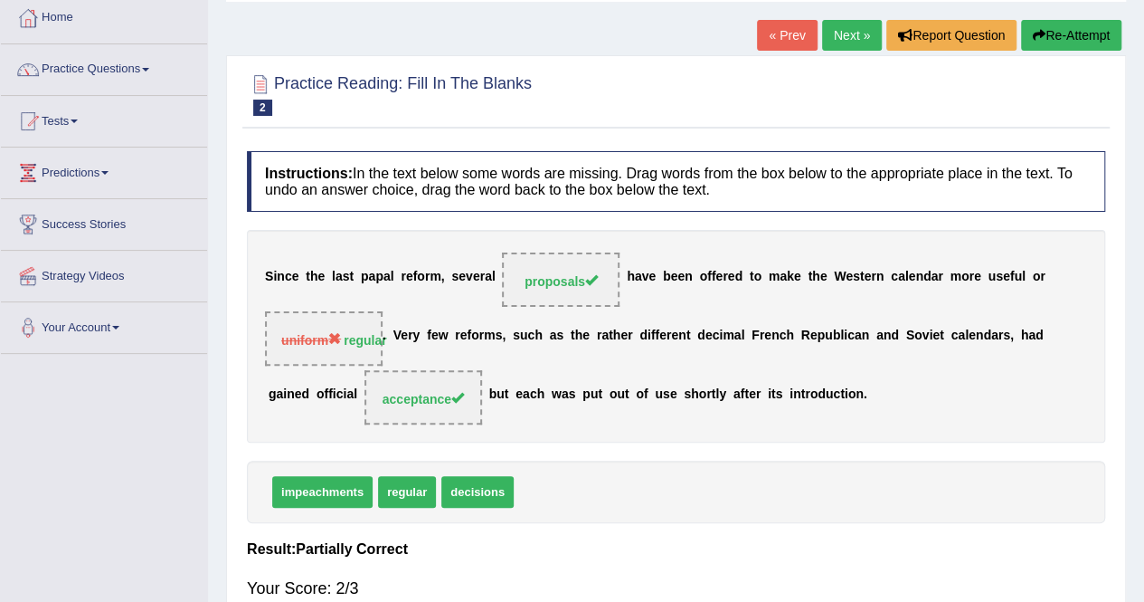
scroll to position [96, 0]
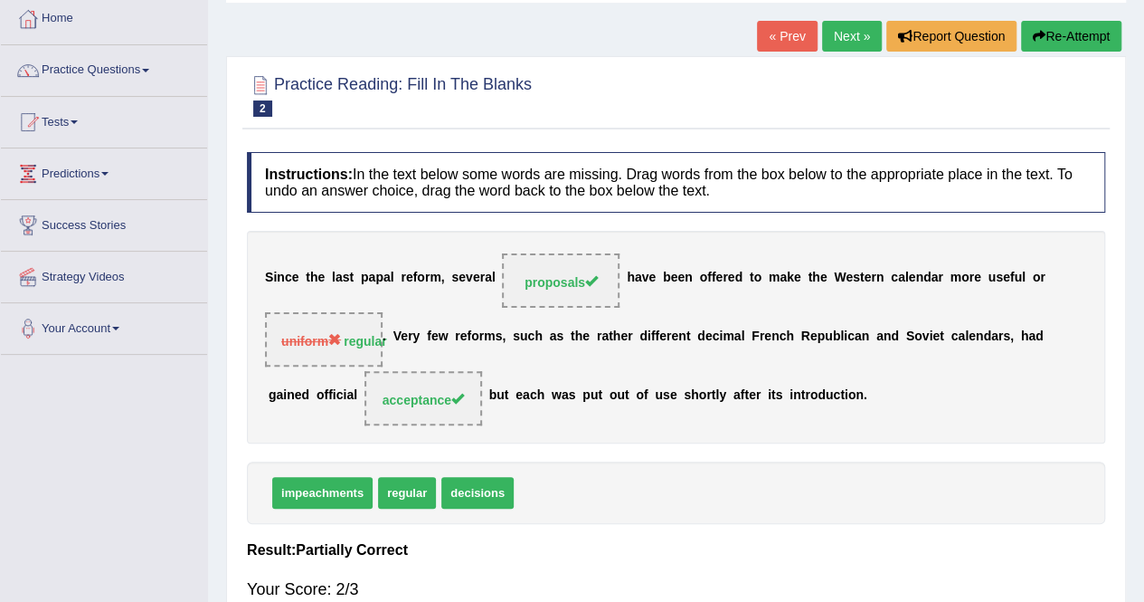
click at [855, 33] on link "Next »" at bounding box center [852, 36] width 60 height 31
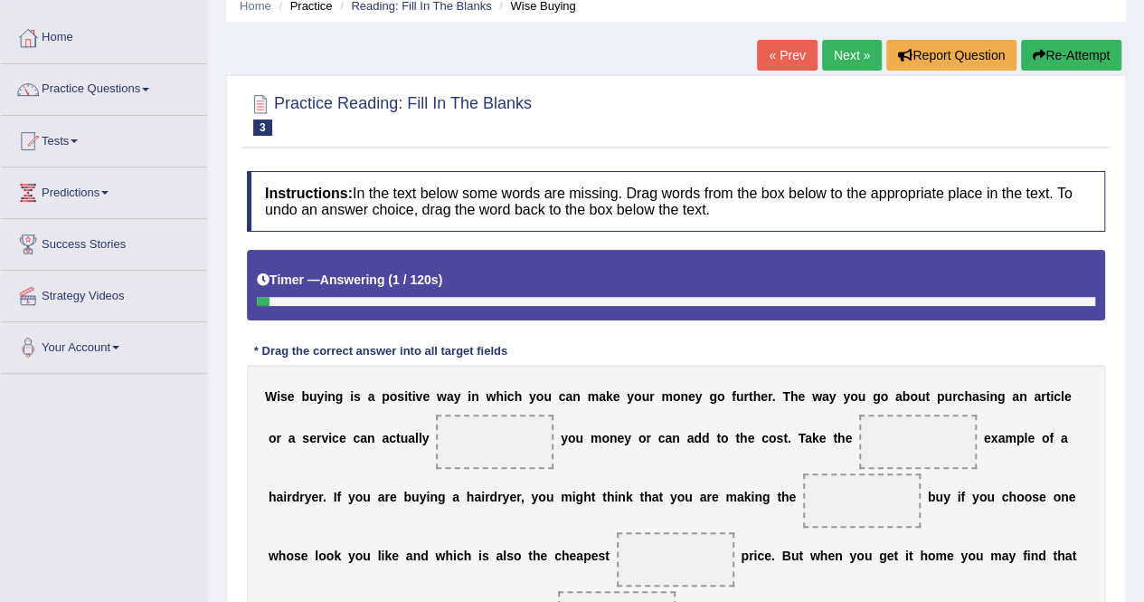
scroll to position [66, 0]
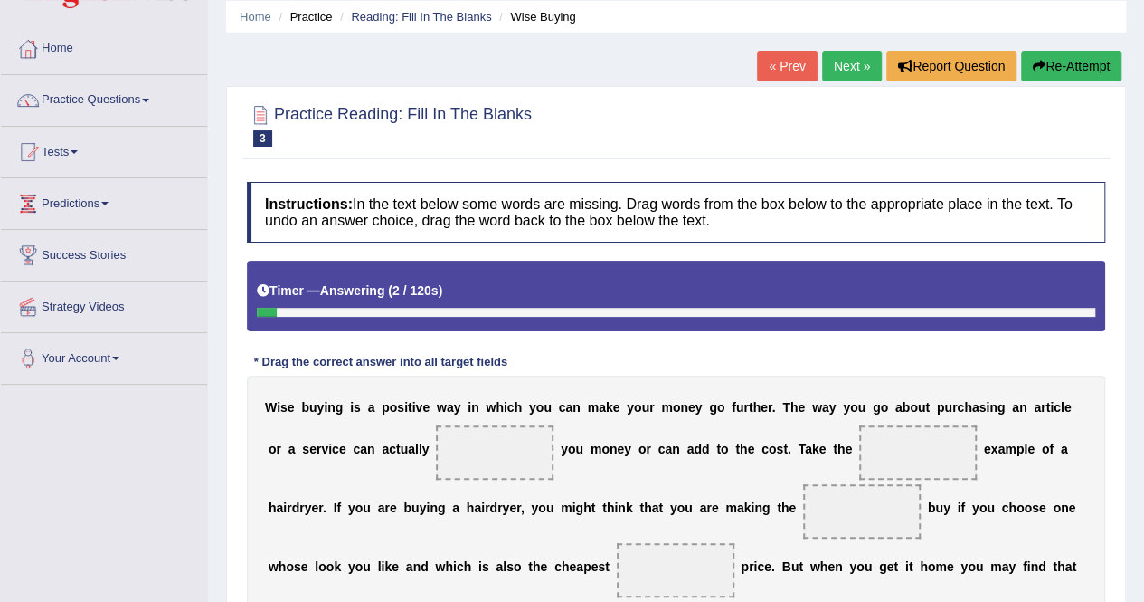
click at [783, 62] on link "« Prev" at bounding box center [787, 66] width 60 height 31
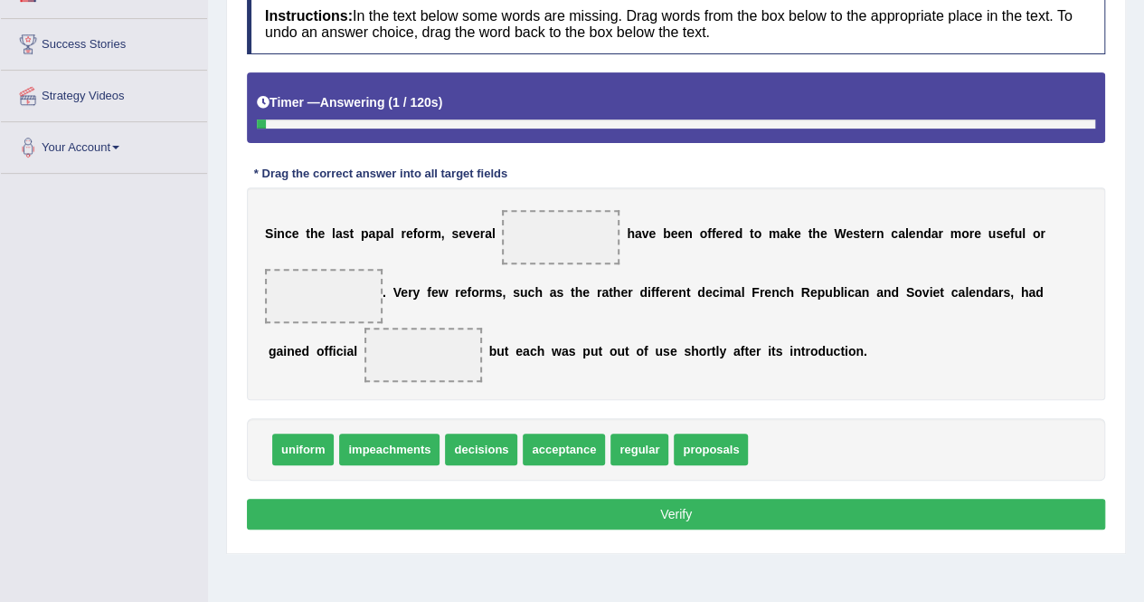
scroll to position [241, 0]
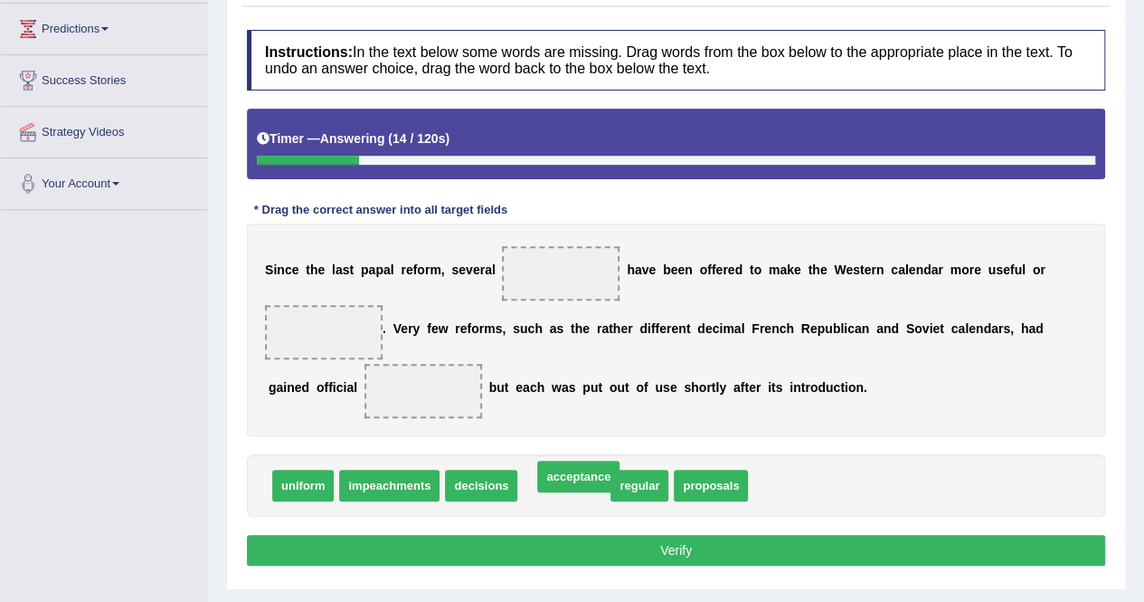
drag, startPoint x: 561, startPoint y: 480, endPoint x: 575, endPoint y: 470, distance: 17.6
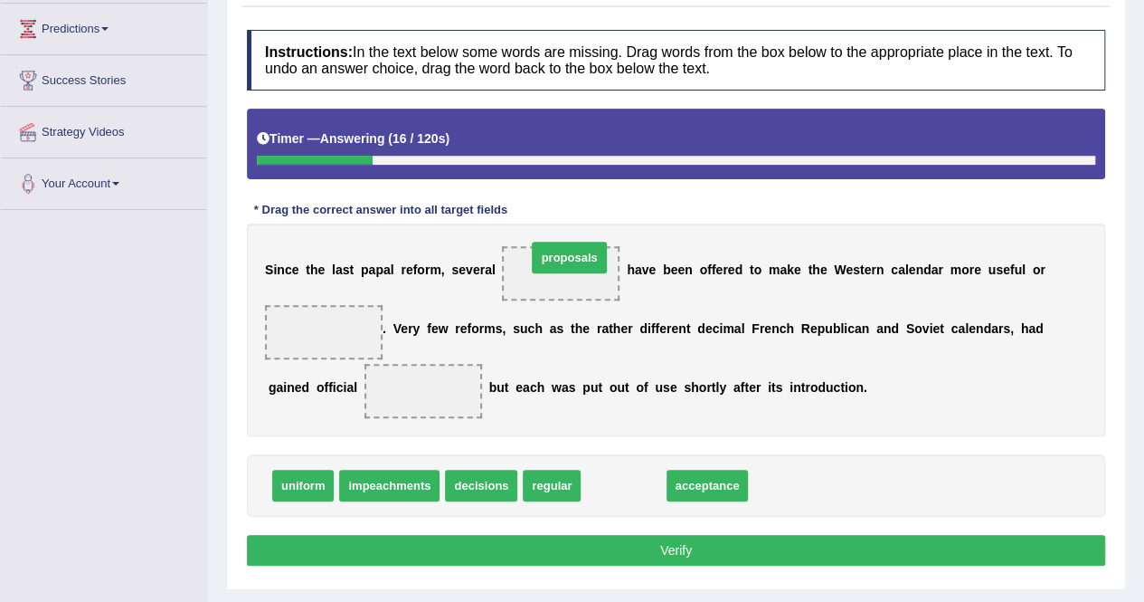
drag, startPoint x: 615, startPoint y: 487, endPoint x: 561, endPoint y: 261, distance: 232.6
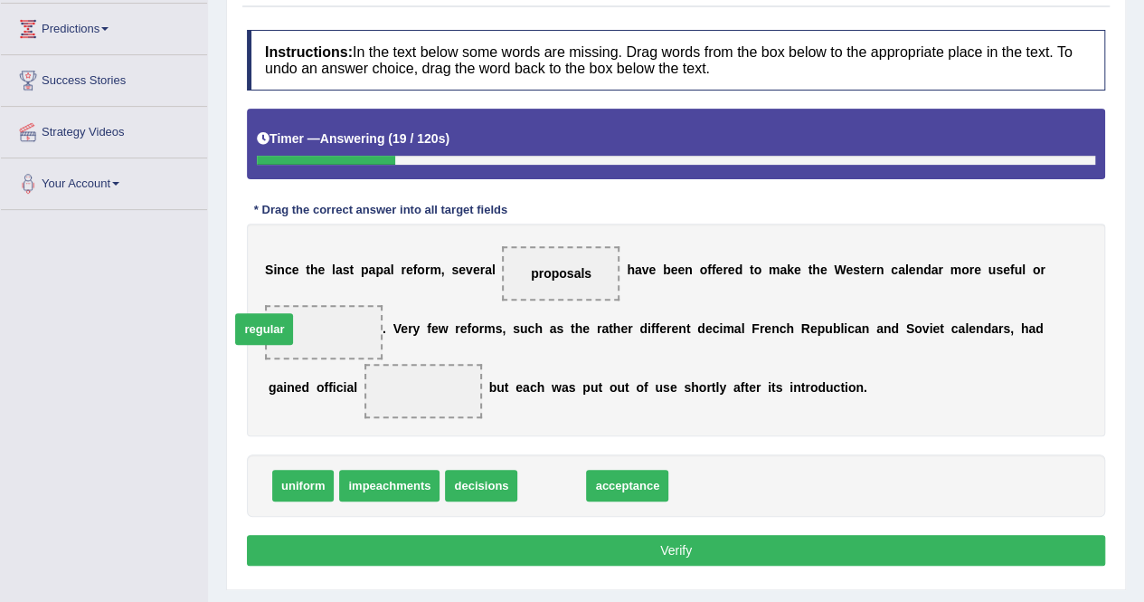
drag, startPoint x: 553, startPoint y: 479, endPoint x: 284, endPoint y: 316, distance: 314.2
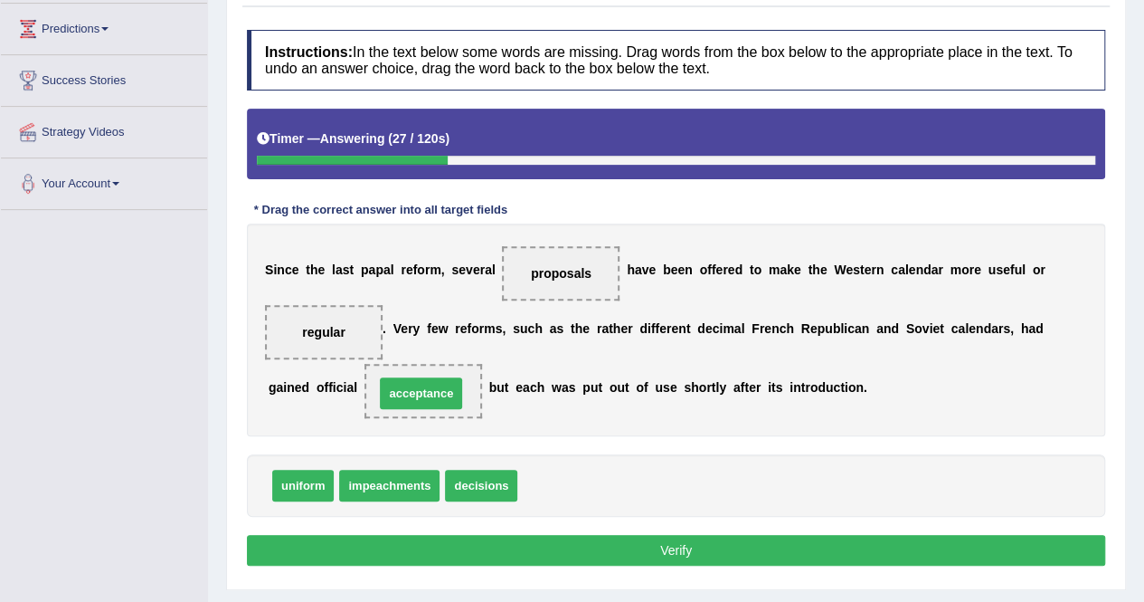
drag, startPoint x: 570, startPoint y: 485, endPoint x: 427, endPoint y: 393, distance: 170.1
click at [665, 553] on button "Verify" at bounding box center [676, 550] width 859 height 31
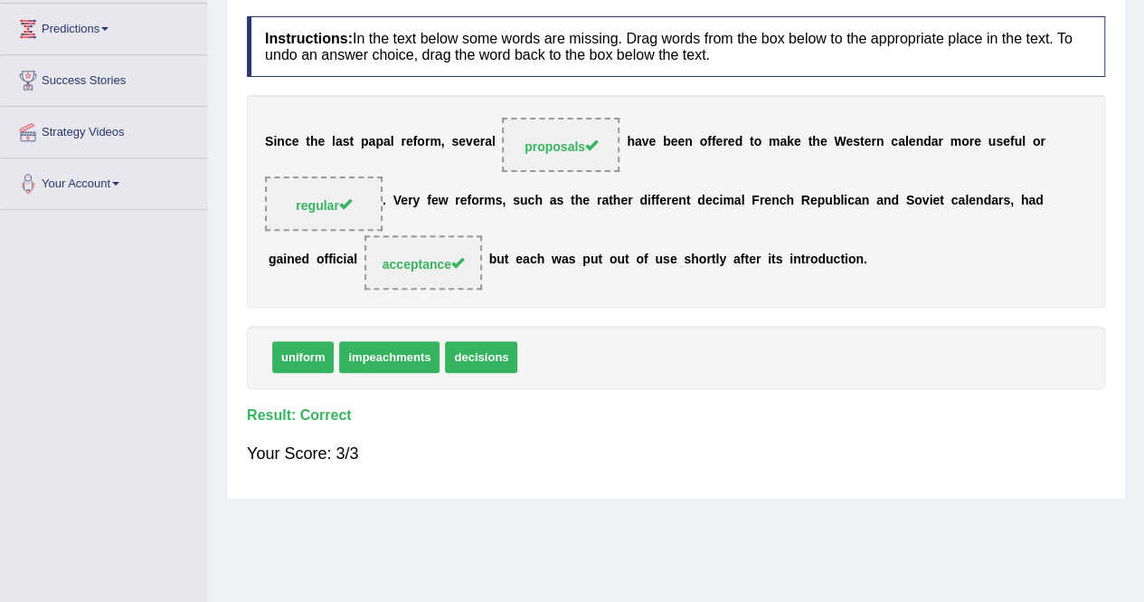
scroll to position [0, 0]
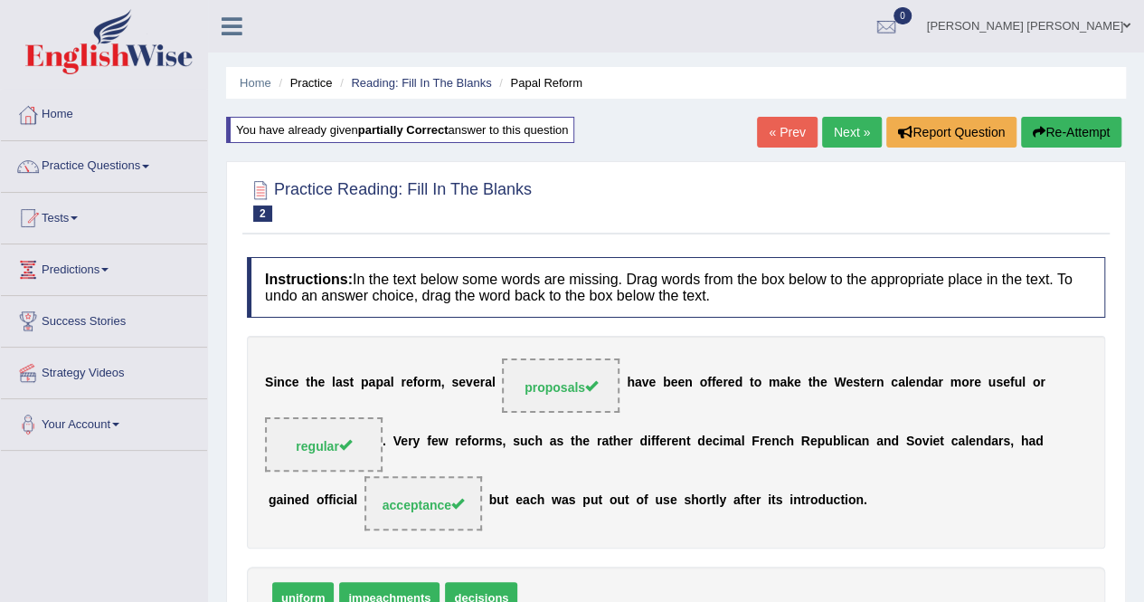
click at [836, 128] on link "Next »" at bounding box center [852, 132] width 60 height 31
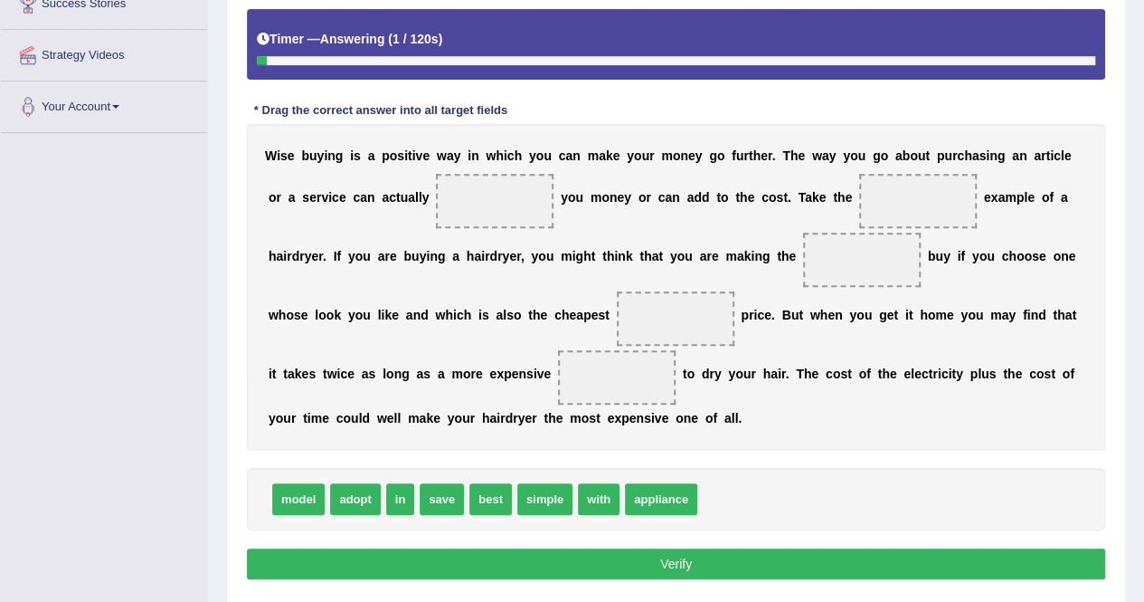
scroll to position [317, 0]
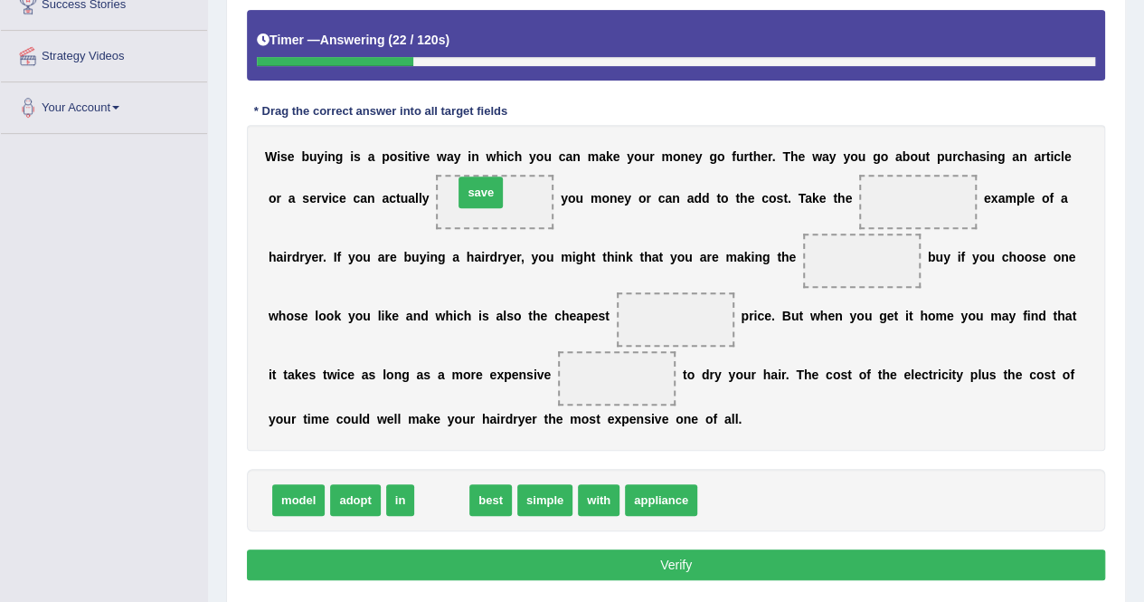
drag, startPoint x: 437, startPoint y: 495, endPoint x: 476, endPoint y: 187, distance: 310.0
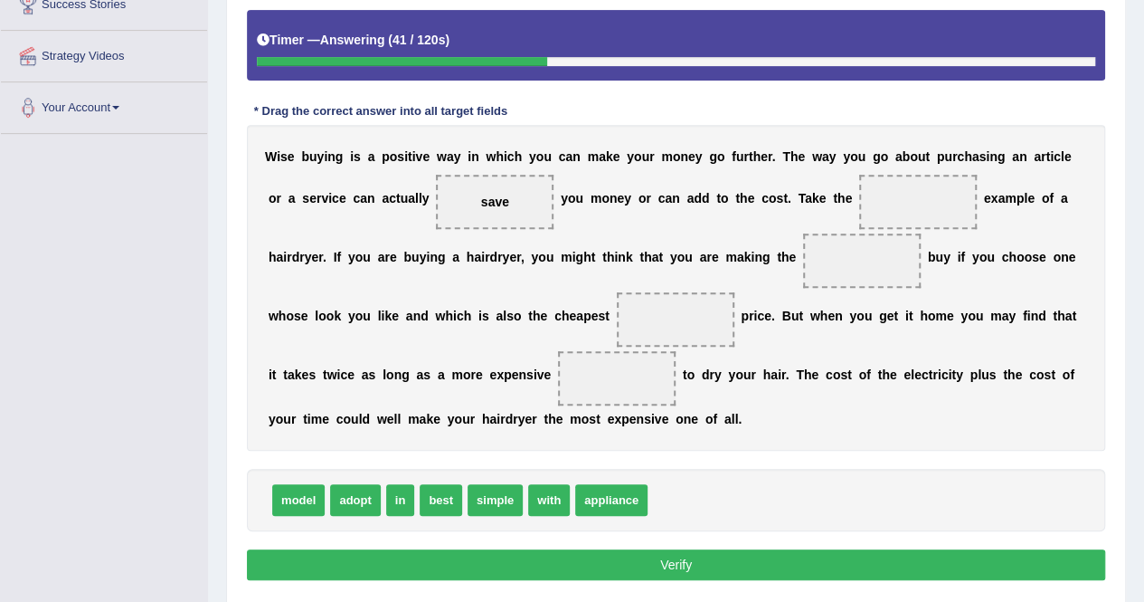
click at [443, 496] on span "best" at bounding box center [441, 500] width 43 height 32
drag, startPoint x: 491, startPoint y: 499, endPoint x: 916, endPoint y: 205, distance: 516.2
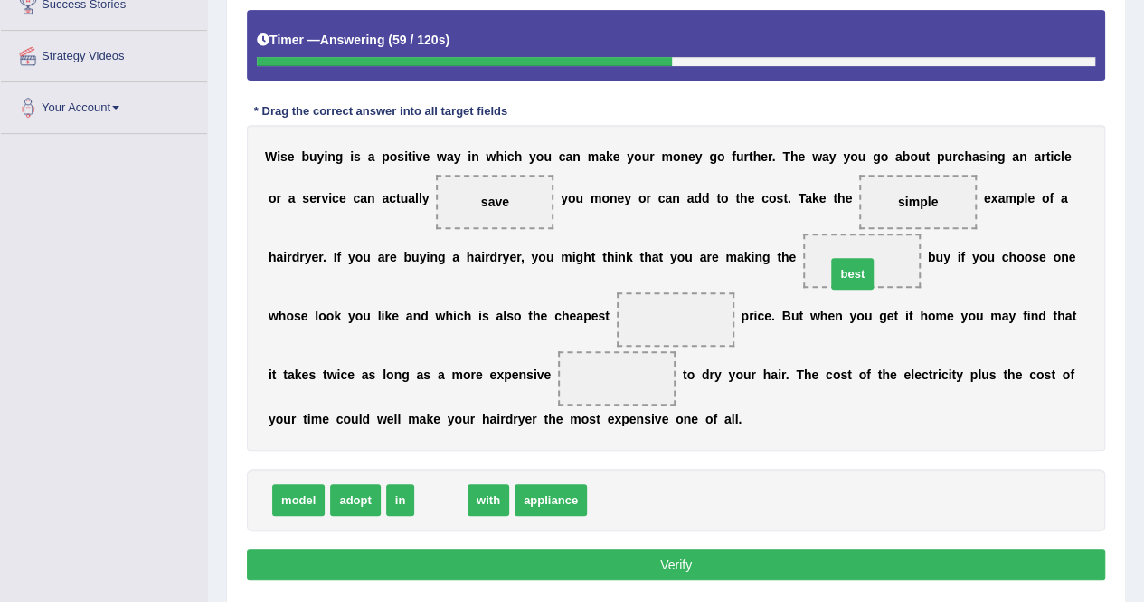
drag, startPoint x: 433, startPoint y: 498, endPoint x: 845, endPoint y: 270, distance: 470.5
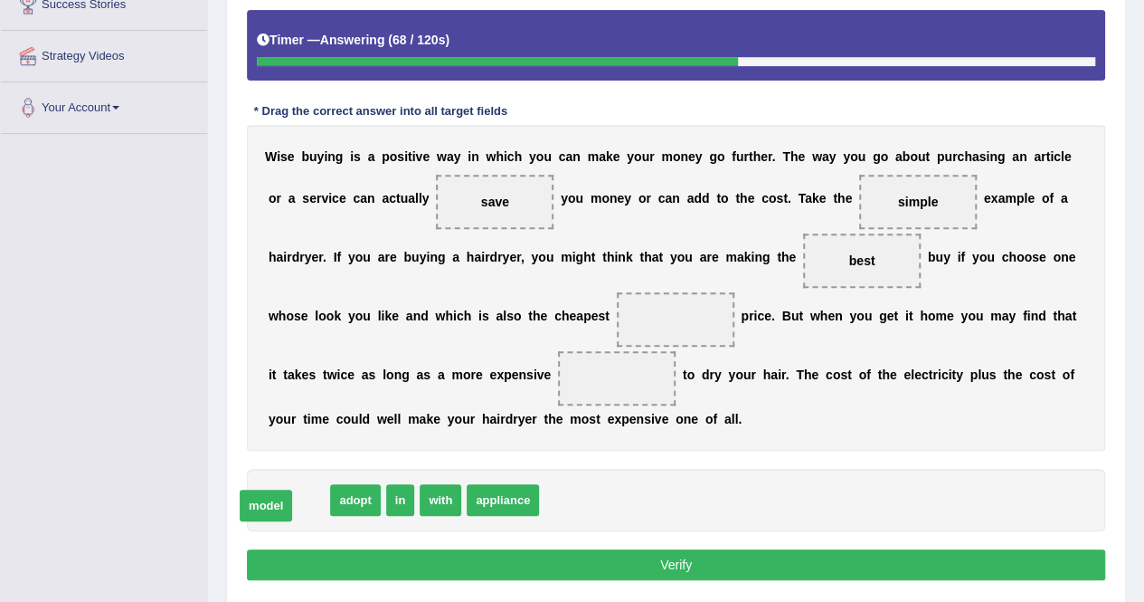
drag, startPoint x: 304, startPoint y: 494, endPoint x: 277, endPoint y: 499, distance: 27.7
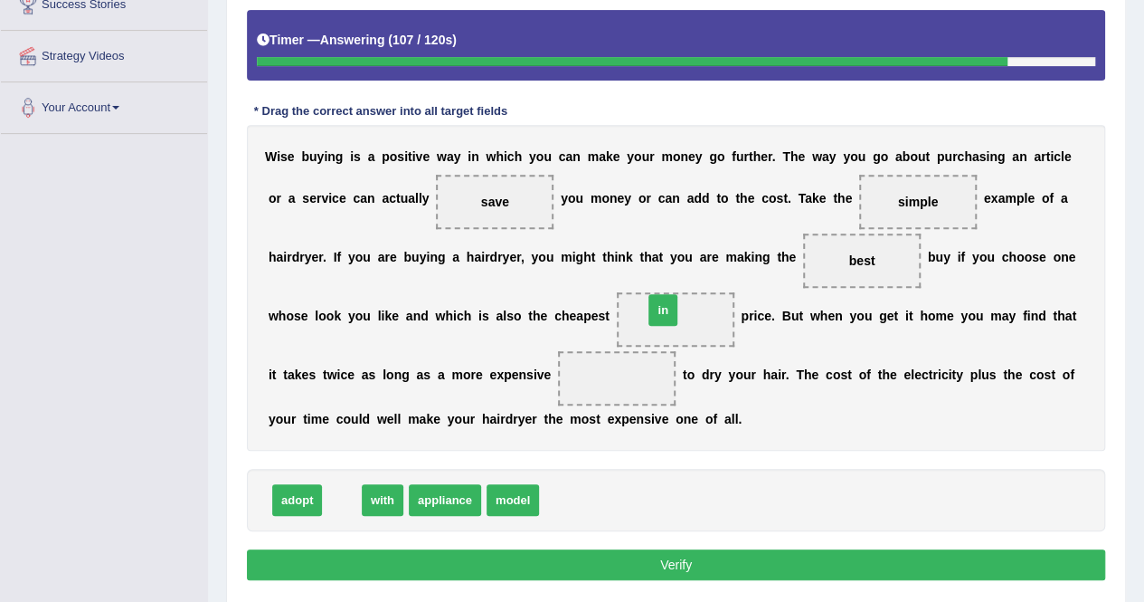
drag, startPoint x: 337, startPoint y: 497, endPoint x: 658, endPoint y: 307, distance: 373.1
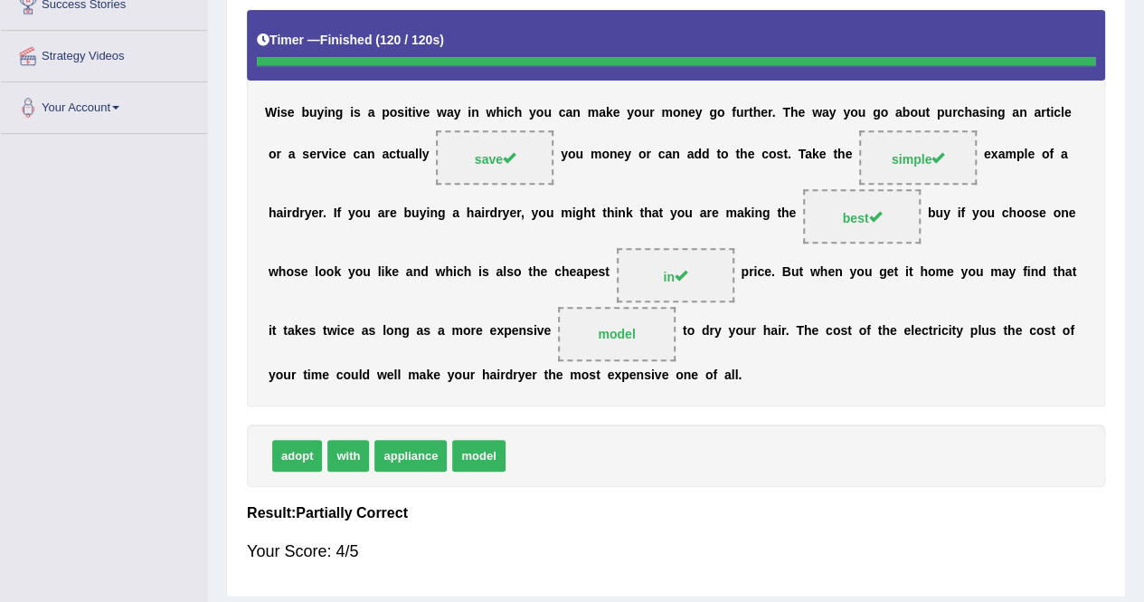
drag, startPoint x: 479, startPoint y: 453, endPoint x: 621, endPoint y: 305, distance: 205.4
click at [621, 305] on div "Instructions: In the text below some words are missing. Drag words from the box…" at bounding box center [676, 254] width 868 height 665
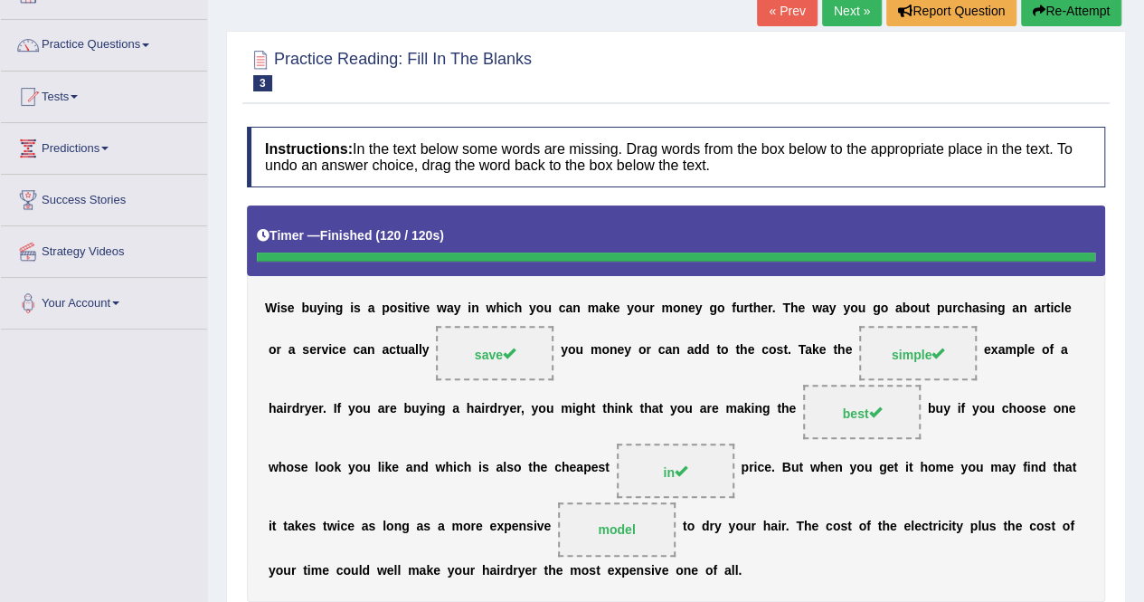
scroll to position [0, 0]
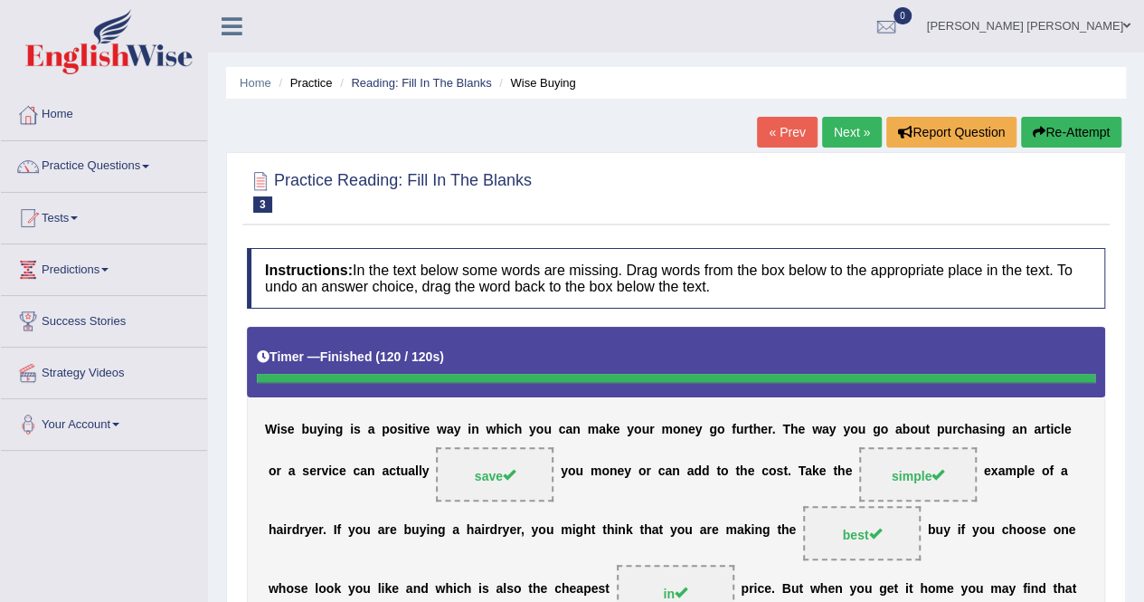
click at [834, 129] on link "Next »" at bounding box center [852, 132] width 60 height 31
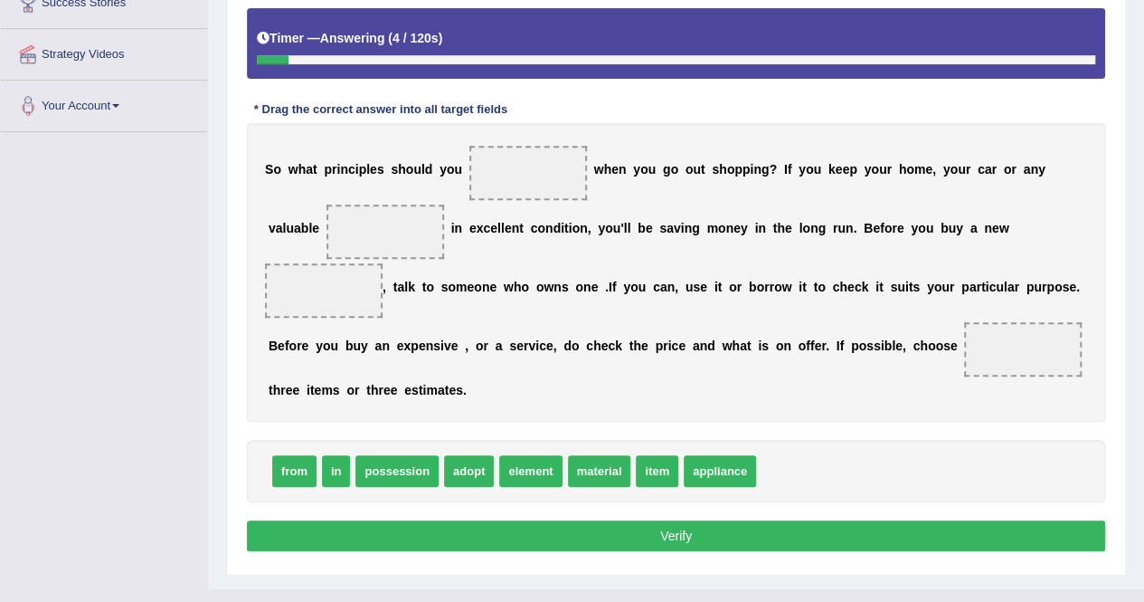
scroll to position [322, 0]
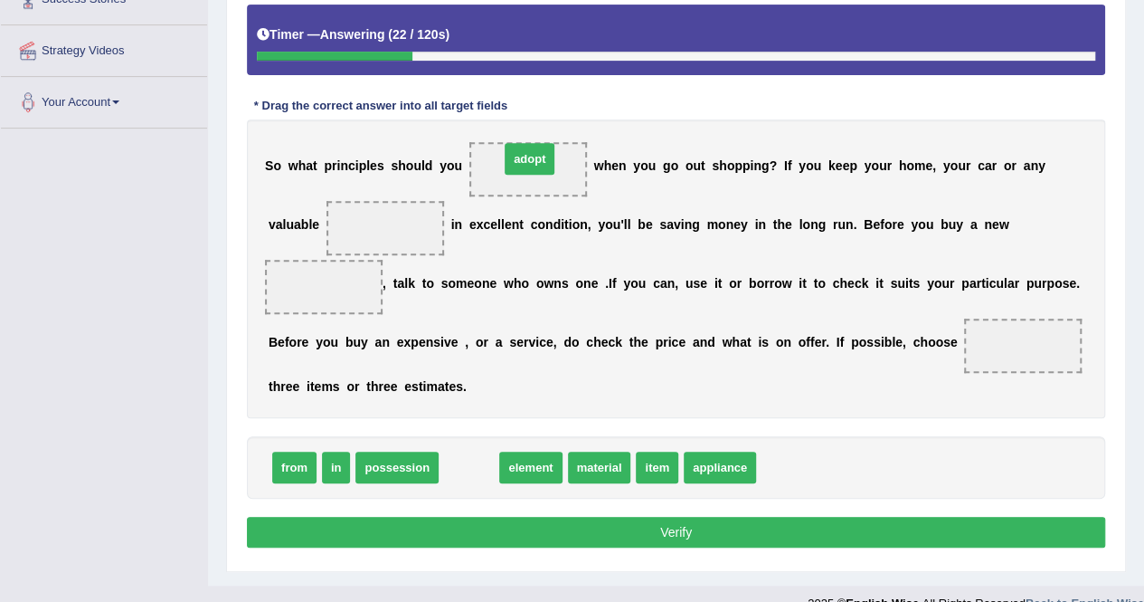
drag, startPoint x: 469, startPoint y: 464, endPoint x: 529, endPoint y: 161, distance: 309.1
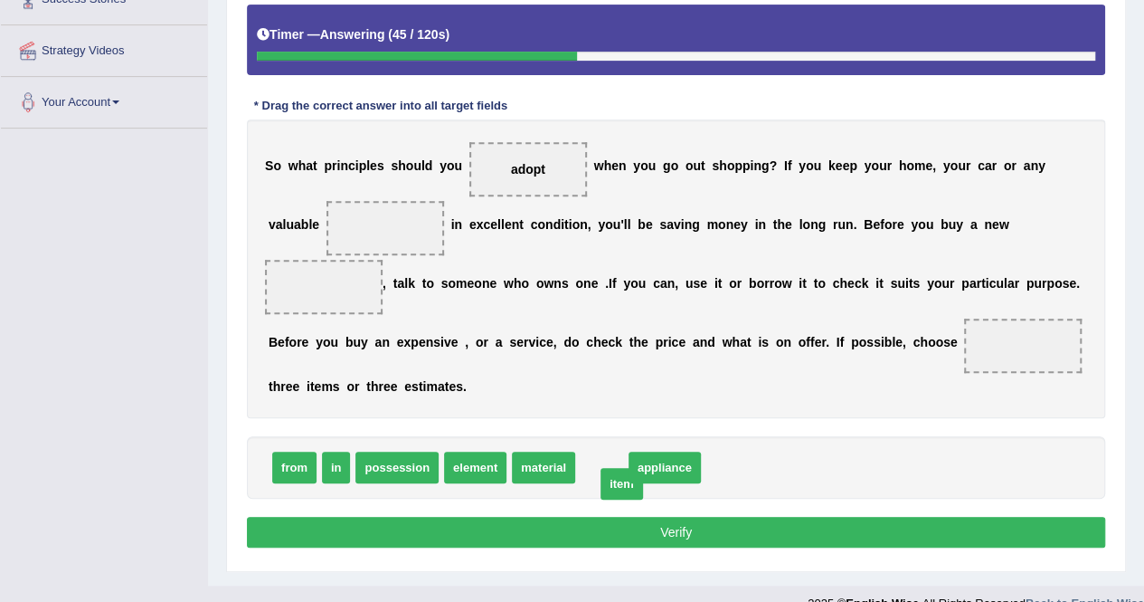
drag, startPoint x: 595, startPoint y: 464, endPoint x: 612, endPoint y: 483, distance: 25.0
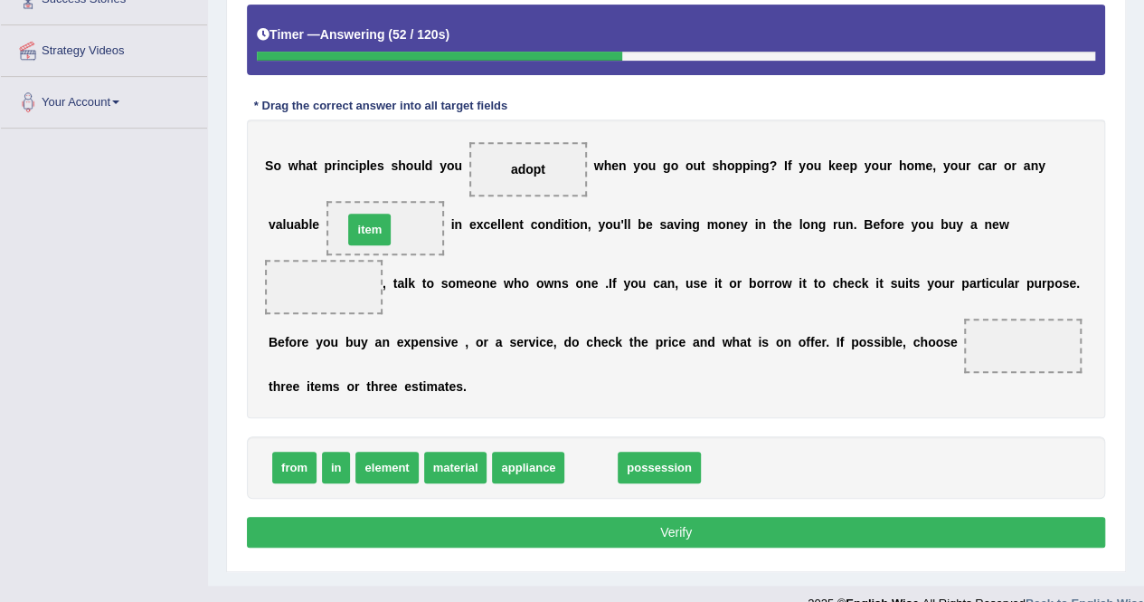
drag, startPoint x: 582, startPoint y: 466, endPoint x: 361, endPoint y: 228, distance: 324.5
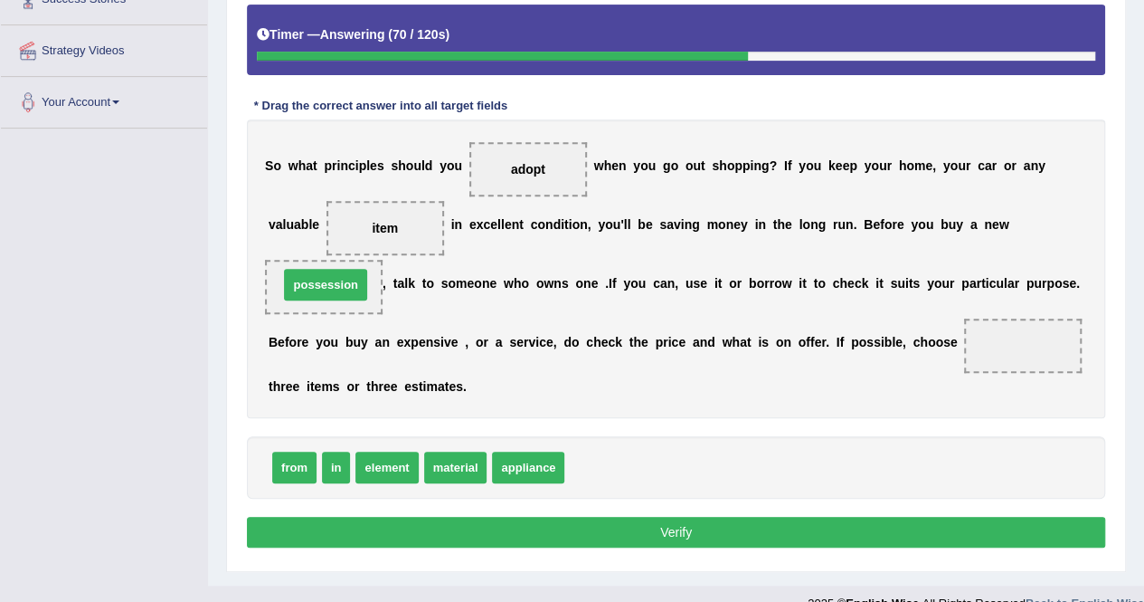
drag, startPoint x: 622, startPoint y: 470, endPoint x: 337, endPoint y: 285, distance: 340.3
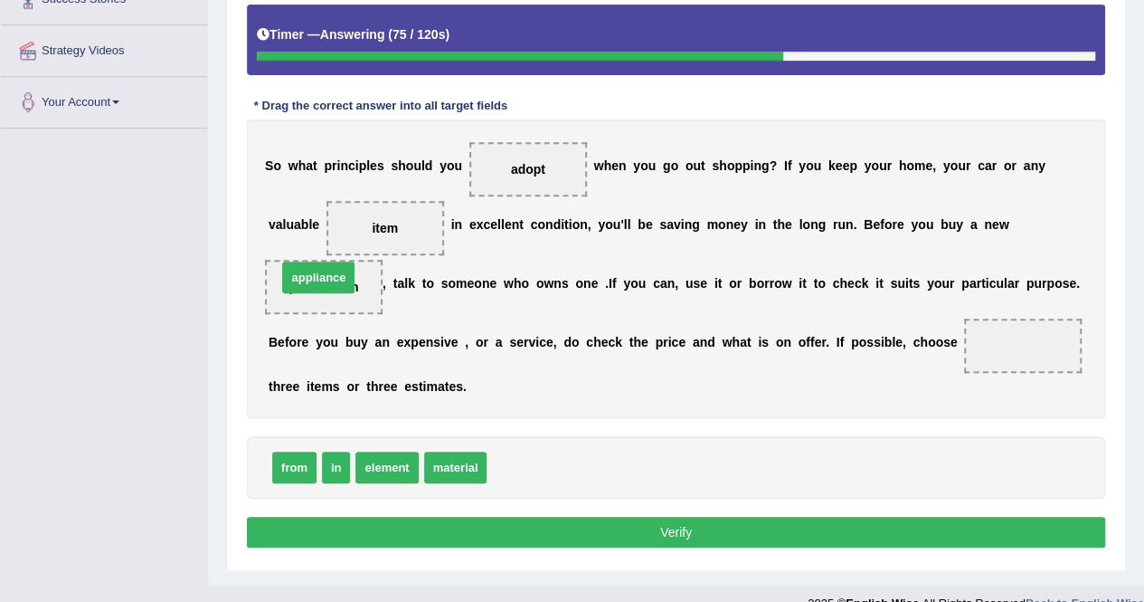
drag, startPoint x: 528, startPoint y: 460, endPoint x: 318, endPoint y: 270, distance: 283.1
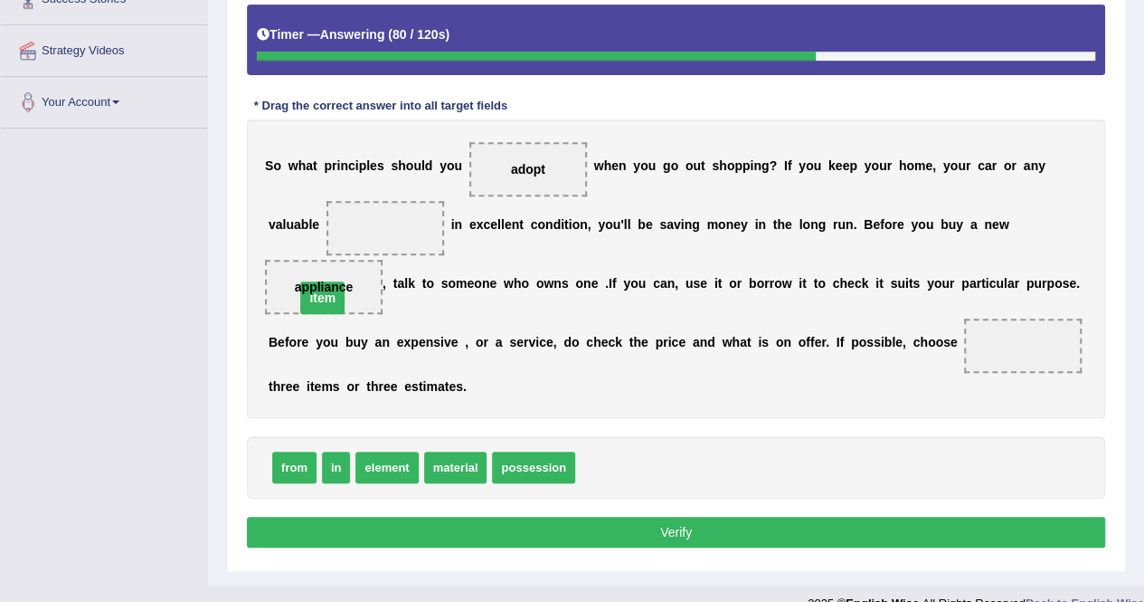
drag, startPoint x: 375, startPoint y: 222, endPoint x: 313, endPoint y: 292, distance: 94.2
drag, startPoint x: 619, startPoint y: 468, endPoint x: 380, endPoint y: 231, distance: 336.5
click at [324, 296] on span "item" at bounding box center [324, 287] width 118 height 54
drag, startPoint x: 324, startPoint y: 296, endPoint x: 369, endPoint y: 214, distance: 93.1
click at [369, 214] on div "S o w h a t p r i n c i p l e s s h o u l d y o u adopt w h e n y o u g o o u t…" at bounding box center [676, 268] width 859 height 299
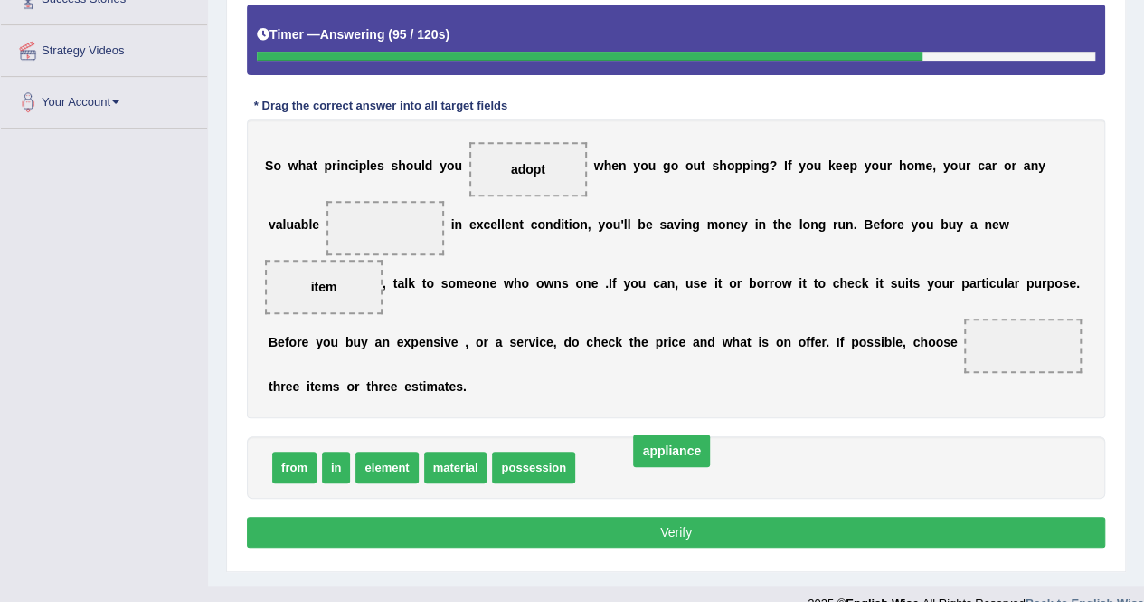
drag, startPoint x: 368, startPoint y: 229, endPoint x: 644, endPoint y: 448, distance: 352.2
drag, startPoint x: 308, startPoint y: 283, endPoint x: 321, endPoint y: 281, distance: 12.8
click at [321, 281] on span "item" at bounding box center [324, 287] width 118 height 54
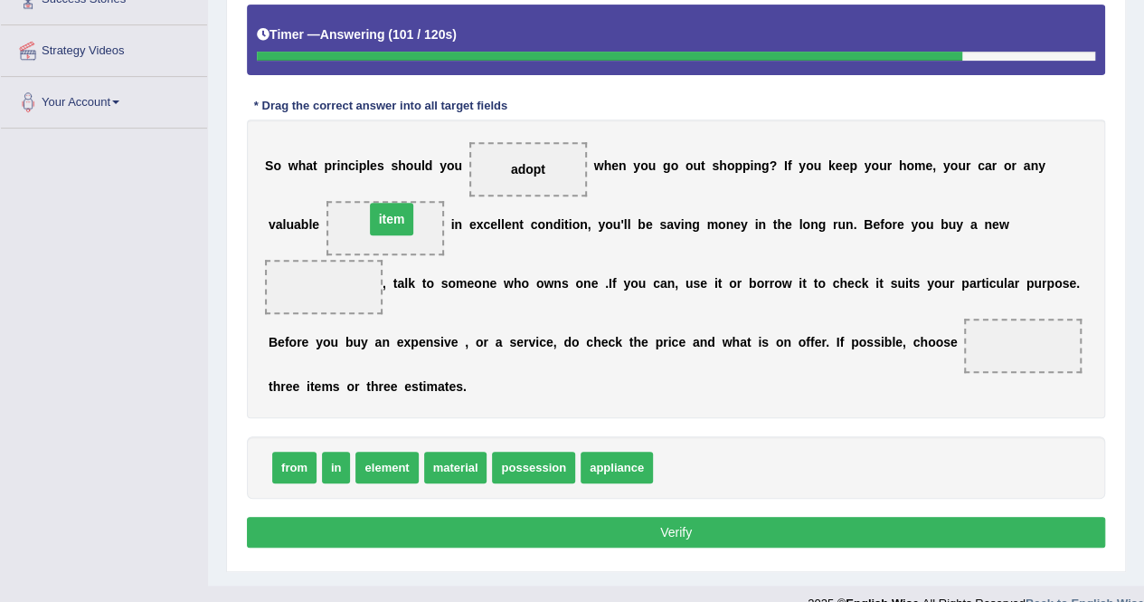
drag, startPoint x: 321, startPoint y: 281, endPoint x: 388, endPoint y: 213, distance: 95.3
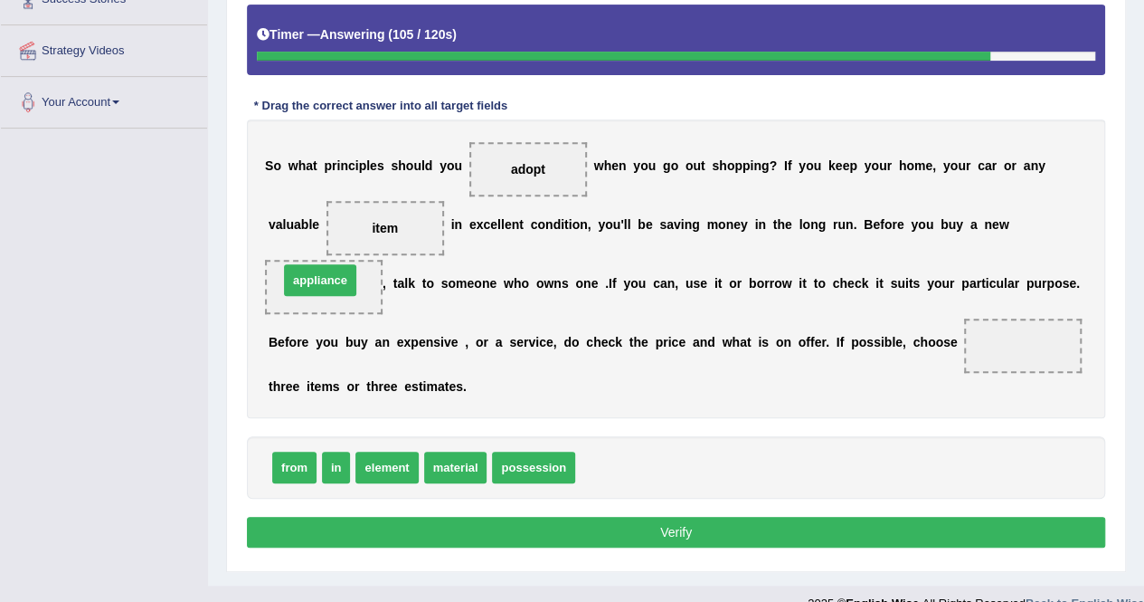
drag, startPoint x: 640, startPoint y: 472, endPoint x: 344, endPoint y: 285, distance: 350.9
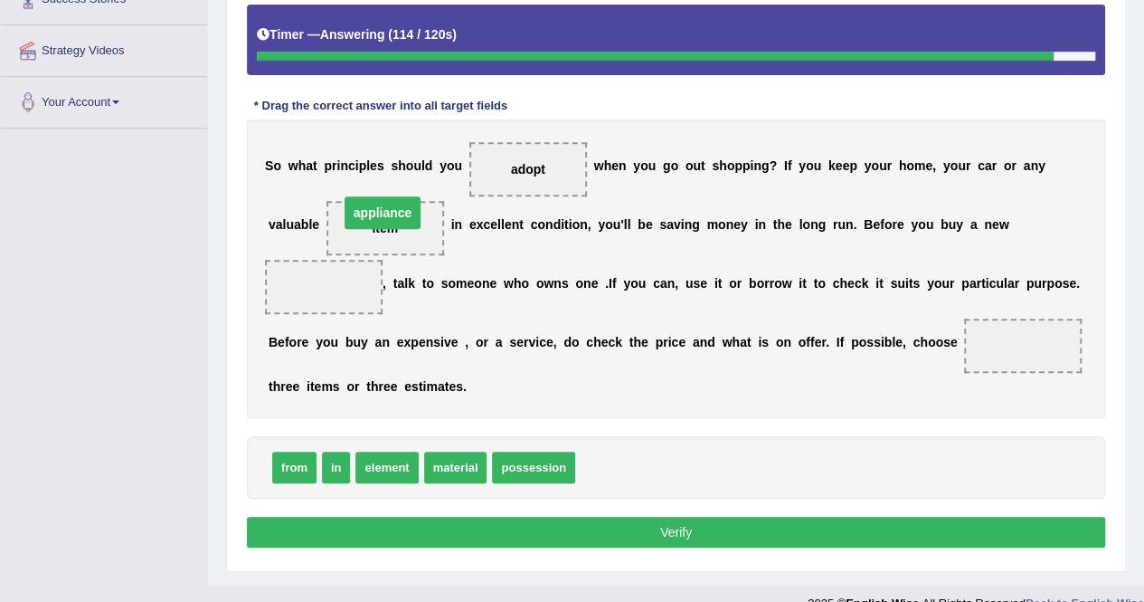
drag, startPoint x: 331, startPoint y: 284, endPoint x: 390, endPoint y: 211, distance: 94.0
drag, startPoint x: 618, startPoint y: 466, endPoint x: 339, endPoint y: 287, distance: 331.2
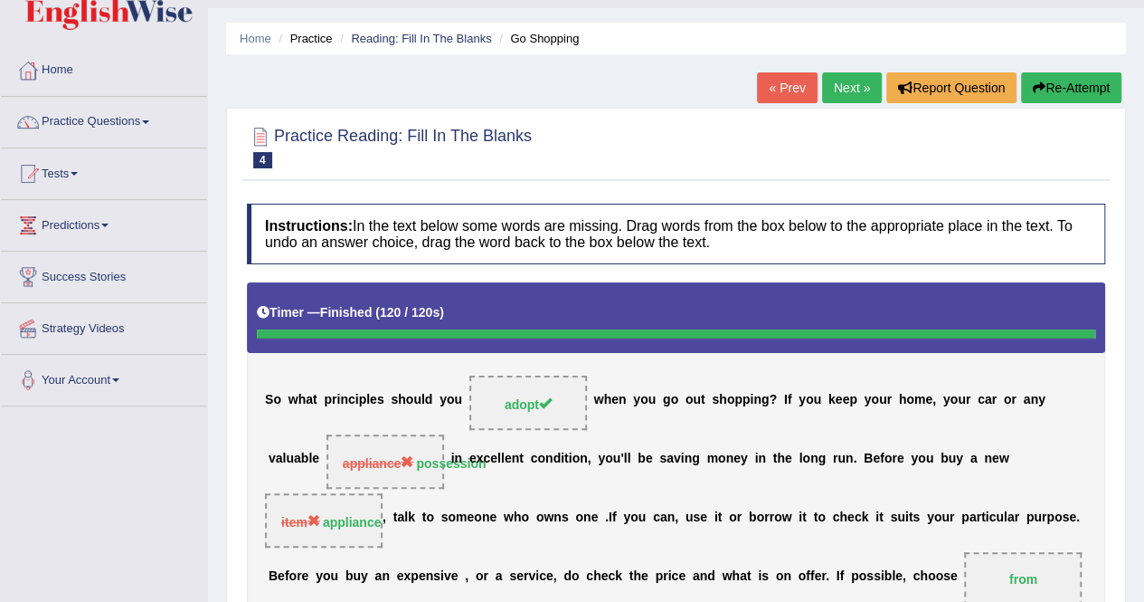
scroll to position [35, 0]
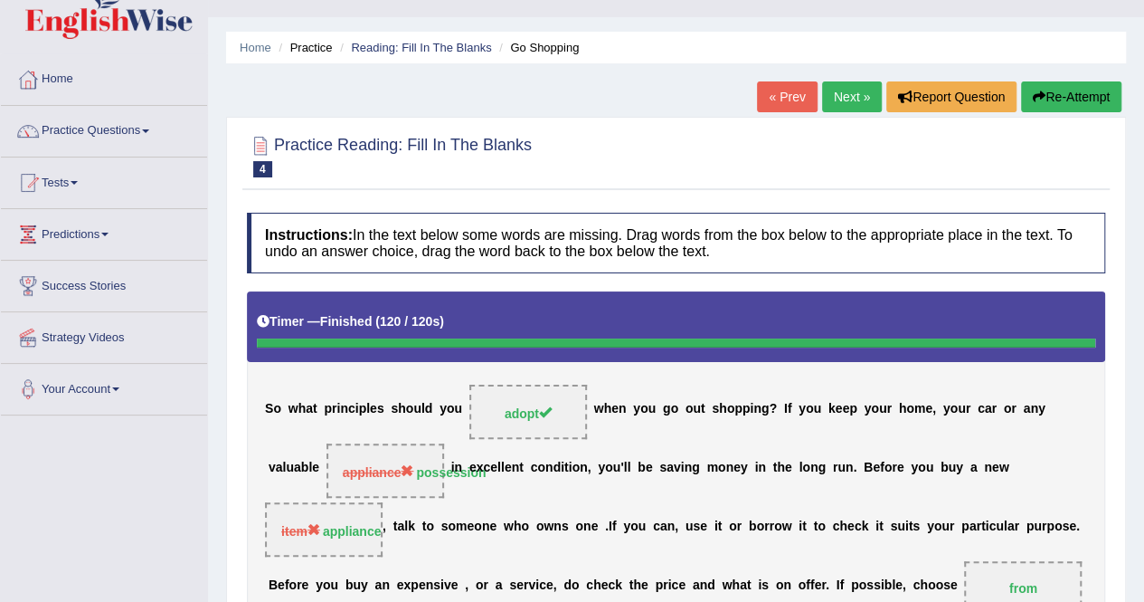
click at [1053, 95] on button "Re-Attempt" at bounding box center [1071, 96] width 100 height 31
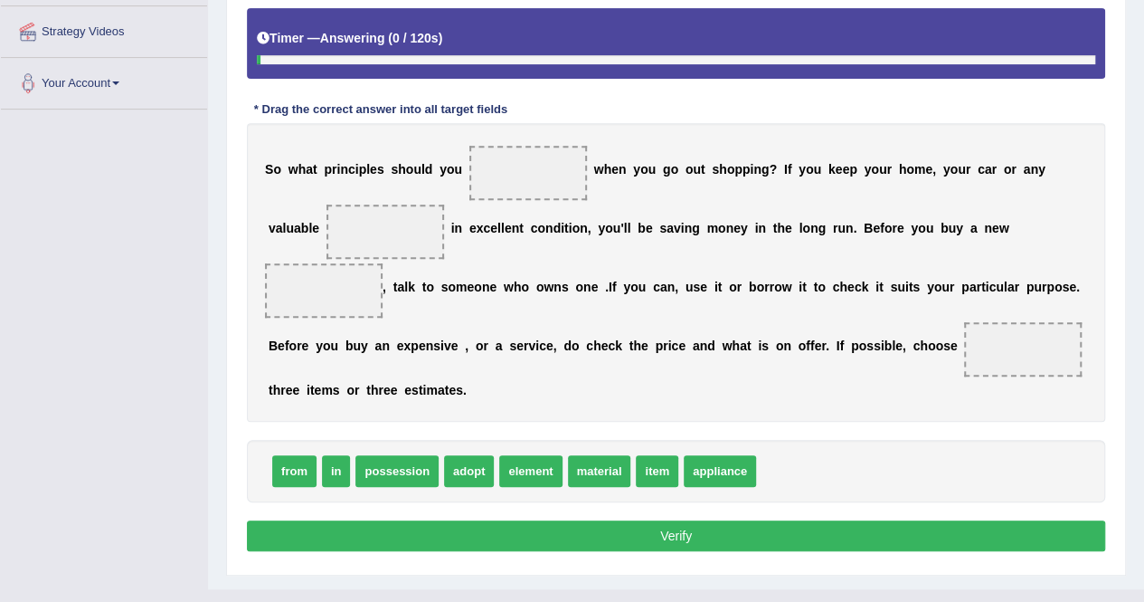
scroll to position [342, 0]
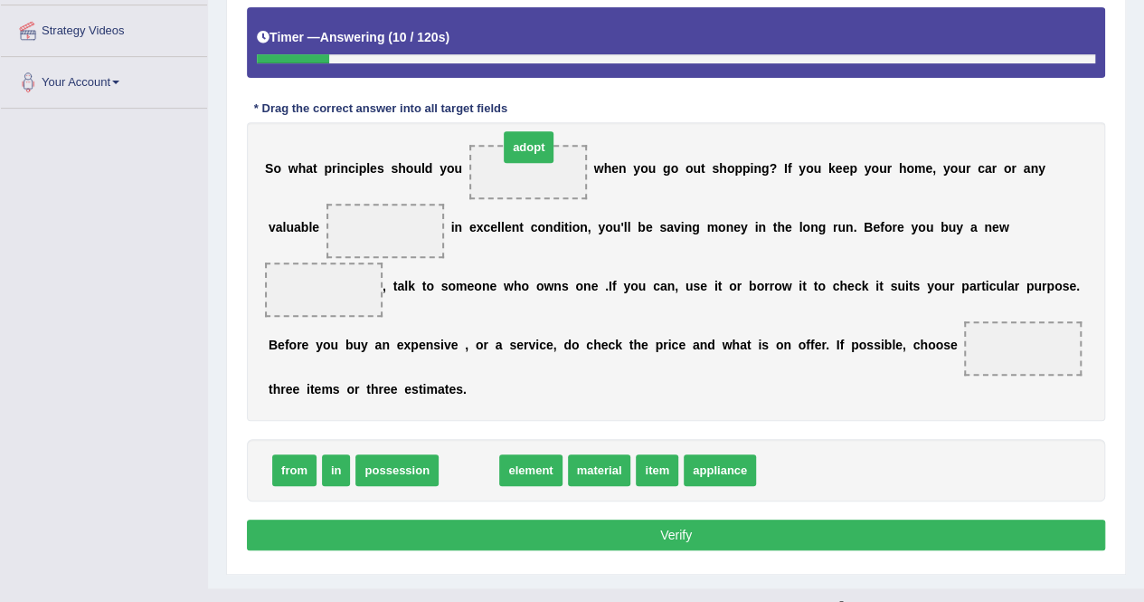
drag, startPoint x: 466, startPoint y: 465, endPoint x: 514, endPoint y: 169, distance: 299.7
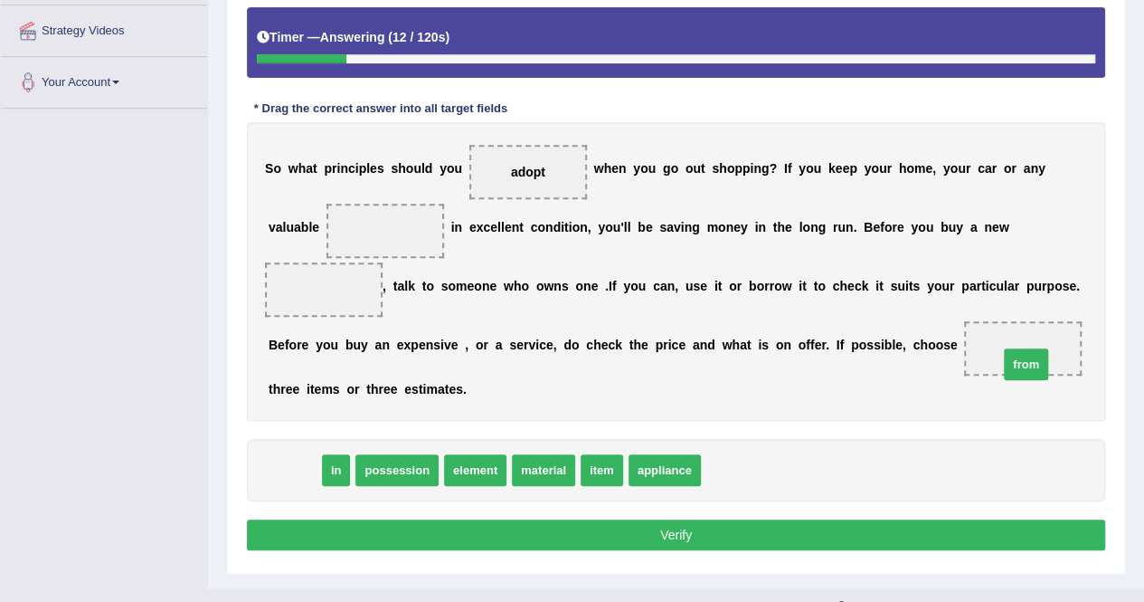
drag, startPoint x: 291, startPoint y: 460, endPoint x: 1022, endPoint y: 348, distance: 739.5
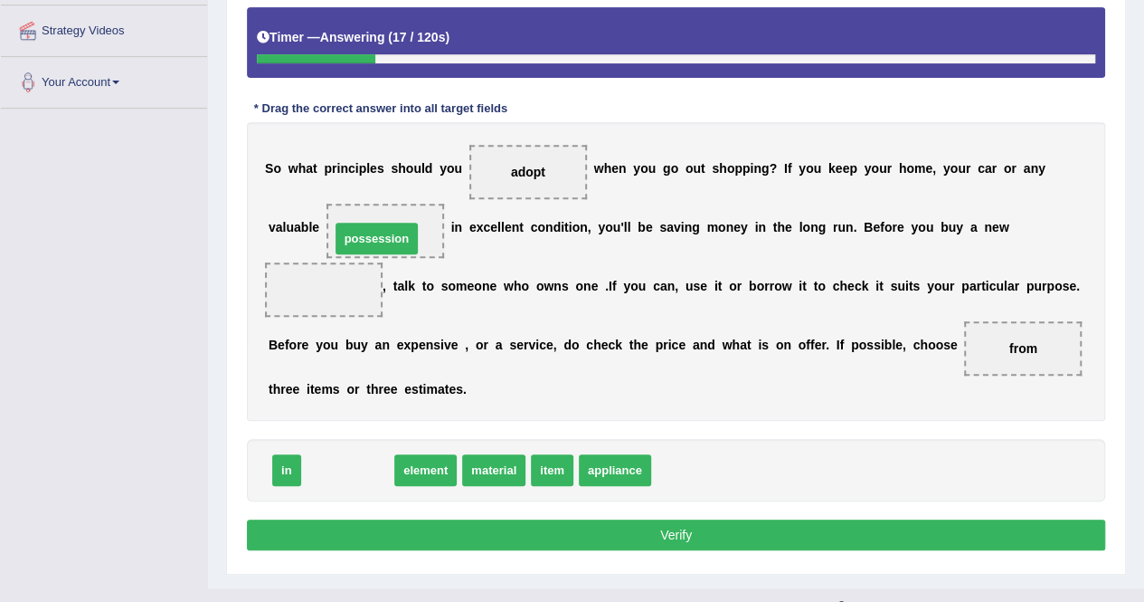
drag, startPoint x: 364, startPoint y: 470, endPoint x: 391, endPoint y: 240, distance: 231.4
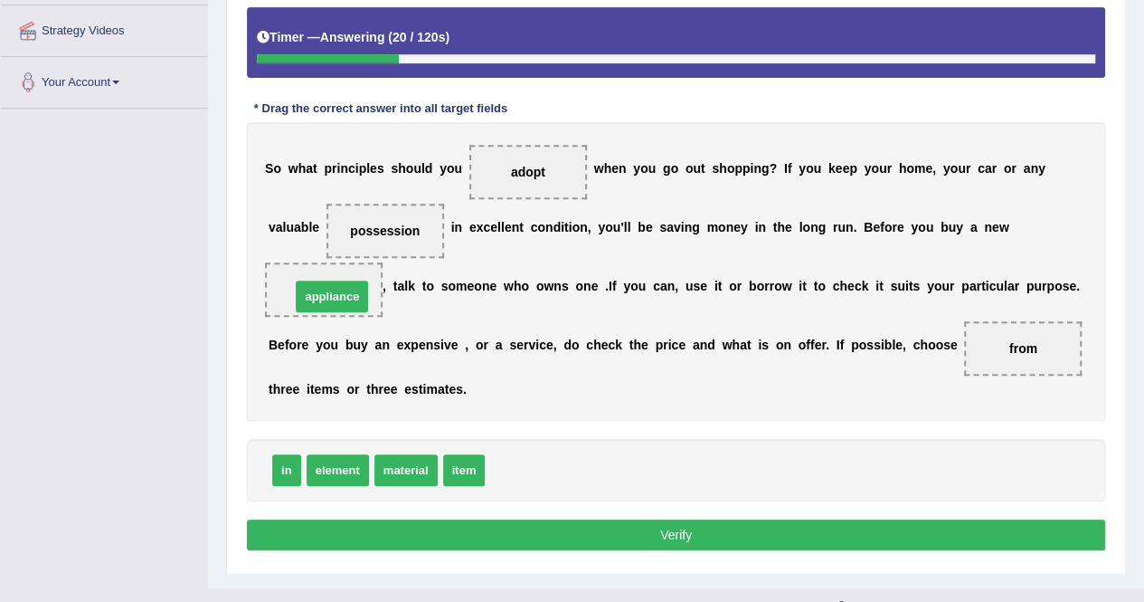
drag, startPoint x: 528, startPoint y: 465, endPoint x: 335, endPoint y: 291, distance: 260.1
click at [690, 526] on button "Verify" at bounding box center [676, 534] width 859 height 31
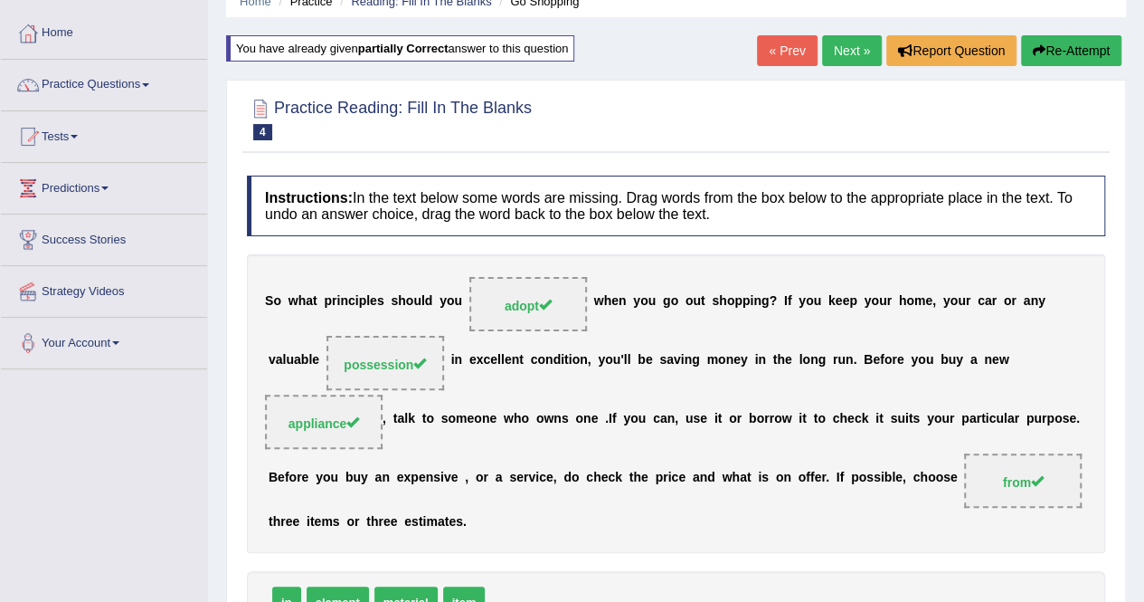
scroll to position [77, 0]
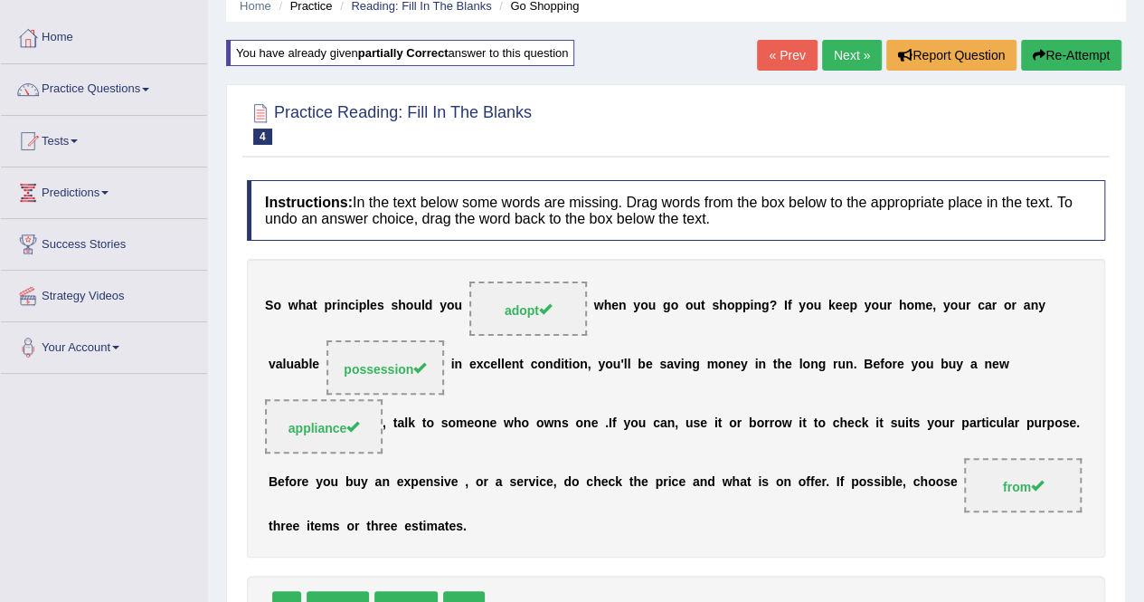
click at [845, 62] on link "Next »" at bounding box center [852, 55] width 60 height 31
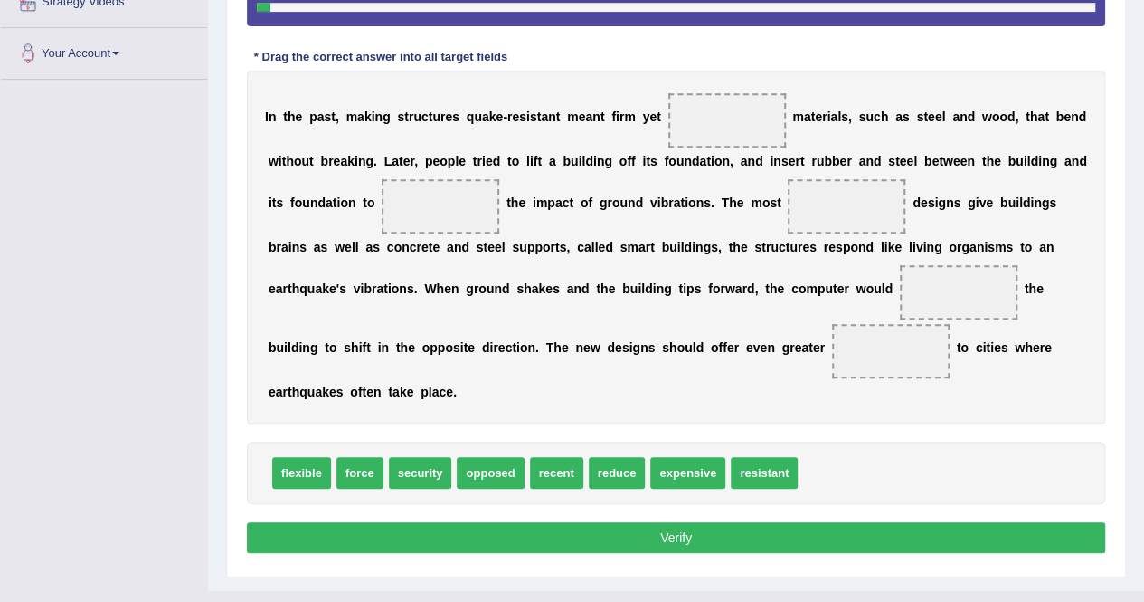
scroll to position [368, 0]
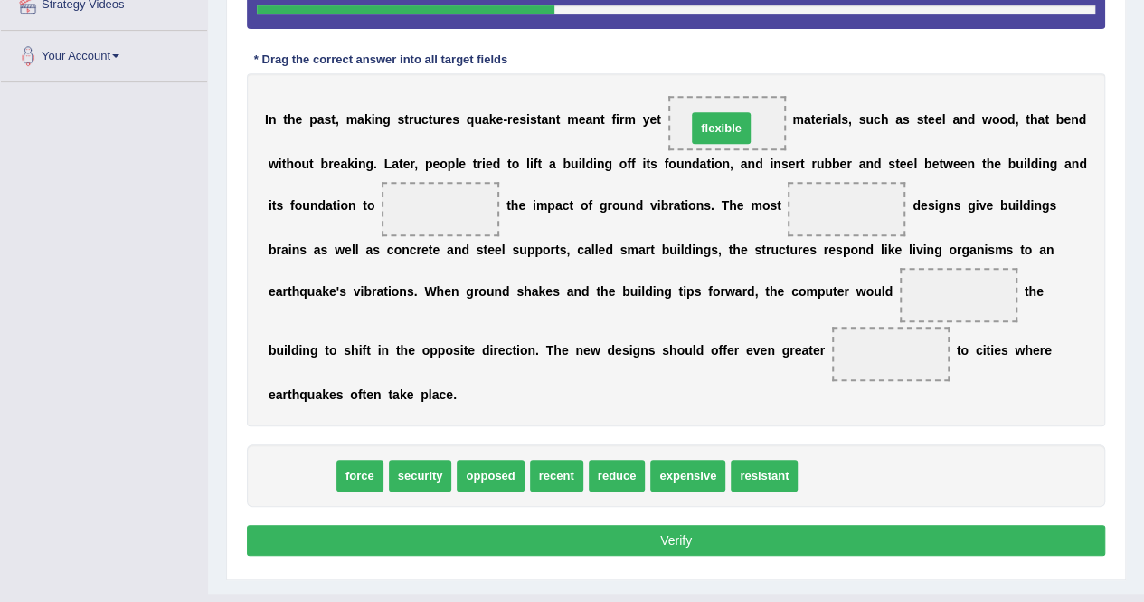
drag, startPoint x: 292, startPoint y: 479, endPoint x: 711, endPoint y: 131, distance: 544.2
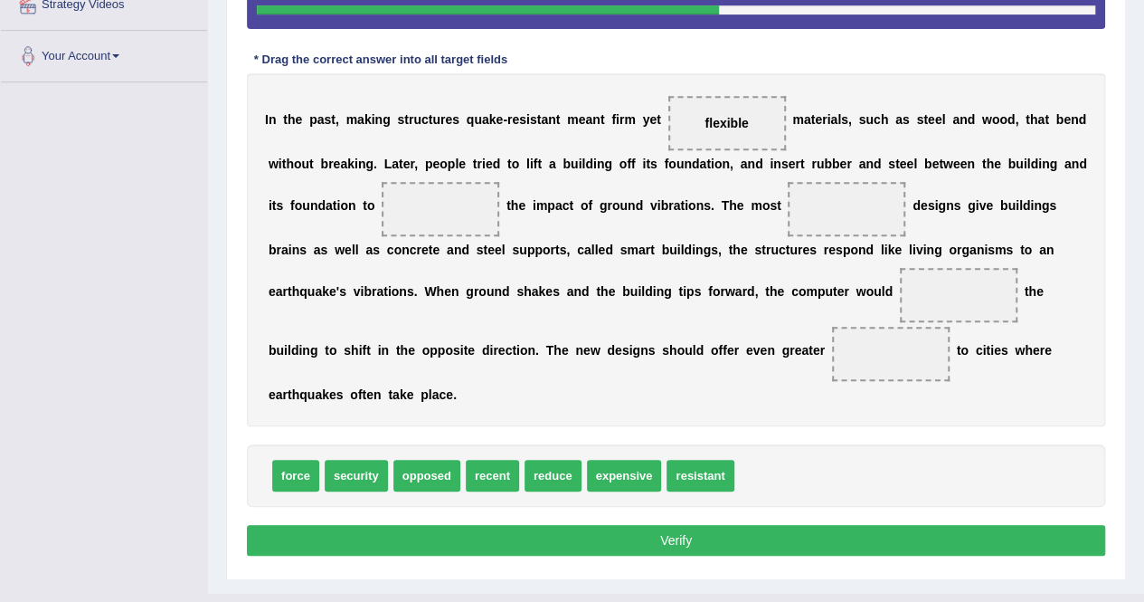
click at [291, 473] on span "force" at bounding box center [295, 476] width 47 height 32
click at [434, 474] on span "opposed" at bounding box center [427, 476] width 67 height 32
click at [425, 473] on span "opposed" at bounding box center [427, 476] width 67 height 32
drag, startPoint x: 695, startPoint y: 475, endPoint x: 442, endPoint y: 212, distance: 364.7
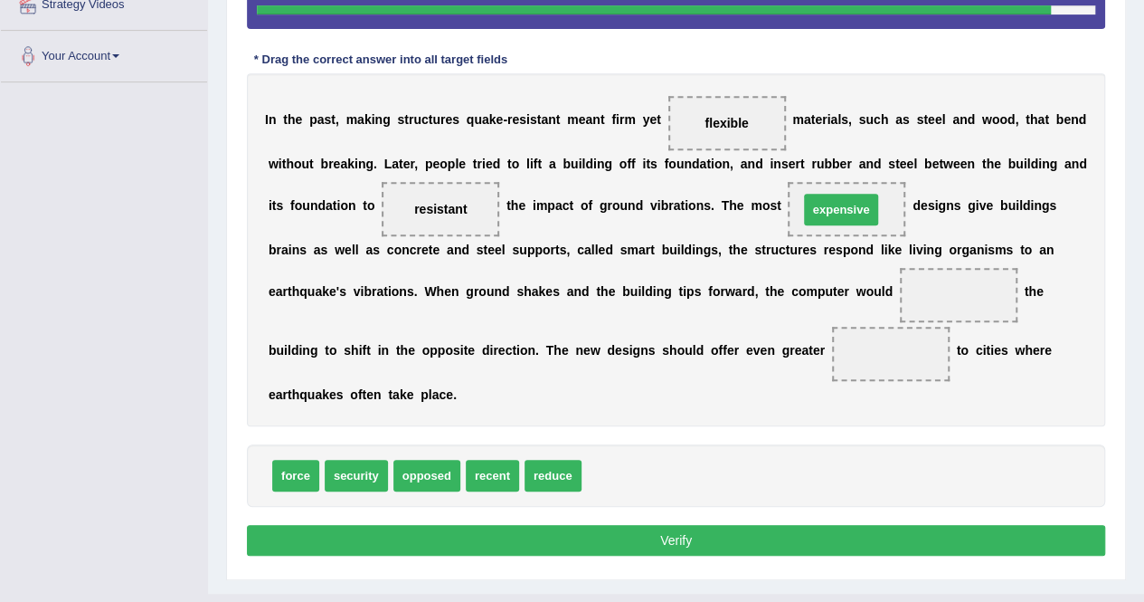
drag, startPoint x: 653, startPoint y: 473, endPoint x: 870, endPoint y: 207, distance: 343.3
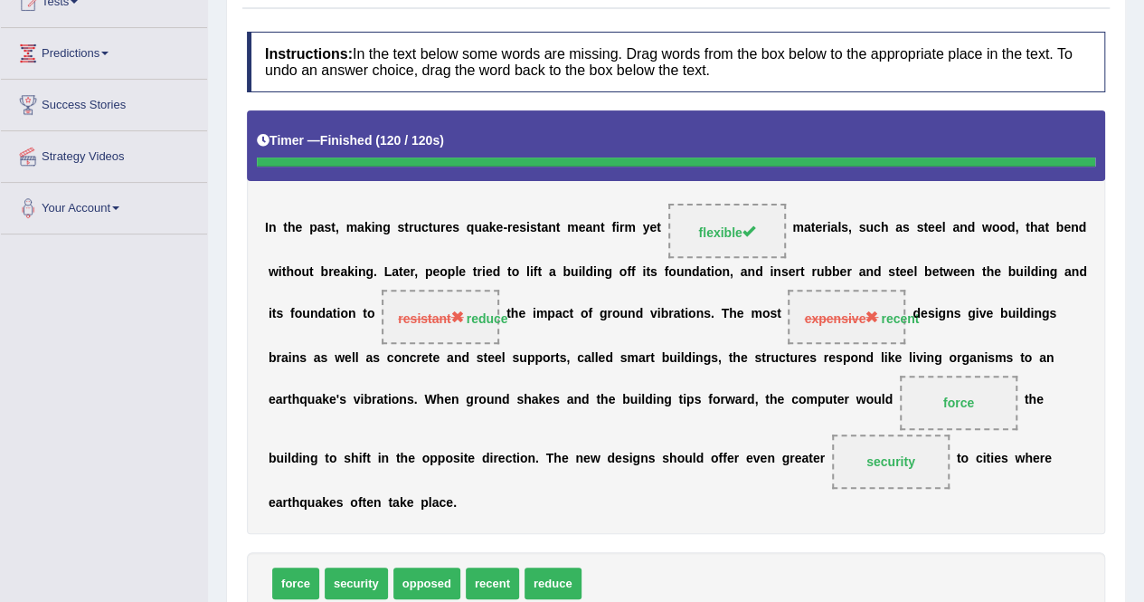
scroll to position [0, 0]
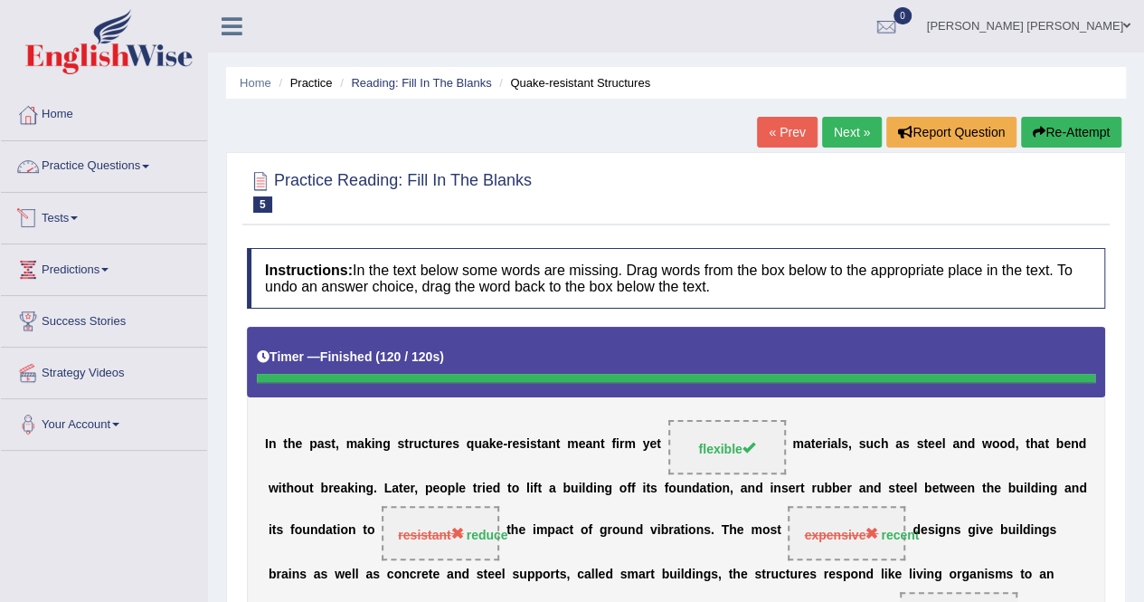
click at [75, 164] on link "Practice Questions" at bounding box center [104, 163] width 206 height 45
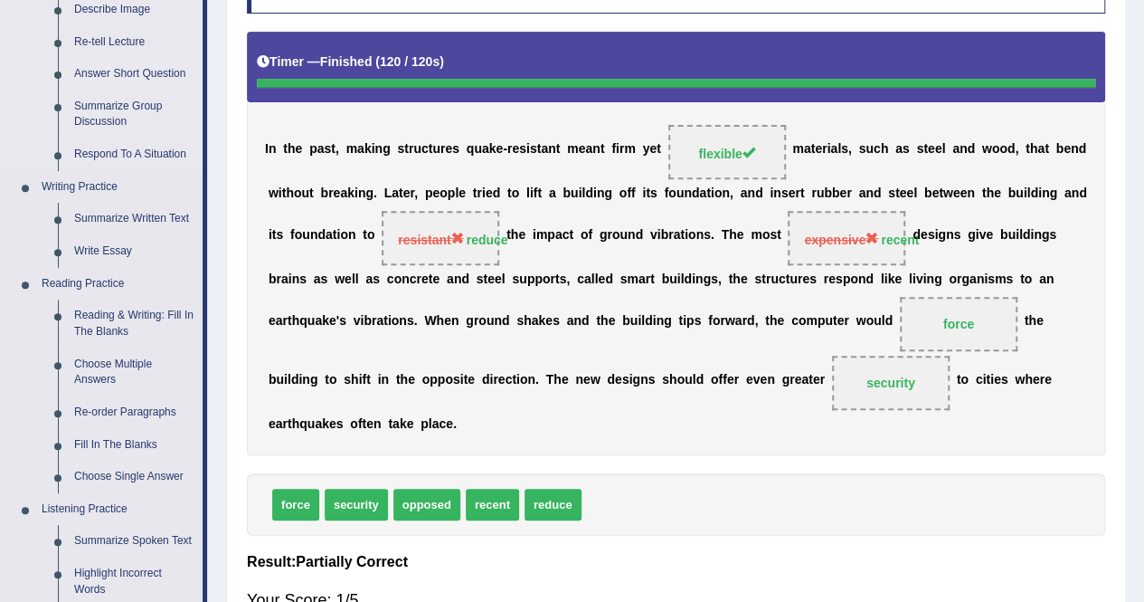
scroll to position [308, 0]
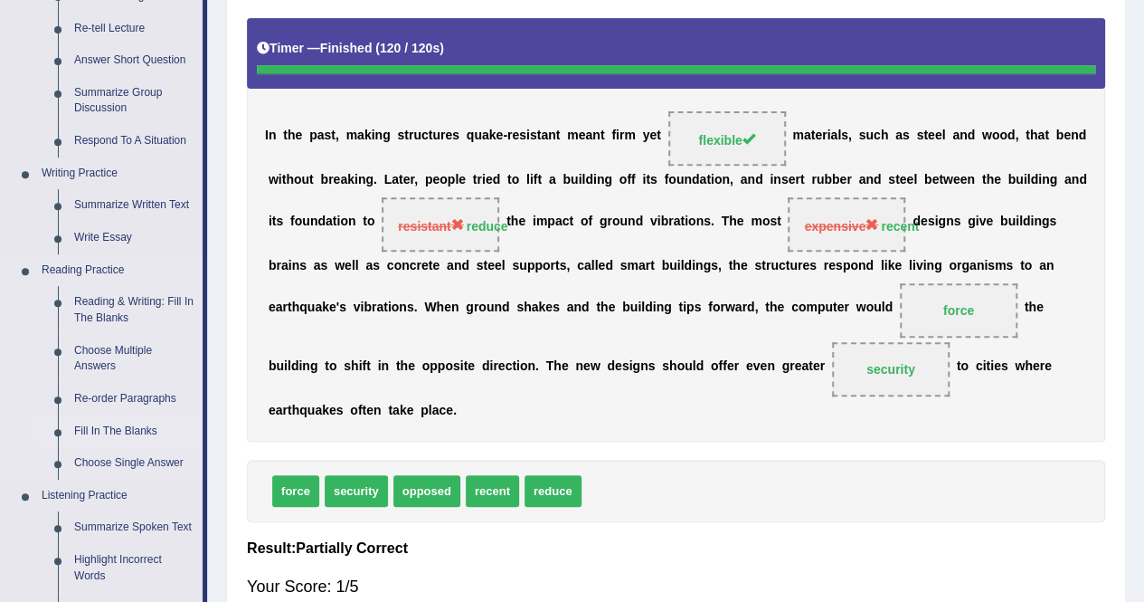
click at [107, 433] on link "Fill In The Blanks" at bounding box center [134, 431] width 137 height 33
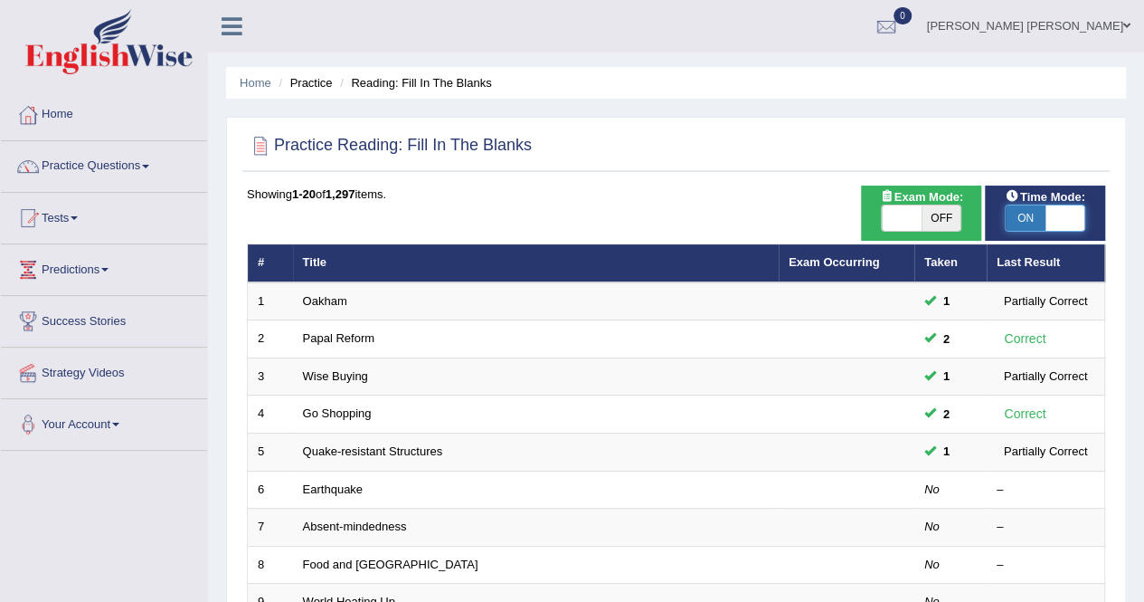
click at [1047, 218] on span at bounding box center [1066, 217] width 40 height 25
checkbox input "false"
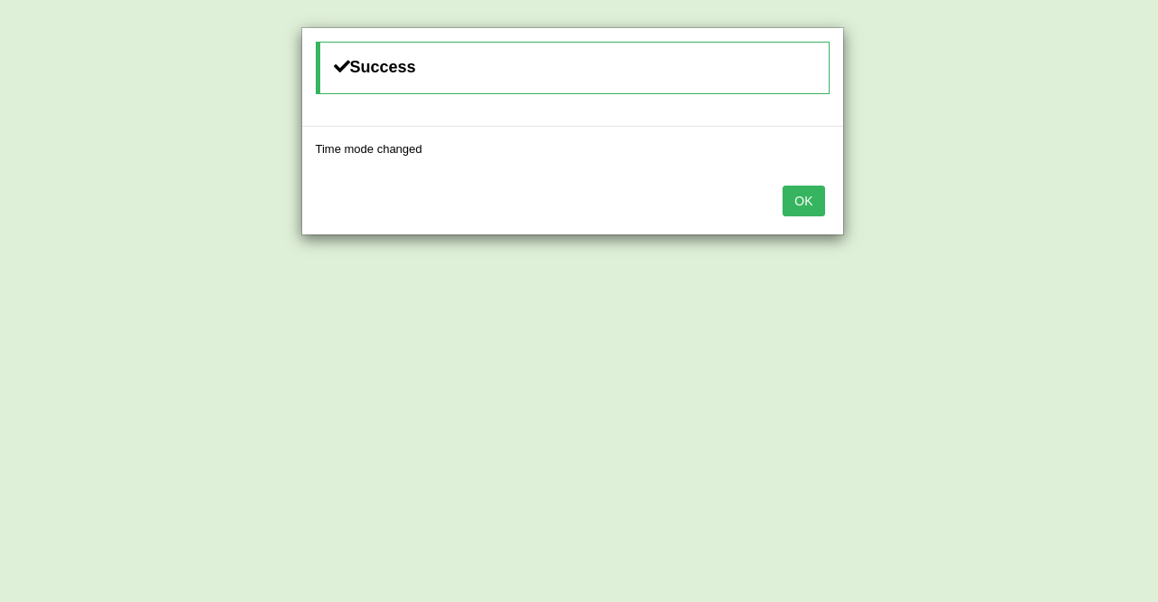
click at [811, 197] on button "OK" at bounding box center [804, 200] width 42 height 31
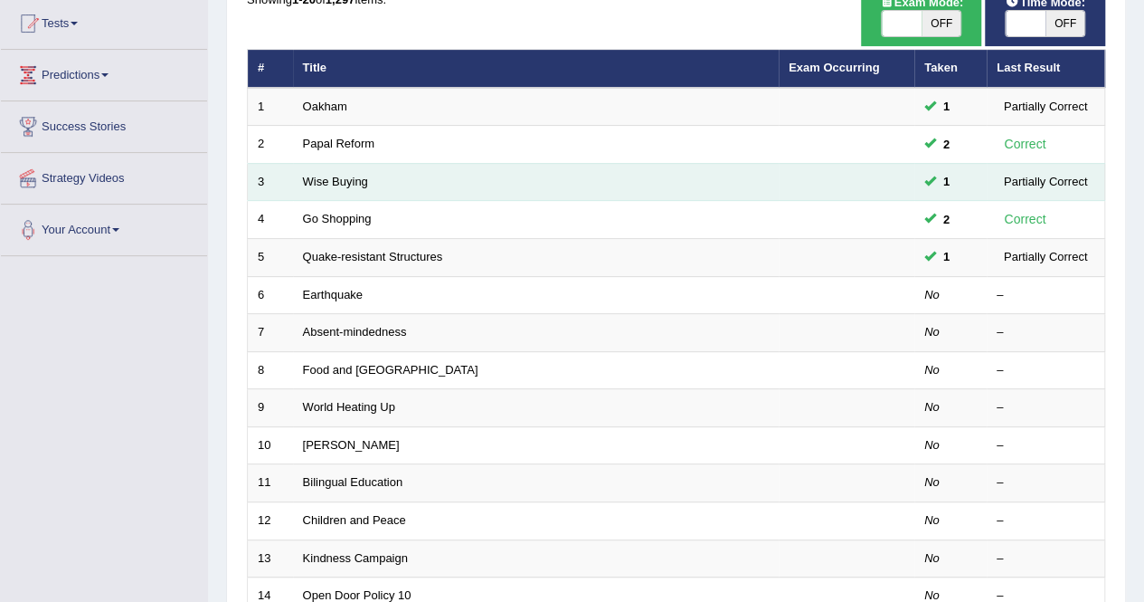
scroll to position [195, 0]
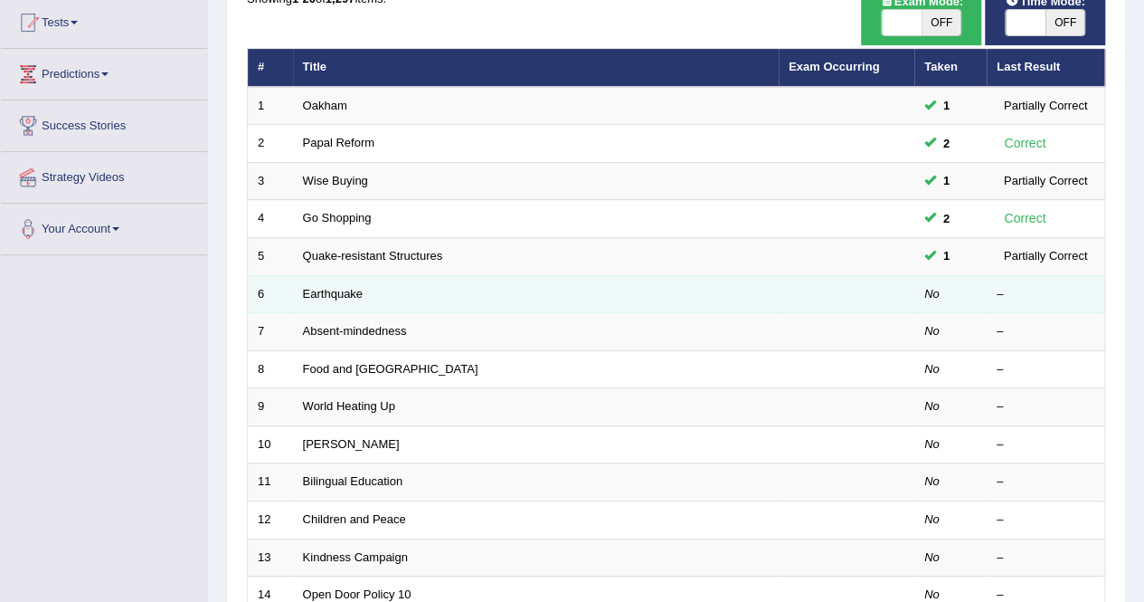
click at [369, 299] on td "Earthquake" at bounding box center [536, 294] width 486 height 38
click at [354, 291] on link "Earthquake" at bounding box center [333, 294] width 61 height 14
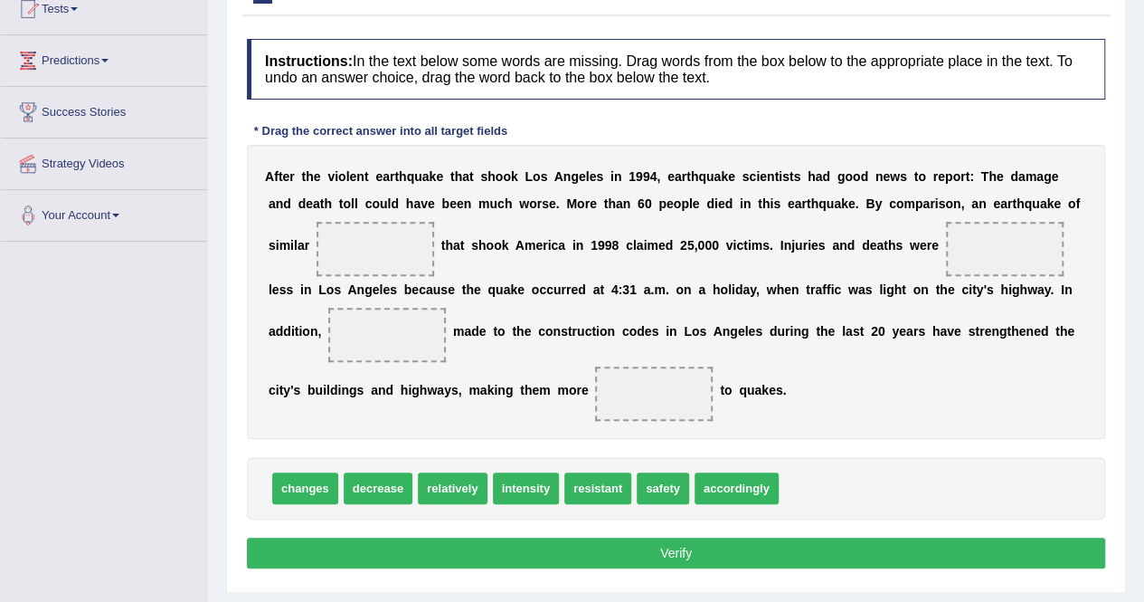
scroll to position [210, 0]
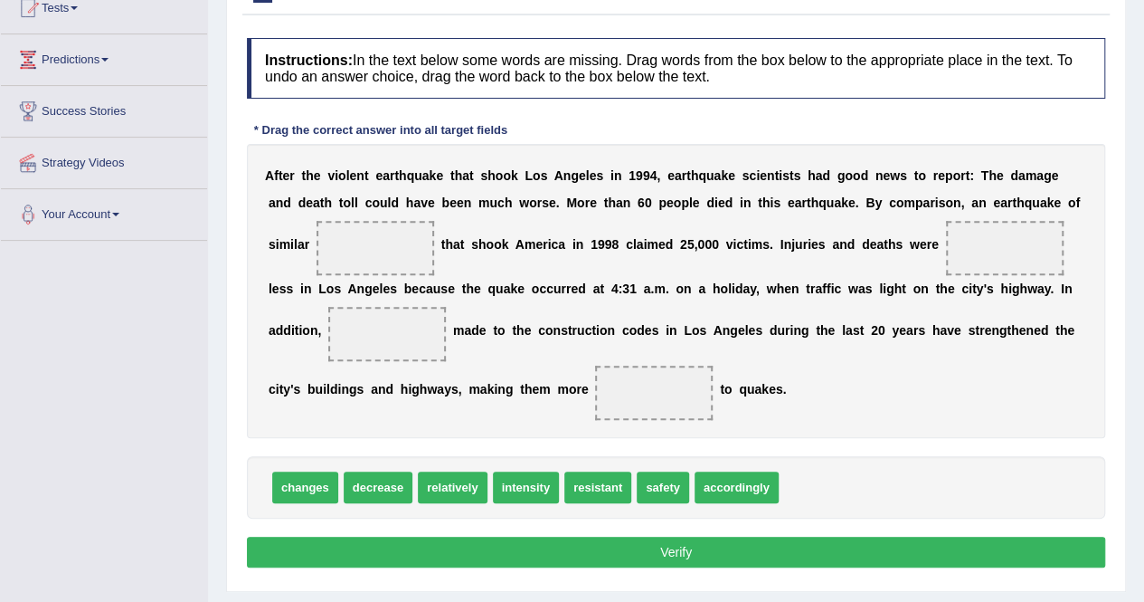
click at [859, 285] on b "a" at bounding box center [862, 288] width 7 height 14
drag, startPoint x: 527, startPoint y: 484, endPoint x: 380, endPoint y: 246, distance: 279.4
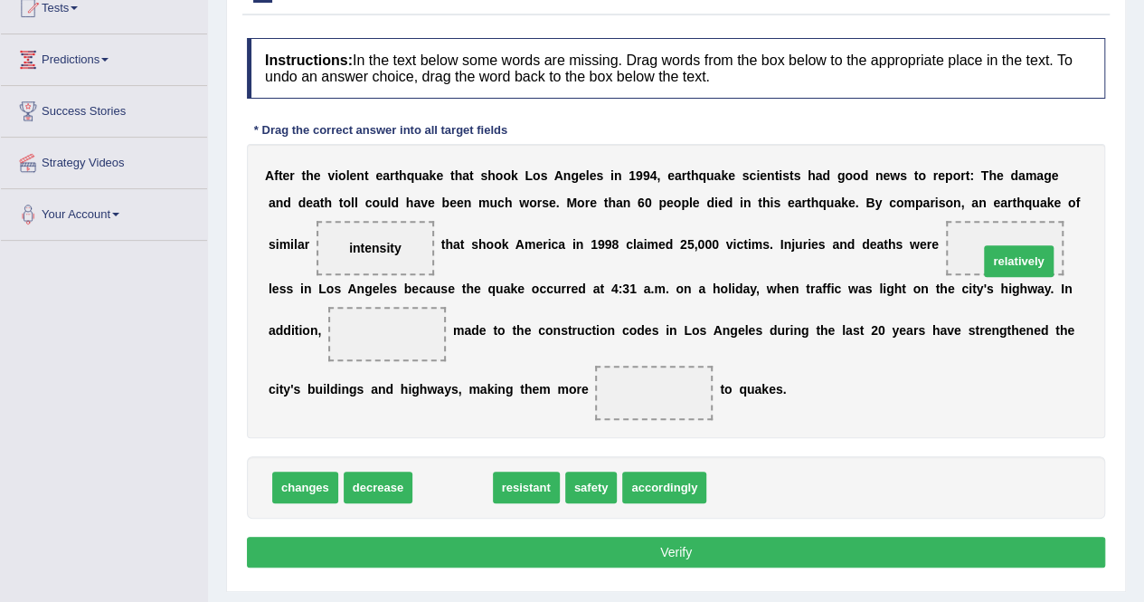
drag, startPoint x: 449, startPoint y: 488, endPoint x: 1010, endPoint y: 254, distance: 608.3
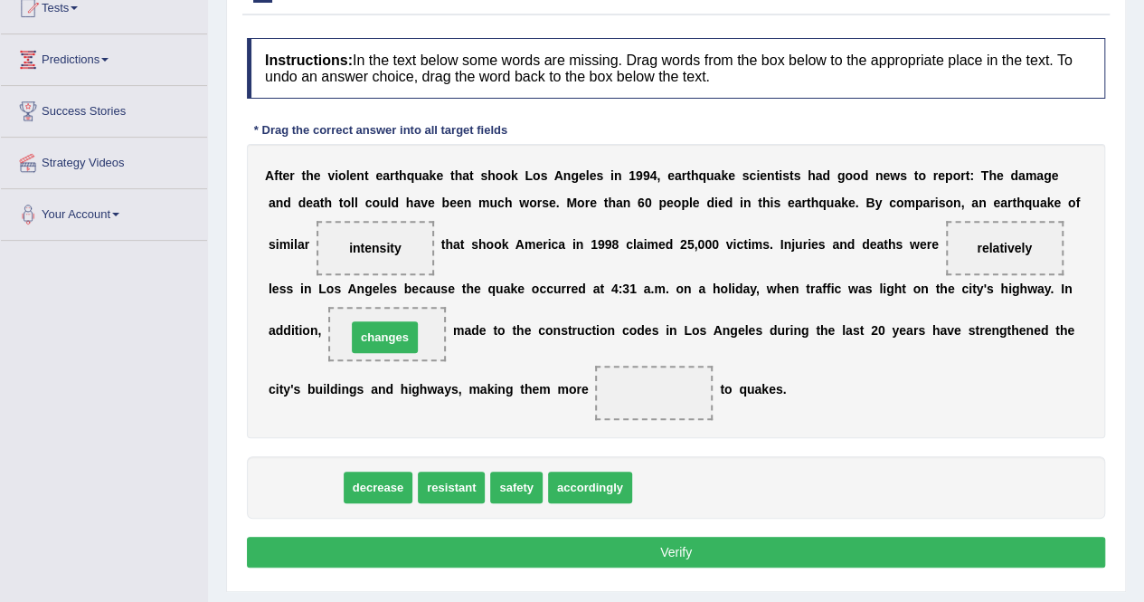
drag, startPoint x: 304, startPoint y: 482, endPoint x: 384, endPoint y: 332, distance: 170.0
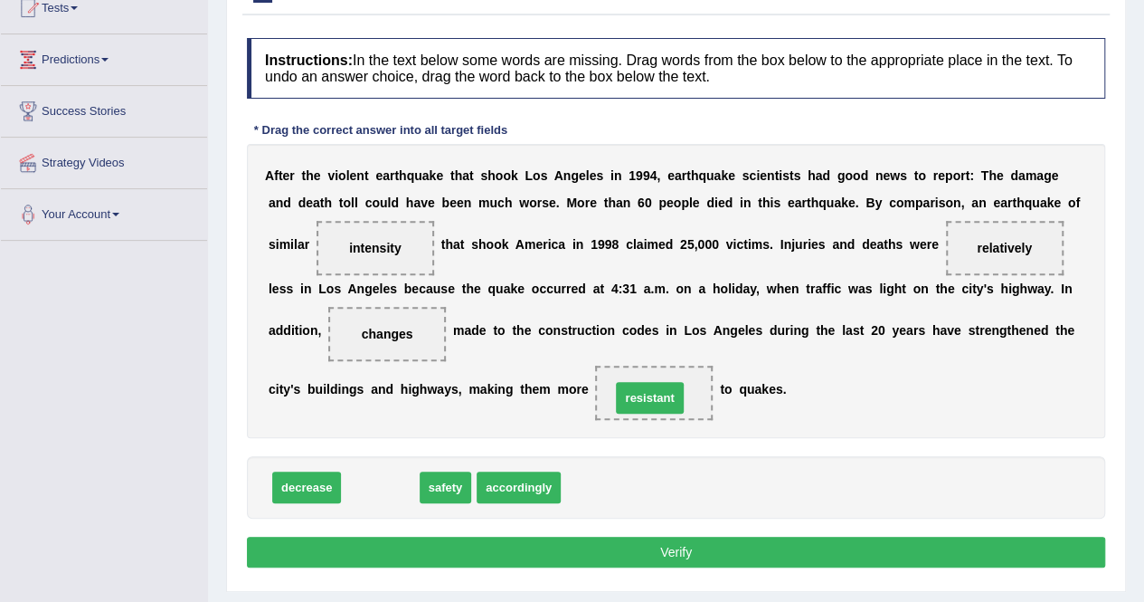
drag, startPoint x: 387, startPoint y: 485, endPoint x: 657, endPoint y: 395, distance: 284.1
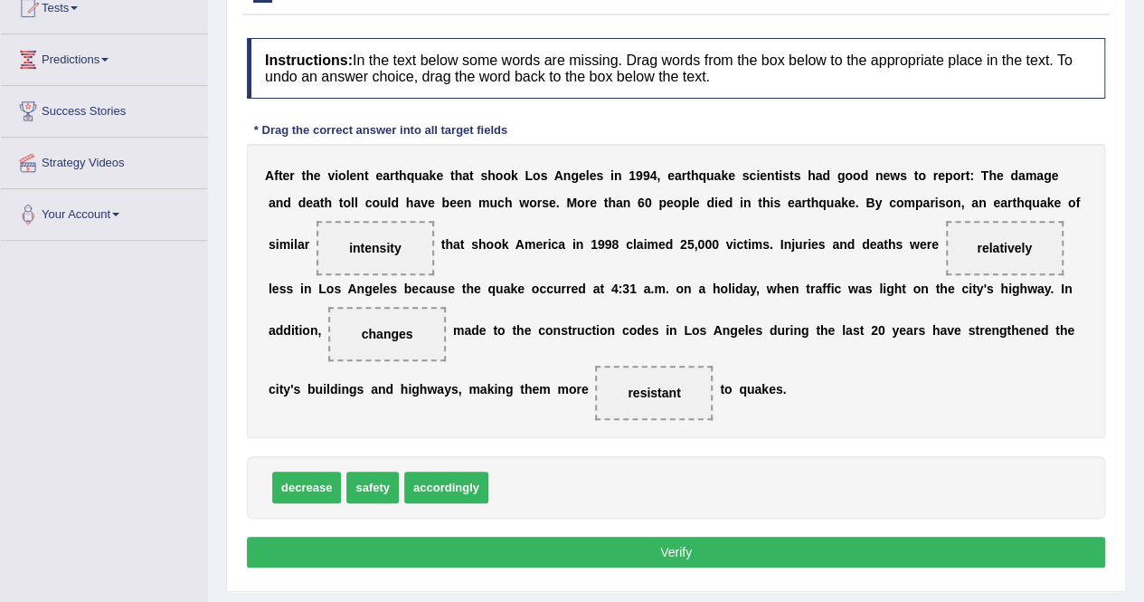
click at [637, 549] on button "Verify" at bounding box center [676, 551] width 859 height 31
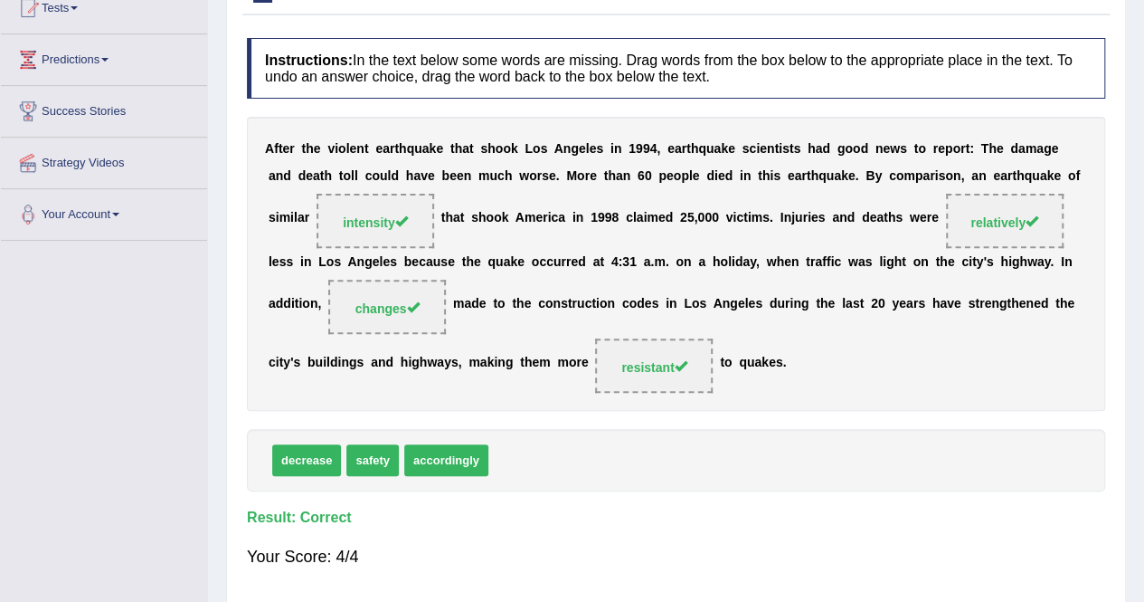
scroll to position [0, 0]
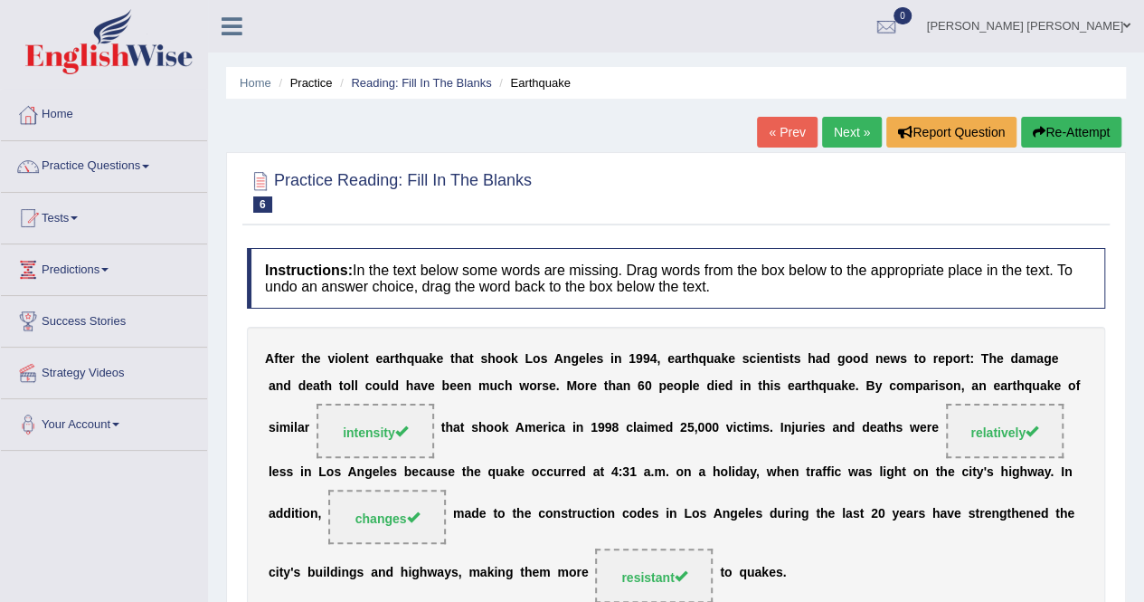
click at [840, 130] on link "Next »" at bounding box center [852, 132] width 60 height 31
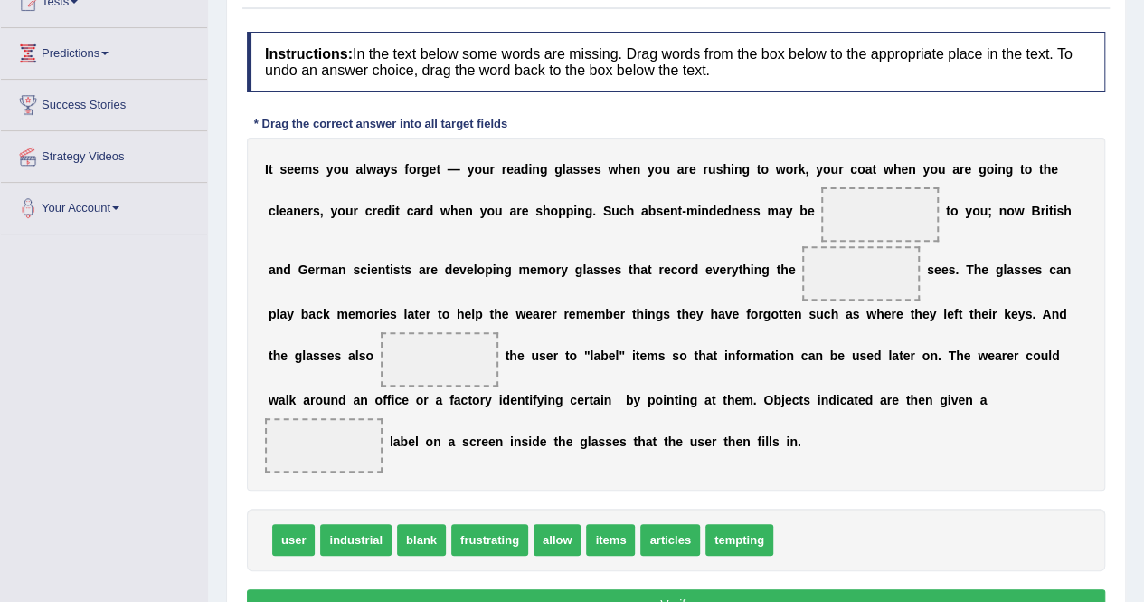
scroll to position [218, 0]
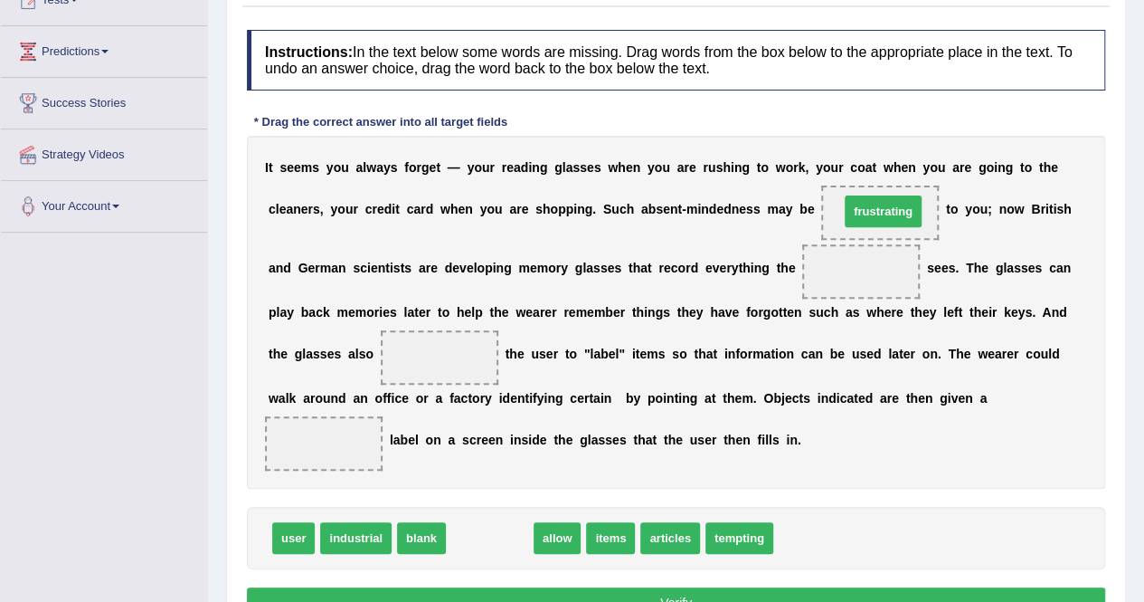
drag, startPoint x: 473, startPoint y: 537, endPoint x: 867, endPoint y: 211, distance: 511.4
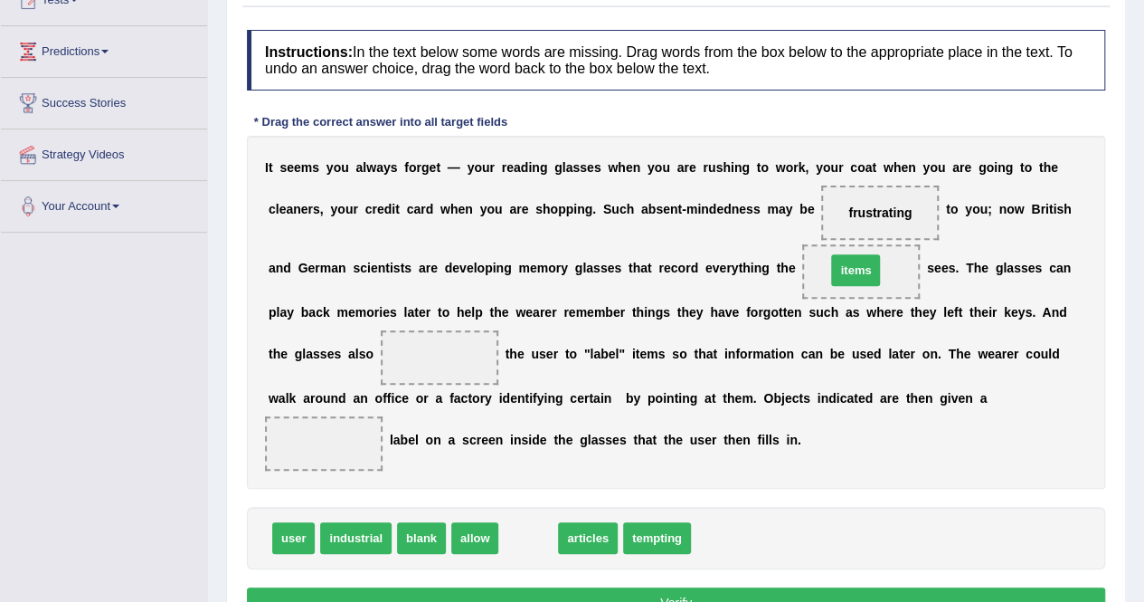
drag, startPoint x: 517, startPoint y: 535, endPoint x: 846, endPoint y: 269, distance: 422.6
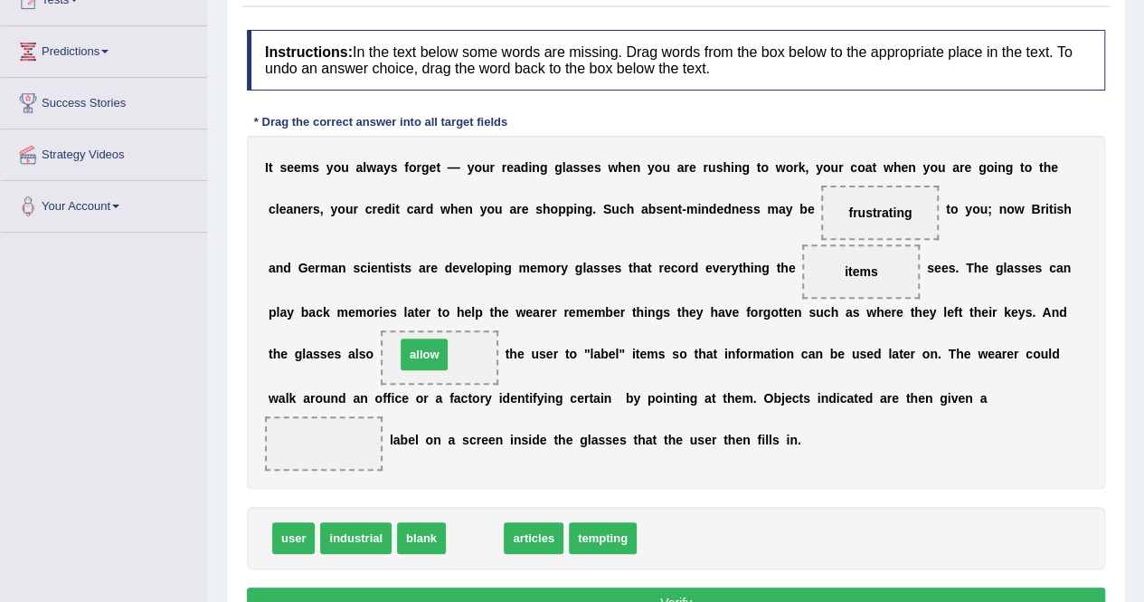
drag, startPoint x: 470, startPoint y: 541, endPoint x: 420, endPoint y: 356, distance: 191.4
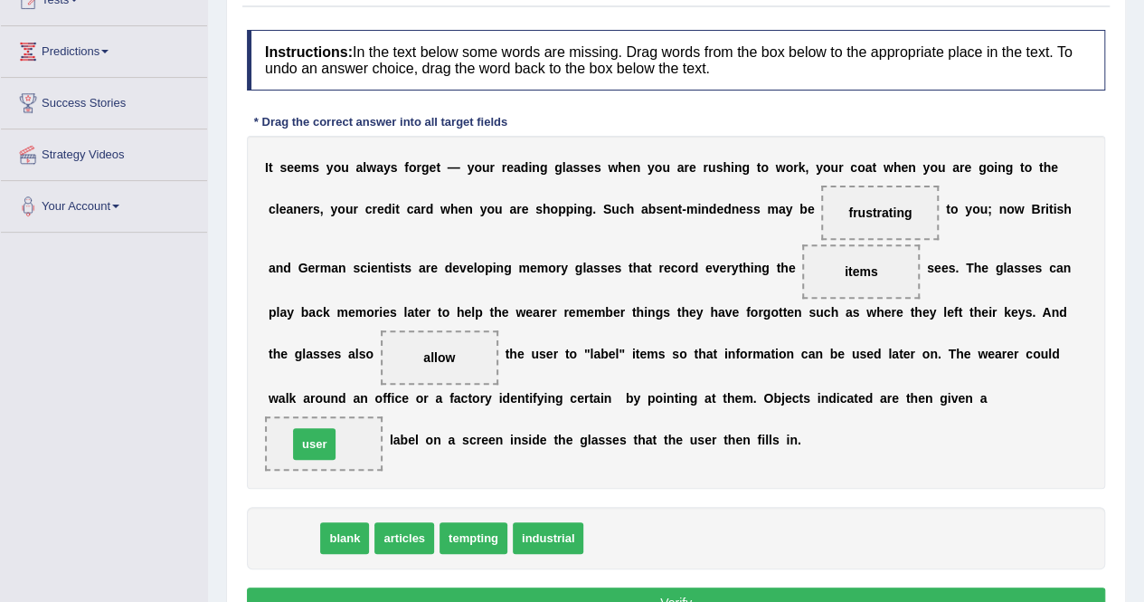
drag, startPoint x: 282, startPoint y: 535, endPoint x: 304, endPoint y: 440, distance: 97.4
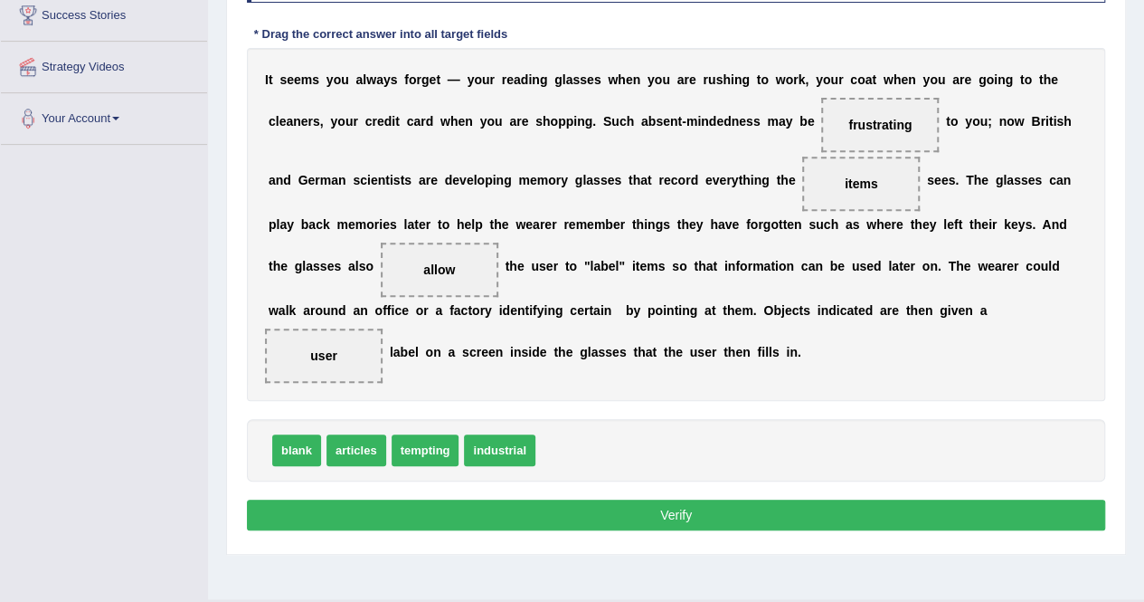
scroll to position [308, 0]
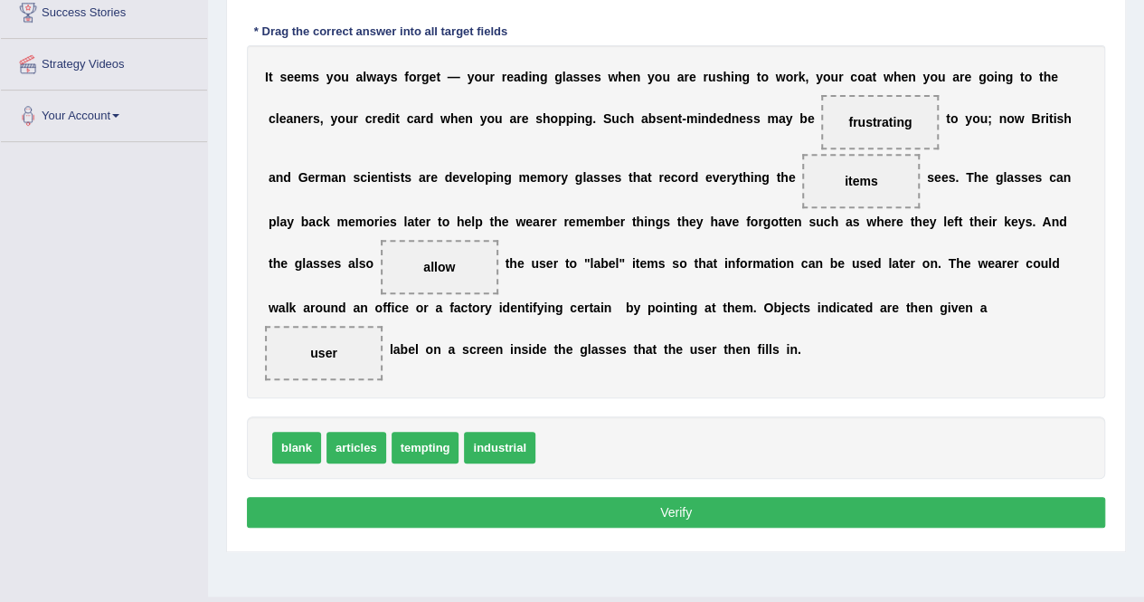
click at [669, 508] on button "Verify" at bounding box center [676, 512] width 859 height 31
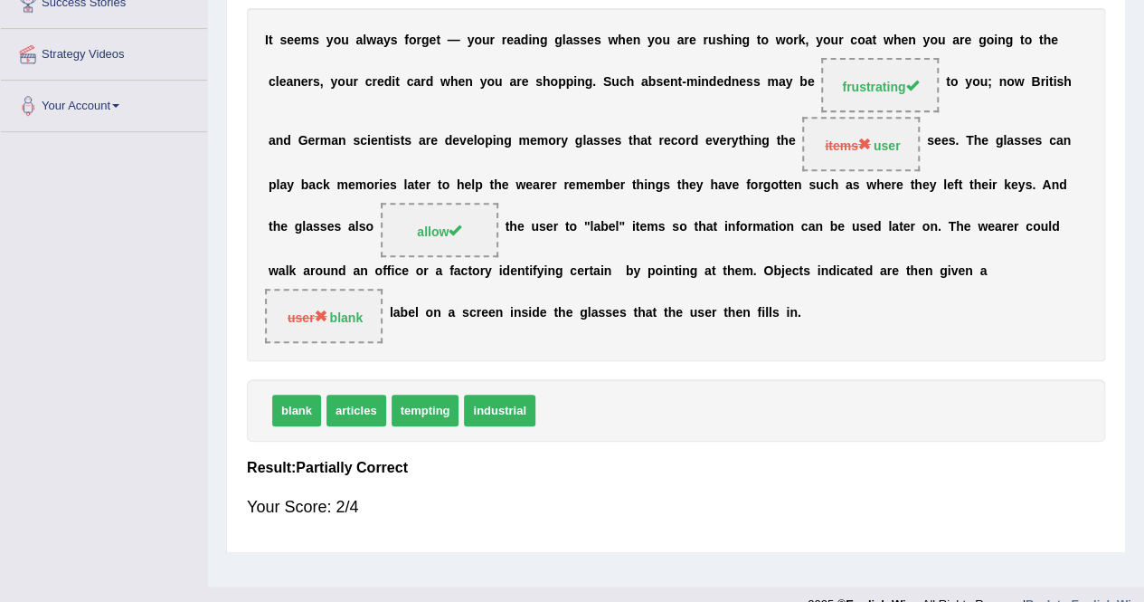
scroll to position [0, 0]
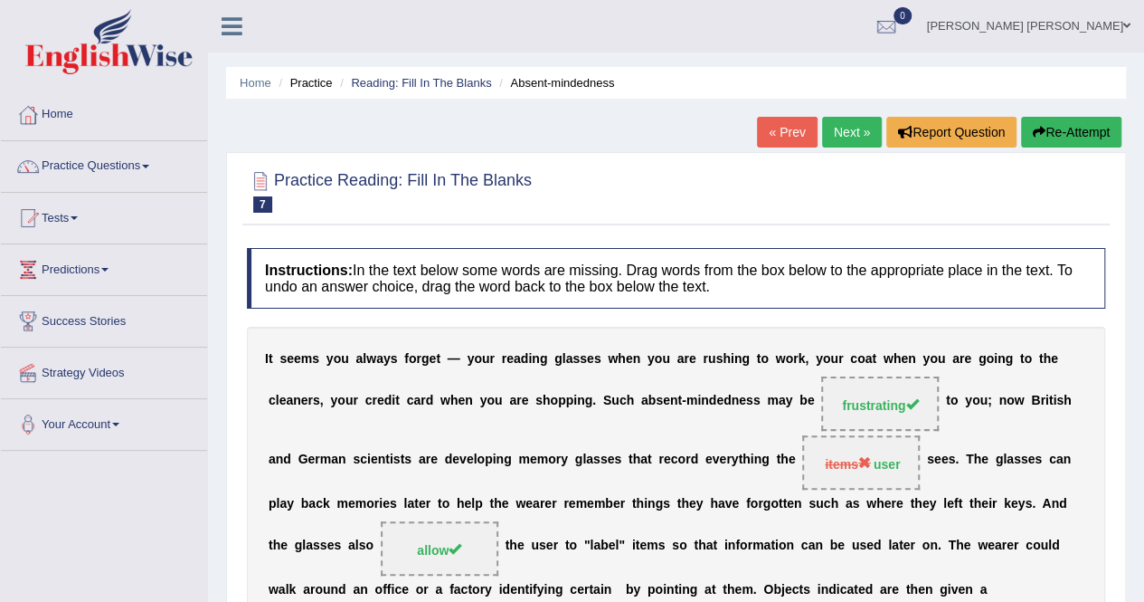
click at [842, 124] on link "Next »" at bounding box center [852, 132] width 60 height 31
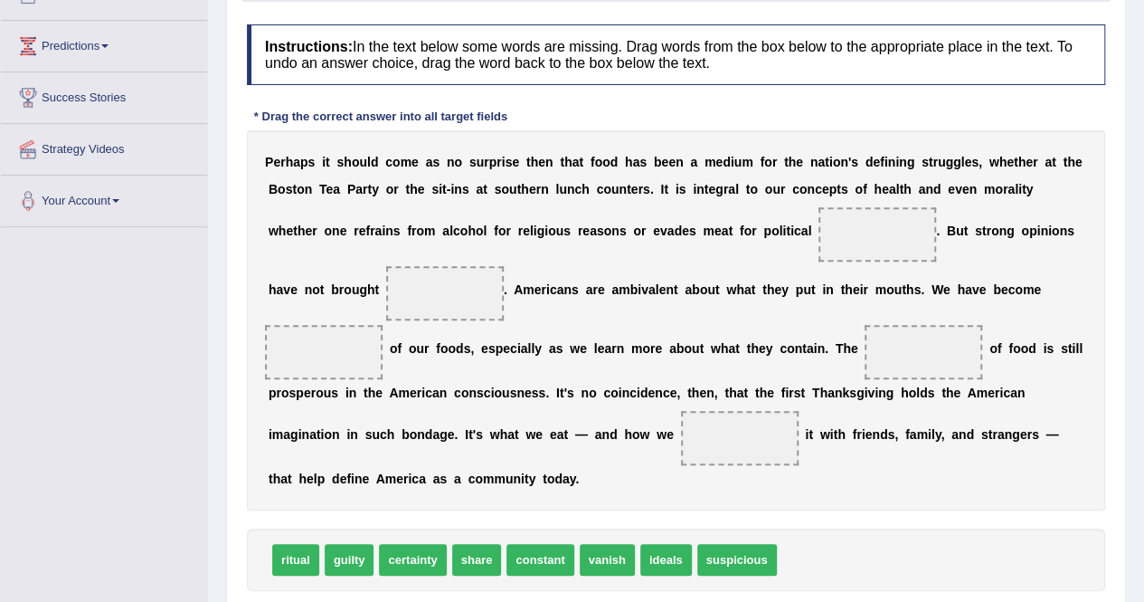
scroll to position [224, 0]
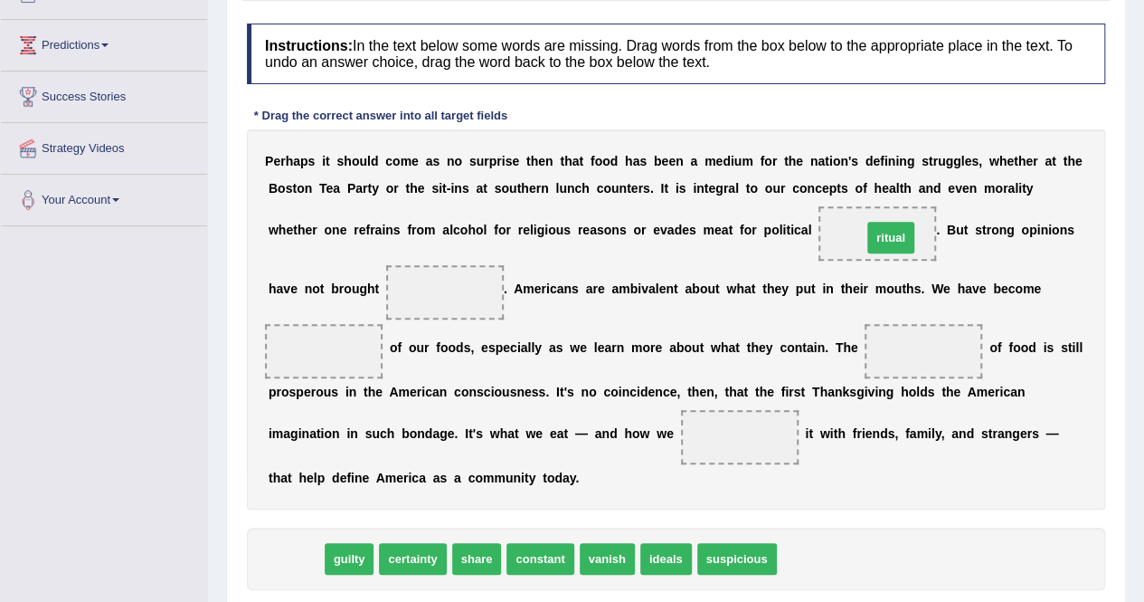
drag, startPoint x: 299, startPoint y: 555, endPoint x: 894, endPoint y: 234, distance: 676.4
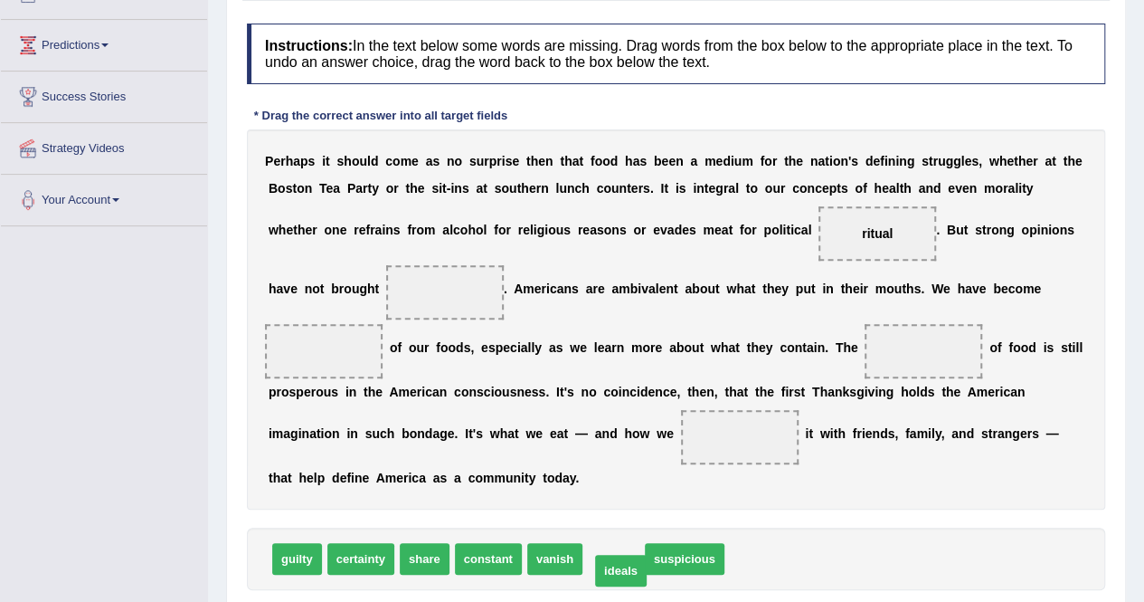
drag, startPoint x: 603, startPoint y: 562, endPoint x: 610, endPoint y: 571, distance: 11.0
drag, startPoint x: 695, startPoint y: 558, endPoint x: 302, endPoint y: 346, distance: 446.5
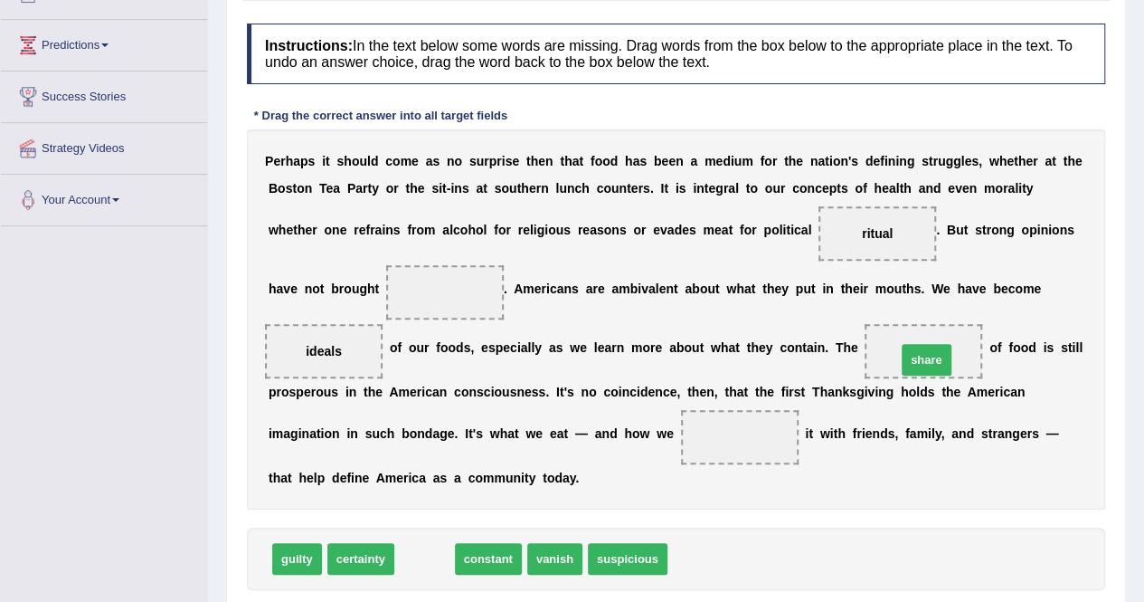
drag, startPoint x: 422, startPoint y: 558, endPoint x: 904, endPoint y: 354, distance: 522.9
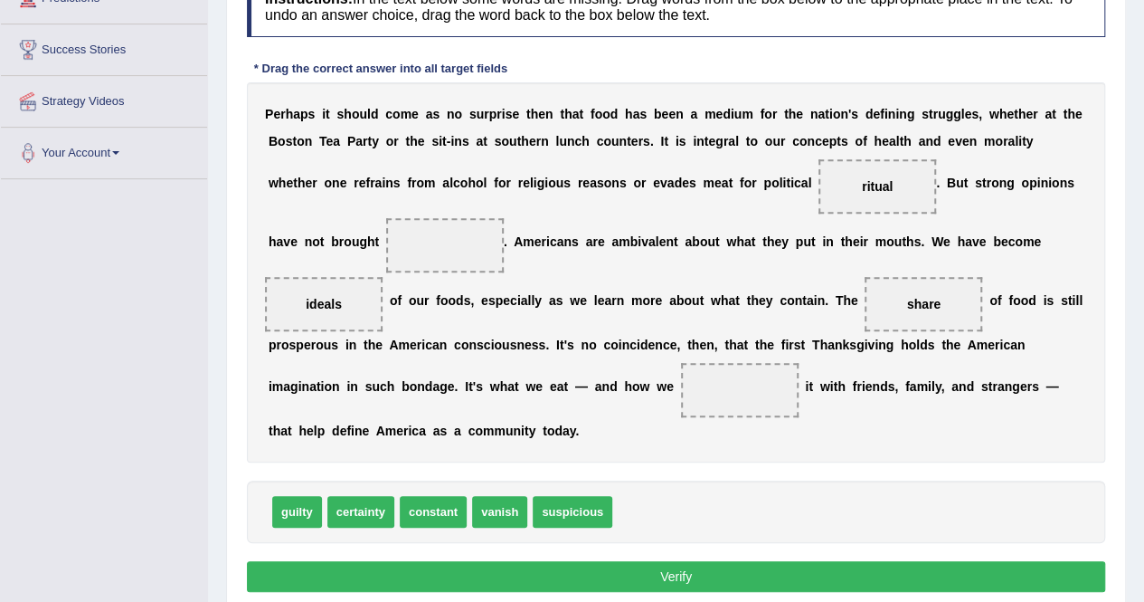
scroll to position [272, 0]
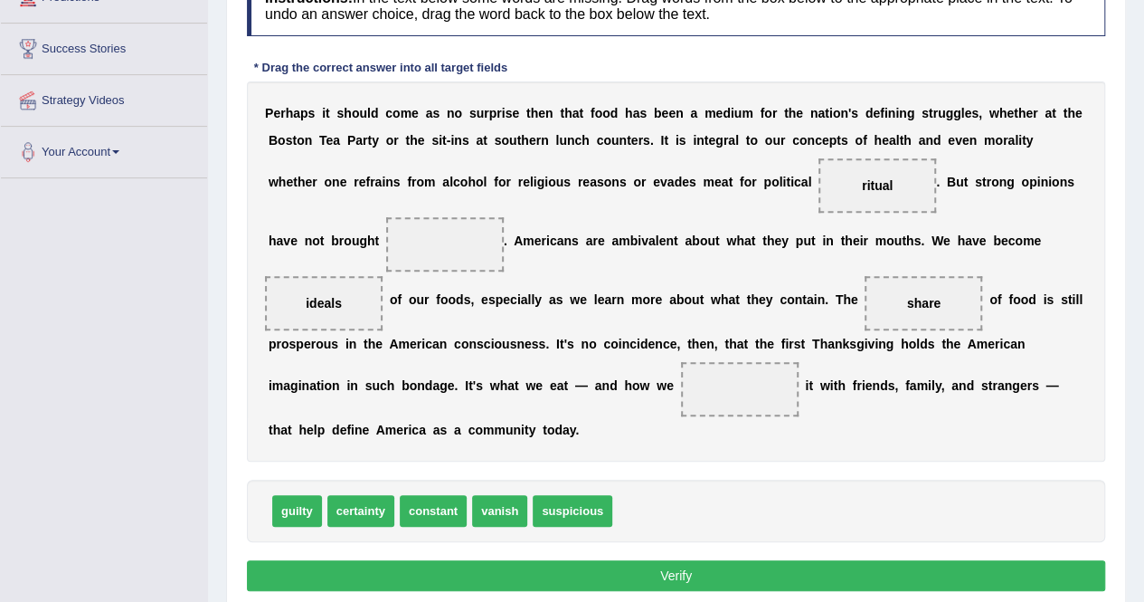
drag, startPoint x: 948, startPoint y: 305, endPoint x: 739, endPoint y: 350, distance: 213.8
click at [739, 350] on div "P e r h a p s i t s h o u l d c o m e a s n o s u r p r i s e t h e n t h a t f…" at bounding box center [676, 271] width 859 height 380
drag, startPoint x: 916, startPoint y: 292, endPoint x: 923, endPoint y: 308, distance: 17.0
click at [923, 308] on span "share" at bounding box center [924, 303] width 118 height 54
click at [923, 308] on span "share" at bounding box center [923, 303] width 33 height 14
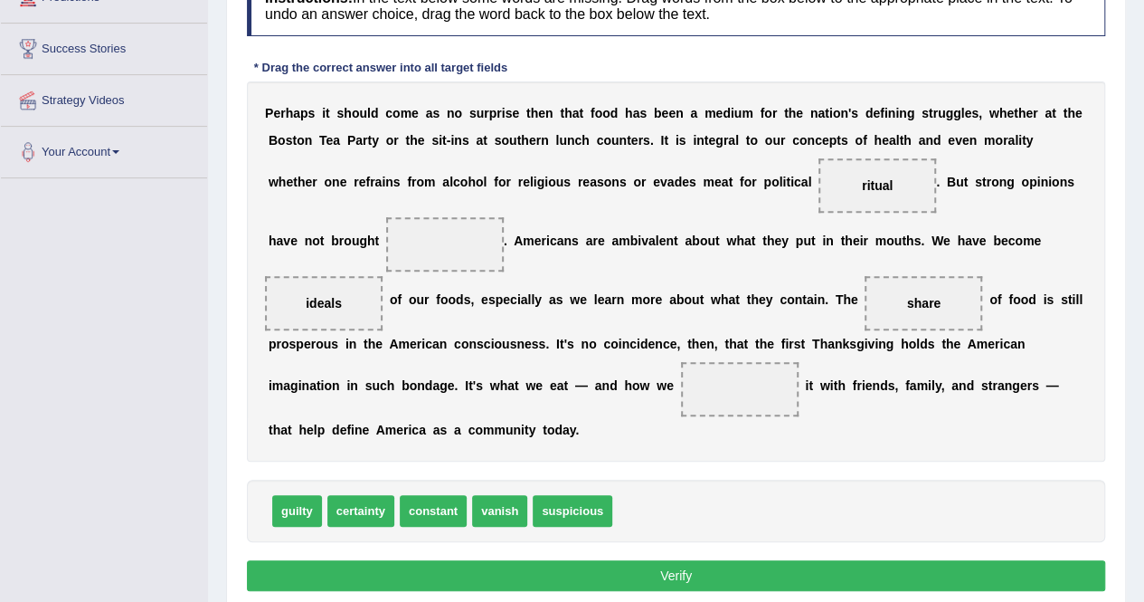
click at [923, 308] on span "share" at bounding box center [923, 303] width 33 height 14
drag, startPoint x: 355, startPoint y: 508, endPoint x: 849, endPoint y: 200, distance: 582.6
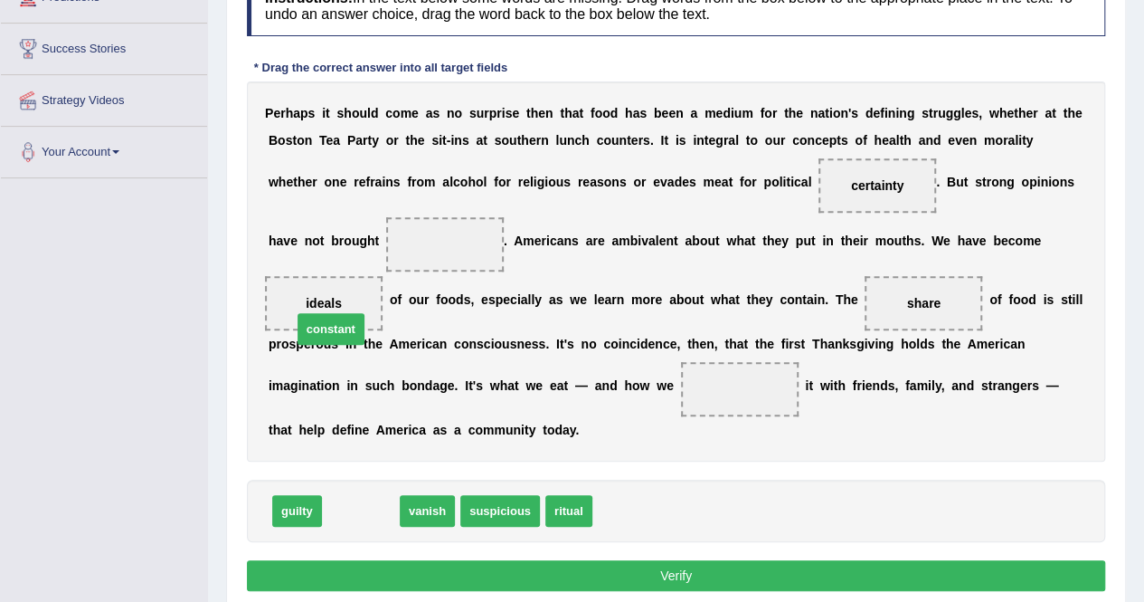
drag, startPoint x: 351, startPoint y: 506, endPoint x: 318, endPoint y: 304, distance: 204.3
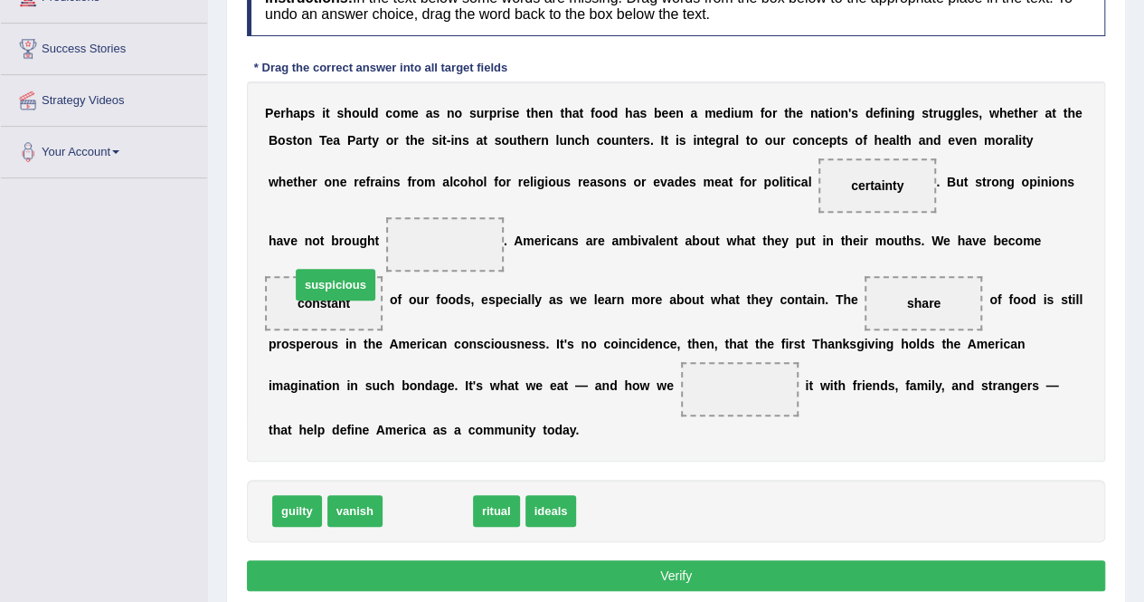
drag, startPoint x: 432, startPoint y: 508, endPoint x: 338, endPoint y: 281, distance: 245.0
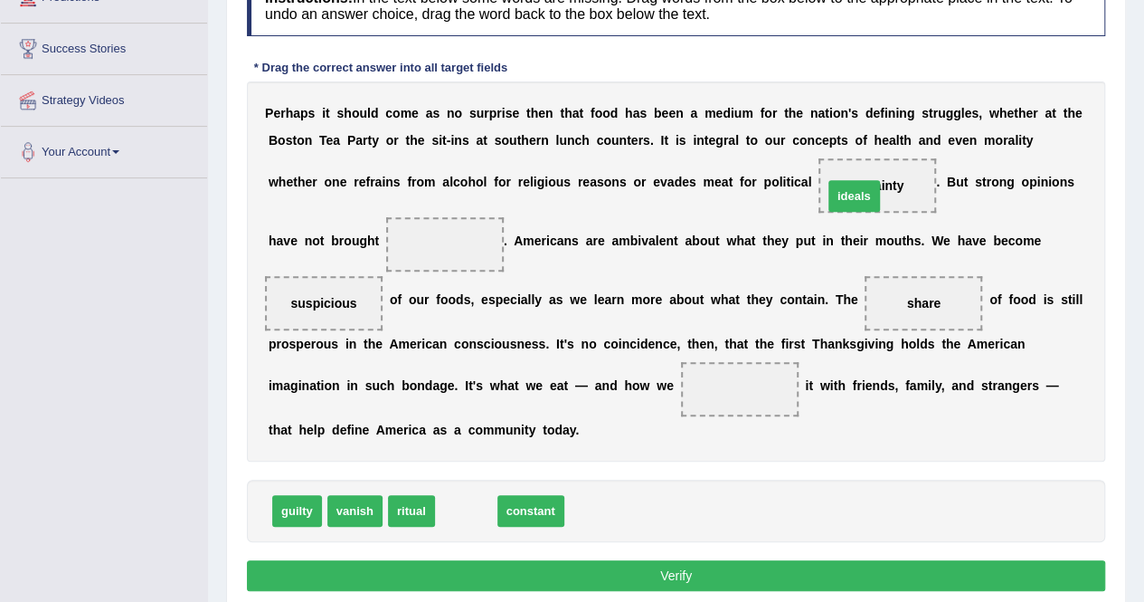
drag, startPoint x: 466, startPoint y: 499, endPoint x: 873, endPoint y: 173, distance: 521.9
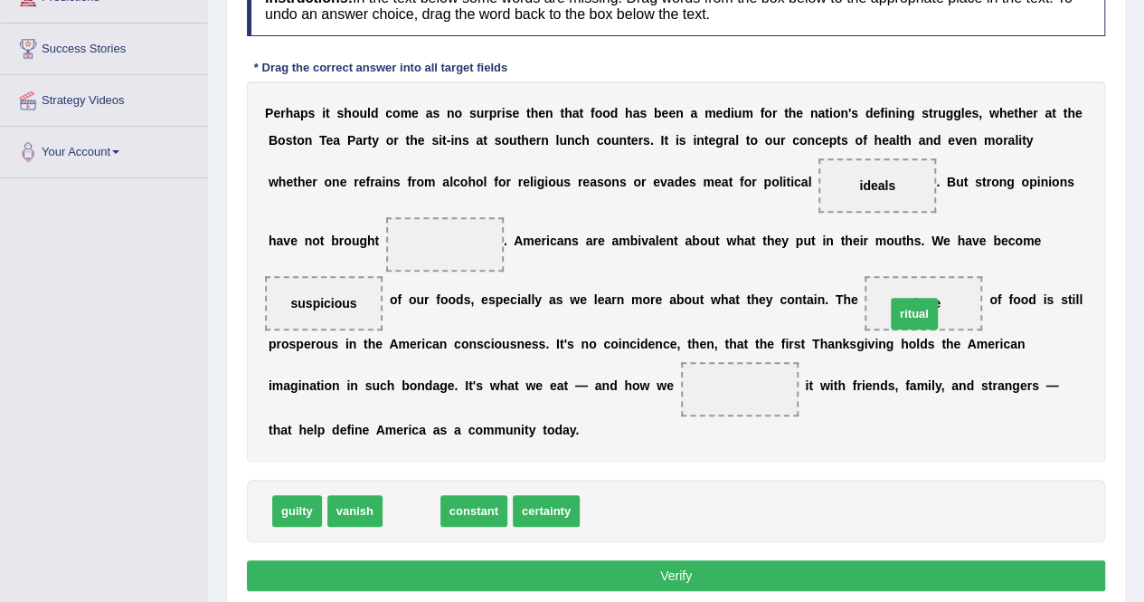
drag, startPoint x: 404, startPoint y: 510, endPoint x: 907, endPoint y: 310, distance: 541.3
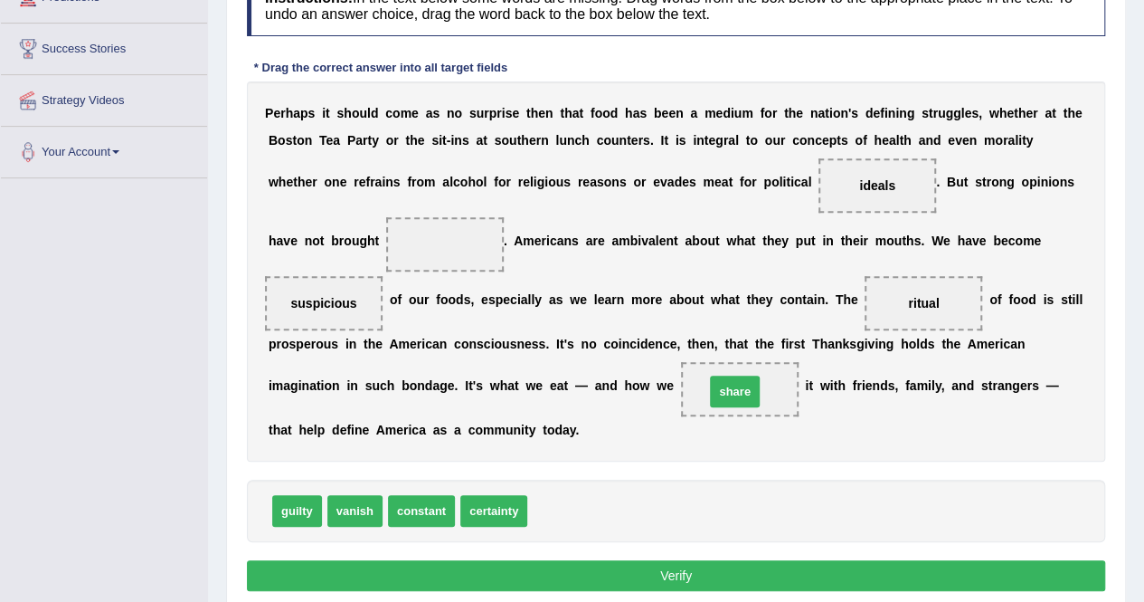
drag, startPoint x: 563, startPoint y: 505, endPoint x: 740, endPoint y: 384, distance: 214.3
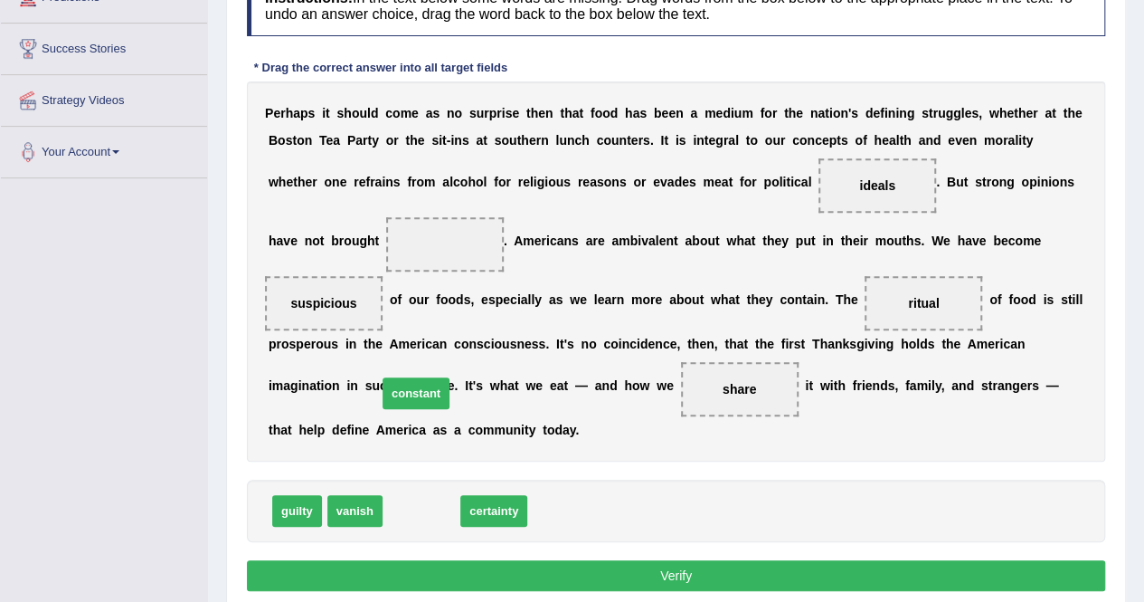
drag, startPoint x: 427, startPoint y: 510, endPoint x: 421, endPoint y: 488, distance: 23.5
drag, startPoint x: 425, startPoint y: 508, endPoint x: 451, endPoint y: 243, distance: 265.5
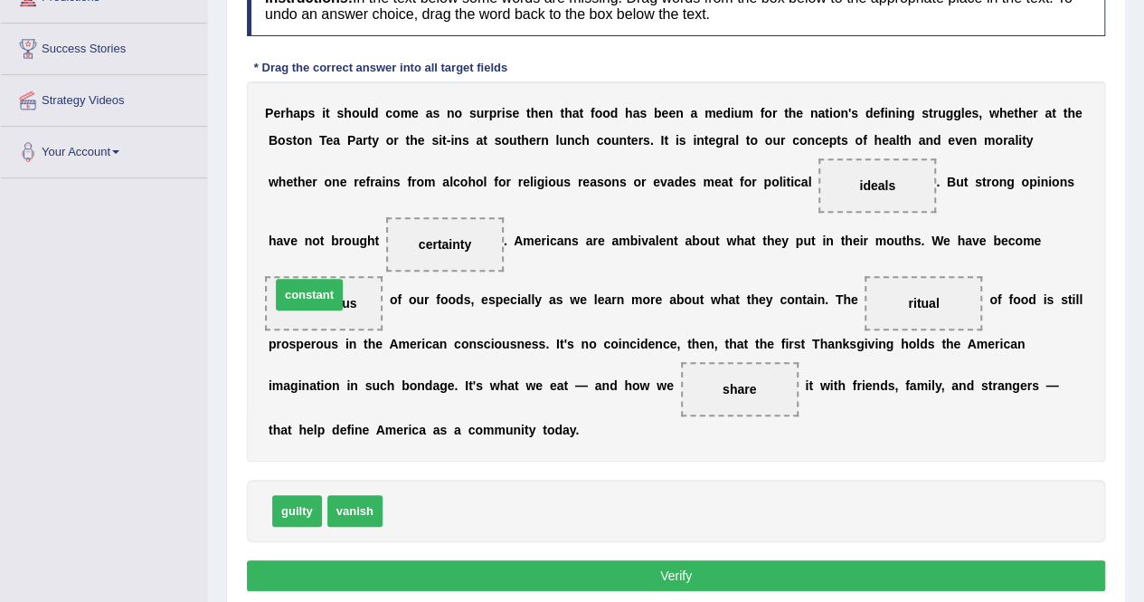
drag, startPoint x: 418, startPoint y: 508, endPoint x: 306, endPoint y: 296, distance: 239.6
click at [675, 581] on button "Verify" at bounding box center [676, 575] width 859 height 31
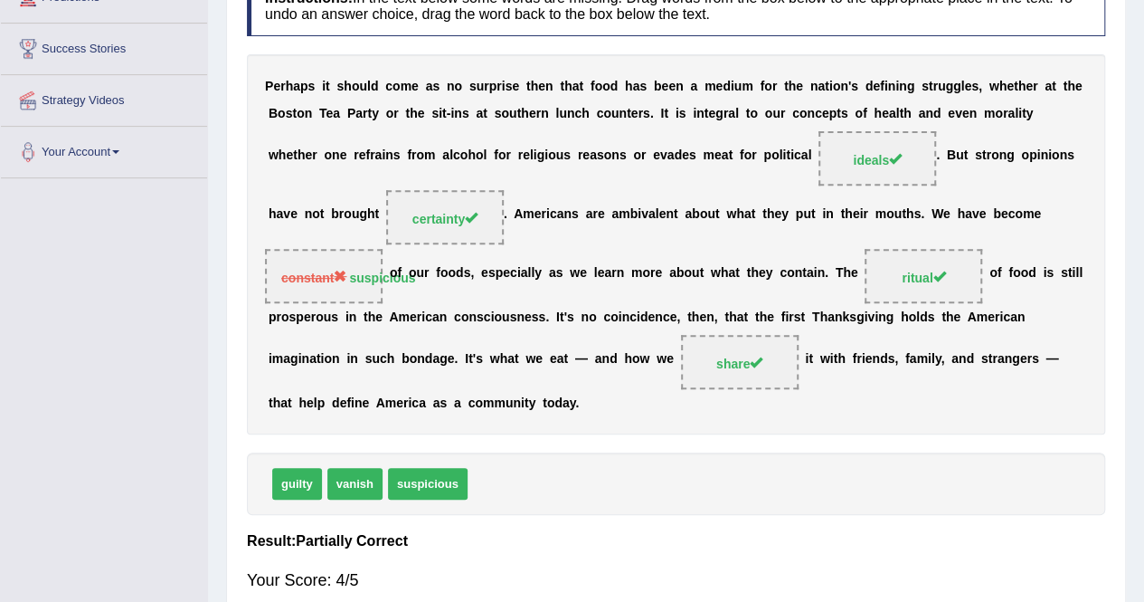
click at [429, 472] on span "suspicious" at bounding box center [428, 484] width 80 height 32
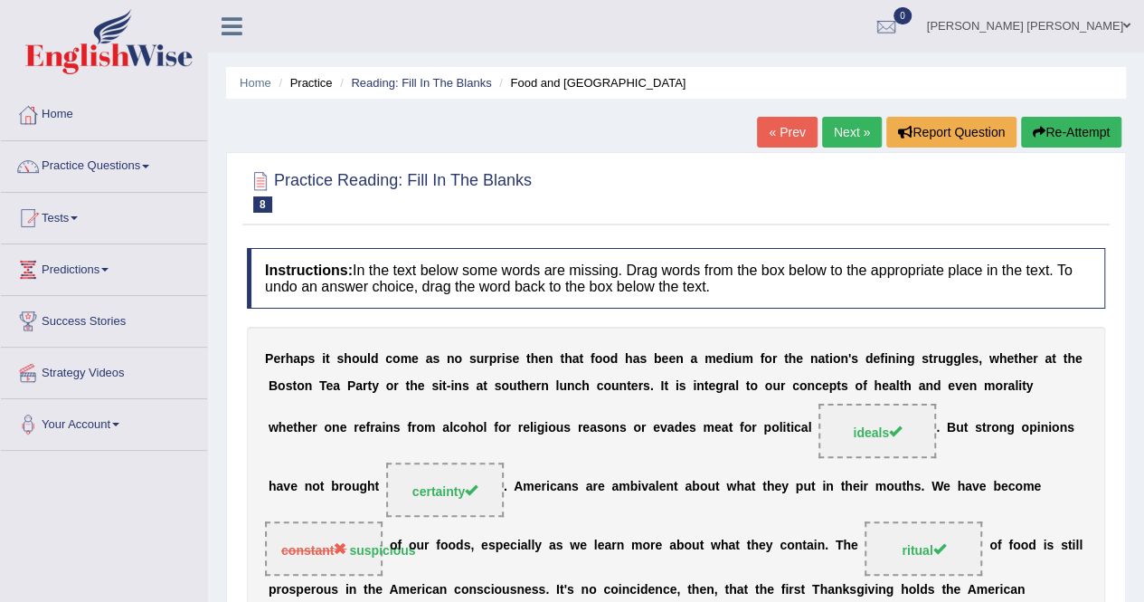
click at [845, 143] on link "Next »" at bounding box center [852, 132] width 60 height 31
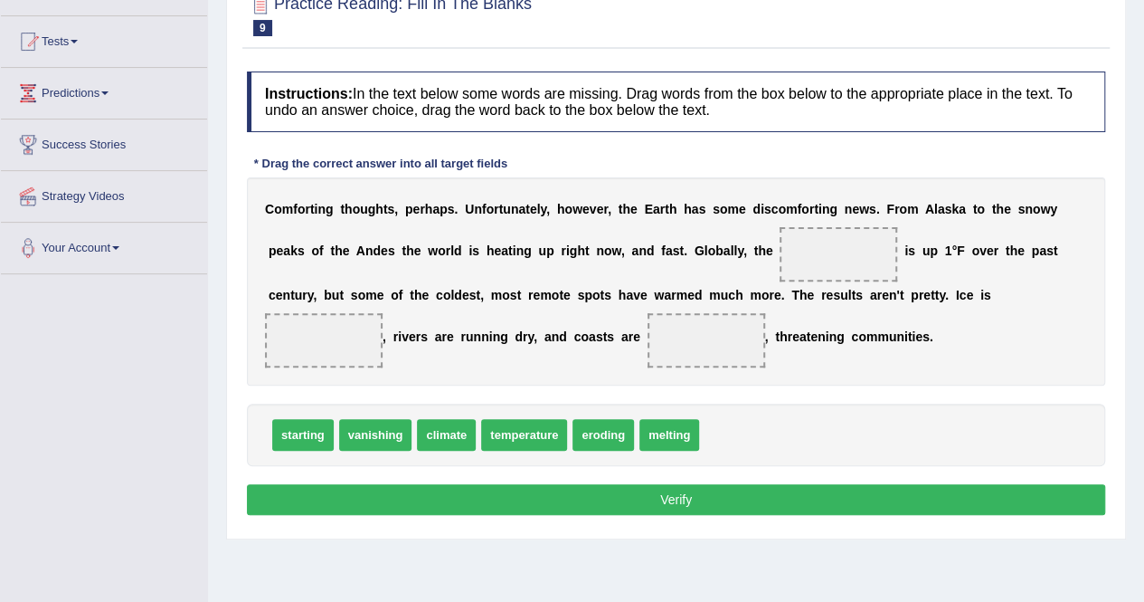
scroll to position [186, 0]
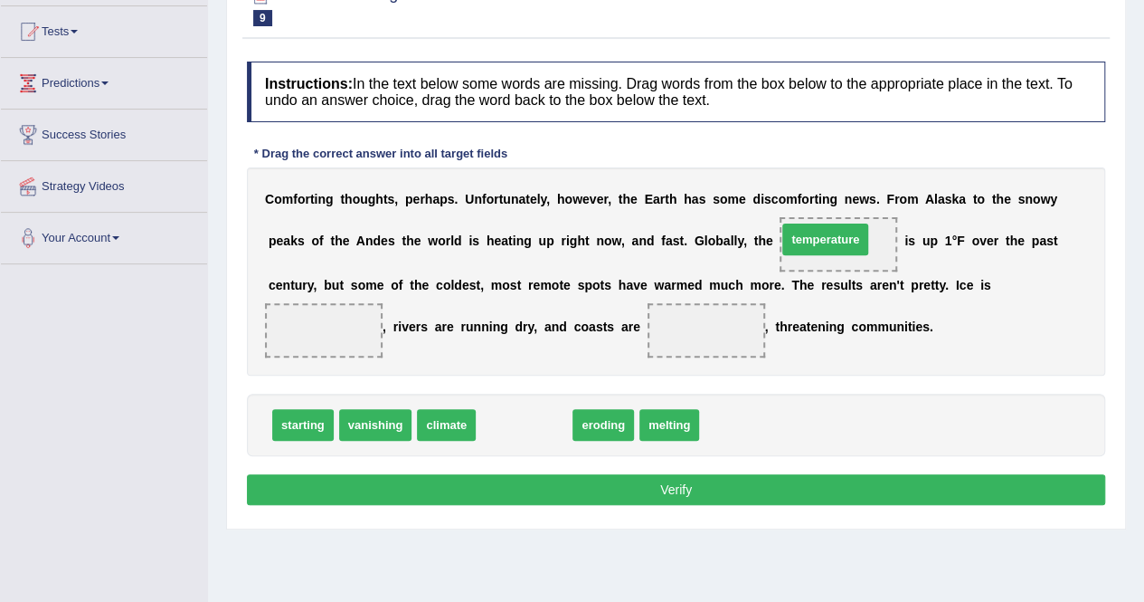
drag, startPoint x: 511, startPoint y: 422, endPoint x: 812, endPoint y: 237, distance: 353.8
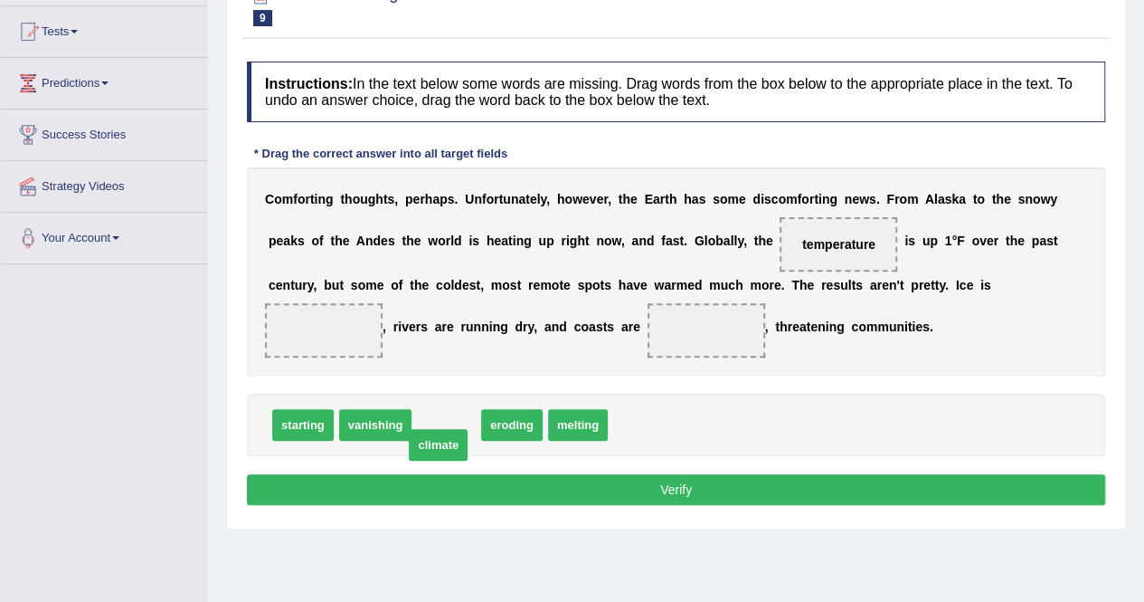
drag, startPoint x: 440, startPoint y: 422, endPoint x: 429, endPoint y: 442, distance: 22.7
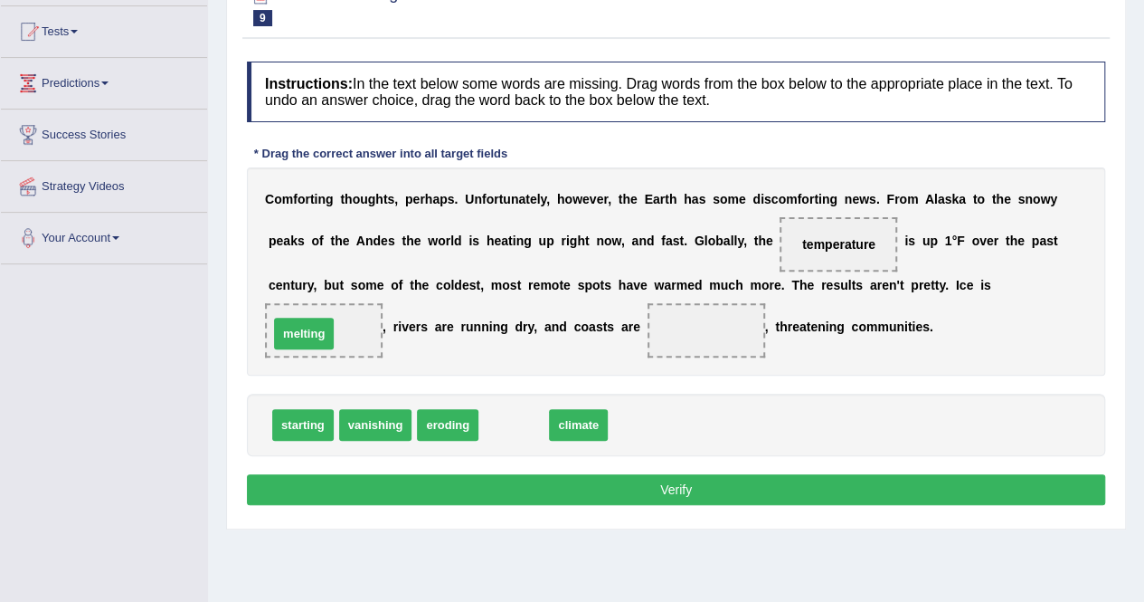
drag, startPoint x: 508, startPoint y: 426, endPoint x: 293, endPoint y: 332, distance: 234.1
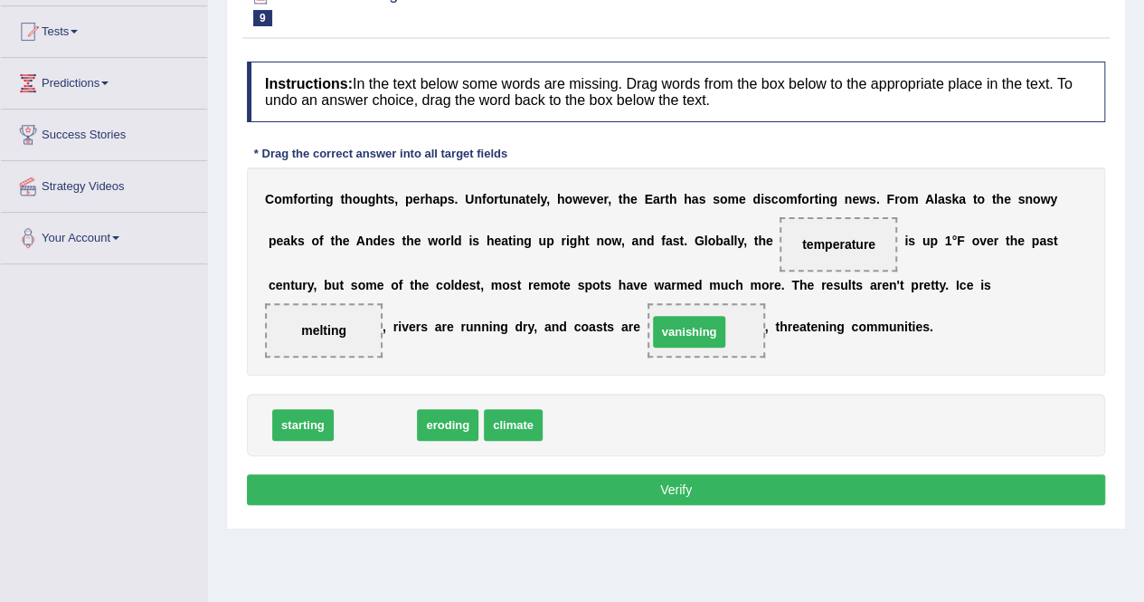
drag, startPoint x: 358, startPoint y: 425, endPoint x: 673, endPoint y: 328, distance: 329.4
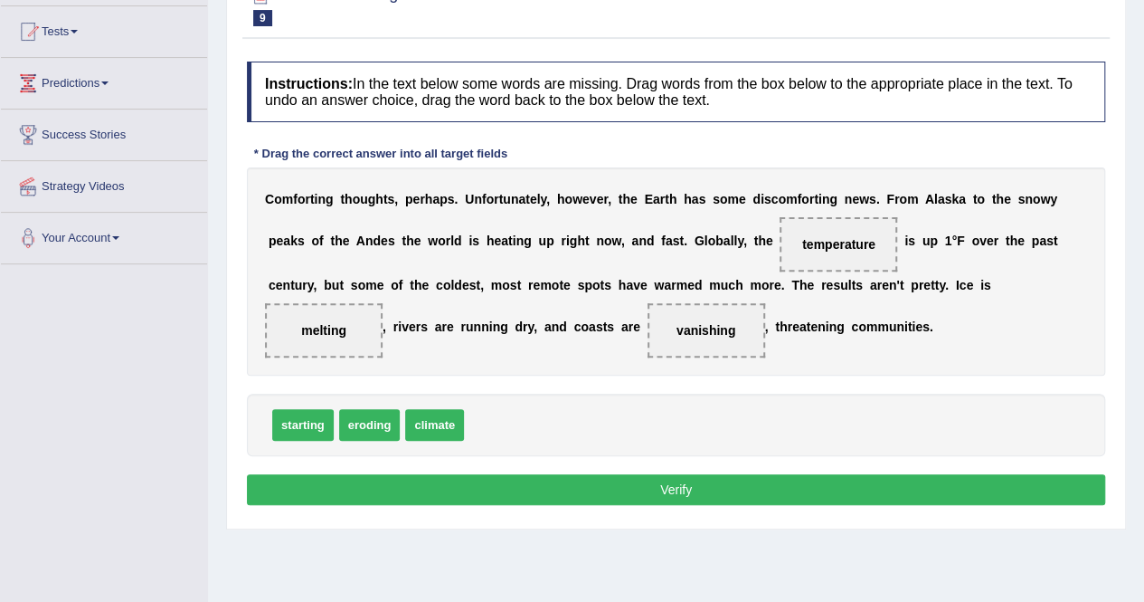
click at [637, 487] on button "Verify" at bounding box center [676, 489] width 859 height 31
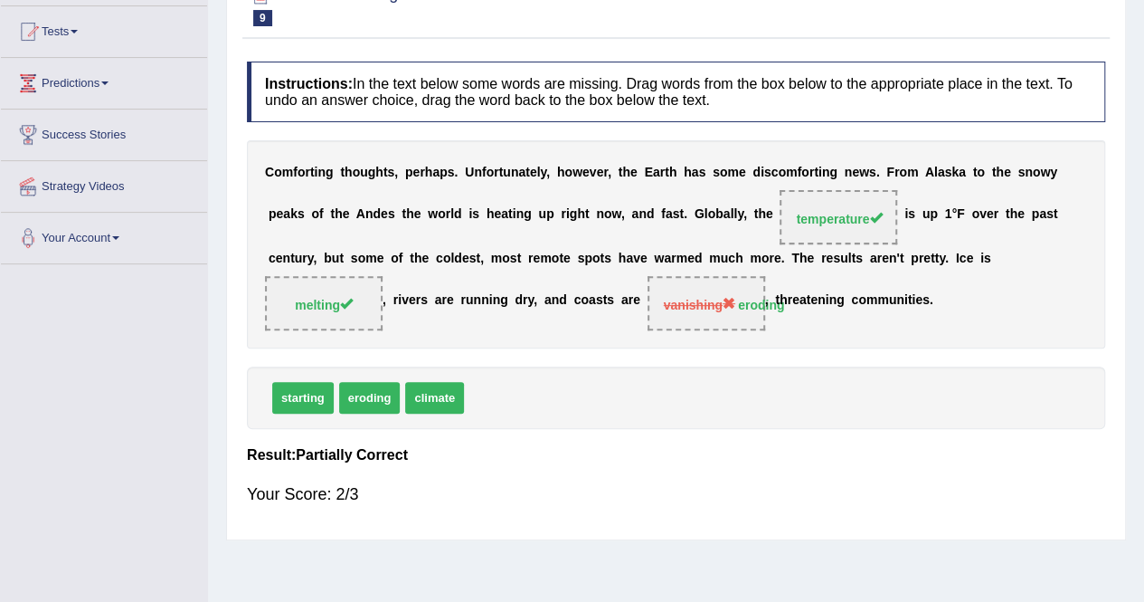
scroll to position [0, 0]
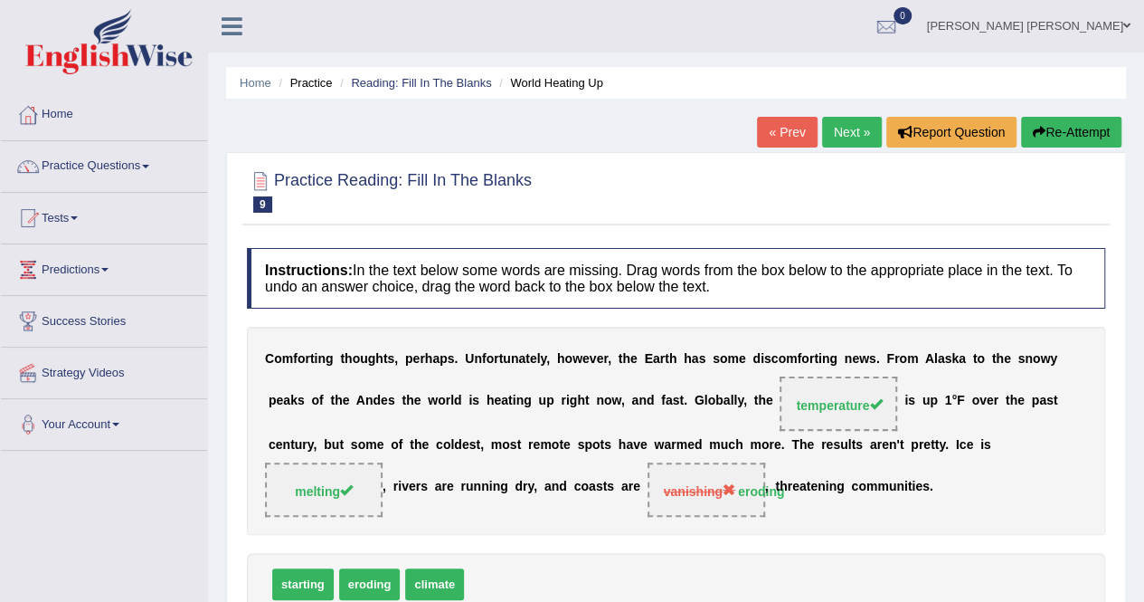
click at [840, 128] on link "Next »" at bounding box center [852, 132] width 60 height 31
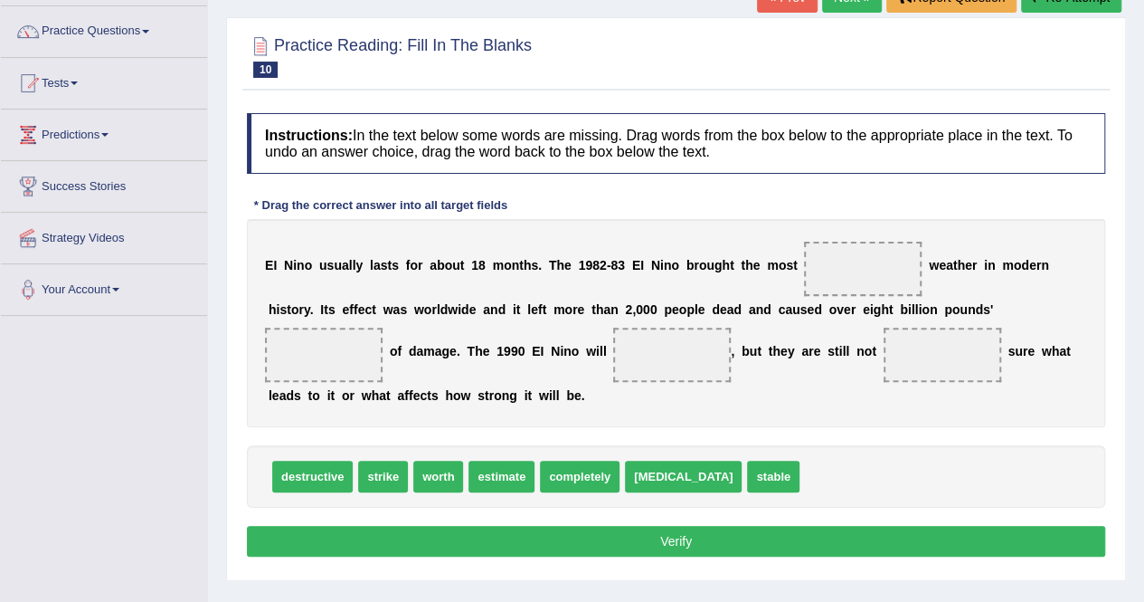
scroll to position [136, 0]
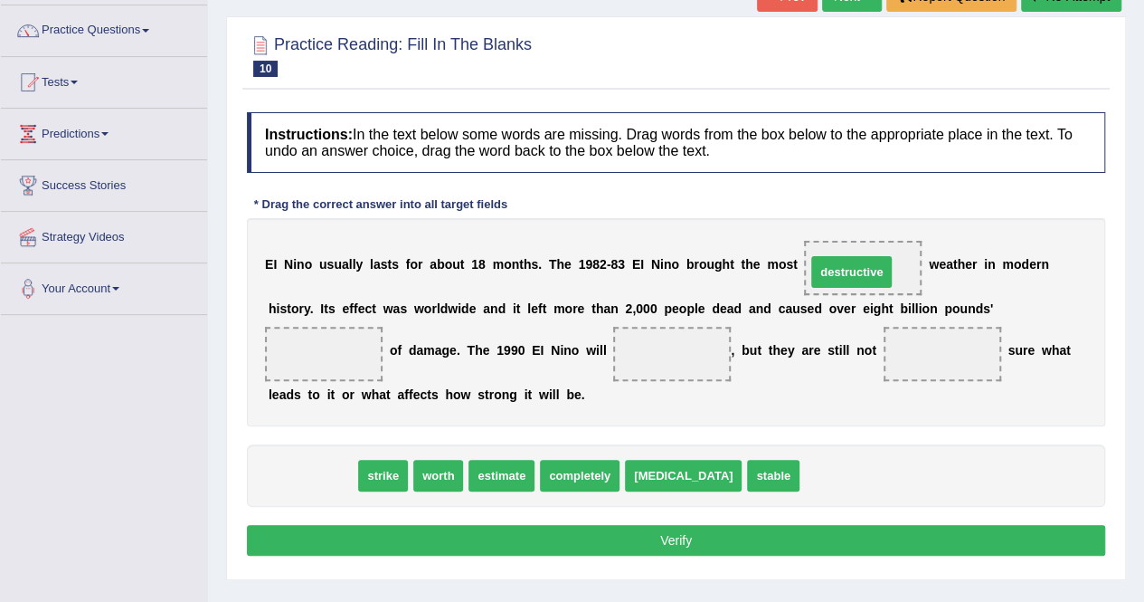
drag, startPoint x: 288, startPoint y: 473, endPoint x: 827, endPoint y: 270, distance: 576.3
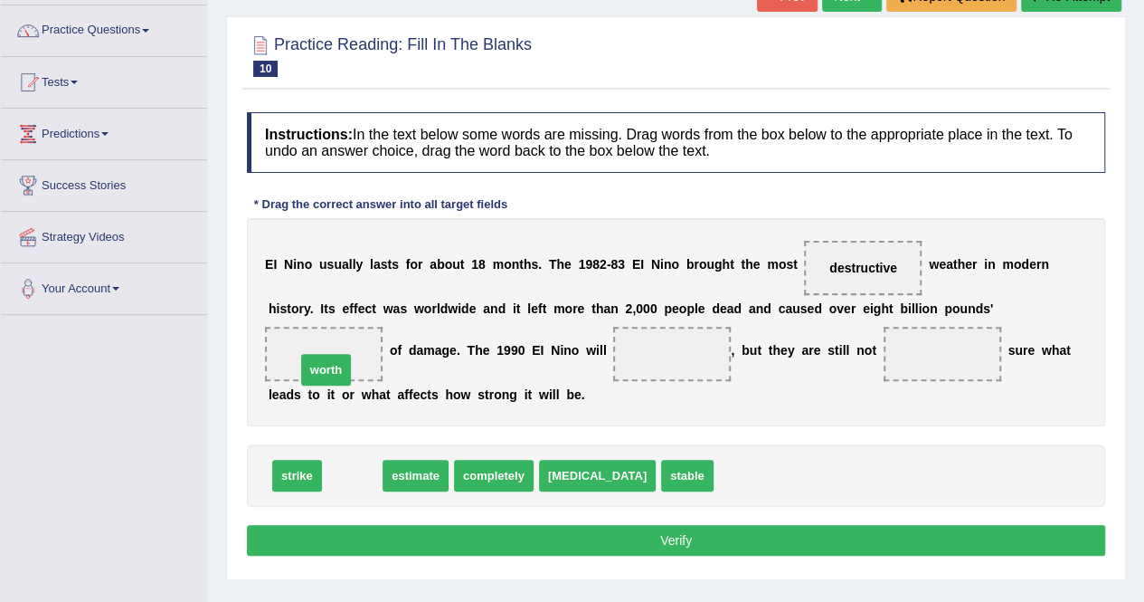
drag, startPoint x: 346, startPoint y: 472, endPoint x: 315, endPoint y: 351, distance: 125.1
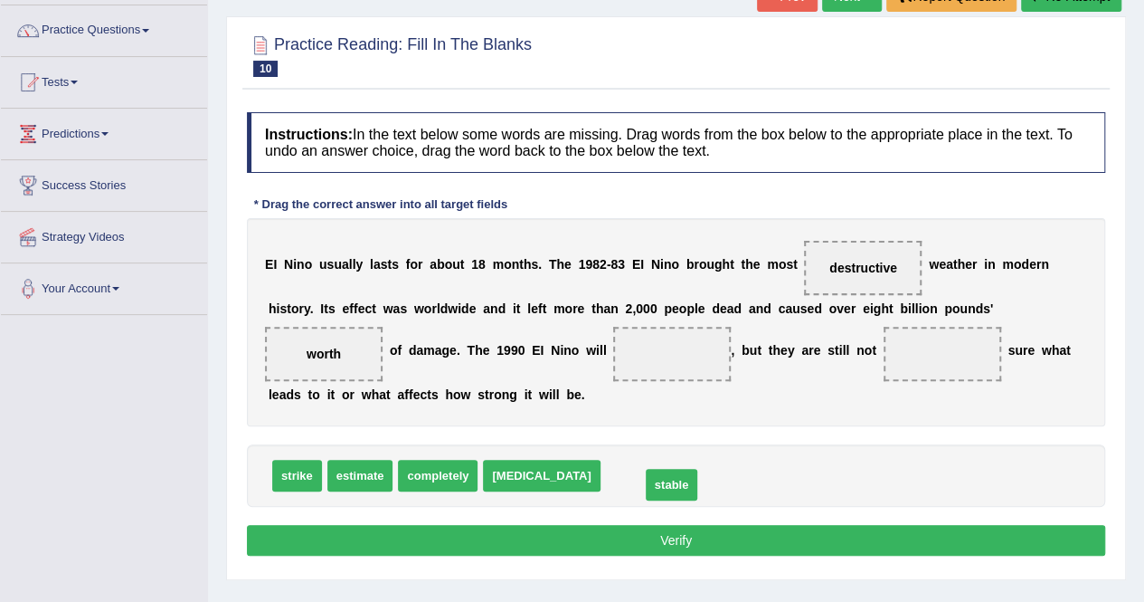
drag, startPoint x: 595, startPoint y: 471, endPoint x: 635, endPoint y: 480, distance: 40.8
drag, startPoint x: 584, startPoint y: 470, endPoint x: 662, endPoint y: 349, distance: 144.0
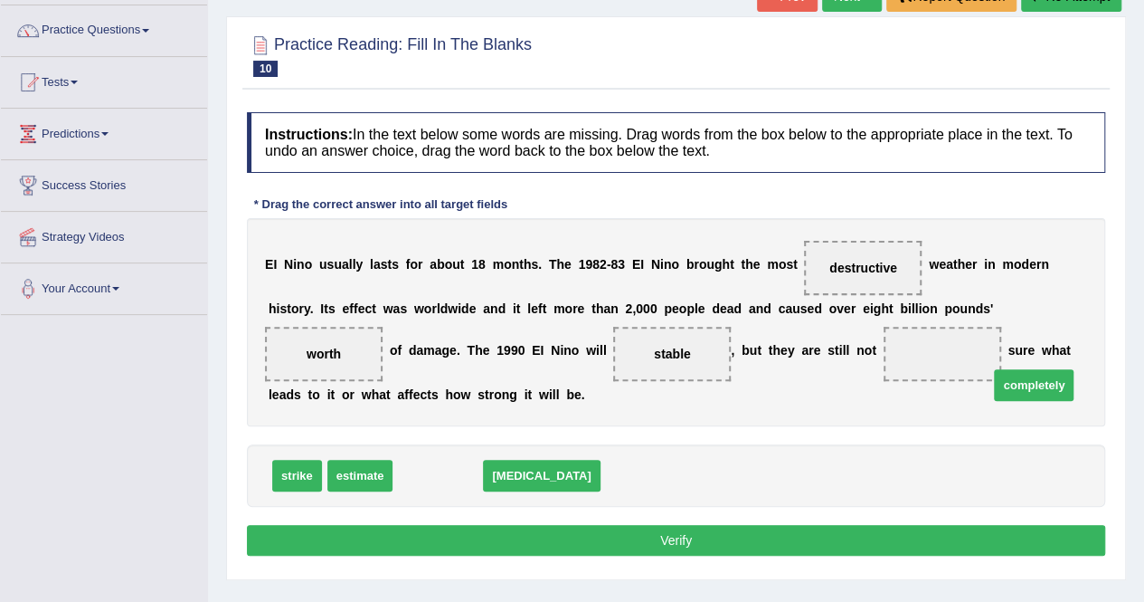
drag, startPoint x: 443, startPoint y: 477, endPoint x: 995, endPoint y: 363, distance: 563.5
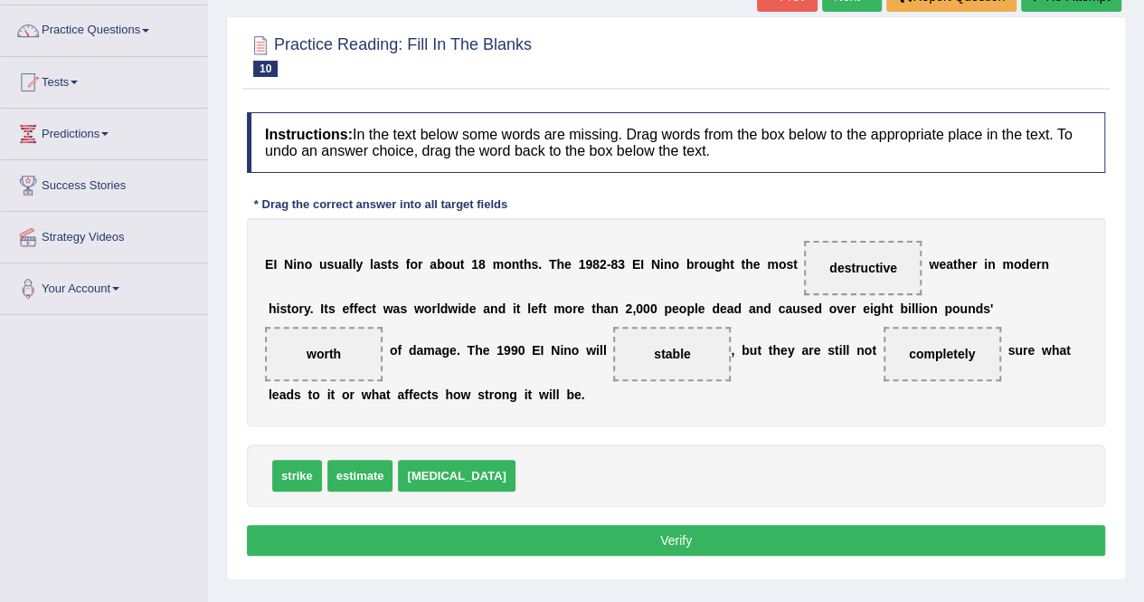
click at [682, 529] on button "Verify" at bounding box center [676, 540] width 859 height 31
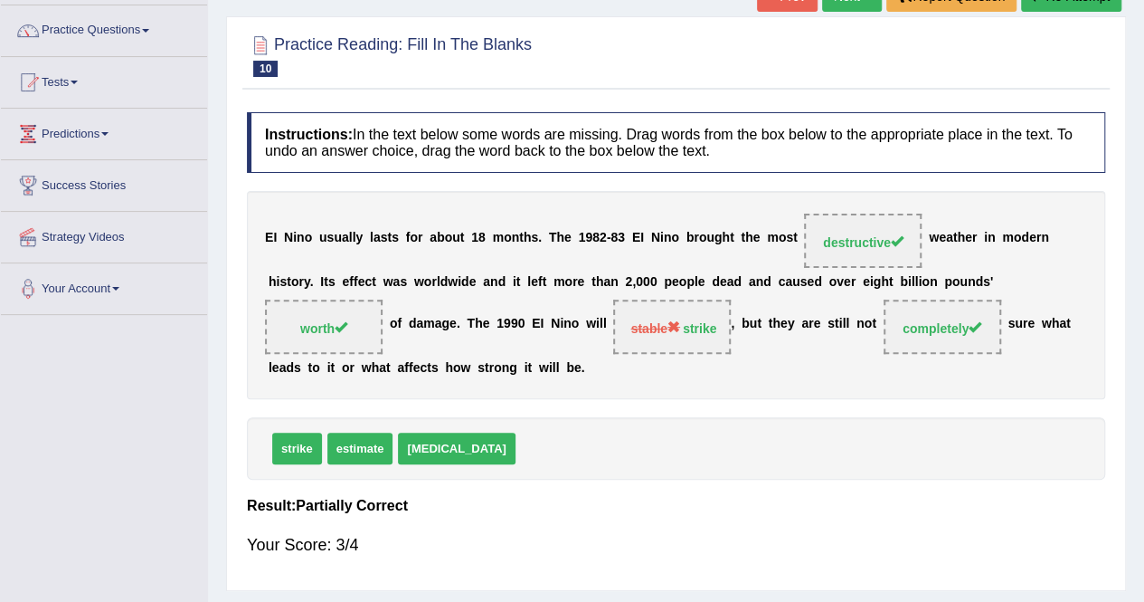
scroll to position [0, 0]
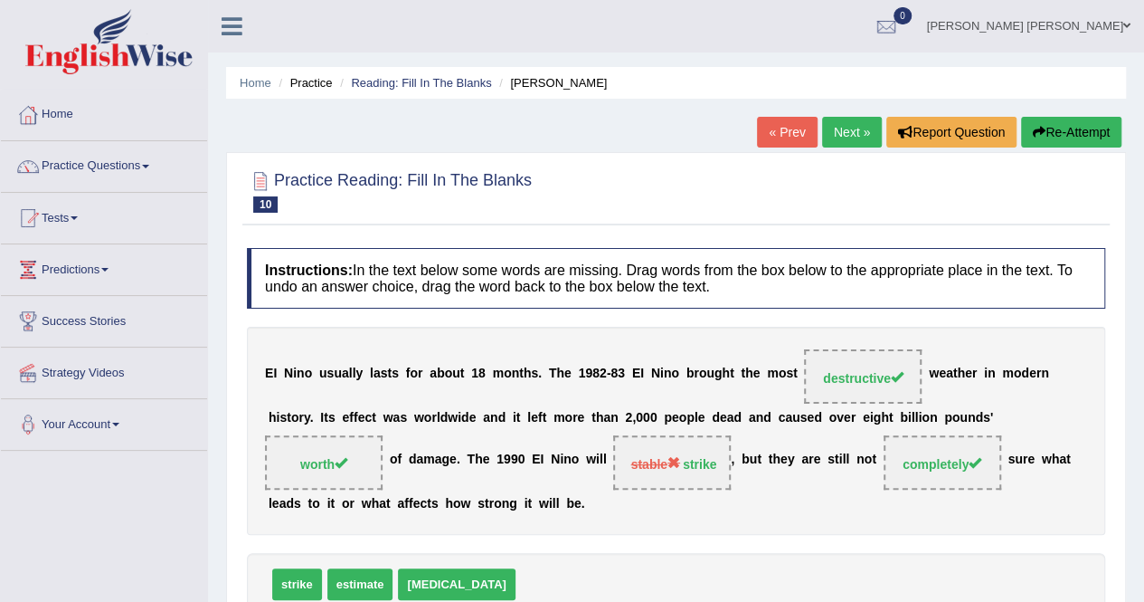
click at [832, 124] on link "Next »" at bounding box center [852, 132] width 60 height 31
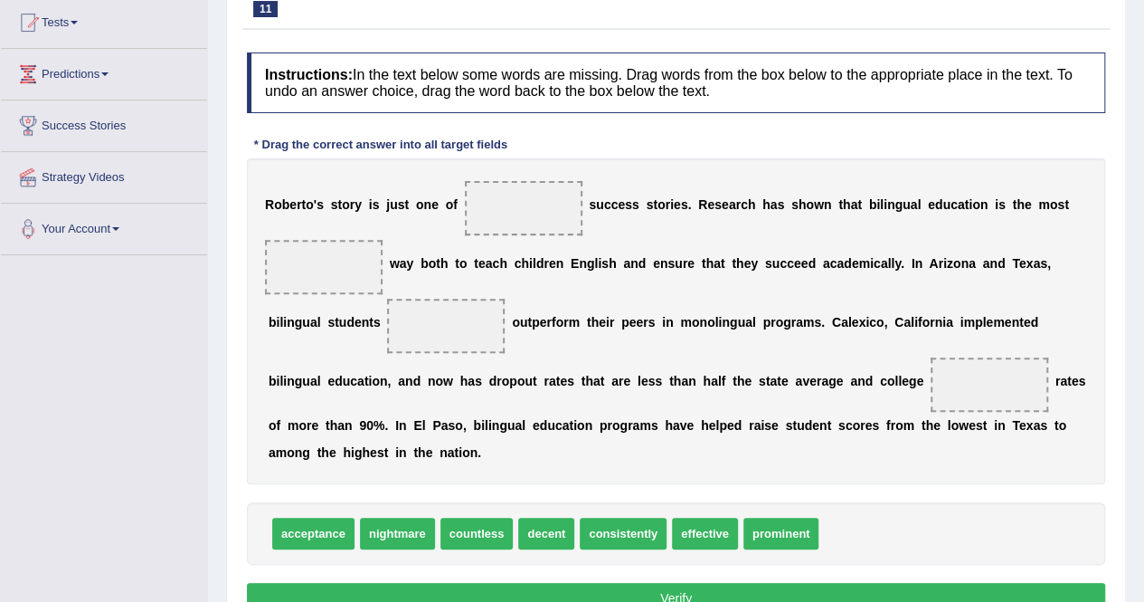
scroll to position [195, 0]
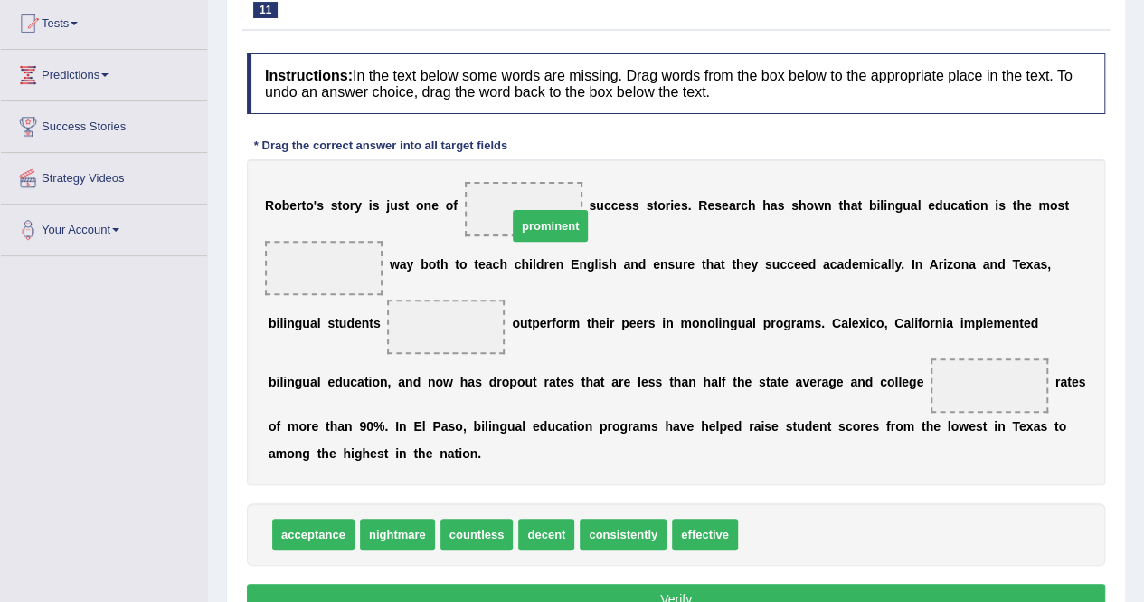
drag, startPoint x: 783, startPoint y: 533, endPoint x: 542, endPoint y: 195, distance: 415.0
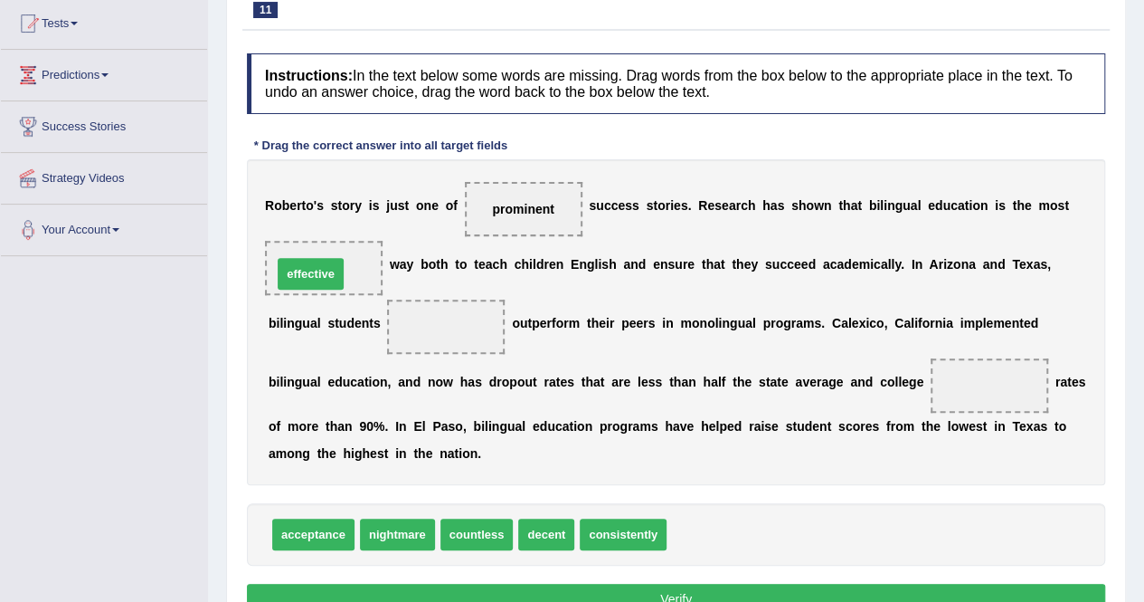
drag, startPoint x: 702, startPoint y: 529, endPoint x: 308, endPoint y: 269, distance: 472.7
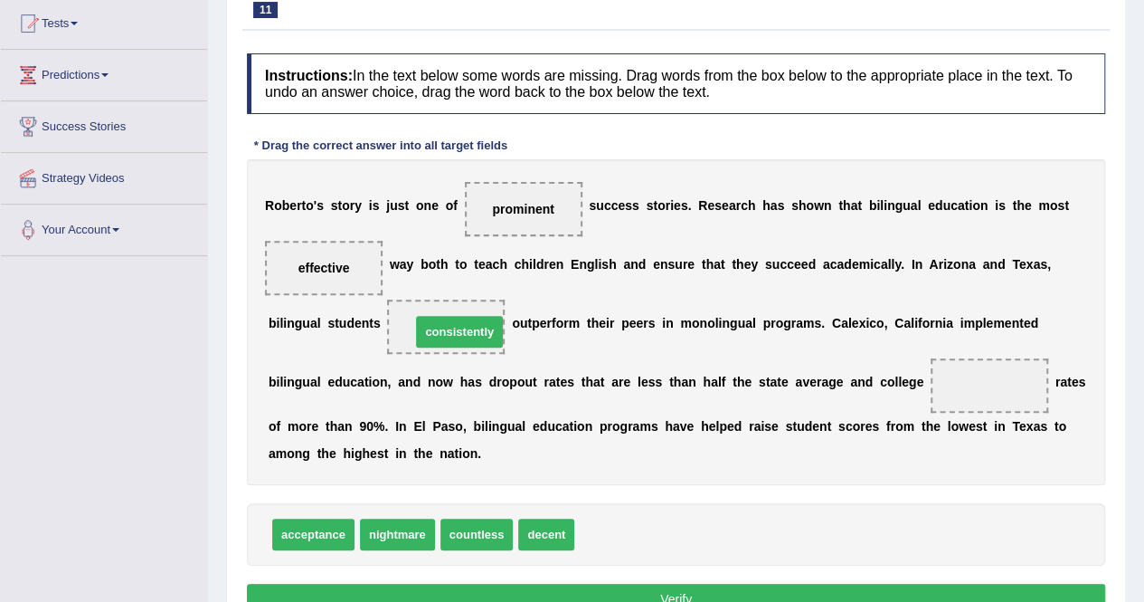
drag, startPoint x: 641, startPoint y: 531, endPoint x: 473, endPoint y: 326, distance: 265.5
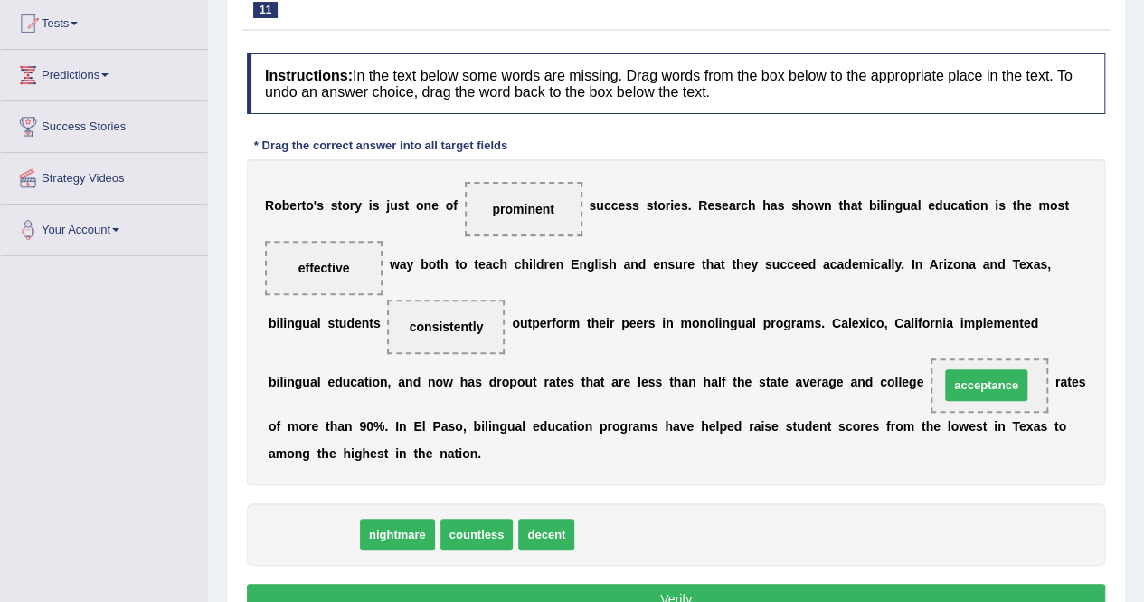
drag, startPoint x: 308, startPoint y: 526, endPoint x: 981, endPoint y: 377, distance: 689.2
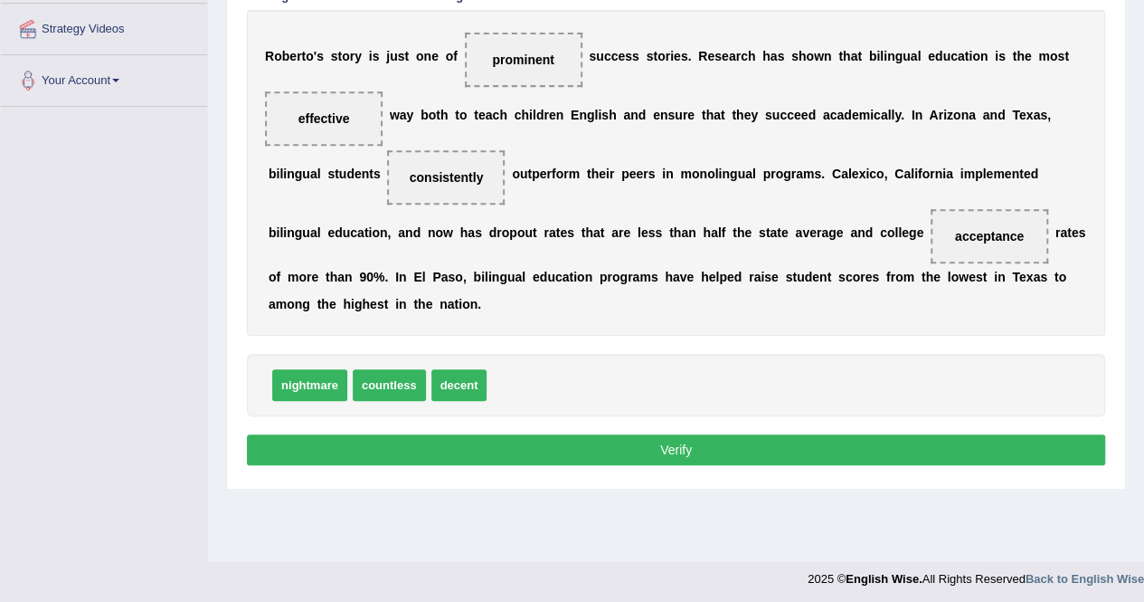
scroll to position [344, 0]
click at [687, 449] on button "Verify" at bounding box center [676, 449] width 859 height 31
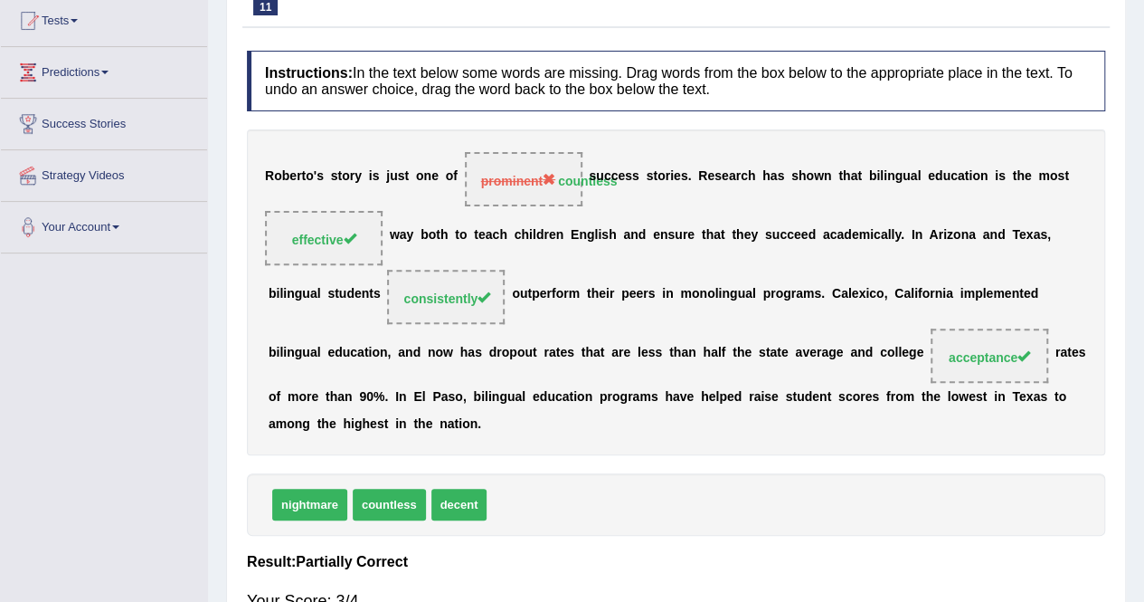
scroll to position [0, 0]
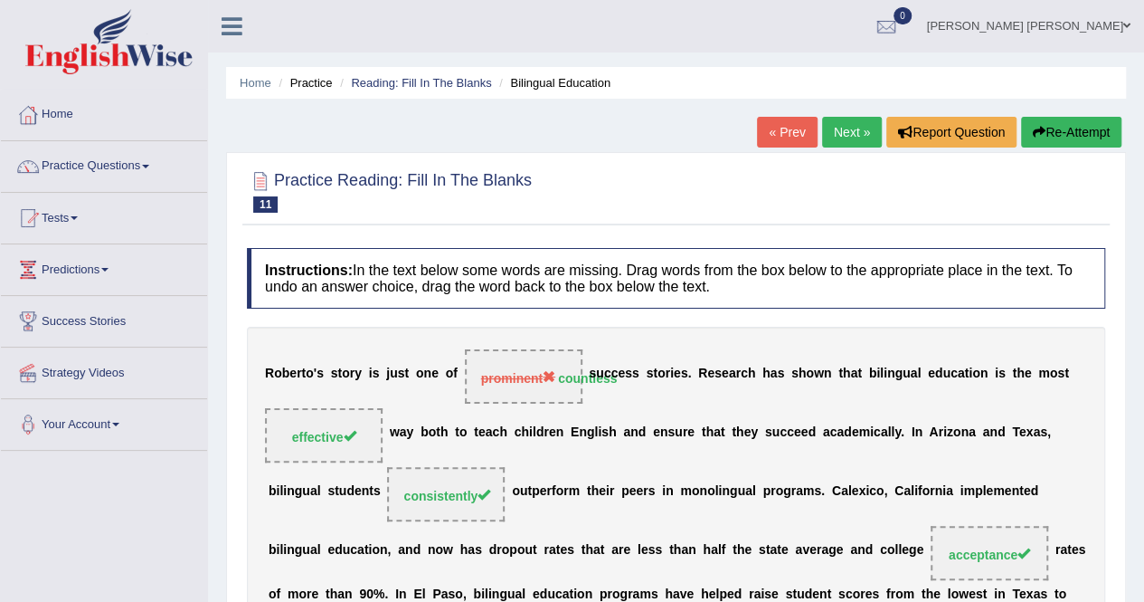
click at [847, 142] on link "Next »" at bounding box center [852, 132] width 60 height 31
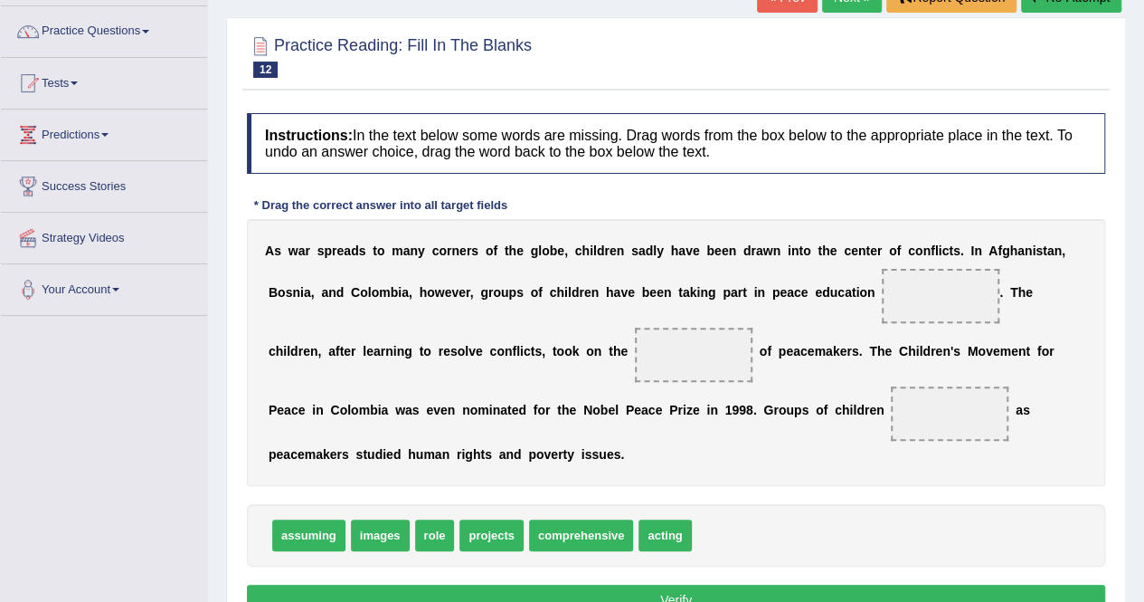
scroll to position [138, 0]
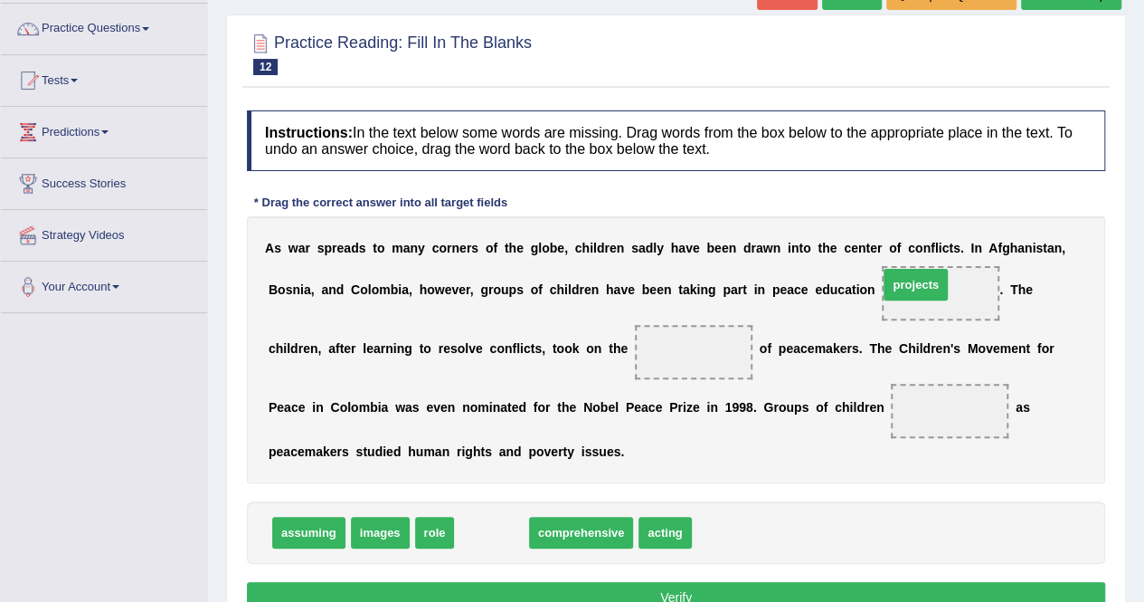
drag, startPoint x: 489, startPoint y: 531, endPoint x: 914, endPoint y: 283, distance: 491.4
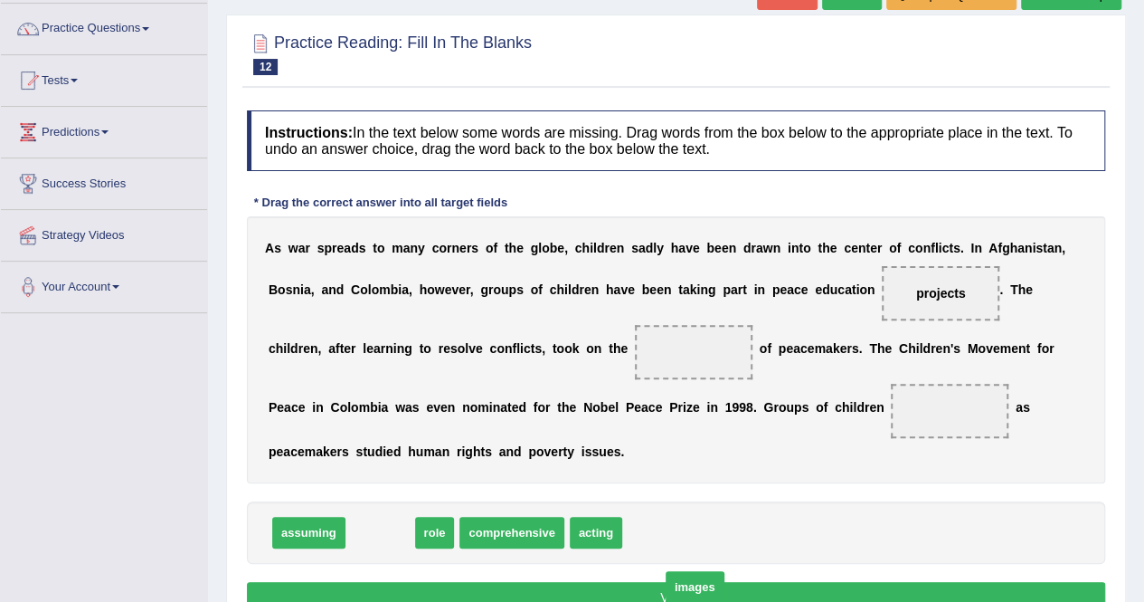
drag, startPoint x: 380, startPoint y: 531, endPoint x: 702, endPoint y: 551, distance: 322.7
drag, startPoint x: 367, startPoint y: 531, endPoint x: 673, endPoint y: 351, distance: 354.8
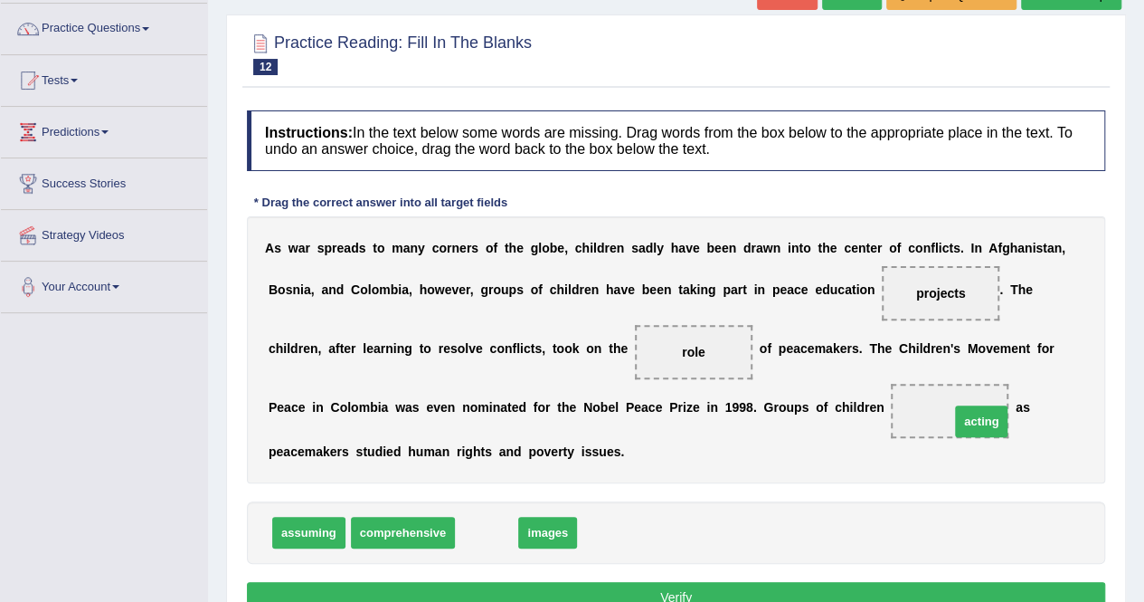
drag, startPoint x: 479, startPoint y: 534, endPoint x: 946, endPoint y: 412, distance: 482.5
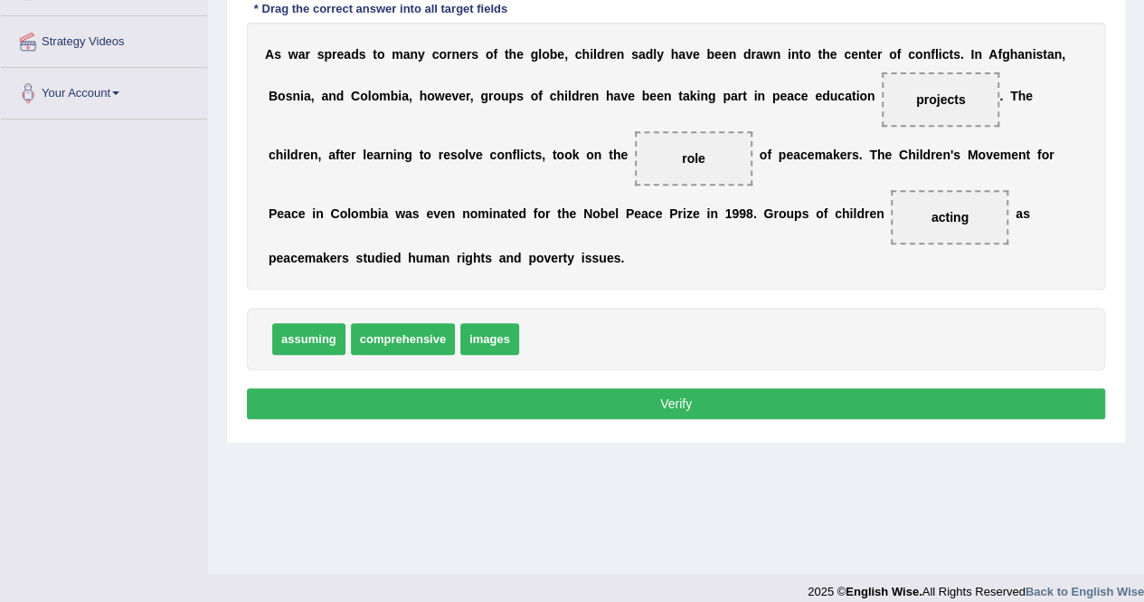
scroll to position [329, 0]
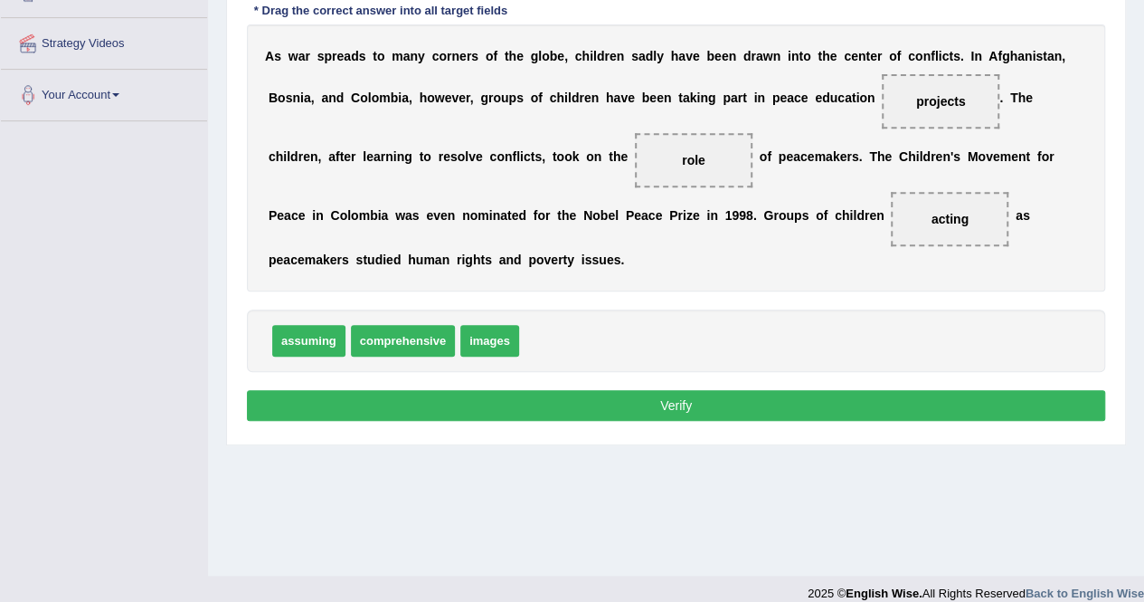
click at [671, 394] on button "Verify" at bounding box center [676, 405] width 859 height 31
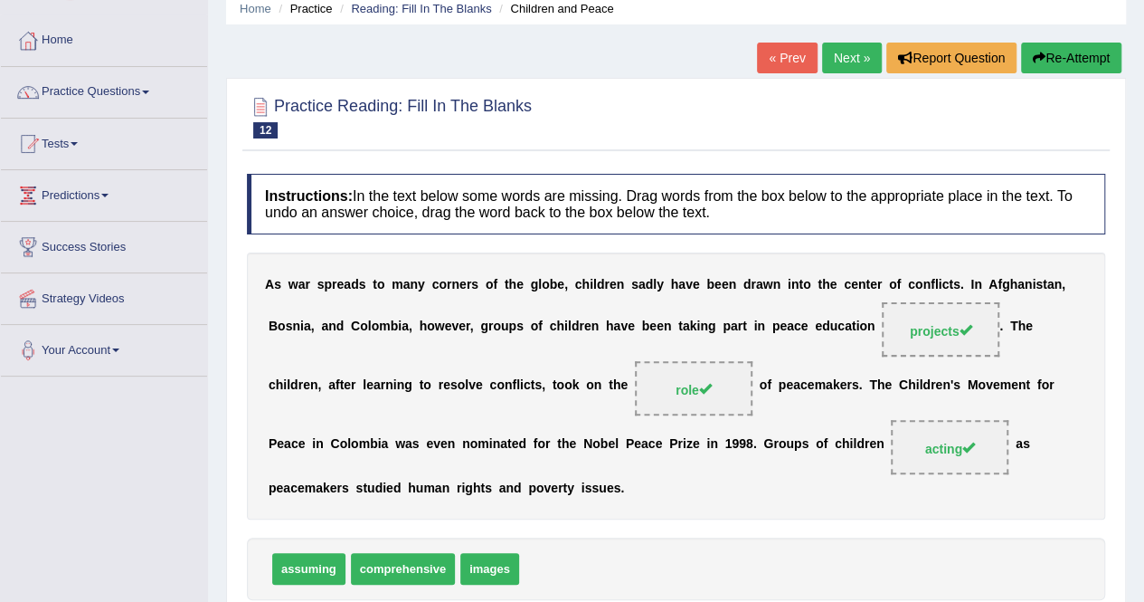
scroll to position [0, 0]
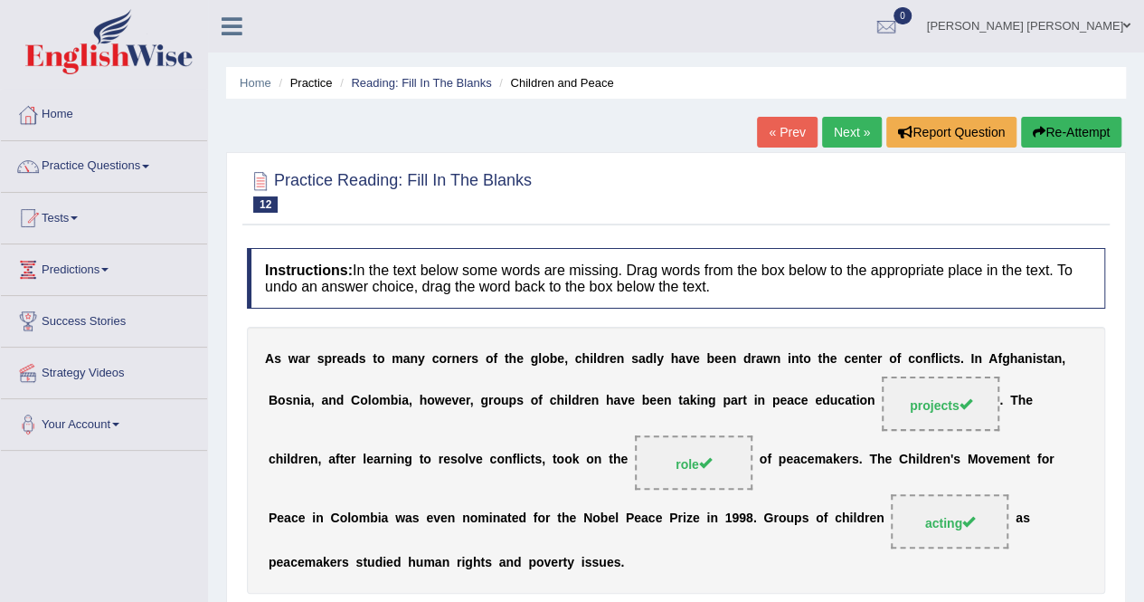
click at [838, 129] on link "Next »" at bounding box center [852, 132] width 60 height 31
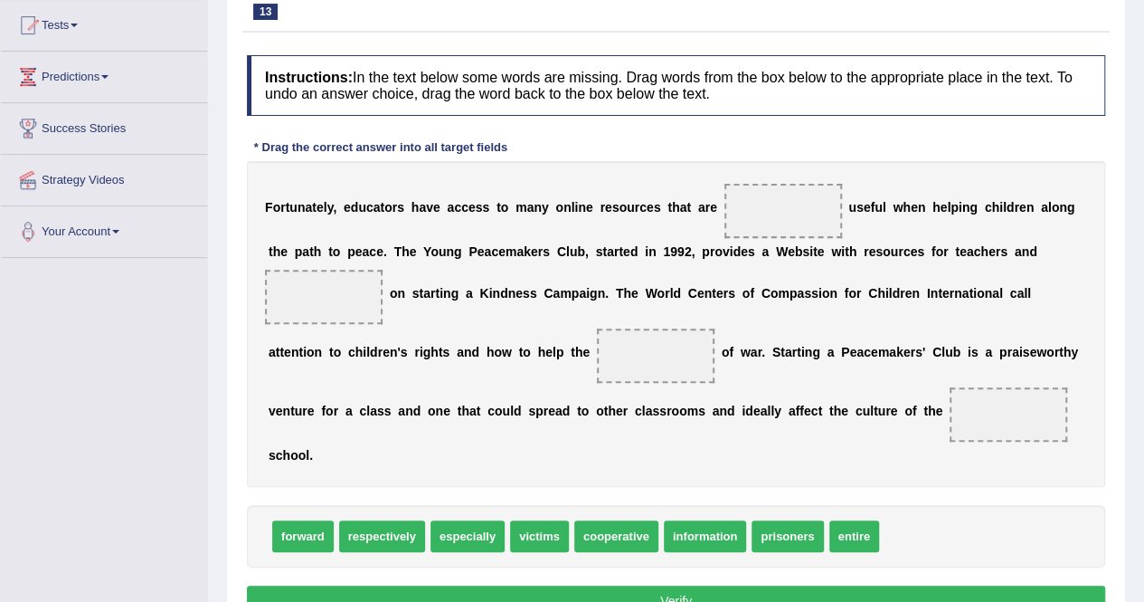
scroll to position [195, 0]
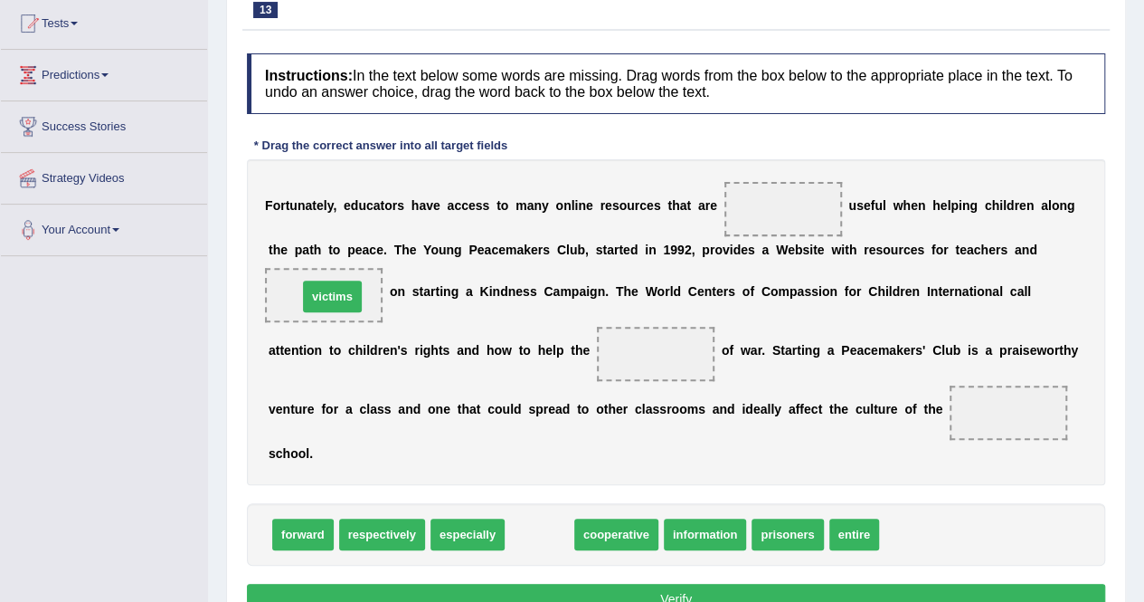
drag, startPoint x: 534, startPoint y: 530, endPoint x: 327, endPoint y: 291, distance: 316.2
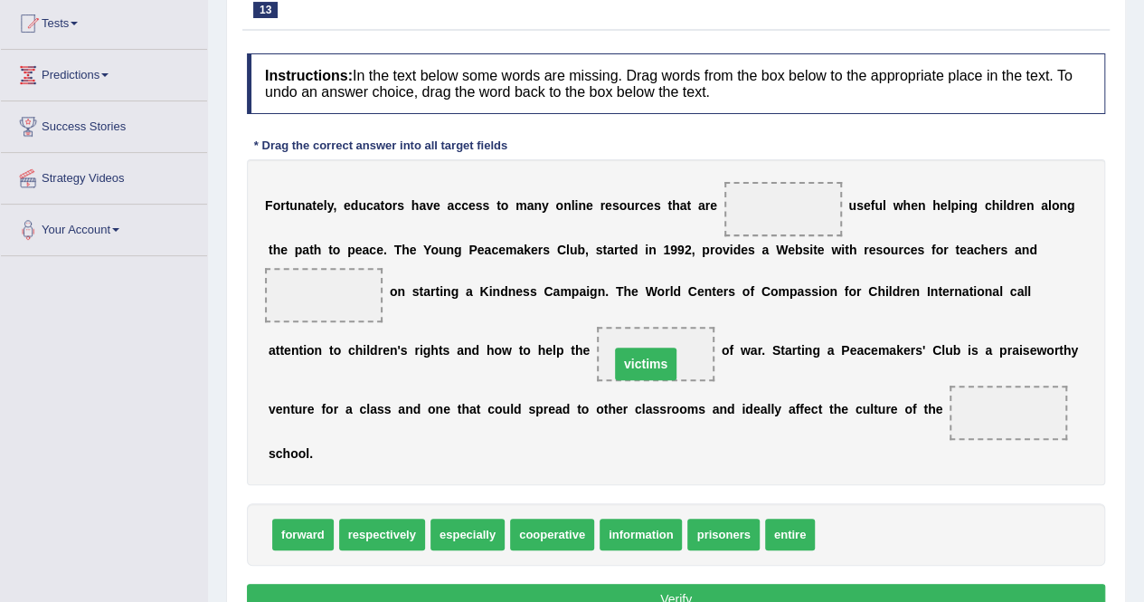
drag, startPoint x: 325, startPoint y: 288, endPoint x: 650, endPoint y: 354, distance: 331.4
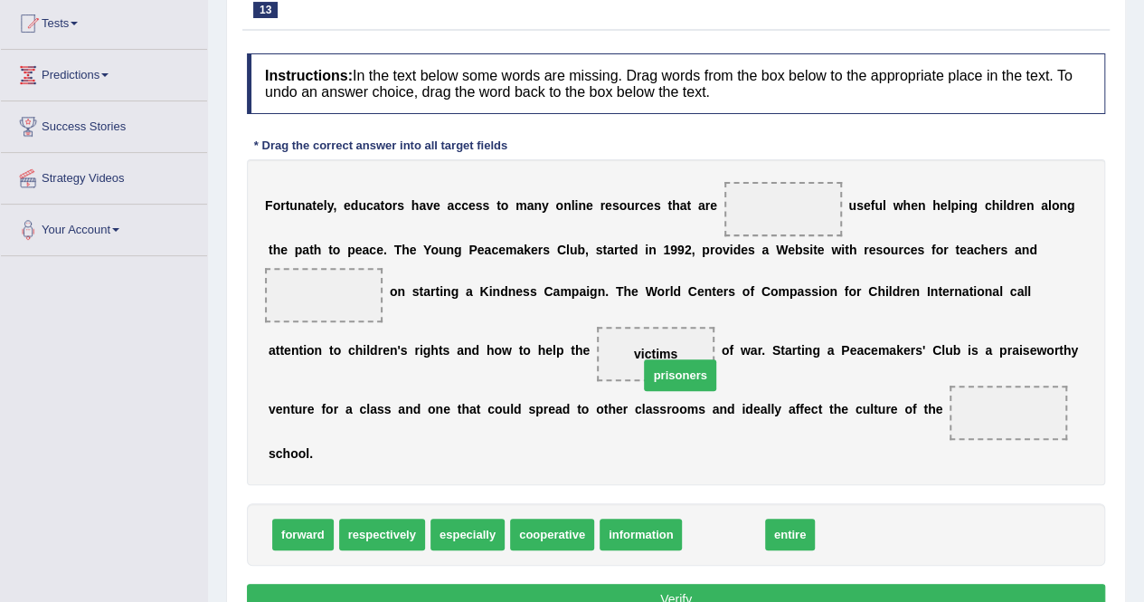
drag, startPoint x: 709, startPoint y: 529, endPoint x: 651, endPoint y: 358, distance: 180.5
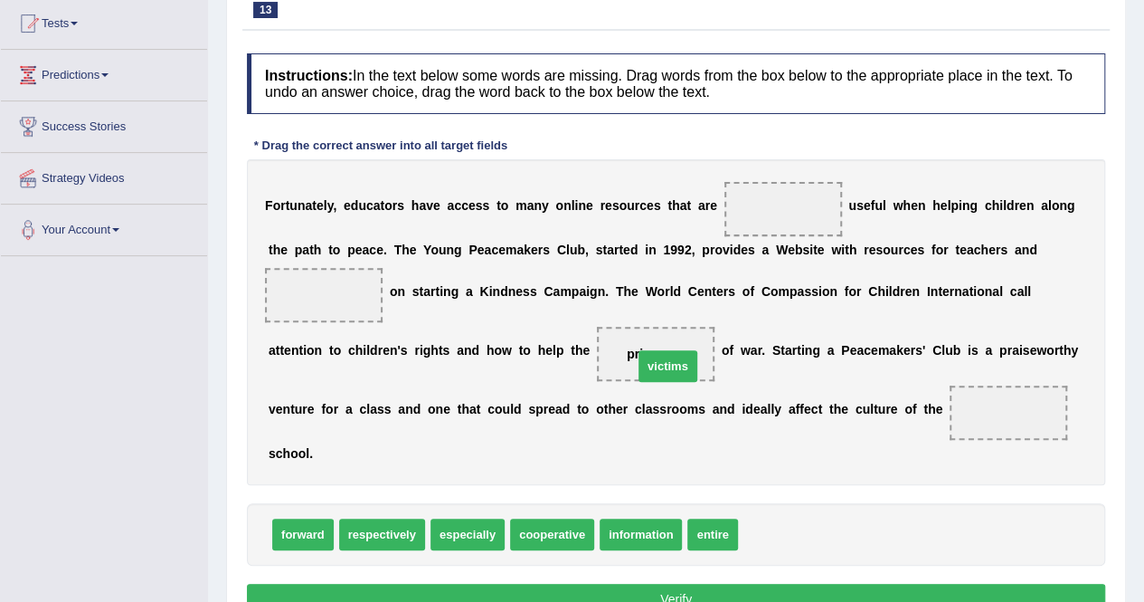
drag, startPoint x: 782, startPoint y: 530, endPoint x: 669, endPoint y: 341, distance: 219.8
drag, startPoint x: 773, startPoint y: 534, endPoint x: 288, endPoint y: 293, distance: 541.3
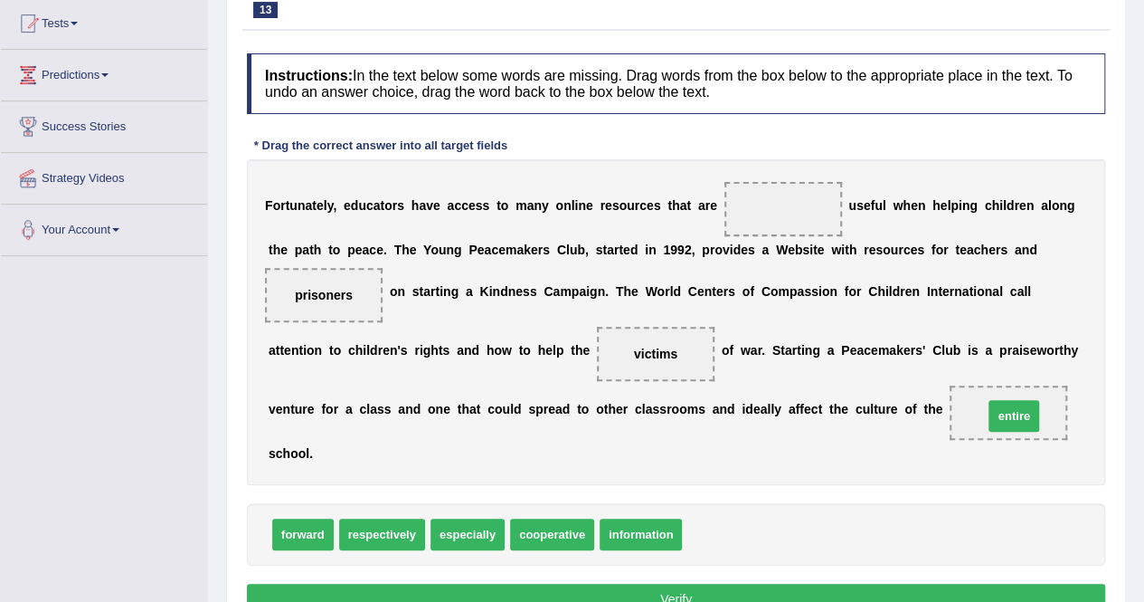
drag, startPoint x: 706, startPoint y: 527, endPoint x: 1007, endPoint y: 408, distance: 324.1
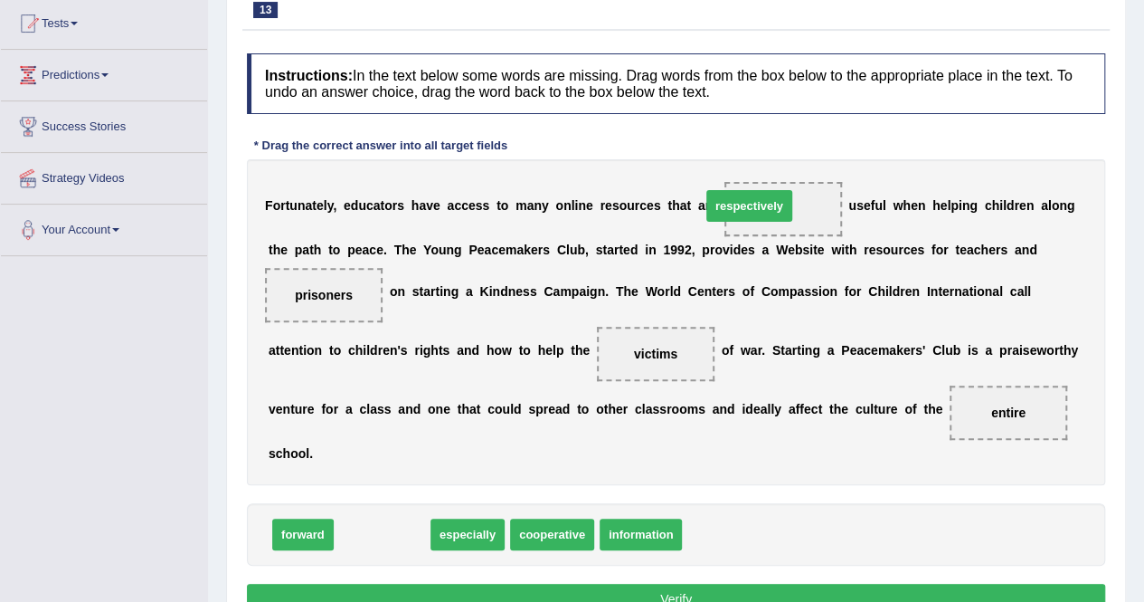
drag, startPoint x: 363, startPoint y: 529, endPoint x: 764, endPoint y: 197, distance: 521.1
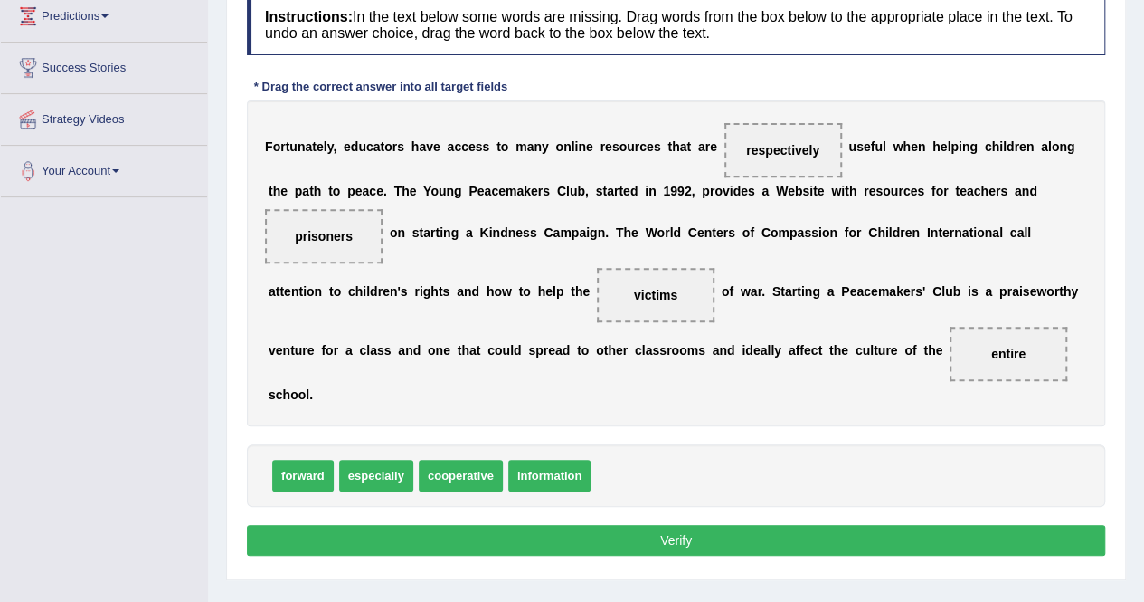
scroll to position [254, 0]
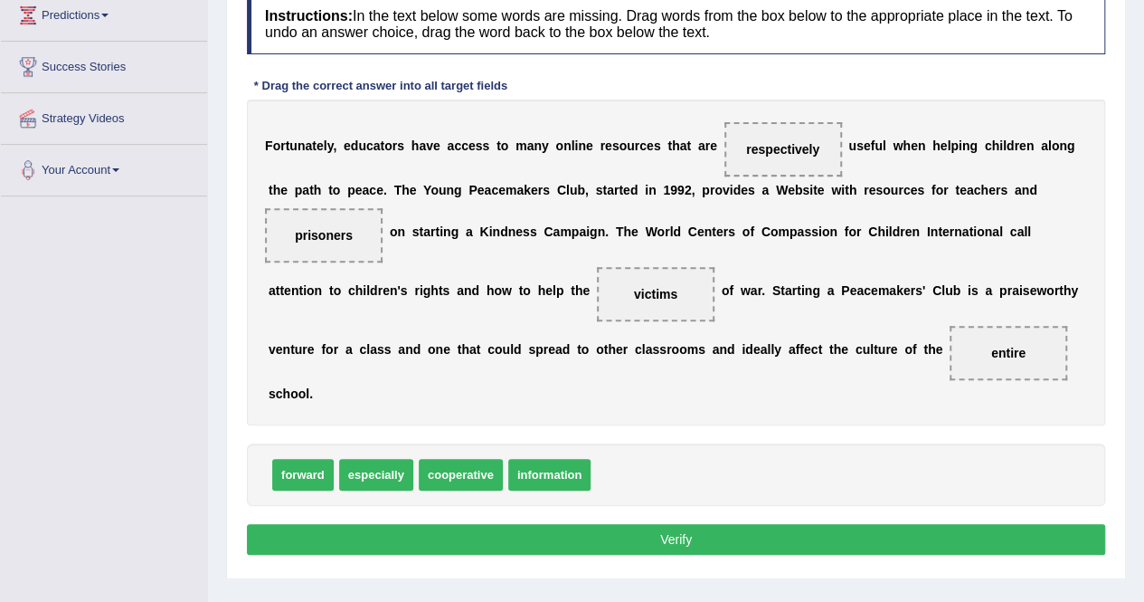
click at [670, 527] on button "Verify" at bounding box center [676, 539] width 859 height 31
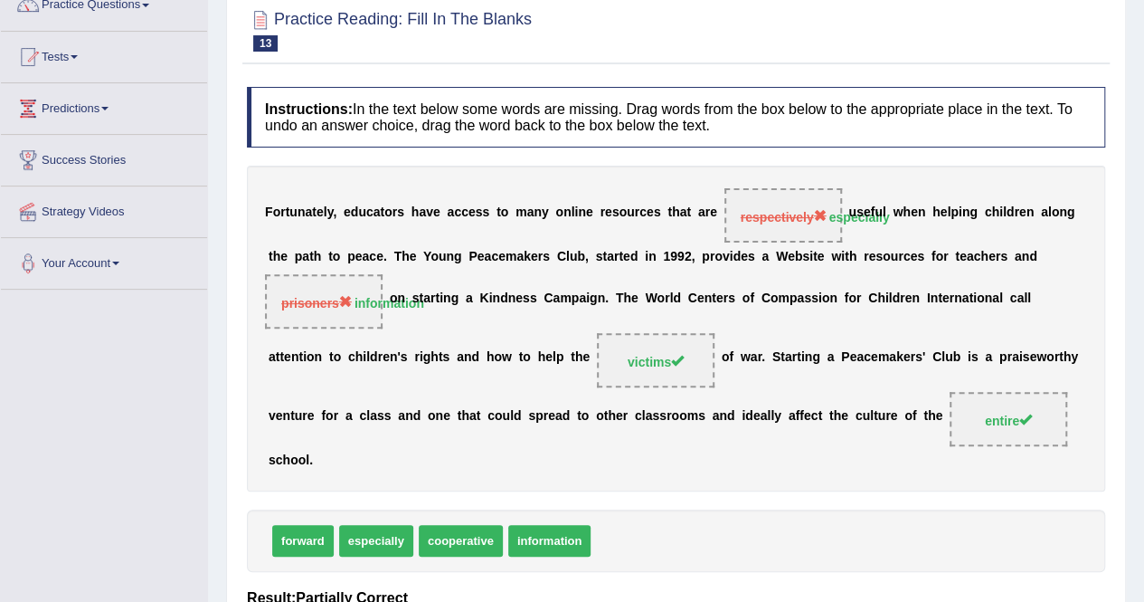
scroll to position [0, 0]
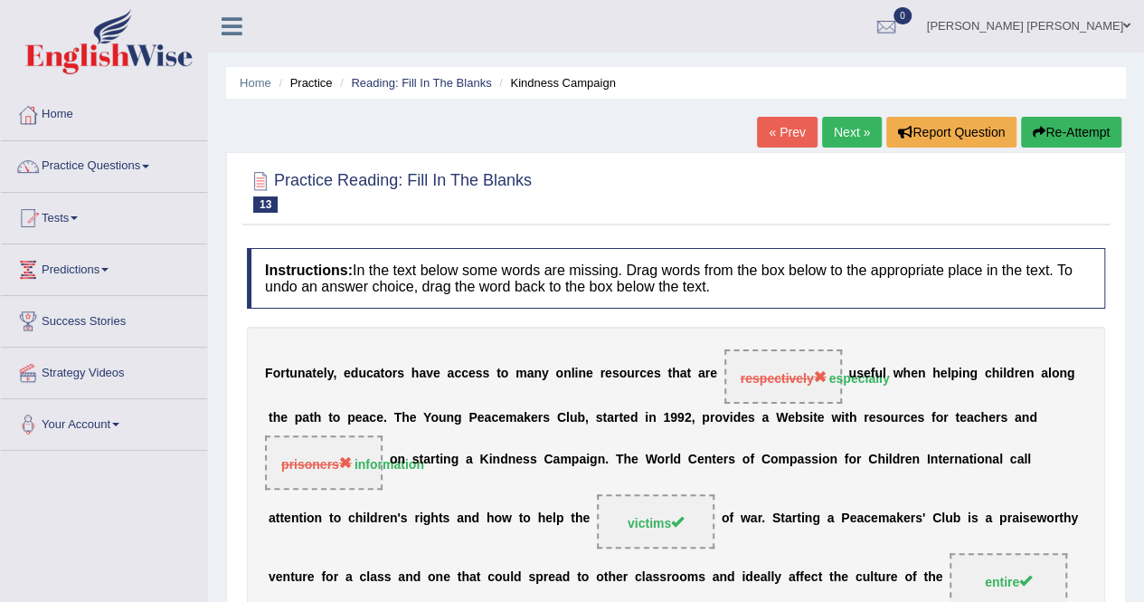
click at [846, 138] on link "Next »" at bounding box center [852, 132] width 60 height 31
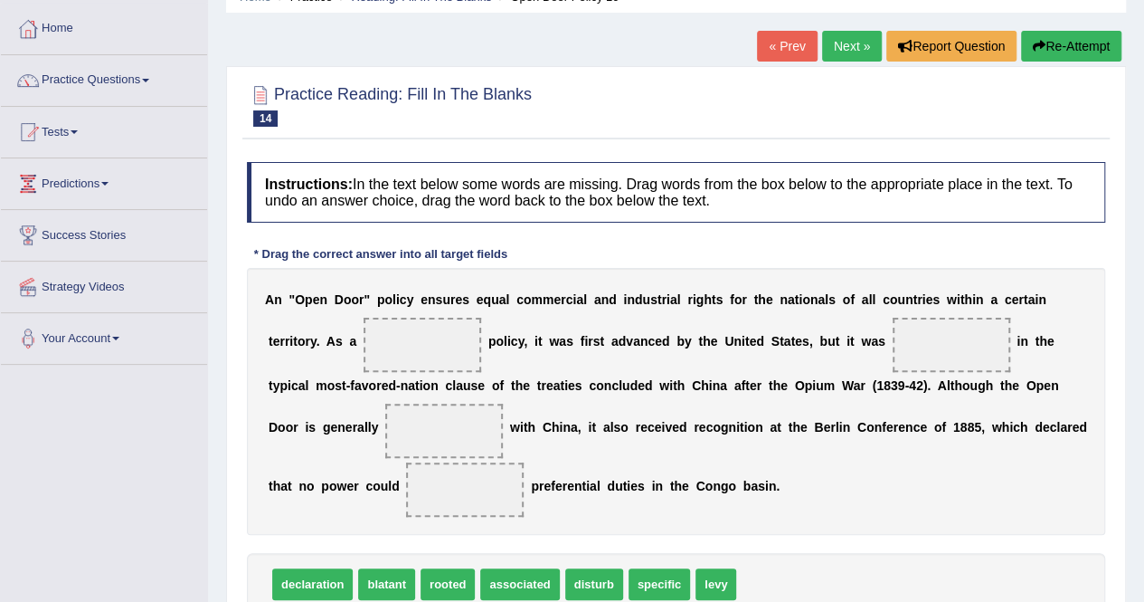
scroll to position [88, 0]
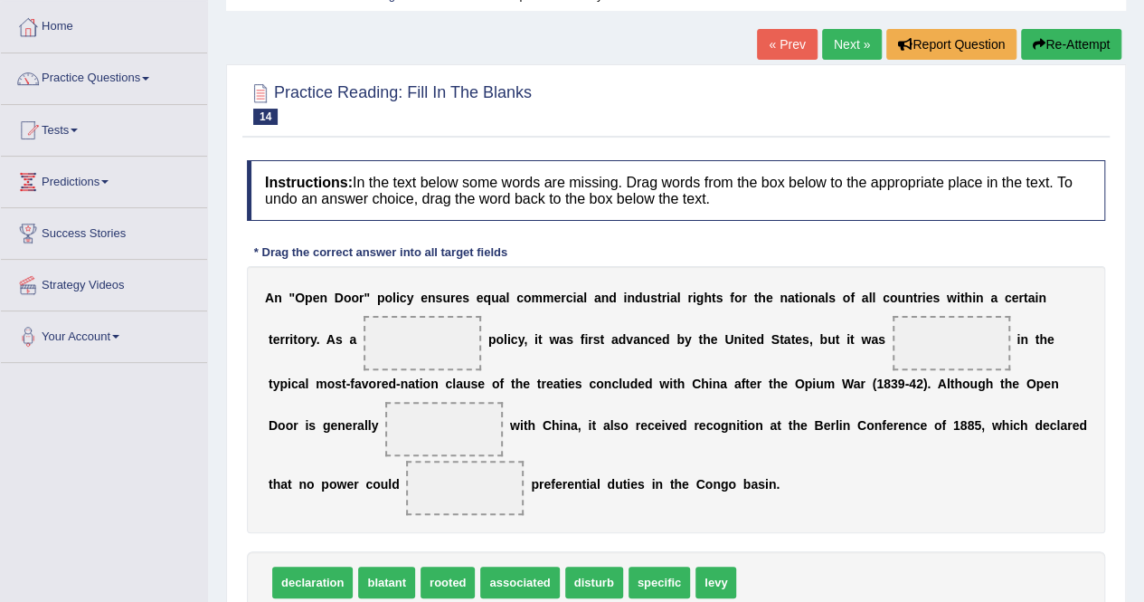
click at [834, 362] on div "A n " O p e n D o o r " p o l i c y e n s u r e s e q u a l c o m m e r c i a l…" at bounding box center [676, 399] width 859 height 267
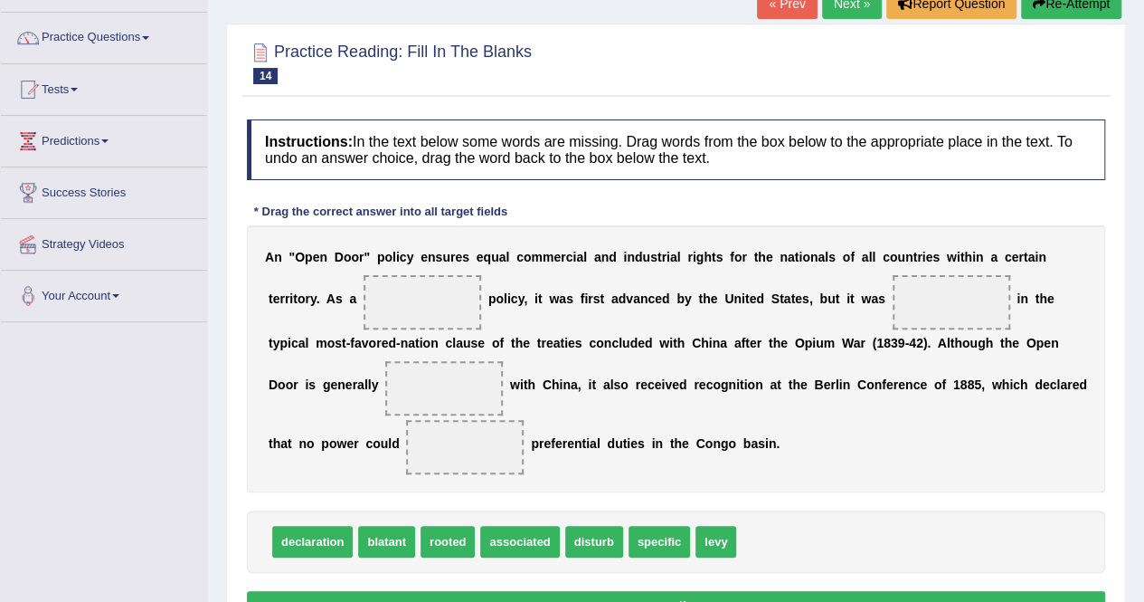
scroll to position [129, 0]
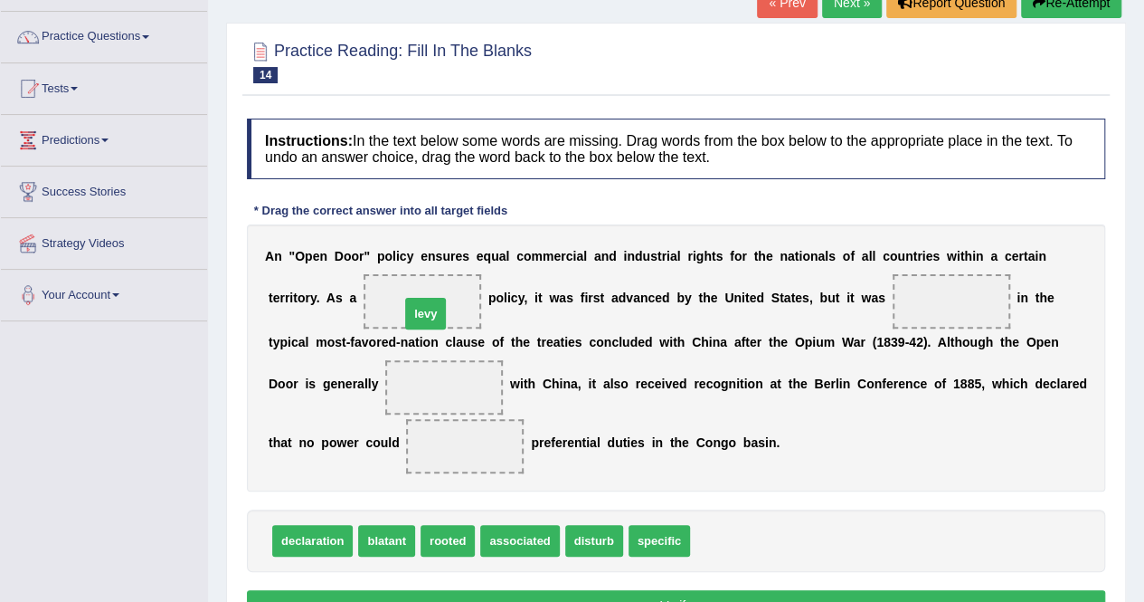
drag, startPoint x: 723, startPoint y: 532, endPoint x: 432, endPoint y: 303, distance: 369.7
drag, startPoint x: 446, startPoint y: 535, endPoint x: 954, endPoint y: 300, distance: 559.0
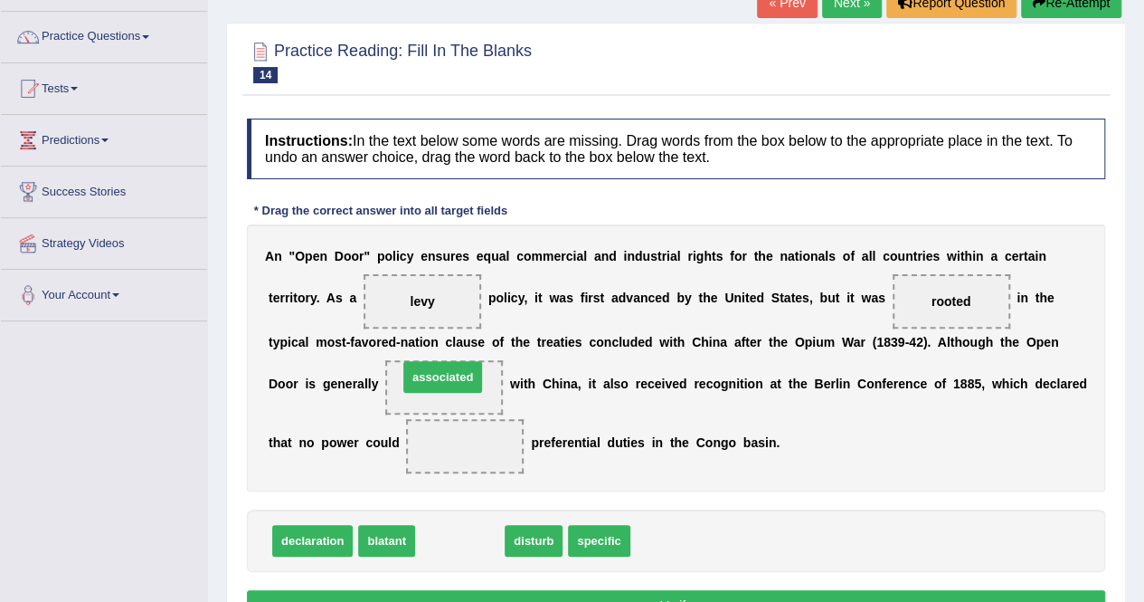
drag, startPoint x: 468, startPoint y: 536, endPoint x: 458, endPoint y: 390, distance: 146.9
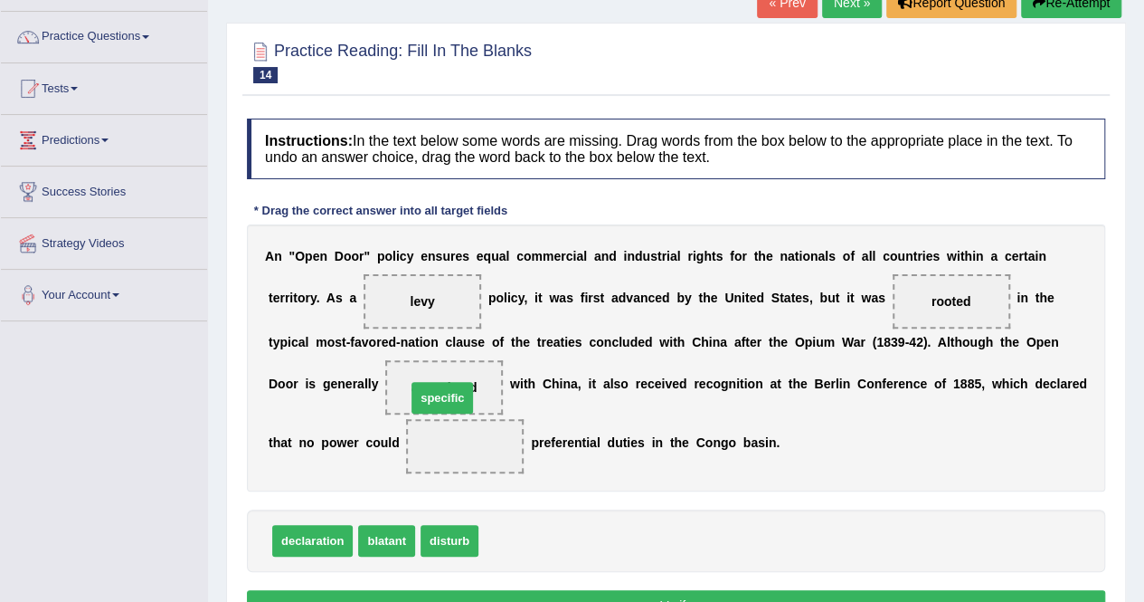
drag, startPoint x: 501, startPoint y: 540, endPoint x: 429, endPoint y: 393, distance: 164.3
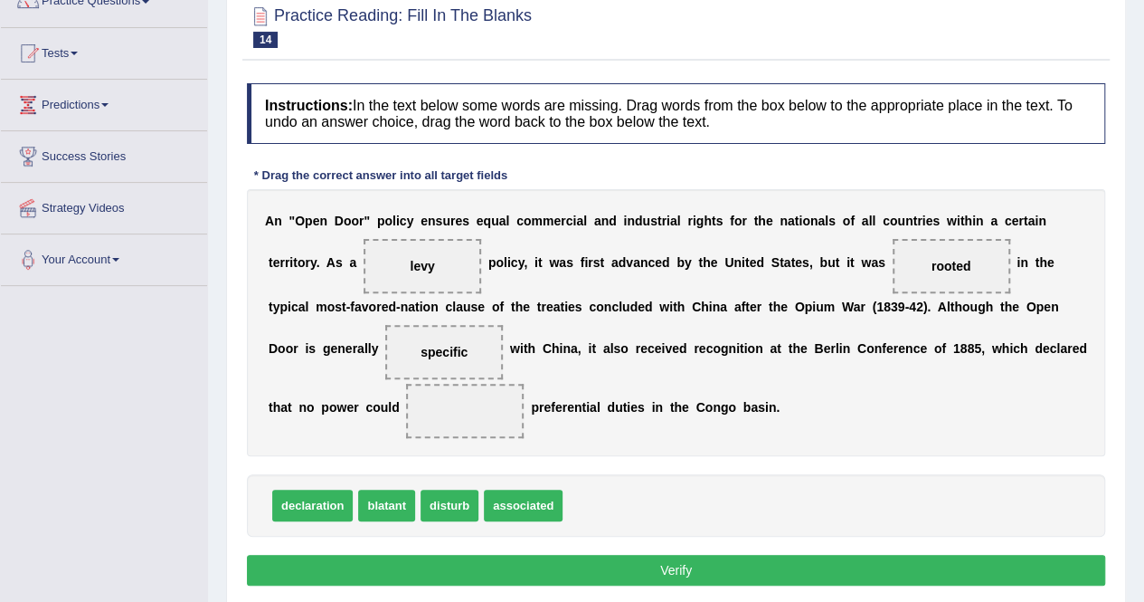
scroll to position [171, 0]
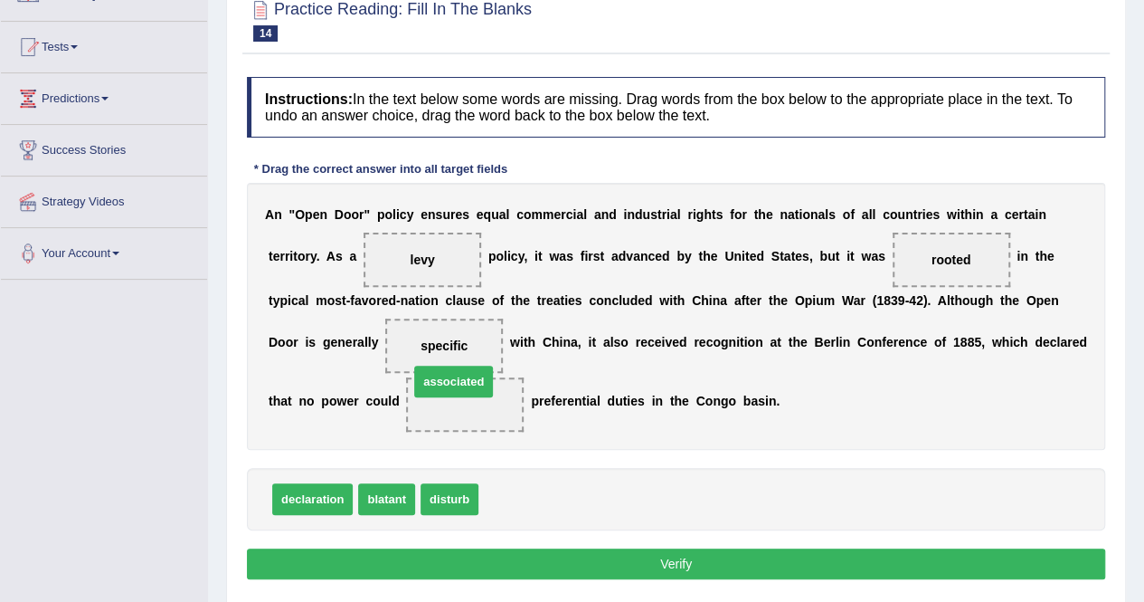
drag, startPoint x: 498, startPoint y: 500, endPoint x: 427, endPoint y: 392, distance: 129.5
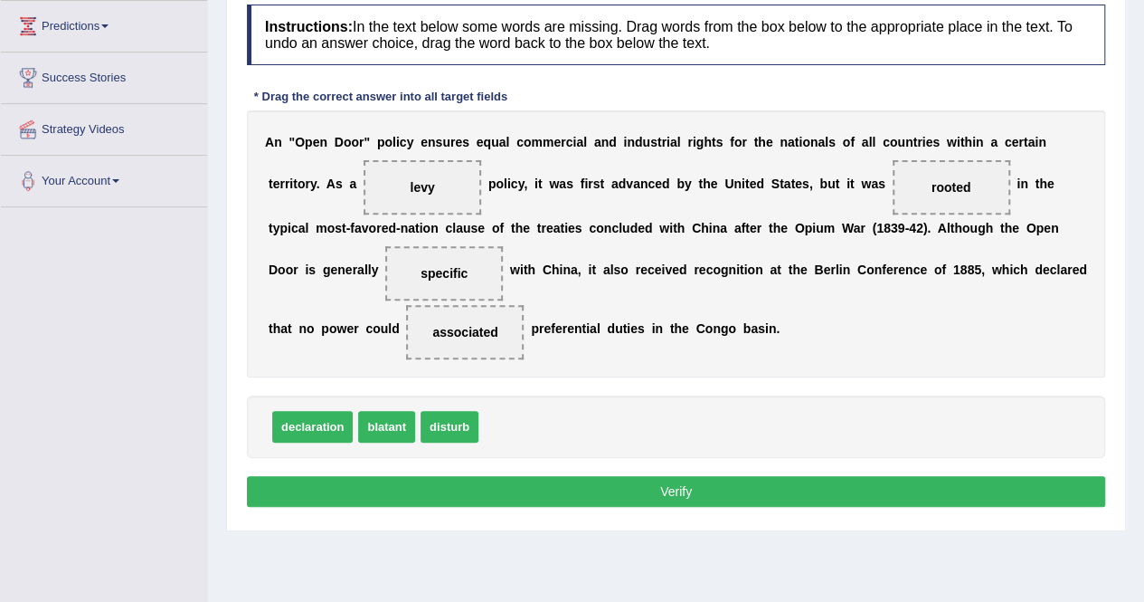
click at [574, 485] on button "Verify" at bounding box center [676, 491] width 859 height 31
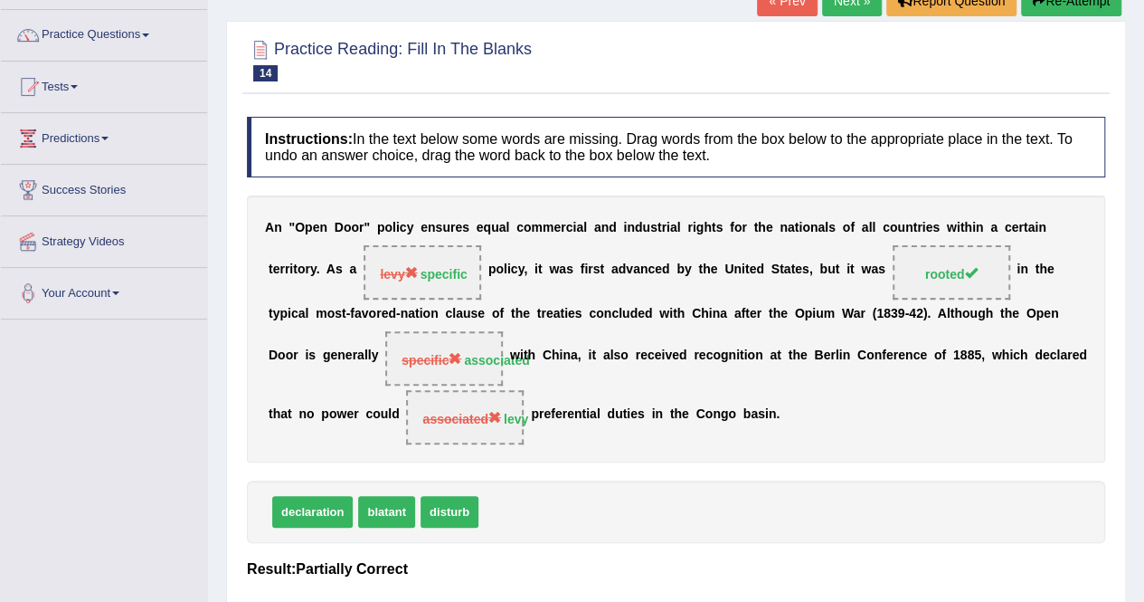
scroll to position [124, 0]
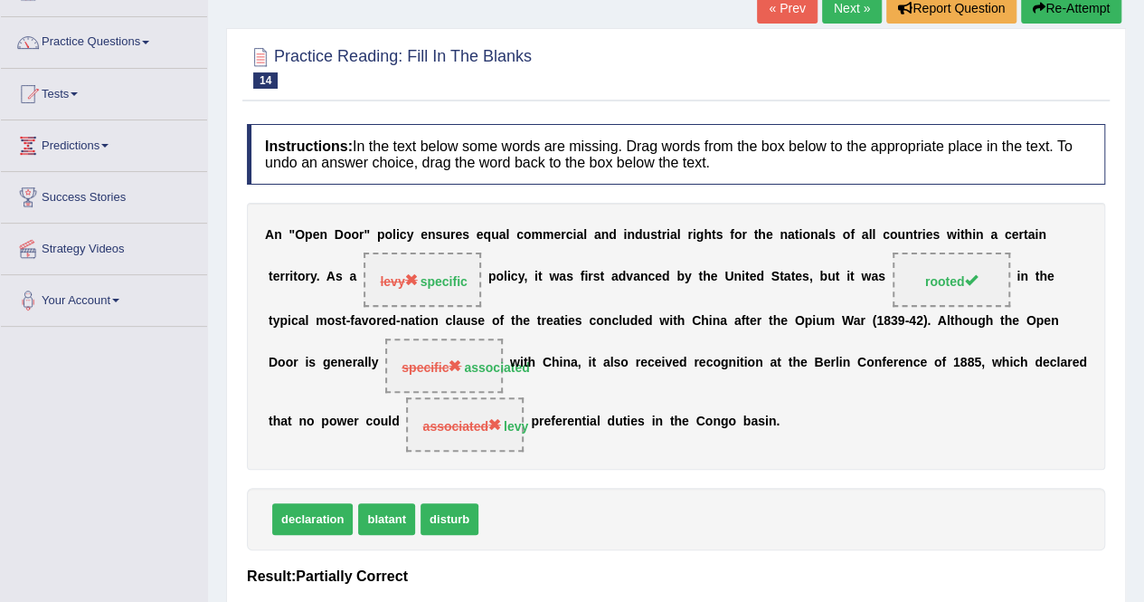
click at [846, 14] on link "Next »" at bounding box center [852, 8] width 60 height 31
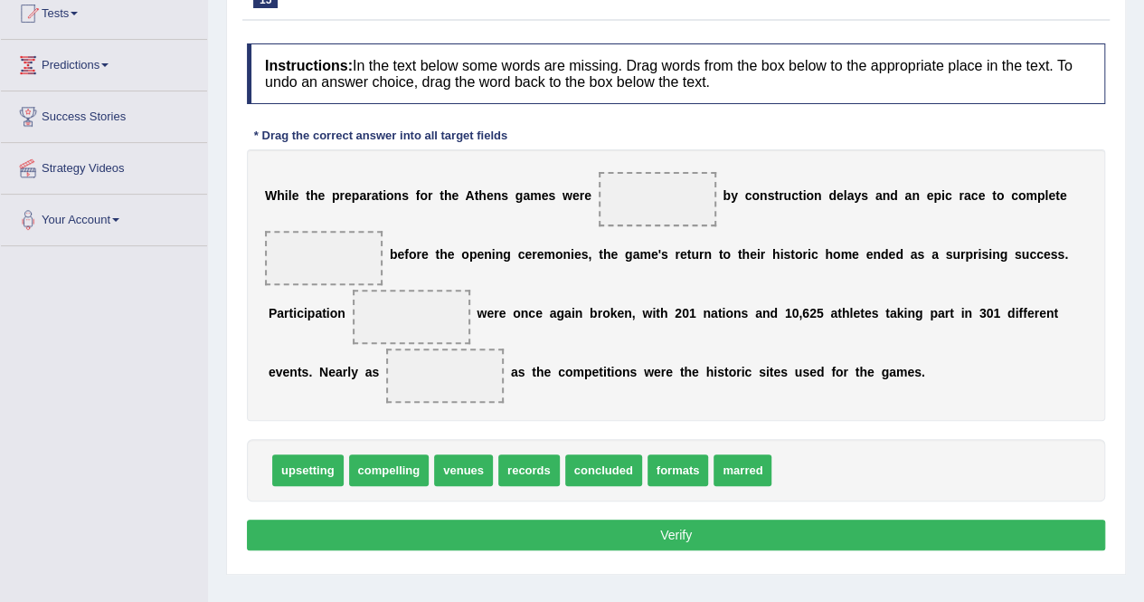
scroll to position [218, 0]
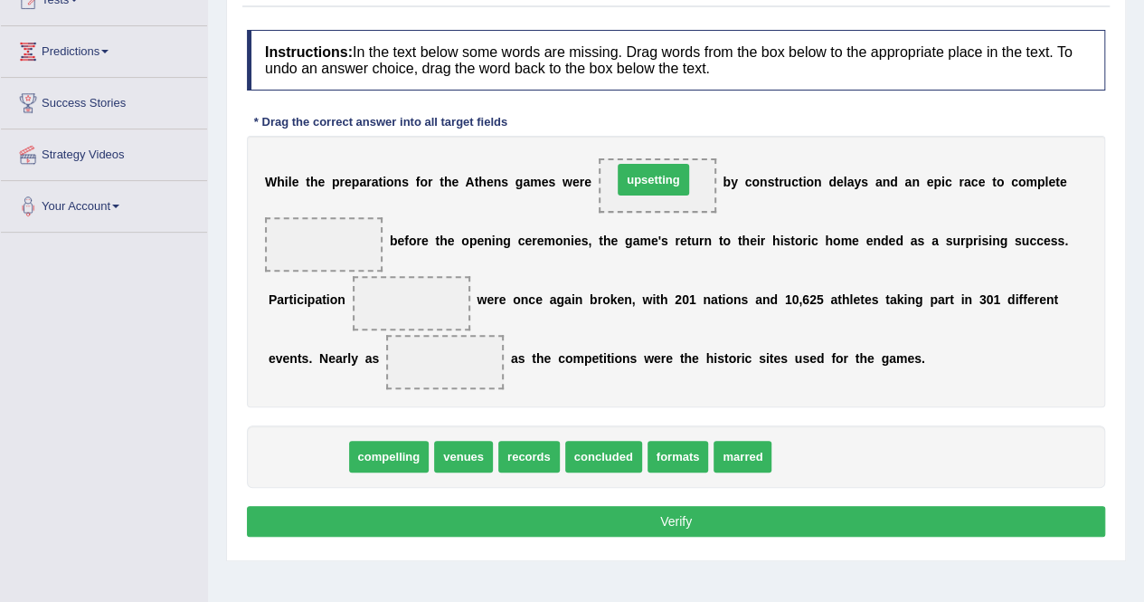
drag, startPoint x: 307, startPoint y: 454, endPoint x: 652, endPoint y: 177, distance: 442.8
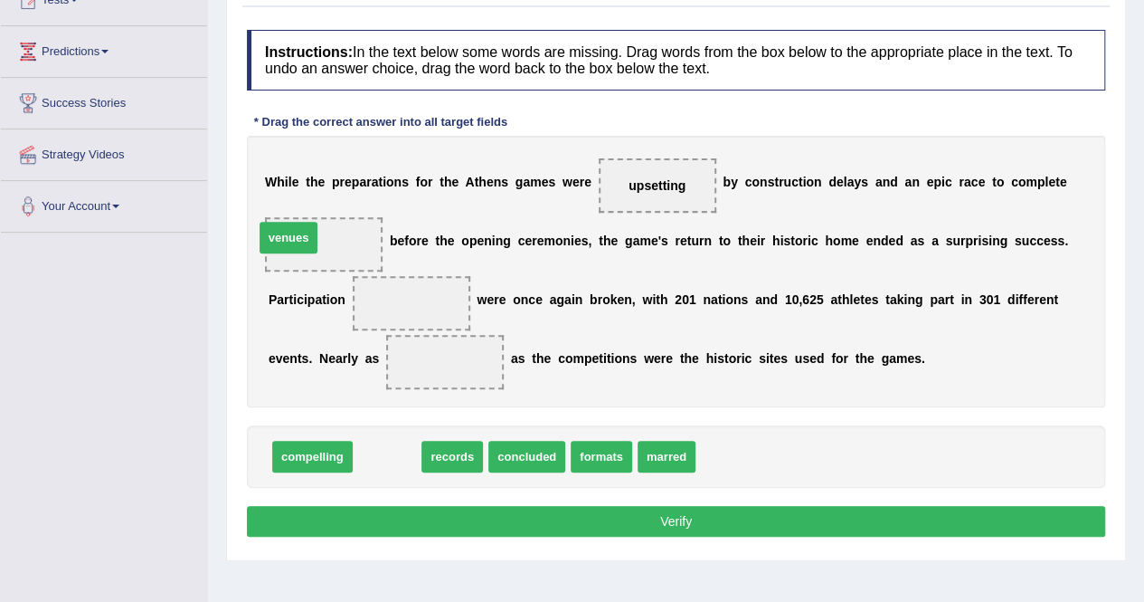
drag, startPoint x: 390, startPoint y: 455, endPoint x: 305, endPoint y: 242, distance: 229.8
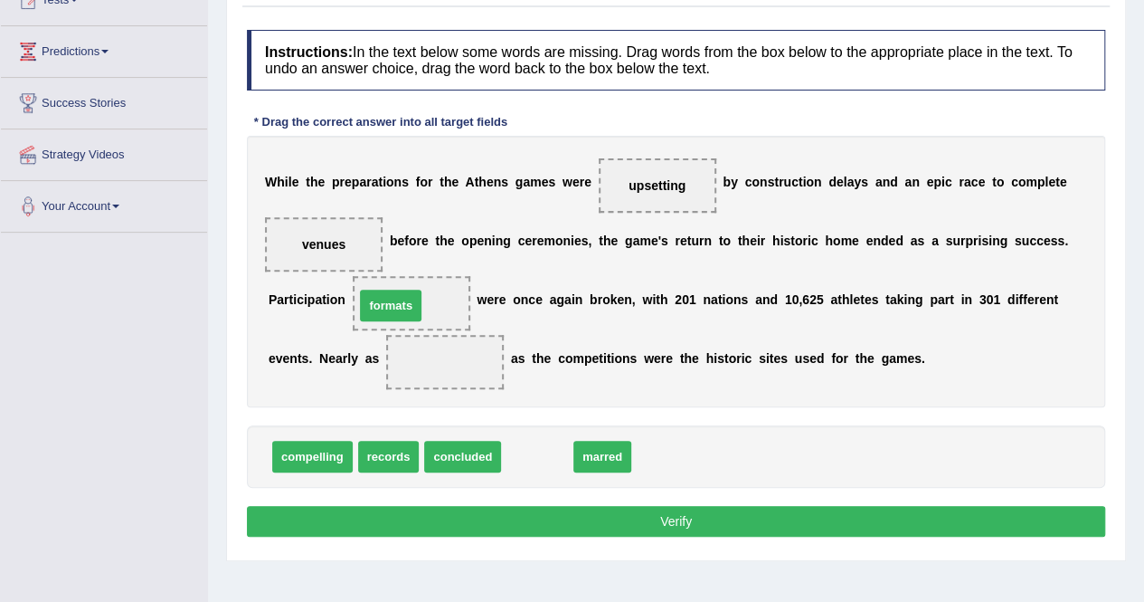
drag, startPoint x: 545, startPoint y: 457, endPoint x: 420, endPoint y: 312, distance: 191.1
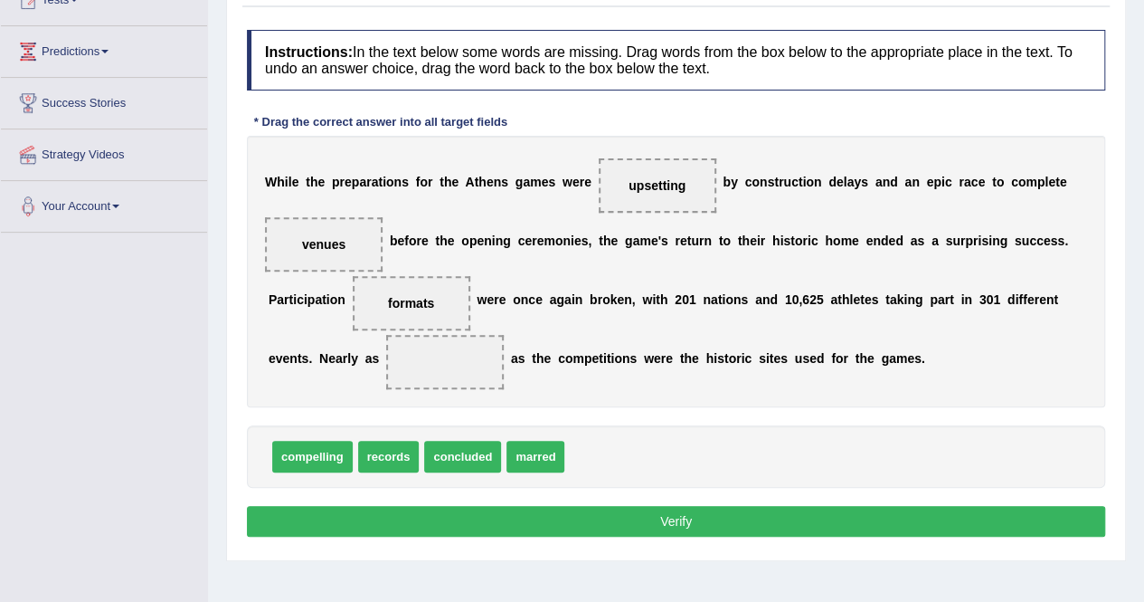
drag, startPoint x: 669, startPoint y: 174, endPoint x: 649, endPoint y: 183, distance: 22.7
click at [649, 183] on span "upsetting" at bounding box center [658, 185] width 118 height 54
drag, startPoint x: 649, startPoint y: 183, endPoint x: 414, endPoint y: 368, distance: 298.8
drag, startPoint x: 472, startPoint y: 451, endPoint x: 477, endPoint y: 461, distance: 10.9
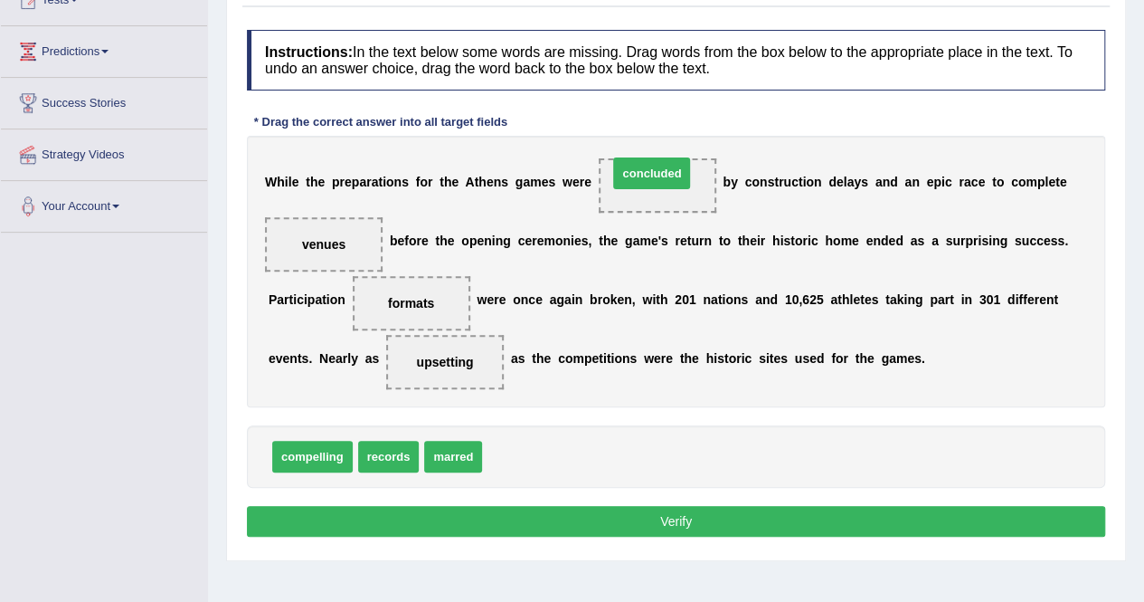
drag, startPoint x: 541, startPoint y: 453, endPoint x: 666, endPoint y: 190, distance: 291.4
click at [680, 515] on button "Verify" at bounding box center [676, 521] width 859 height 31
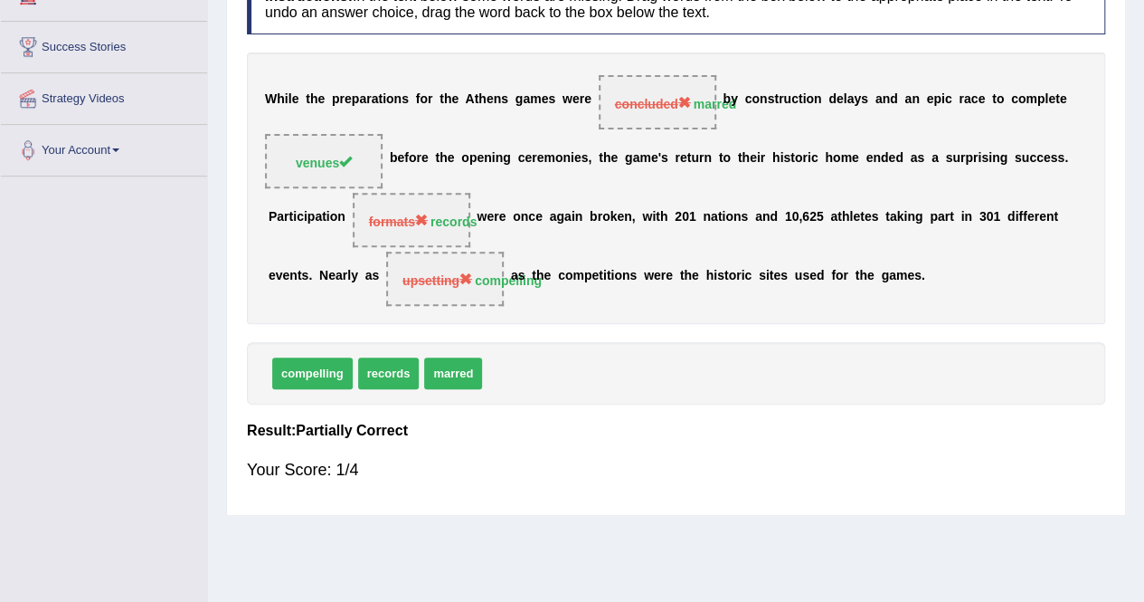
scroll to position [0, 0]
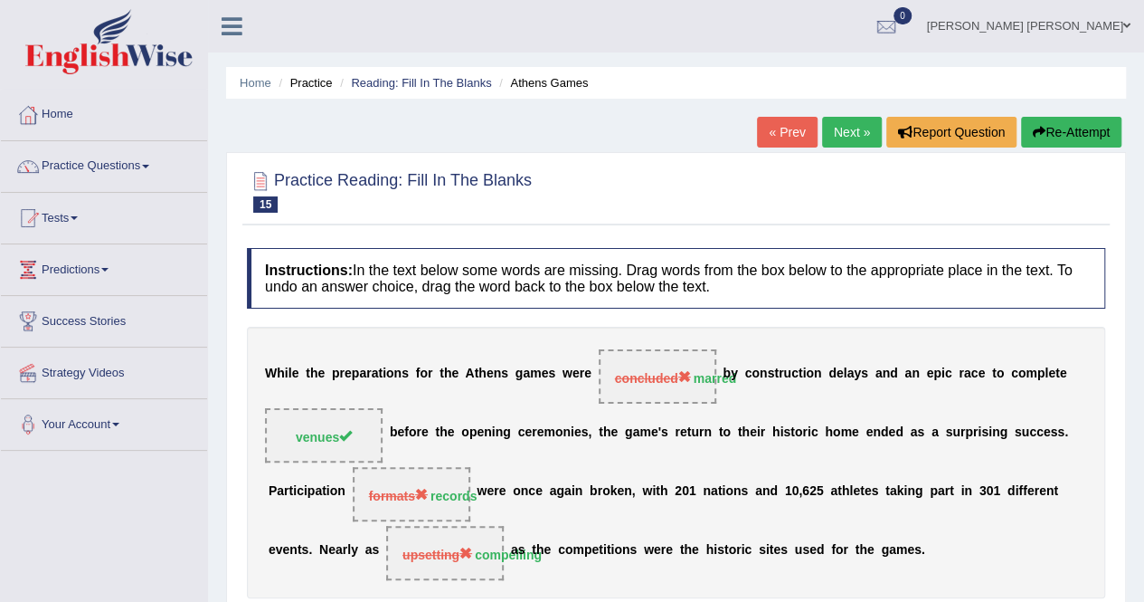
click at [848, 137] on link "Next »" at bounding box center [852, 132] width 60 height 31
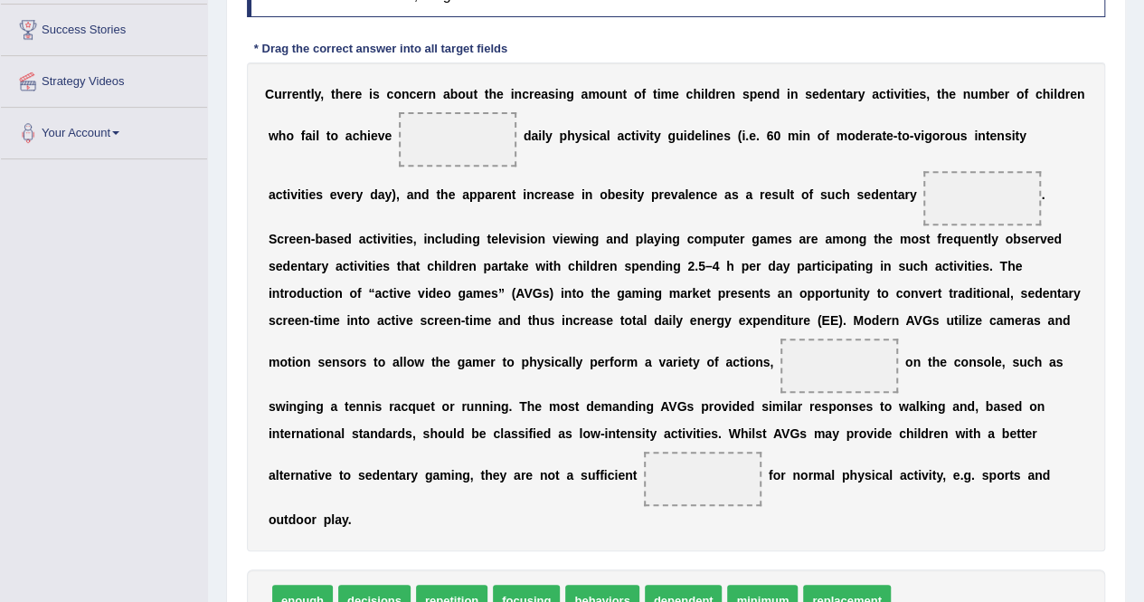
scroll to position [297, 0]
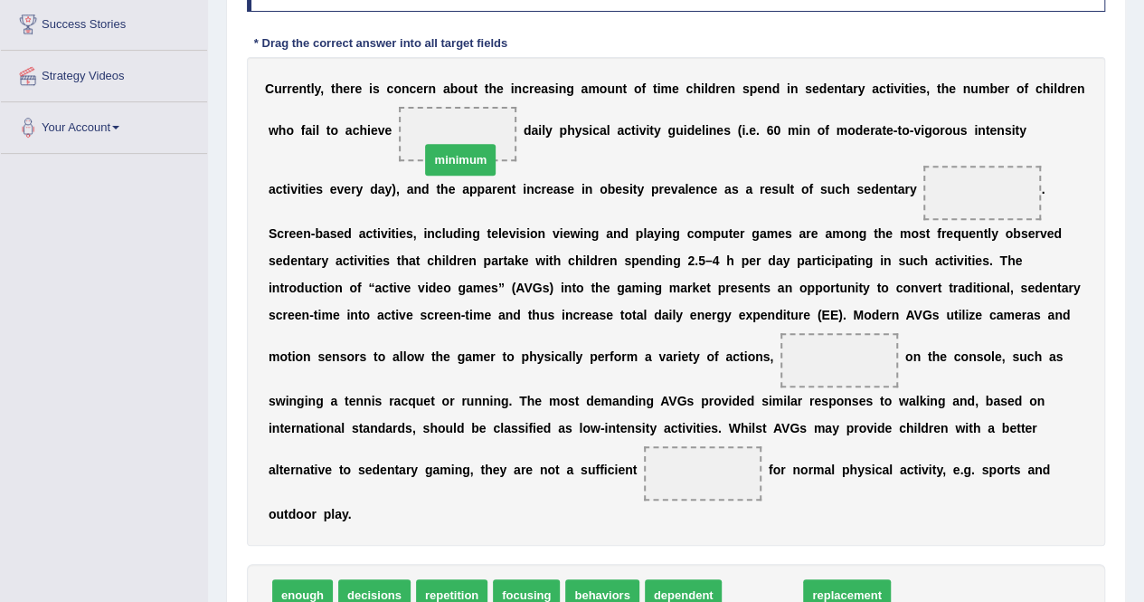
drag, startPoint x: 754, startPoint y: 564, endPoint x: 452, endPoint y: 128, distance: 529.8
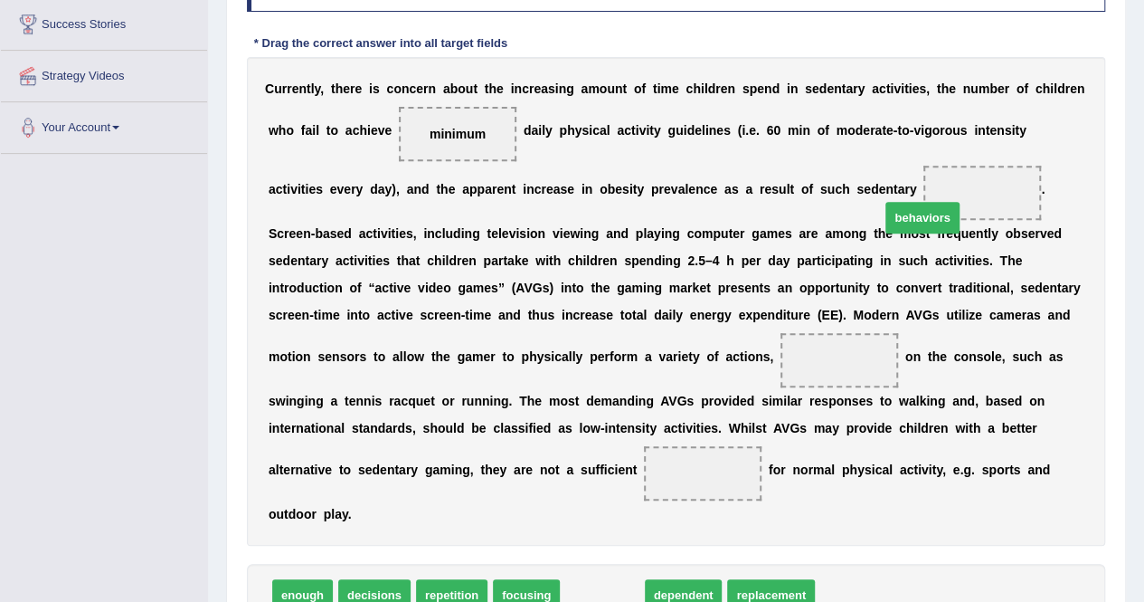
drag, startPoint x: 599, startPoint y: 567, endPoint x: 919, endPoint y: 189, distance: 495.5
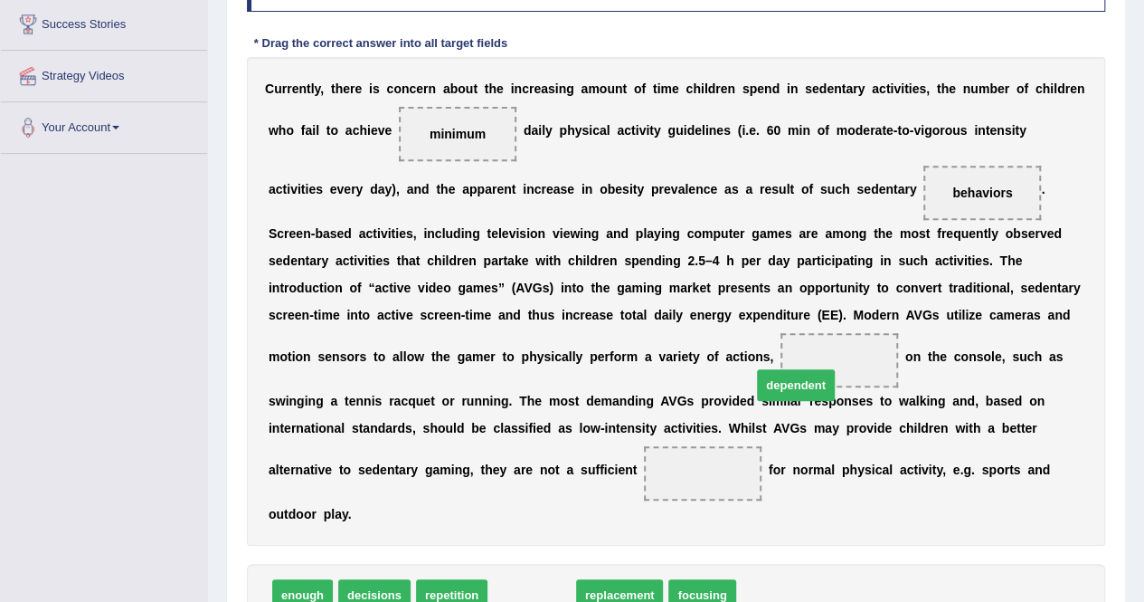
drag, startPoint x: 528, startPoint y: 566, endPoint x: 792, endPoint y: 356, distance: 338.0
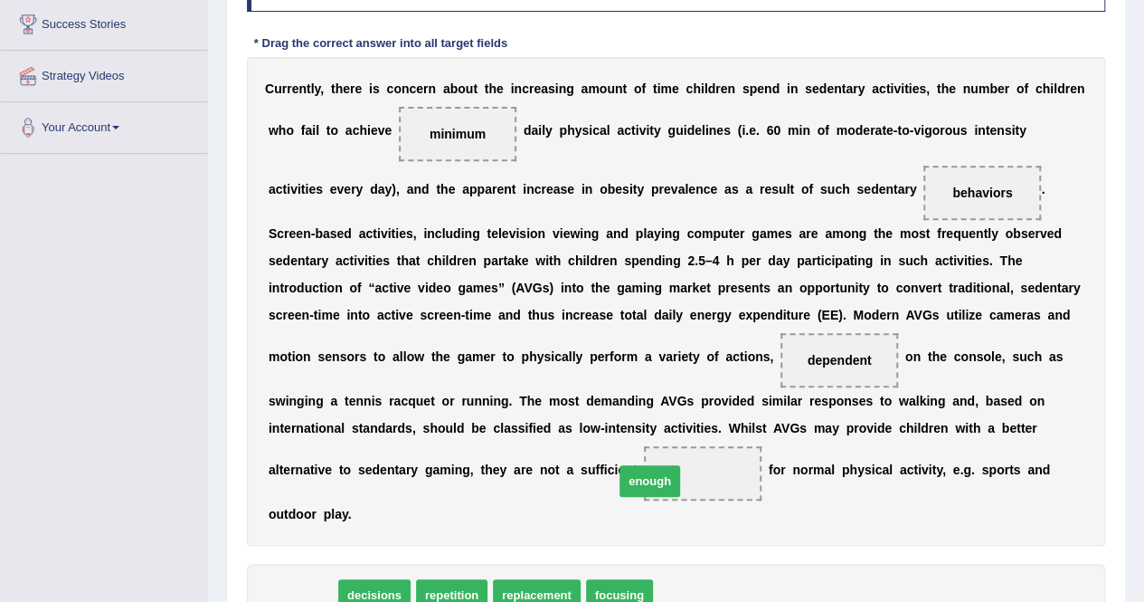
drag, startPoint x: 308, startPoint y: 571, endPoint x: 630, endPoint y: 473, distance: 336.6
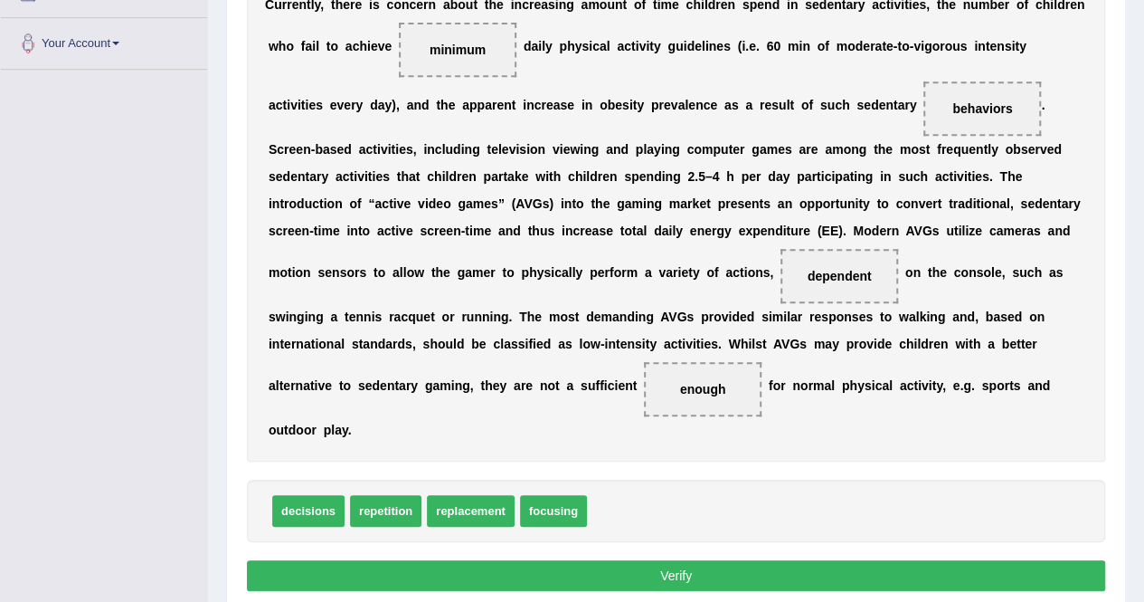
scroll to position [382, 0]
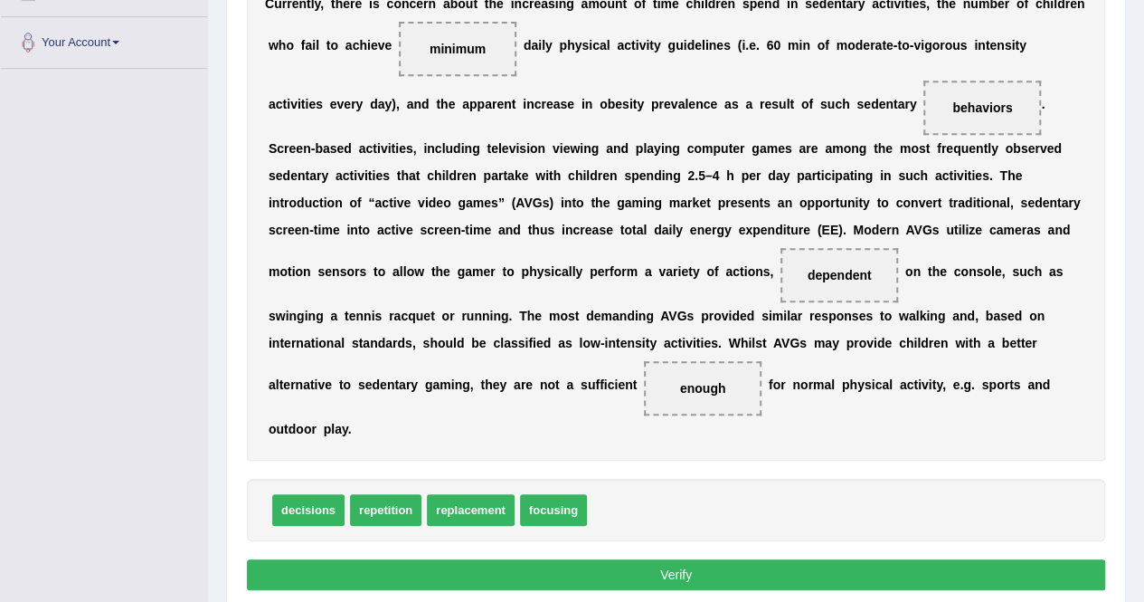
click at [659, 559] on button "Verify" at bounding box center [676, 574] width 859 height 31
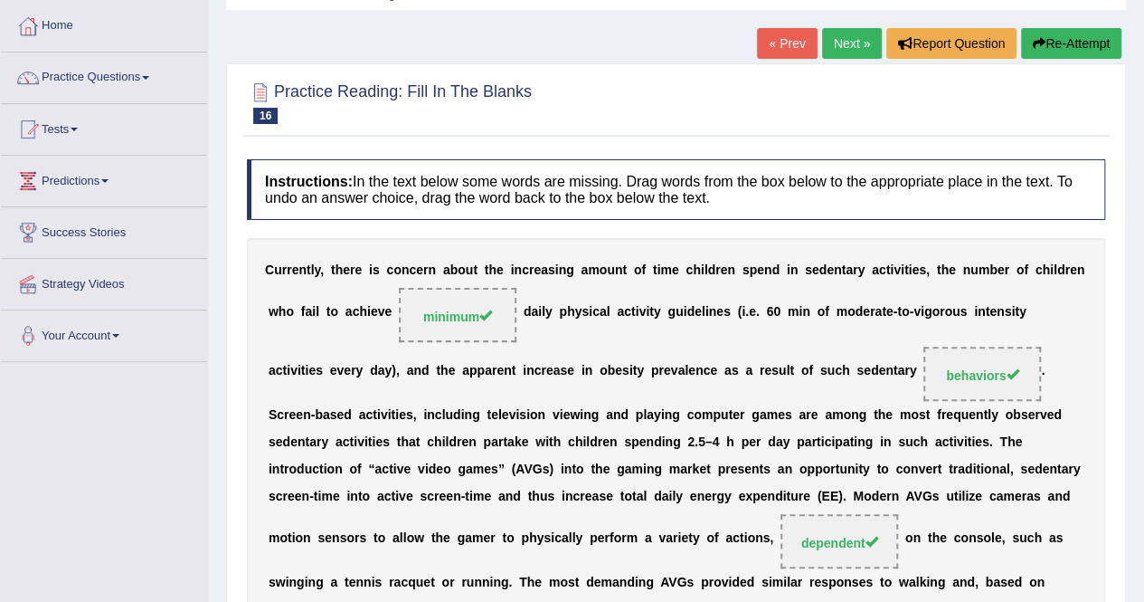
scroll to position [0, 0]
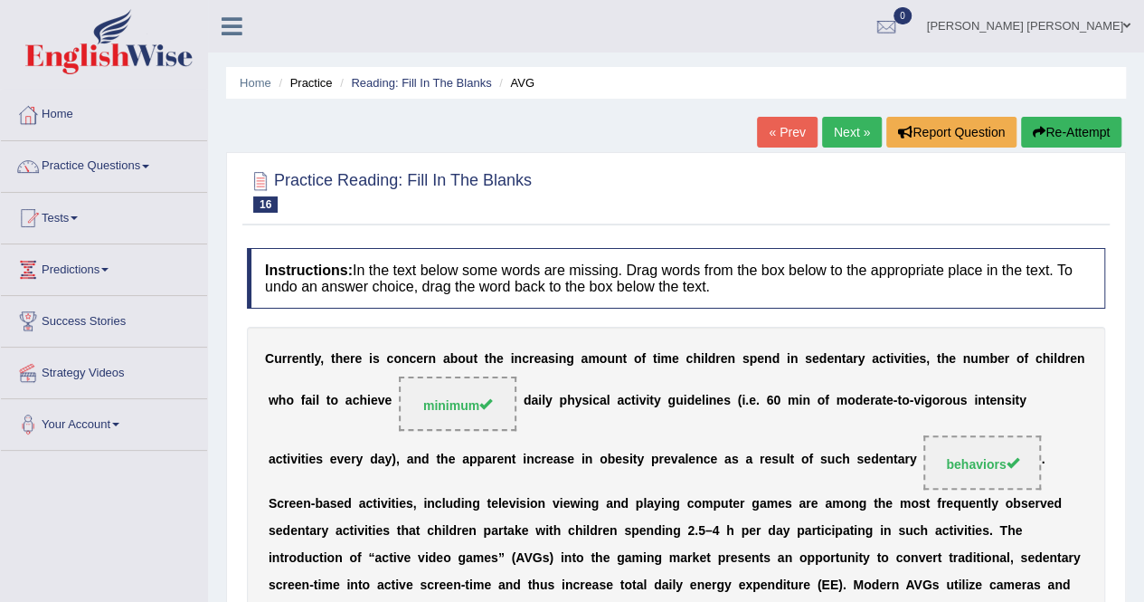
click at [853, 118] on link "Next »" at bounding box center [852, 132] width 60 height 31
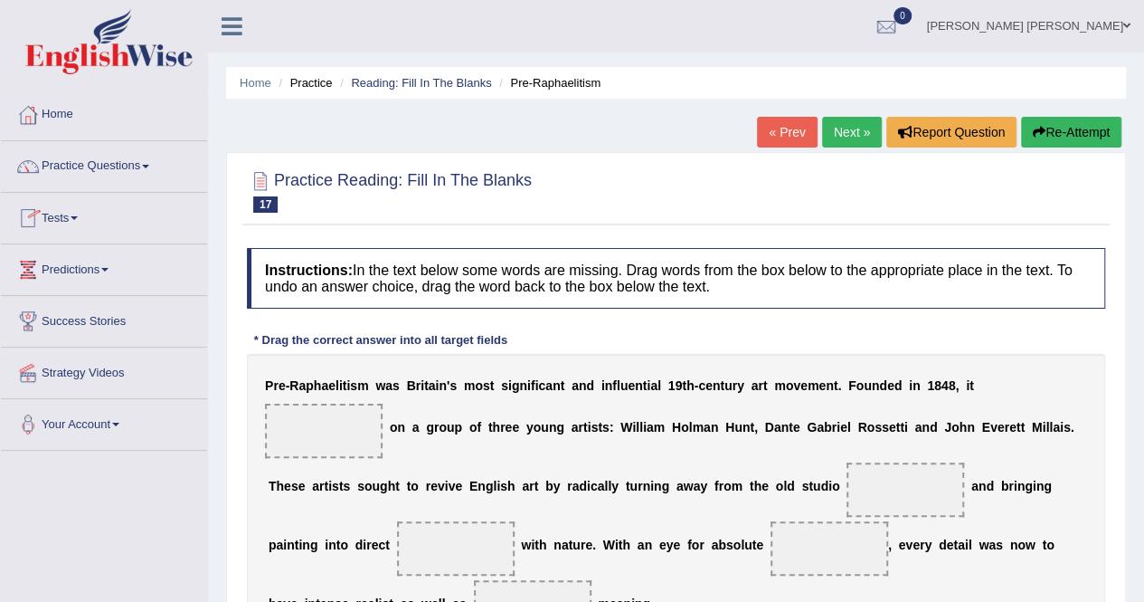
click at [60, 222] on link "Tests" at bounding box center [104, 215] width 206 height 45
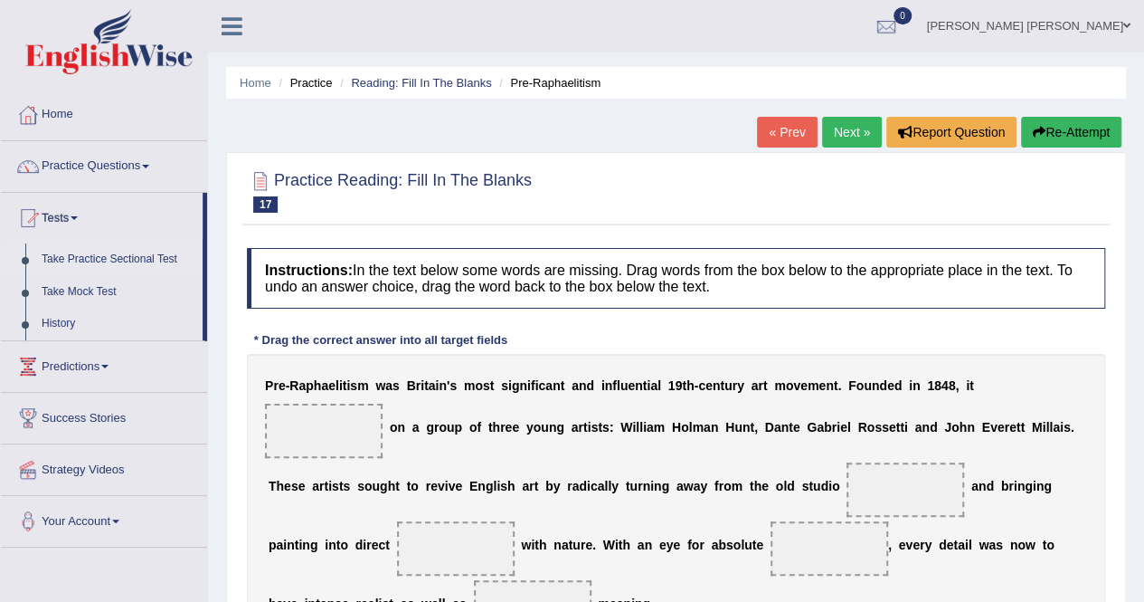
click at [90, 258] on link "Take Practice Sectional Test" at bounding box center [117, 259] width 169 height 33
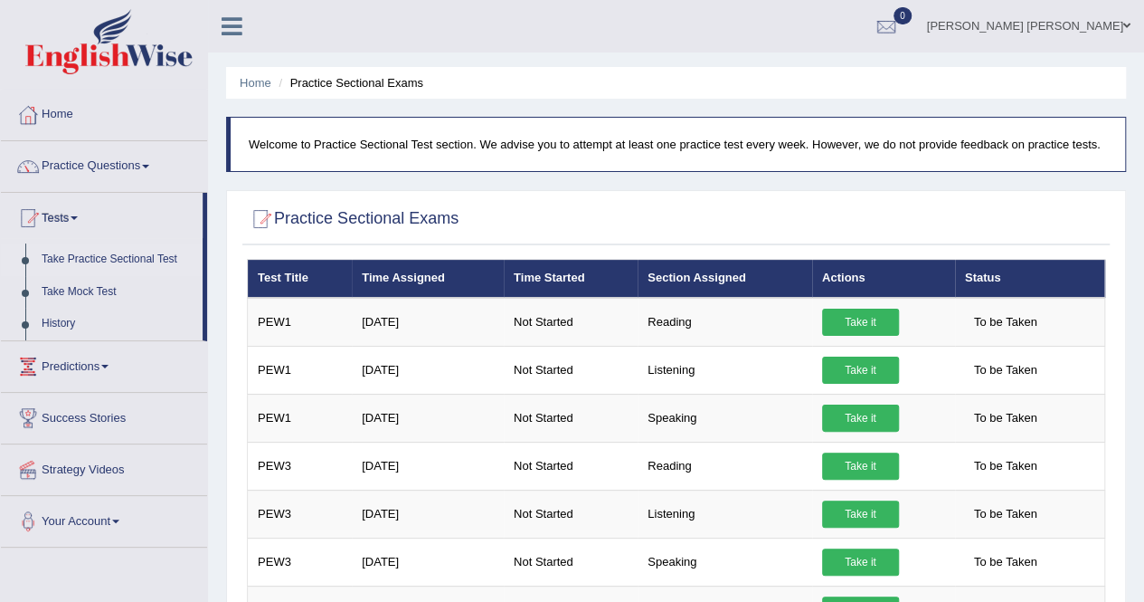
click at [104, 173] on link "Practice Questions" at bounding box center [104, 163] width 206 height 45
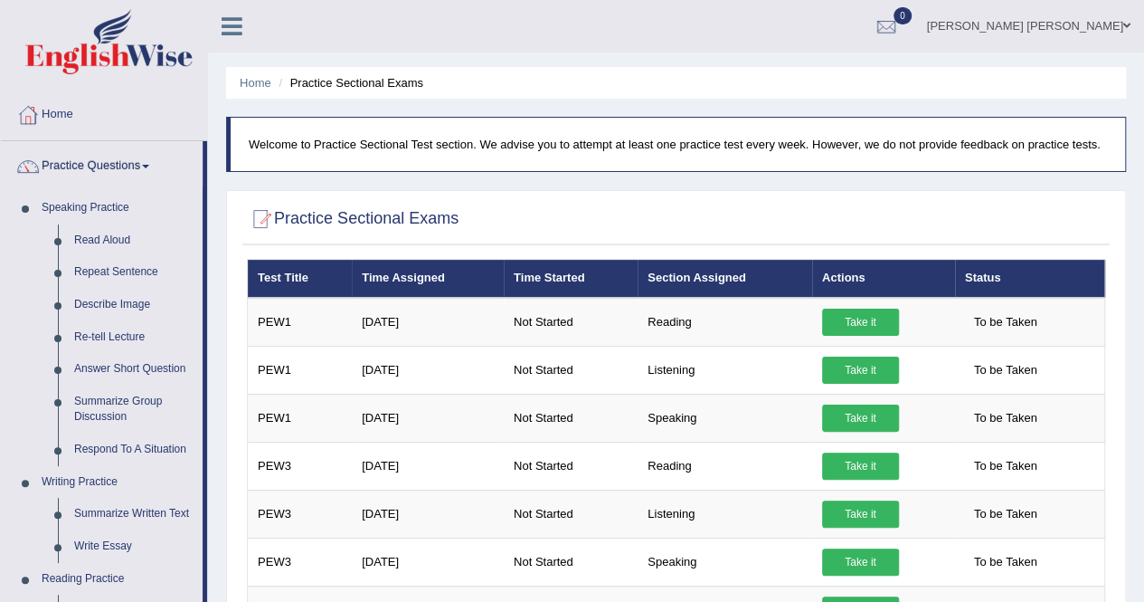
click at [100, 153] on link "Practice Questions" at bounding box center [102, 163] width 202 height 45
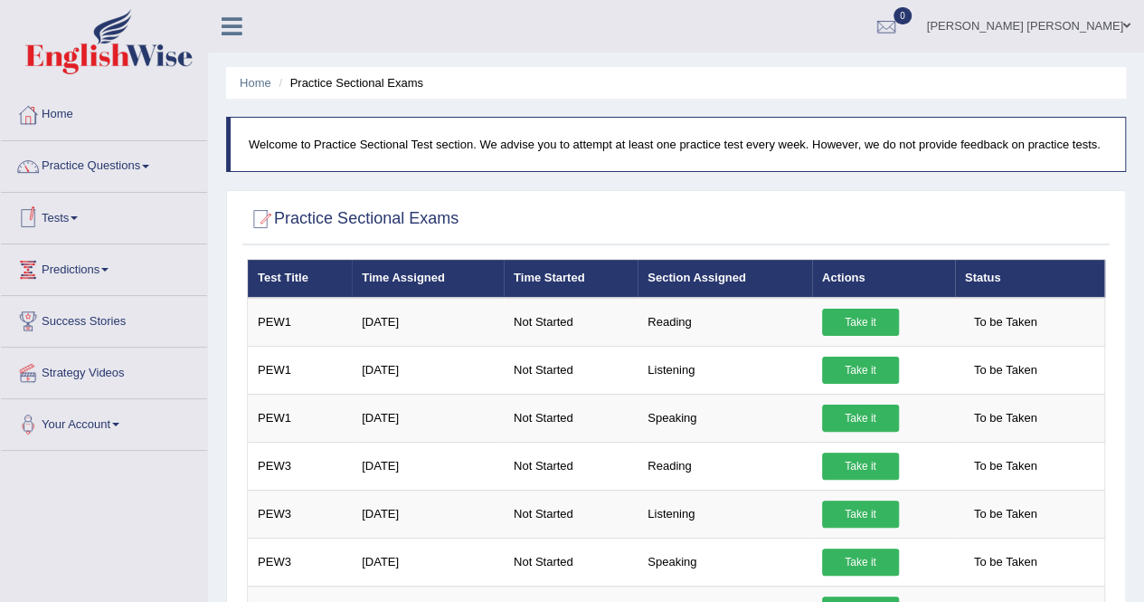
click at [71, 222] on link "Tests" at bounding box center [104, 215] width 206 height 45
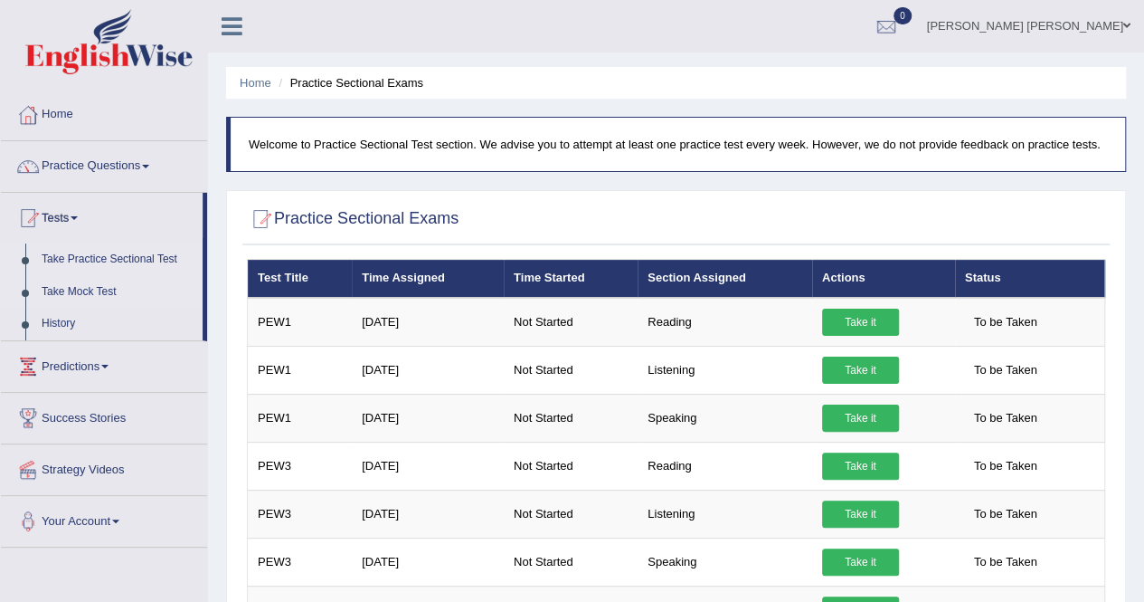
click at [78, 294] on link "Take Mock Test" at bounding box center [117, 292] width 169 height 33
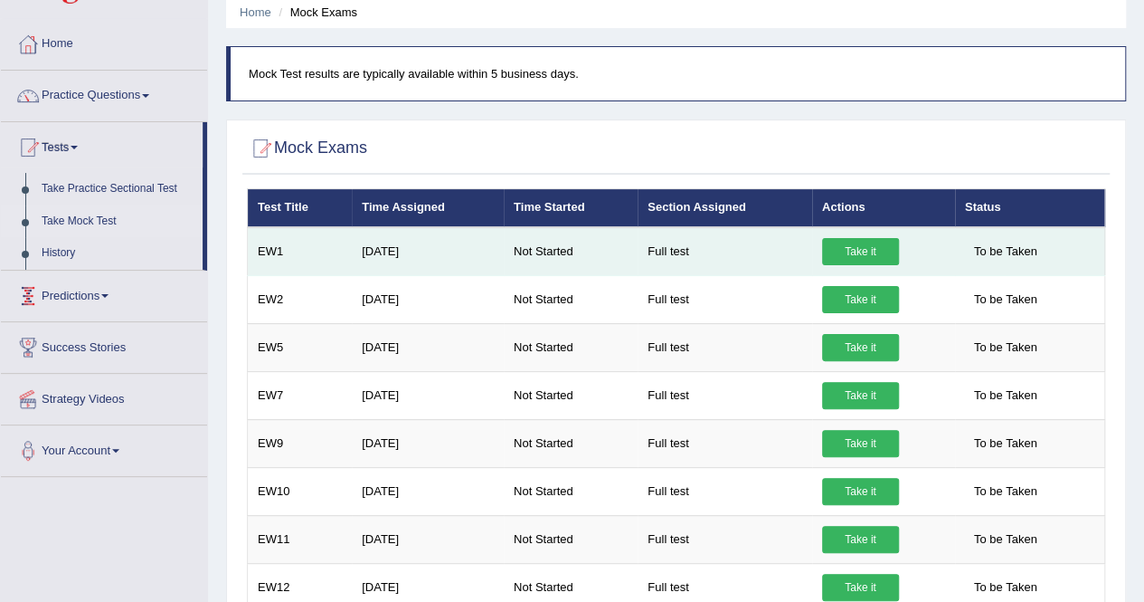
scroll to position [71, 0]
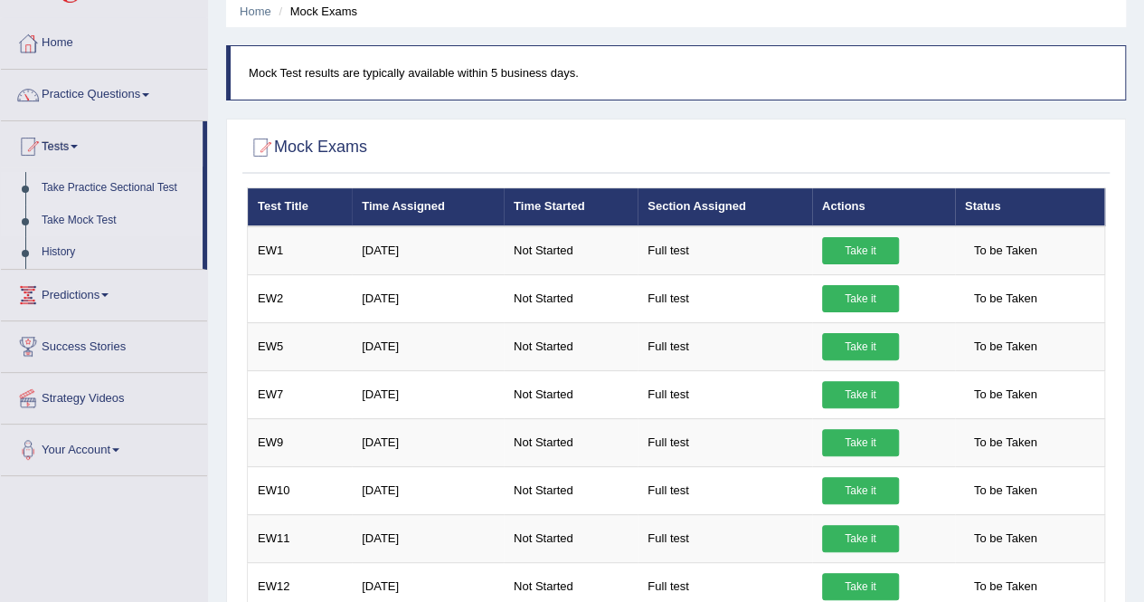
click at [105, 189] on link "Take Practice Sectional Test" at bounding box center [117, 188] width 169 height 33
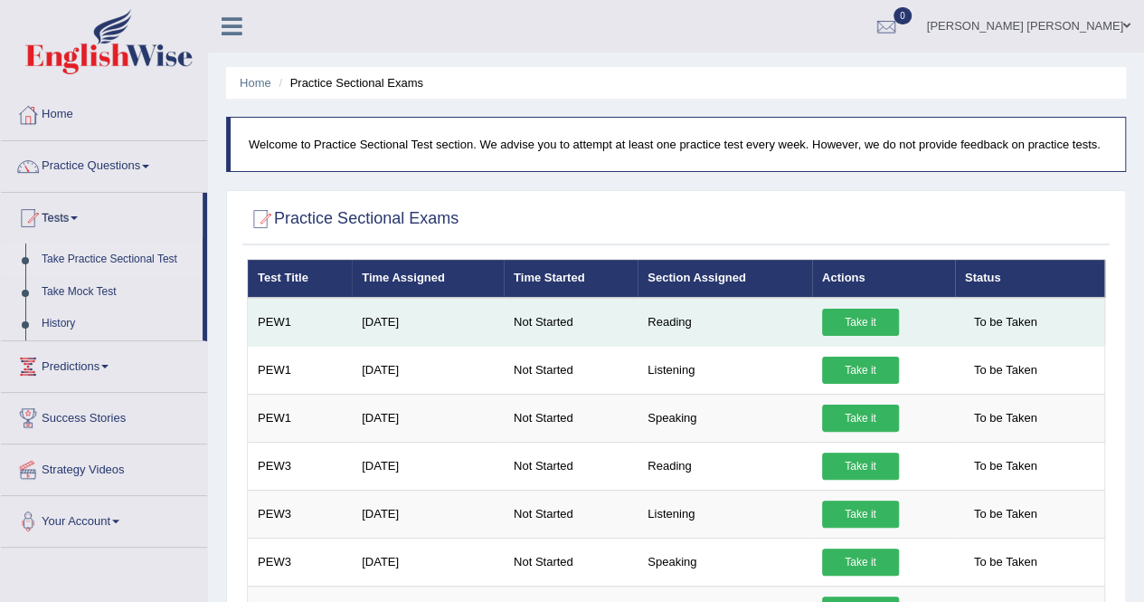
click at [858, 327] on link "Take it" at bounding box center [860, 321] width 77 height 27
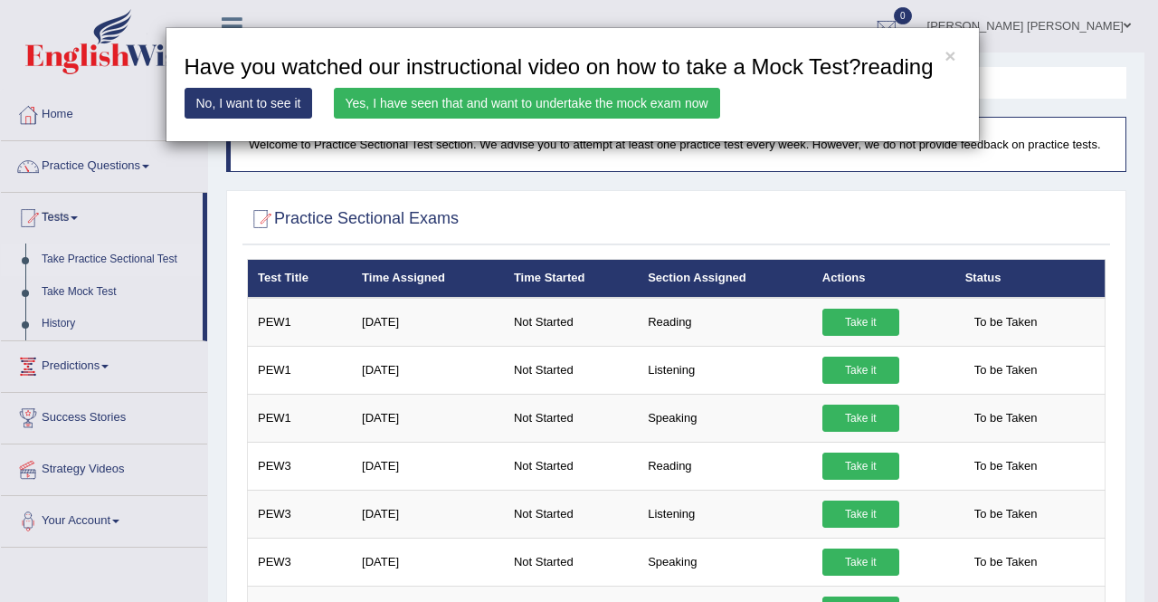
click at [467, 109] on link "Yes, I have seen that and want to undertake the mock exam now" at bounding box center [527, 103] width 386 height 31
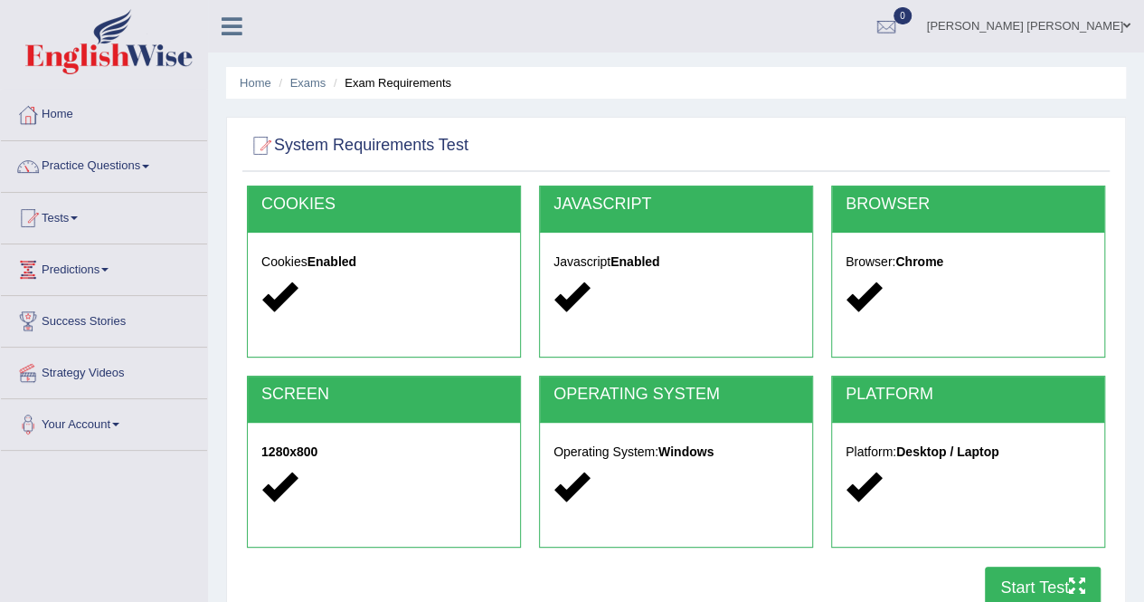
click at [1020, 580] on button "Start Test" at bounding box center [1043, 587] width 116 height 42
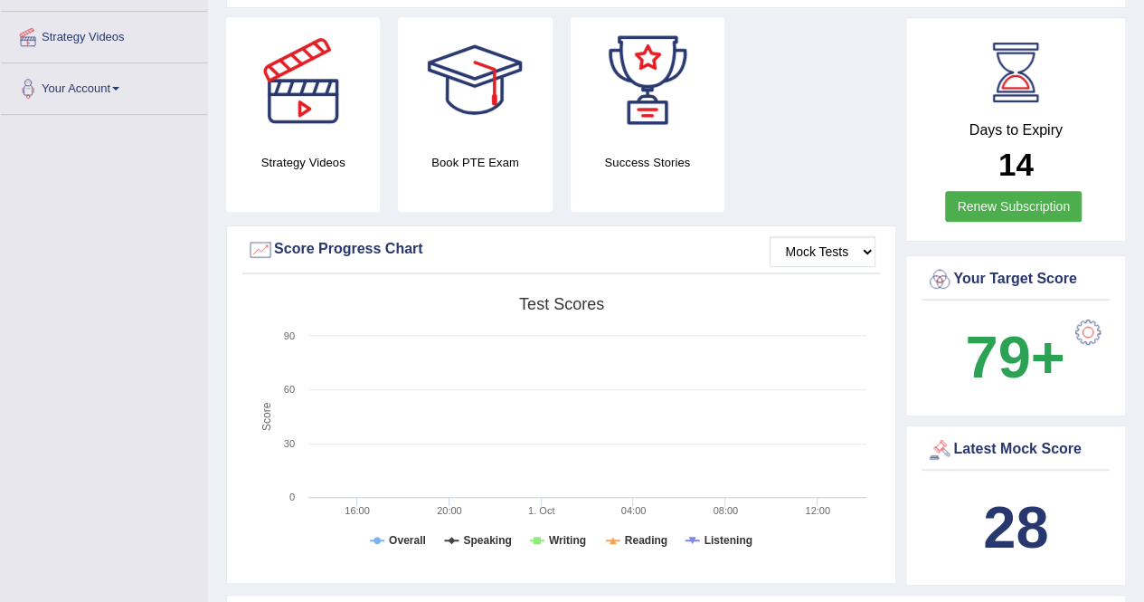
scroll to position [337, 0]
